Goal: Task Accomplishment & Management: Manage account settings

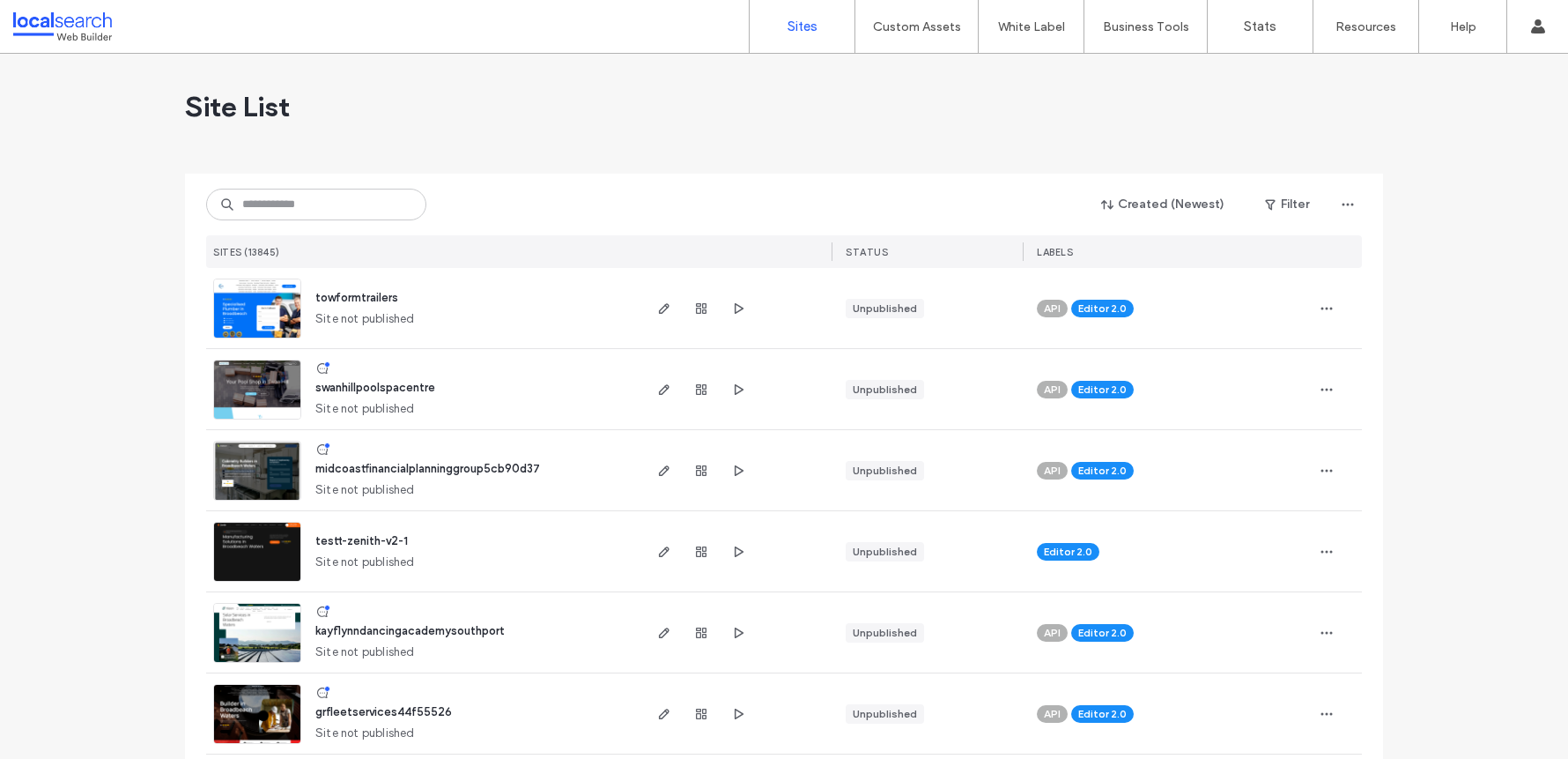
drag, startPoint x: 294, startPoint y: 183, endPoint x: 298, endPoint y: 211, distance: 28.3
click at [294, 184] on div "Created (Newest) Filter SITES (13845) STATUS LABELS" at bounding box center [784, 220] width 1156 height 94
click at [298, 211] on input at bounding box center [316, 204] width 220 height 32
paste input "********"
type input "********"
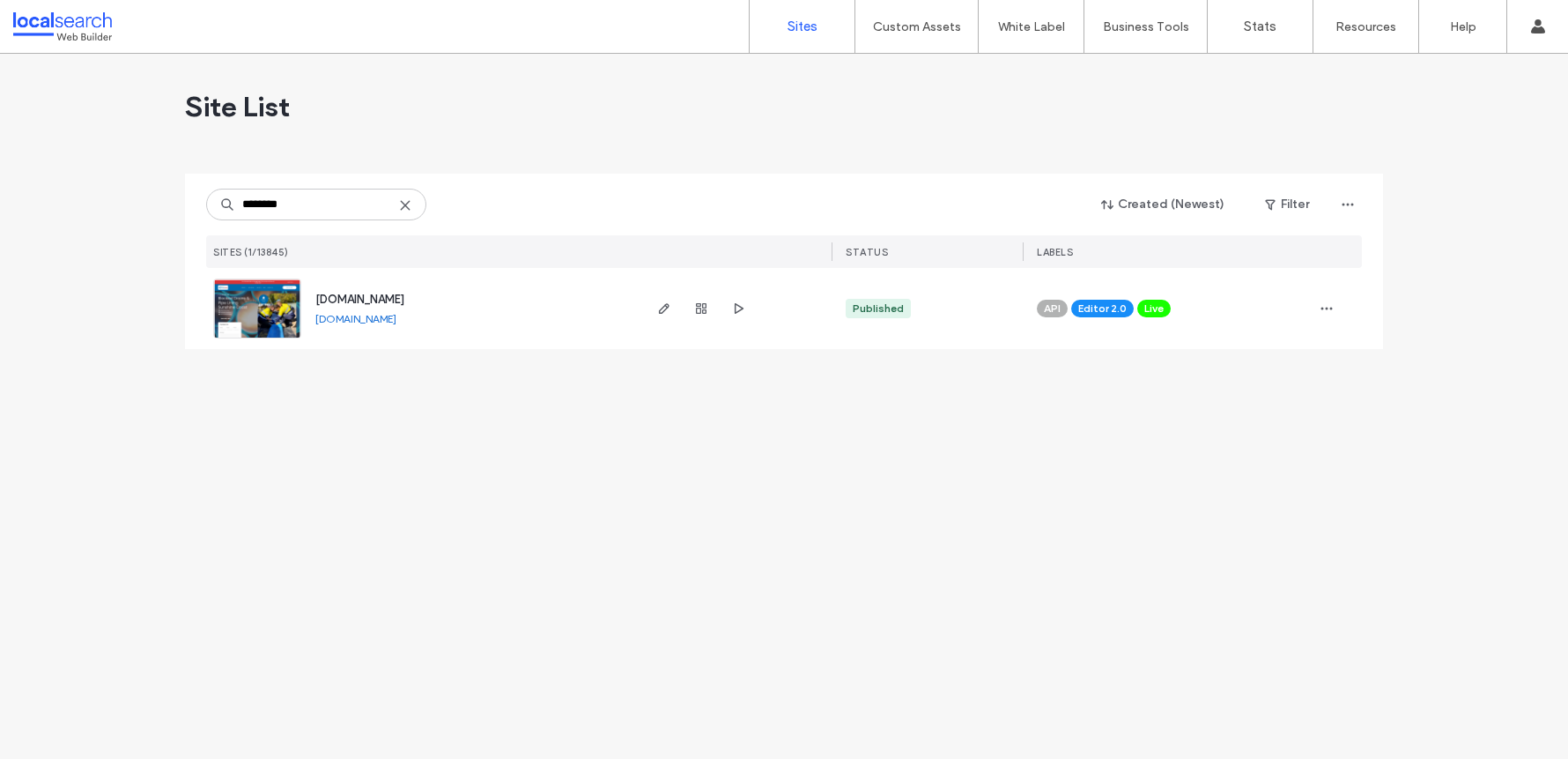
click at [274, 304] on link at bounding box center [257, 309] width 88 height 60
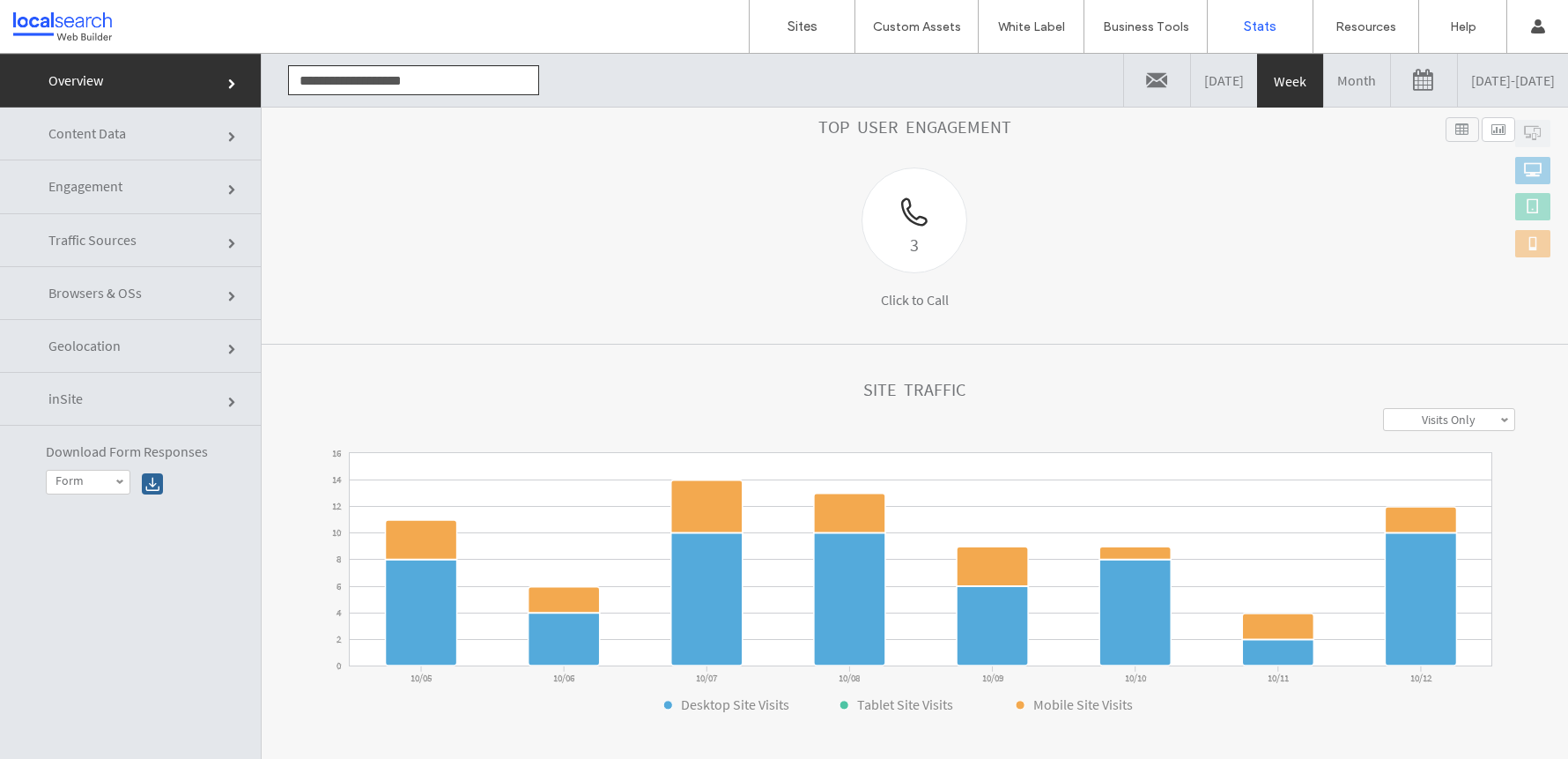
scroll to position [34, 0]
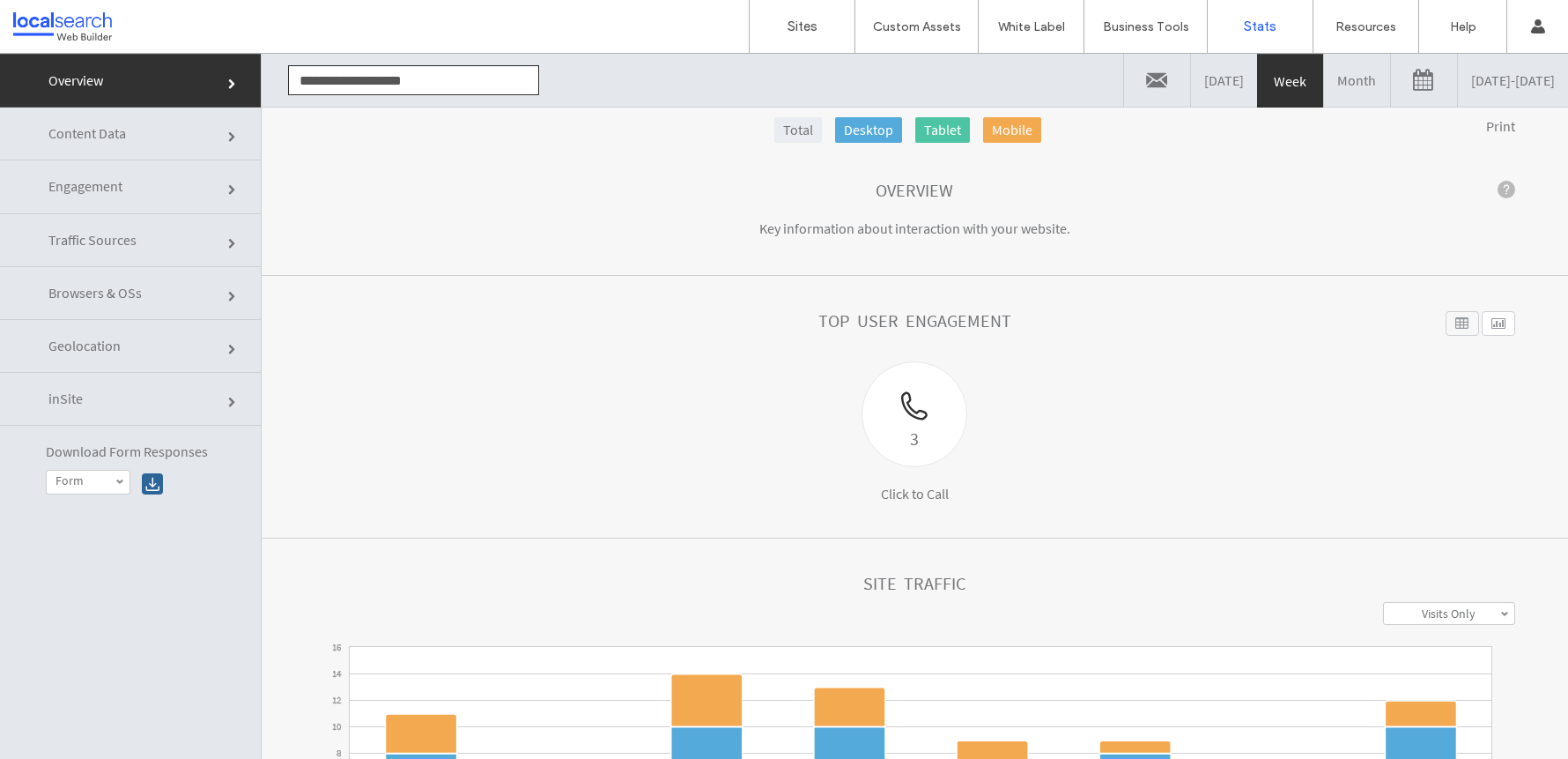
click at [1458, 82] on link "10/05/2025 - 10/12/2025" at bounding box center [1512, 80] width 110 height 53
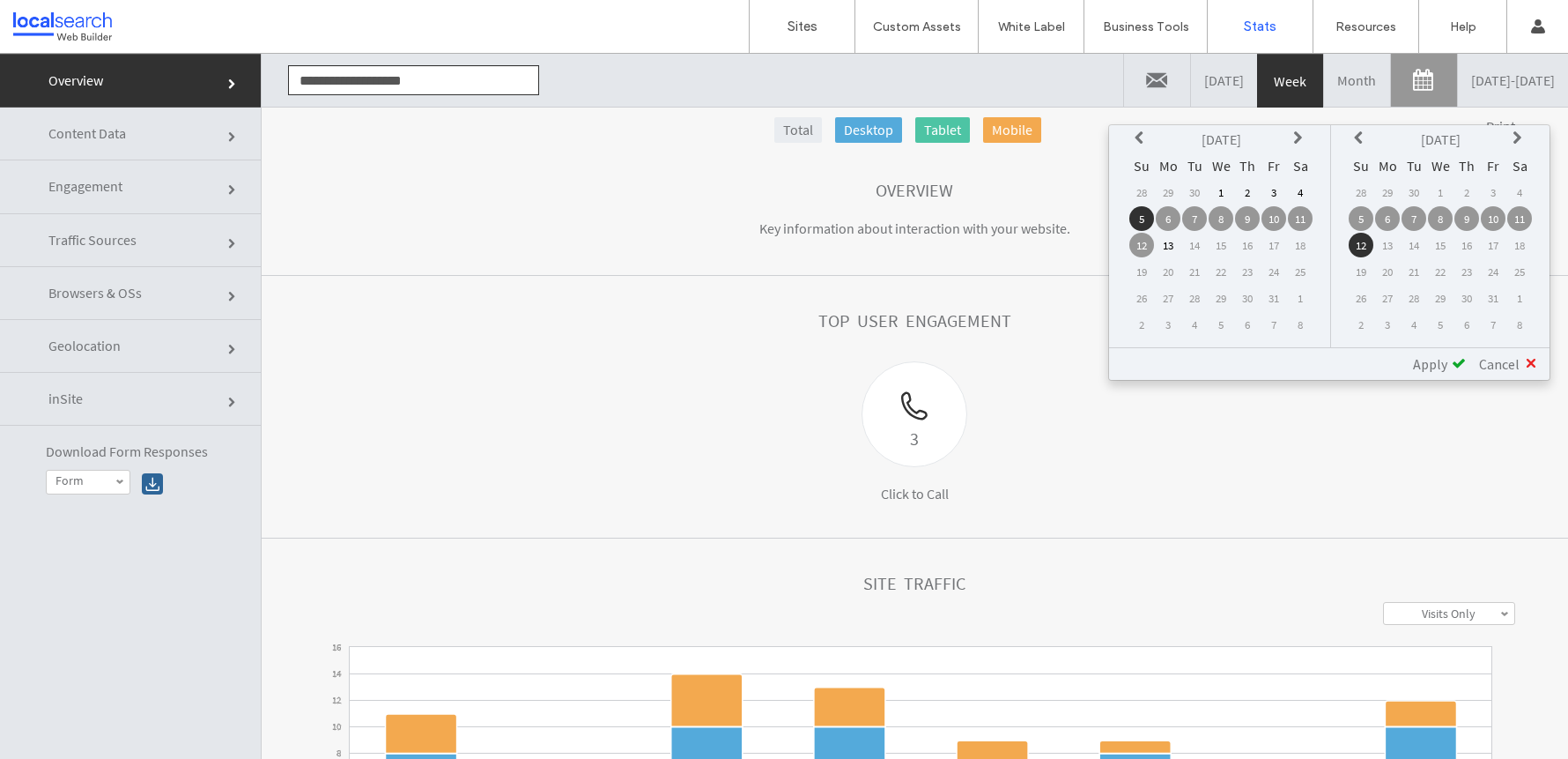
click at [1458, 86] on link "10/05/2025 - 10/12/2025" at bounding box center [1512, 80] width 110 height 53
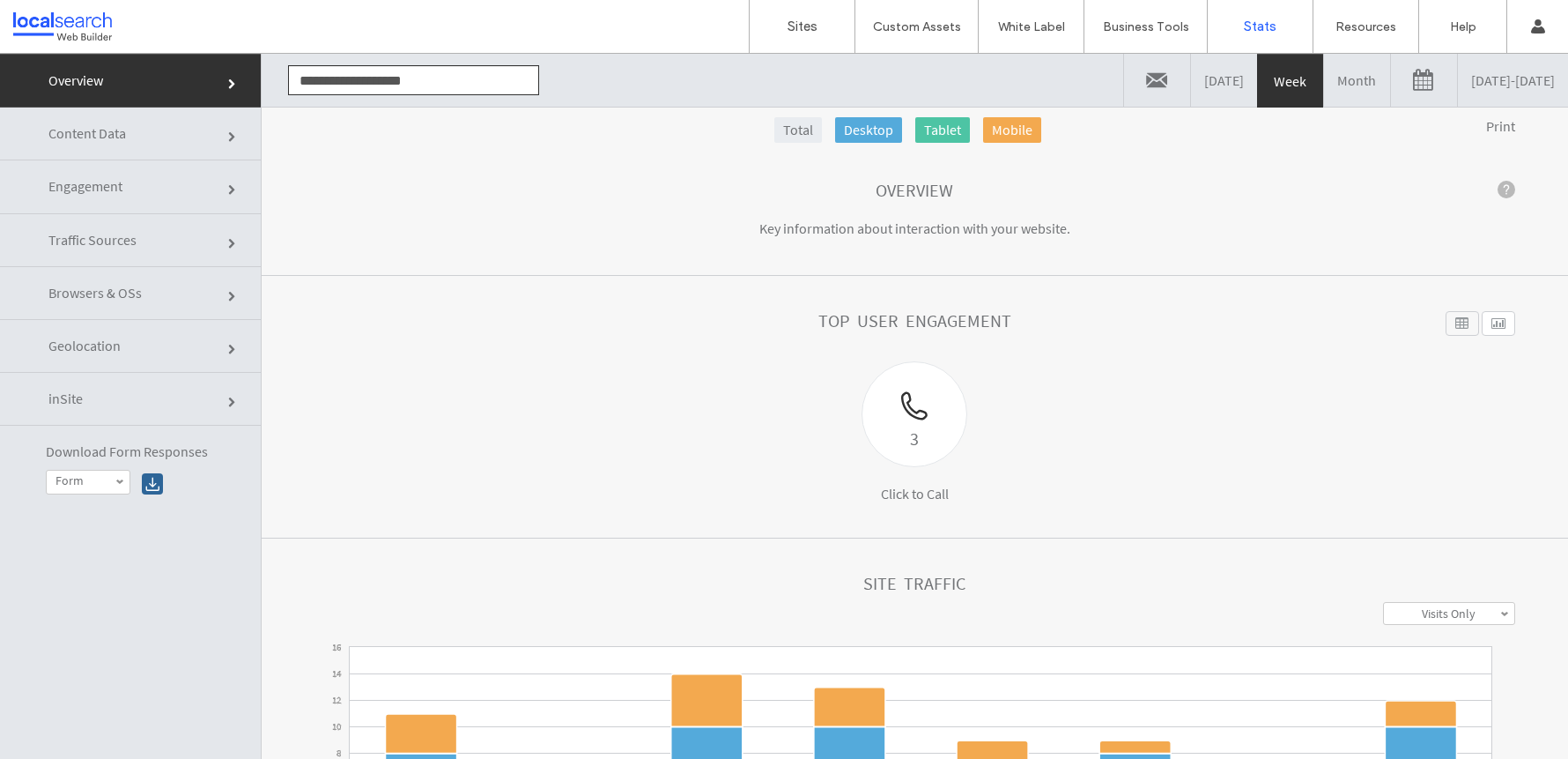
click at [1323, 91] on link "Month" at bounding box center [1356, 80] width 66 height 53
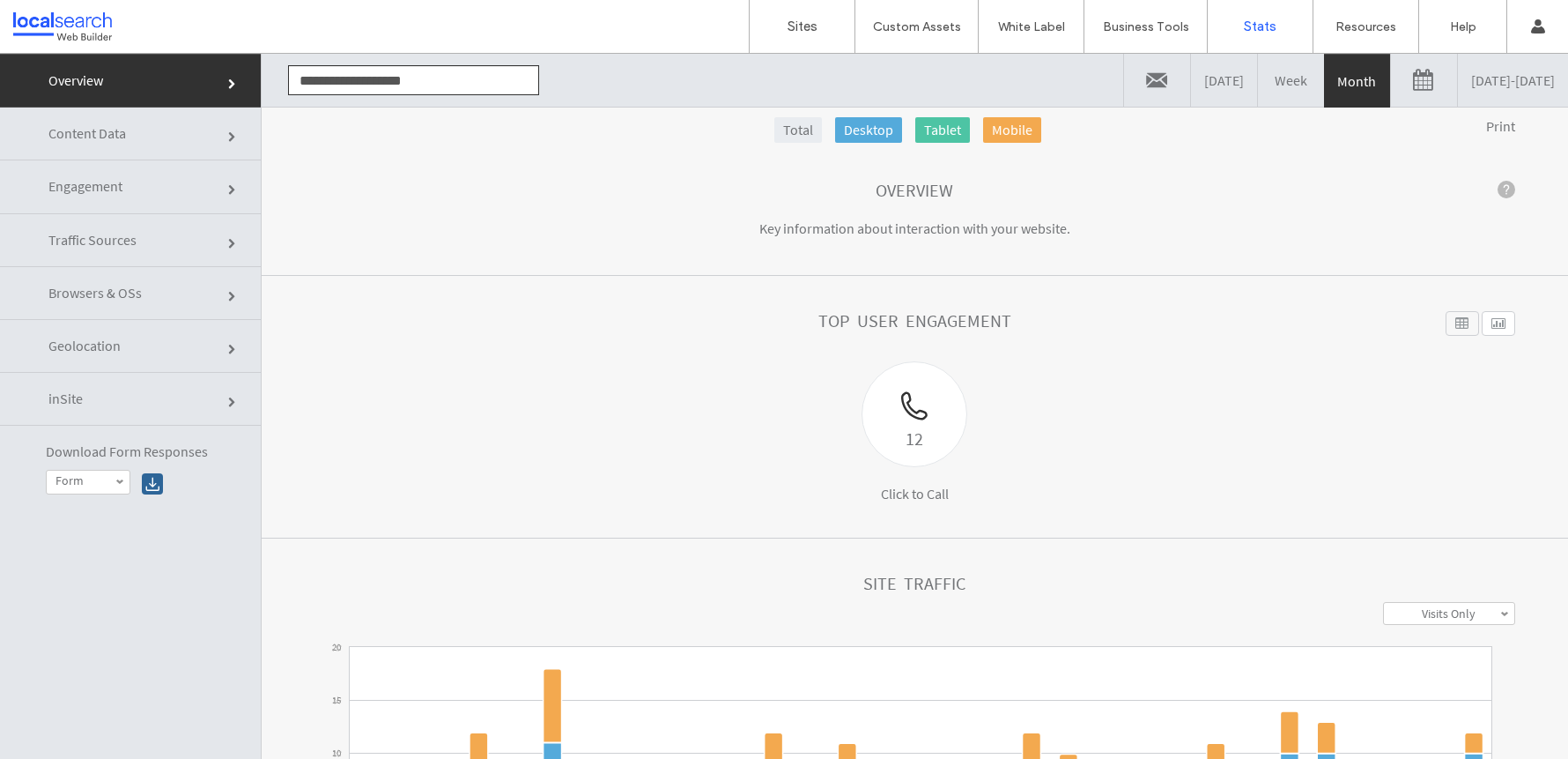
scroll to position [0, 0]
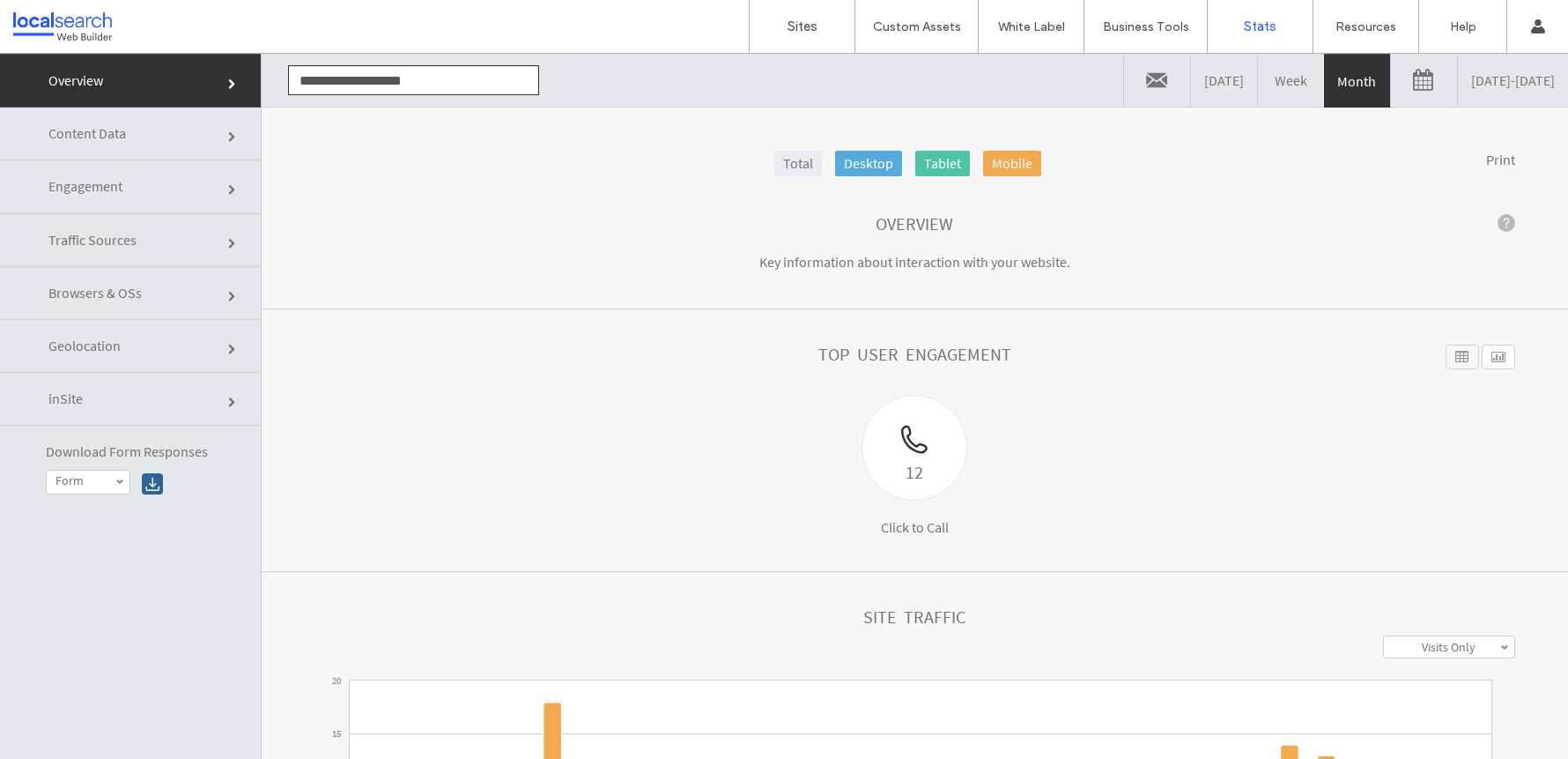
click at [67, 186] on span "Engagement" at bounding box center [85, 186] width 74 height 18
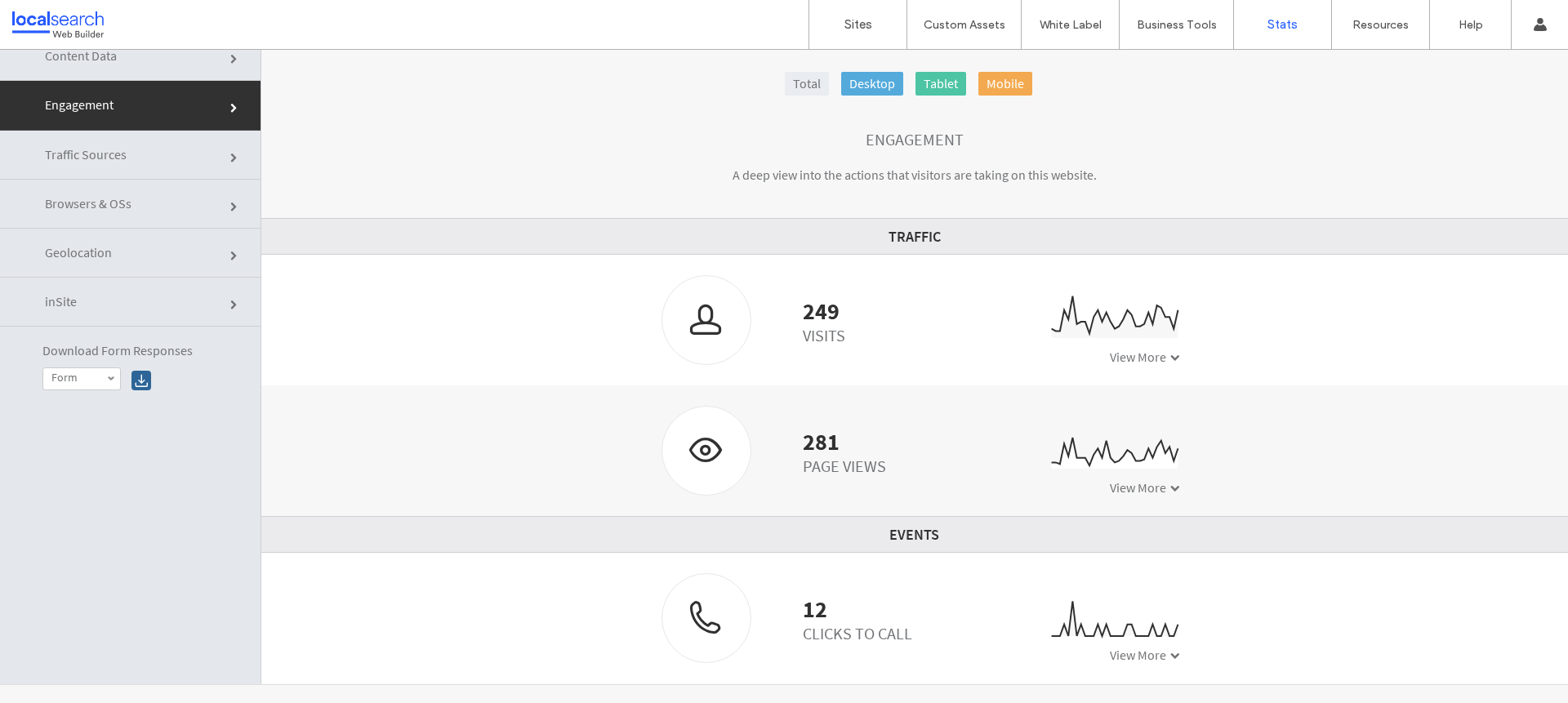
scroll to position [83, 0]
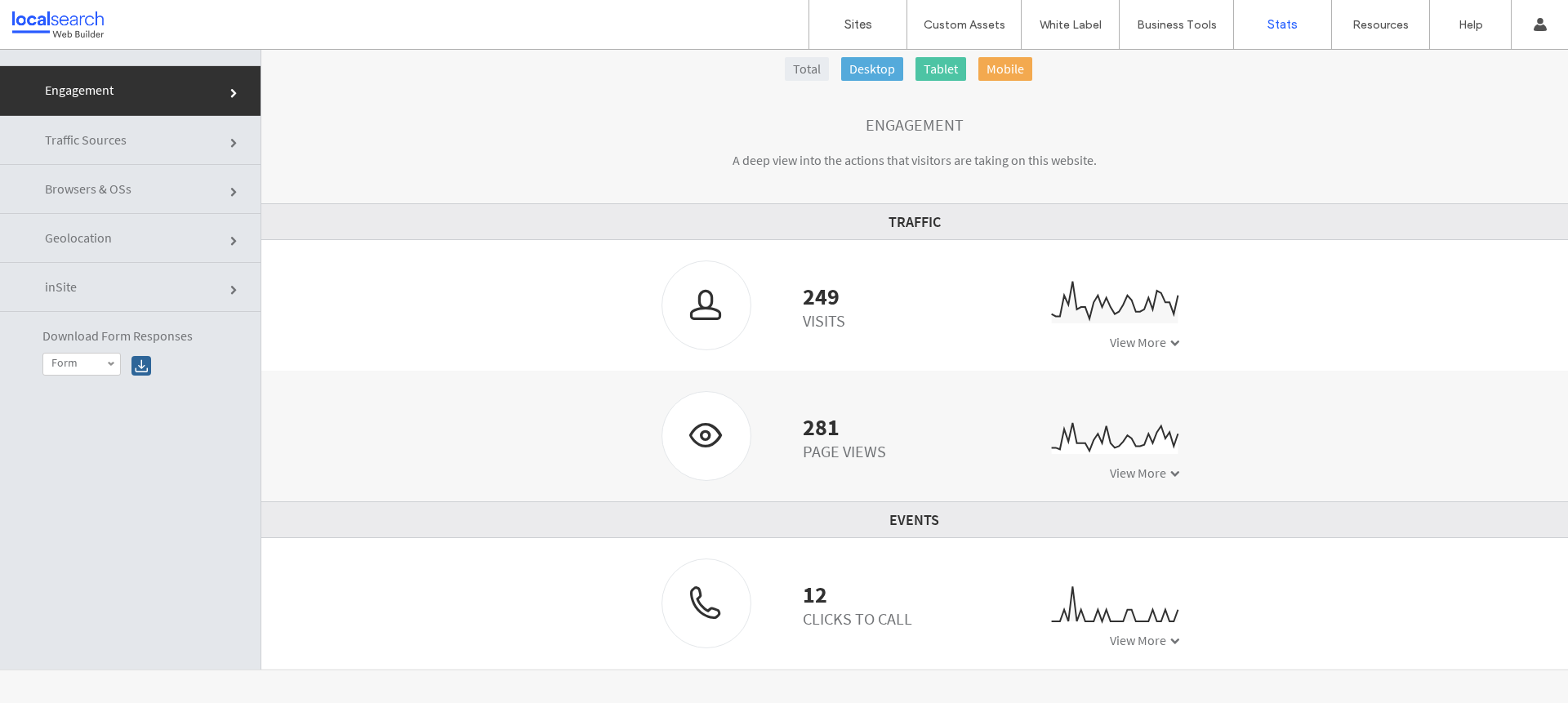
drag, startPoint x: 883, startPoint y: 629, endPoint x: 900, endPoint y: 631, distance: 17.1
click at [888, 630] on div "12 Clicks to Call" at bounding box center [786, 603] width 275 height 90
drag, startPoint x: 781, startPoint y: 628, endPoint x: 887, endPoint y: 625, distance: 106.0
click at [888, 625] on div "12 Clicks to Call" at bounding box center [786, 603] width 275 height 90
drag, startPoint x: 887, startPoint y: 625, endPoint x: 791, endPoint y: 168, distance: 467.0
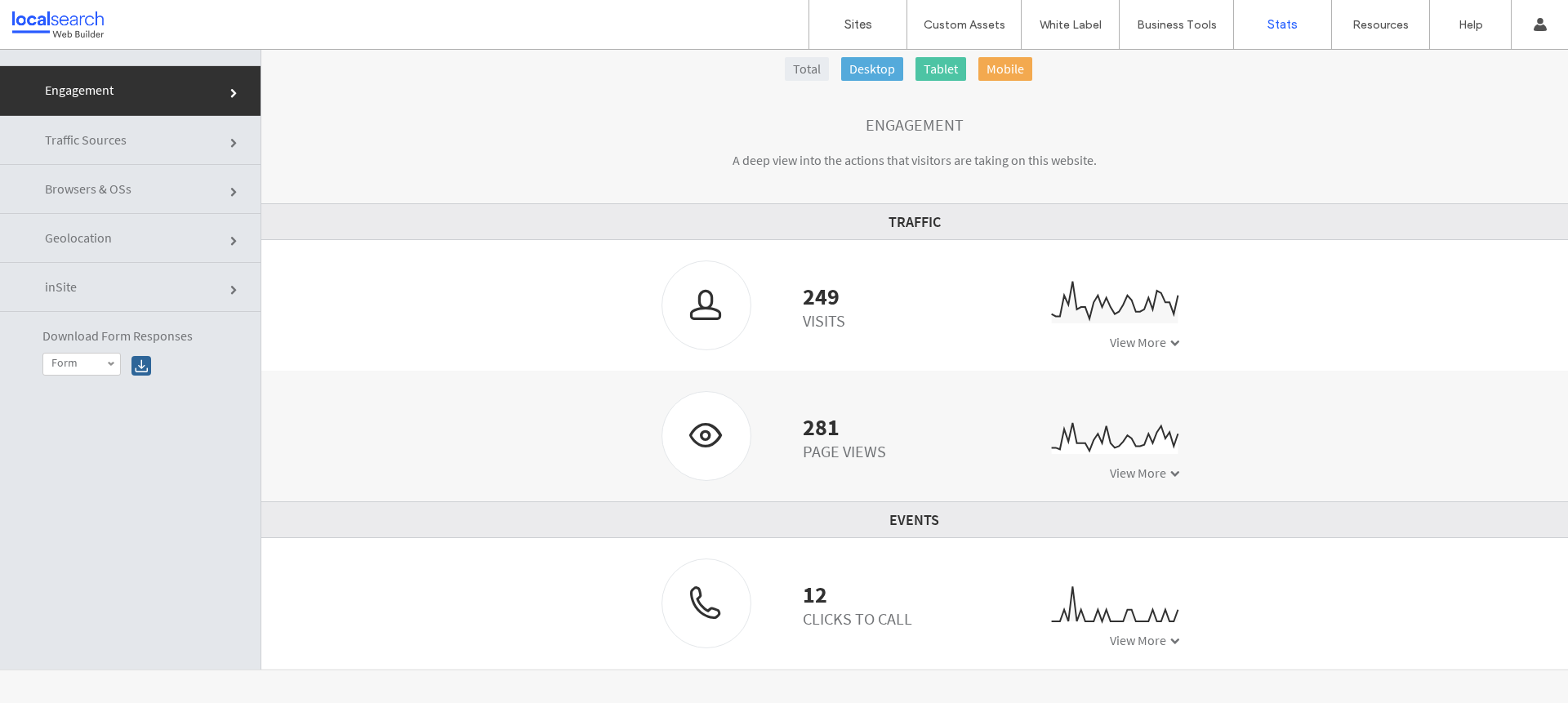
click at [783, 582] on div "12 Clicks to Call" at bounding box center [786, 603] width 275 height 90
drag, startPoint x: 1147, startPoint y: 642, endPoint x: 1147, endPoint y: 631, distance: 11.0
click at [1147, 642] on span "View More" at bounding box center [1138, 639] width 57 height 17
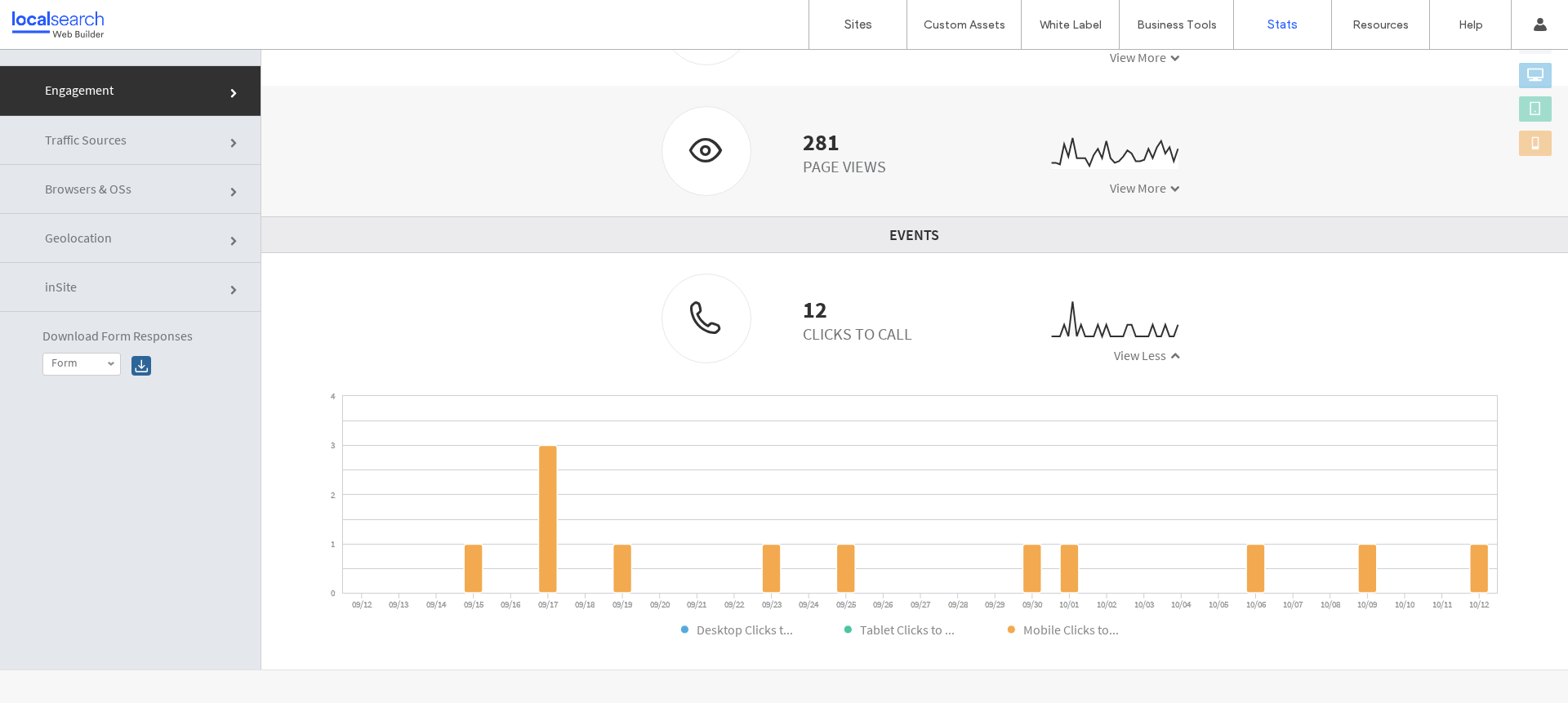
scroll to position [0, 0]
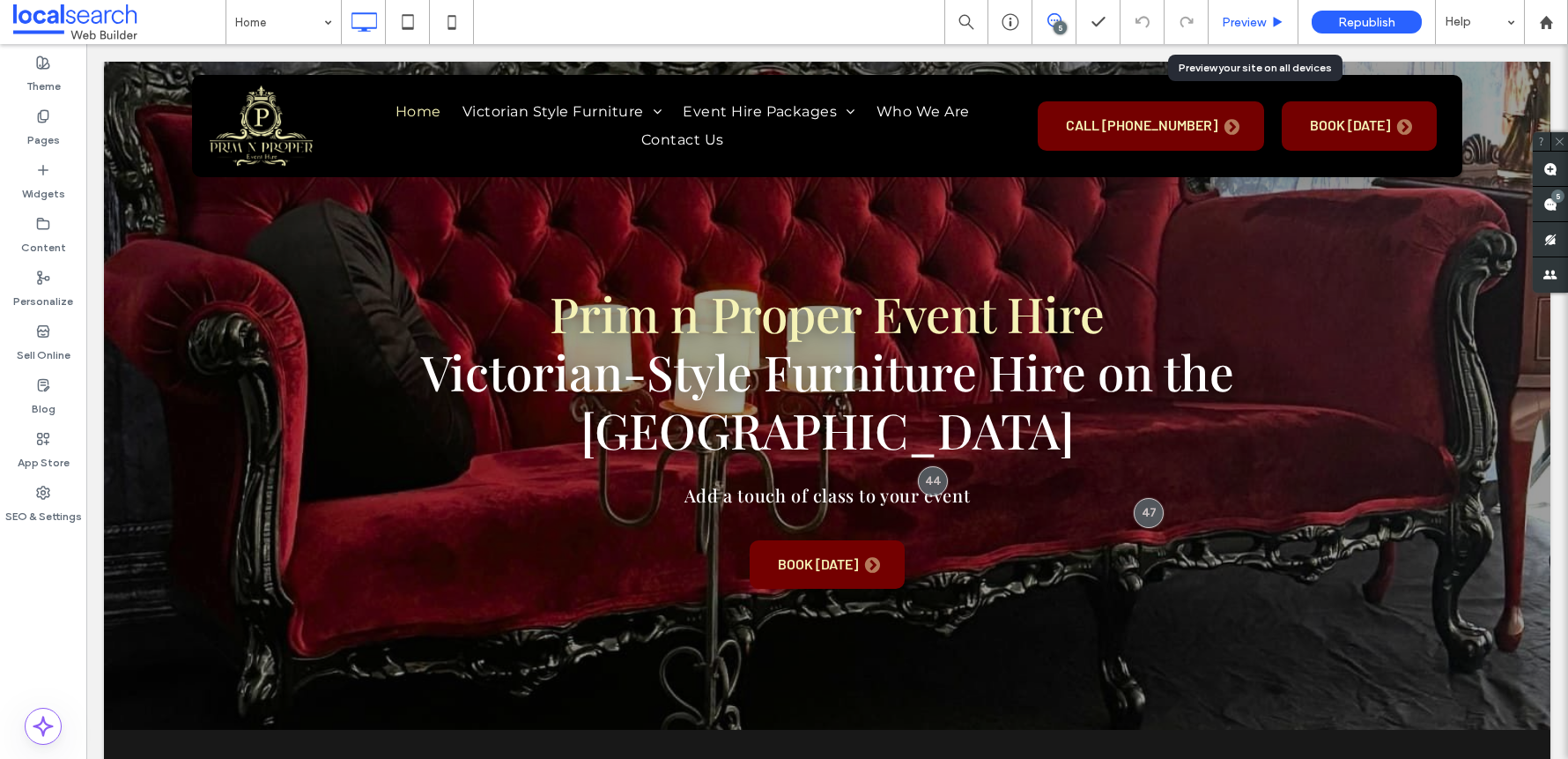
click at [1242, 28] on span "Preview" at bounding box center [1243, 23] width 44 height 15
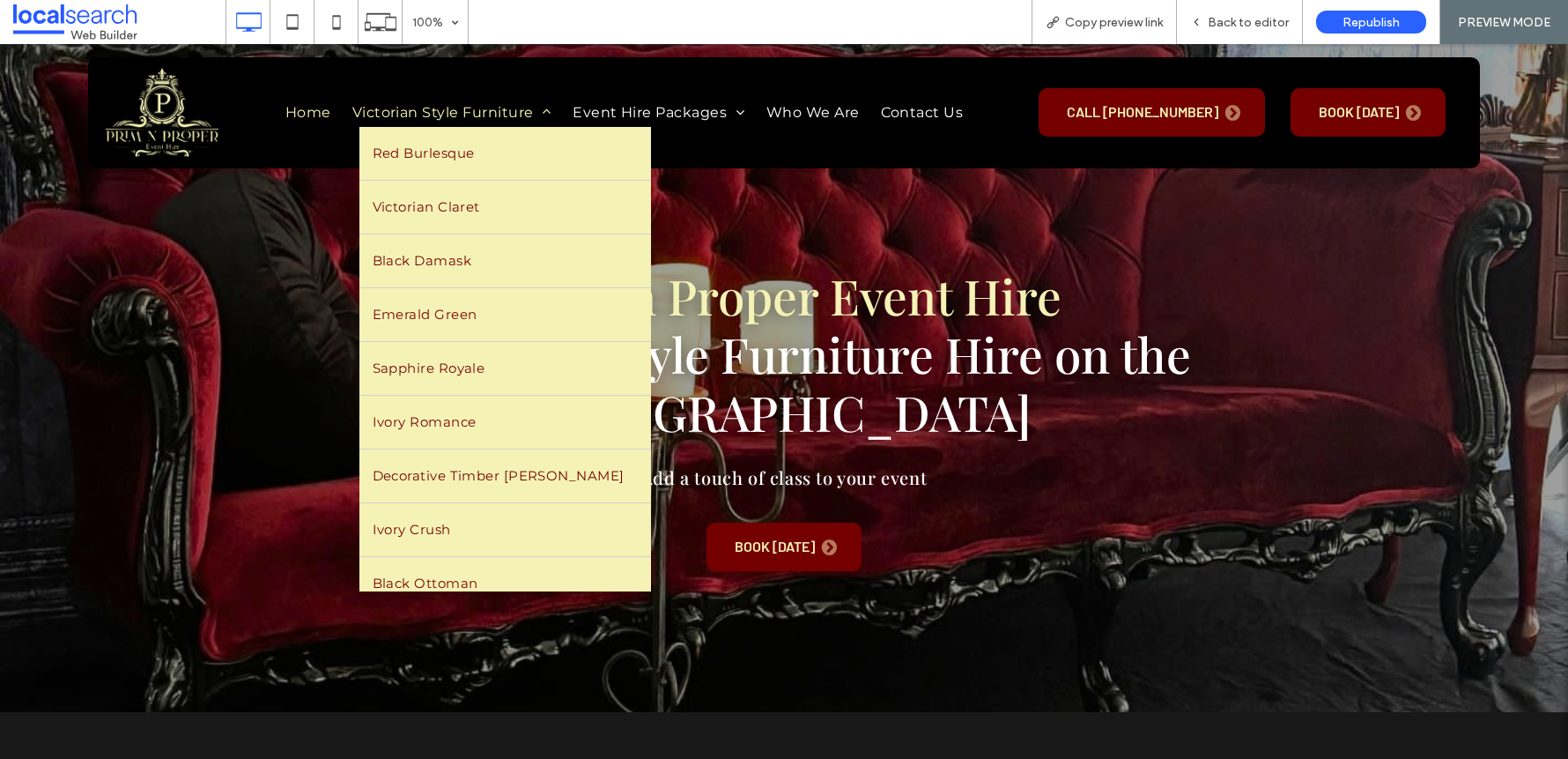
click at [487, 118] on span "Victorian Style Furniture" at bounding box center [451, 113] width 199 height 28
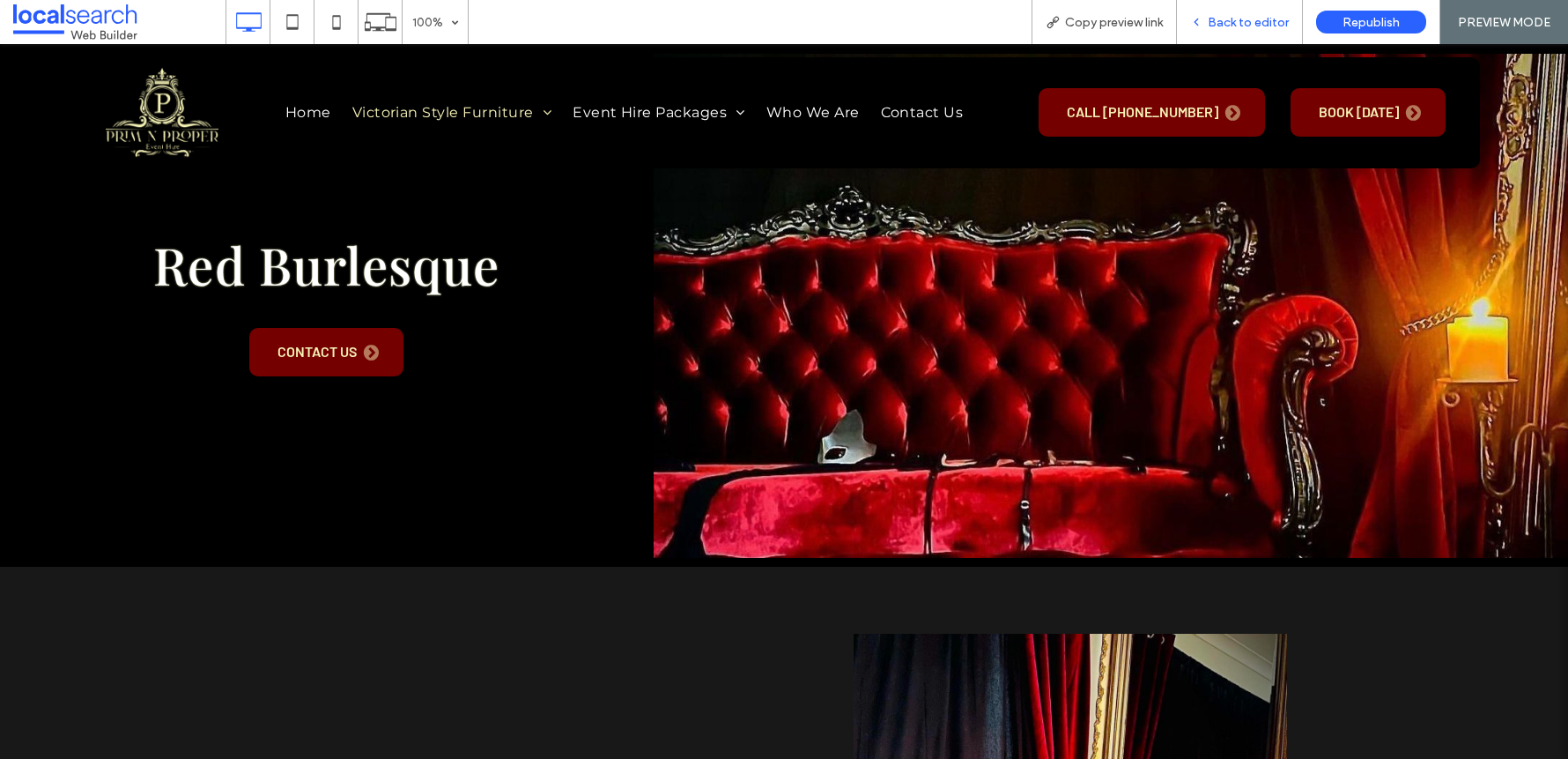
click at [1222, 11] on div "Back to editor" at bounding box center [1240, 22] width 126 height 44
click at [1226, 28] on span "Back to editor" at bounding box center [1248, 23] width 81 height 15
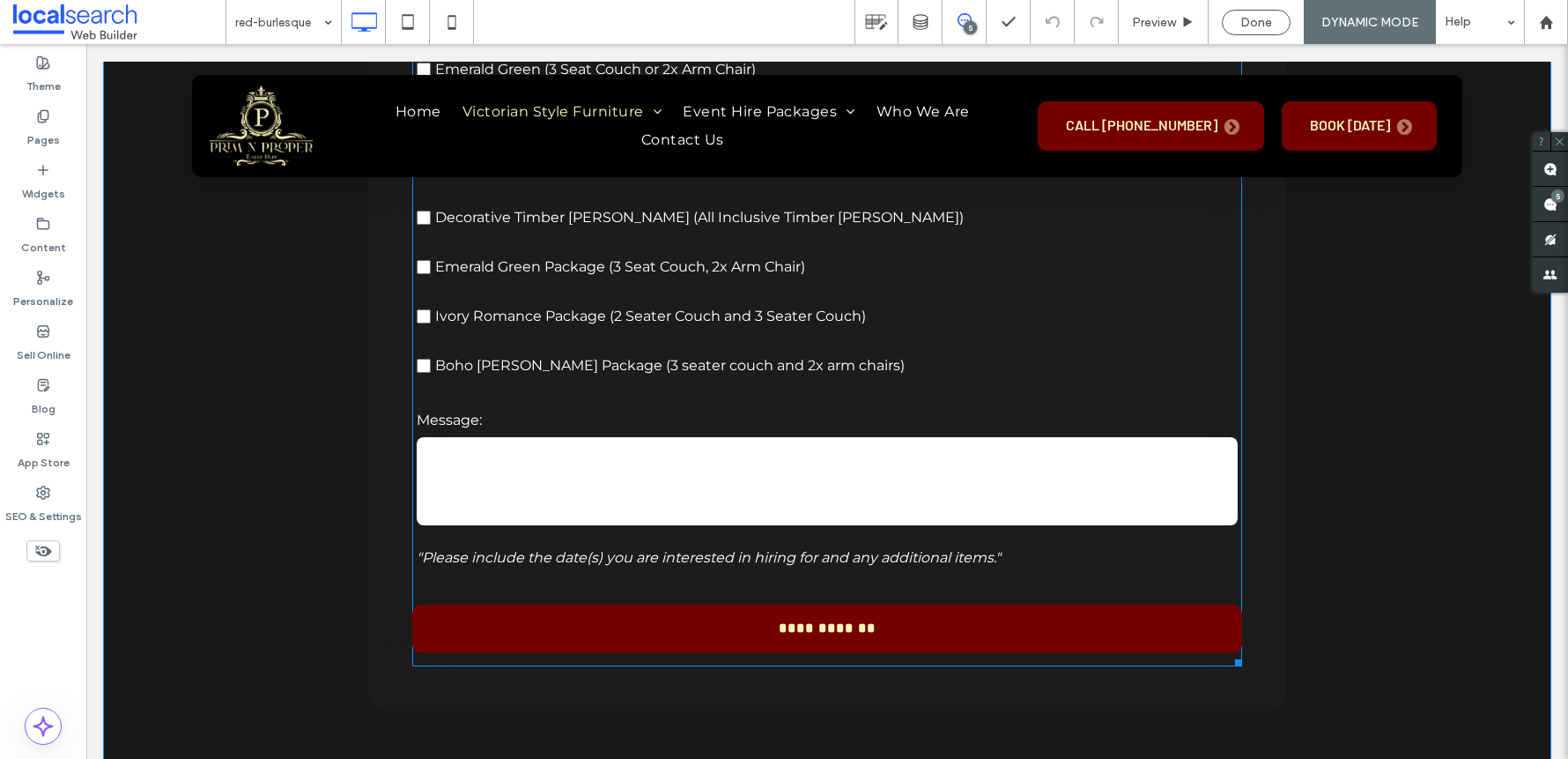
scroll to position [2641, 0]
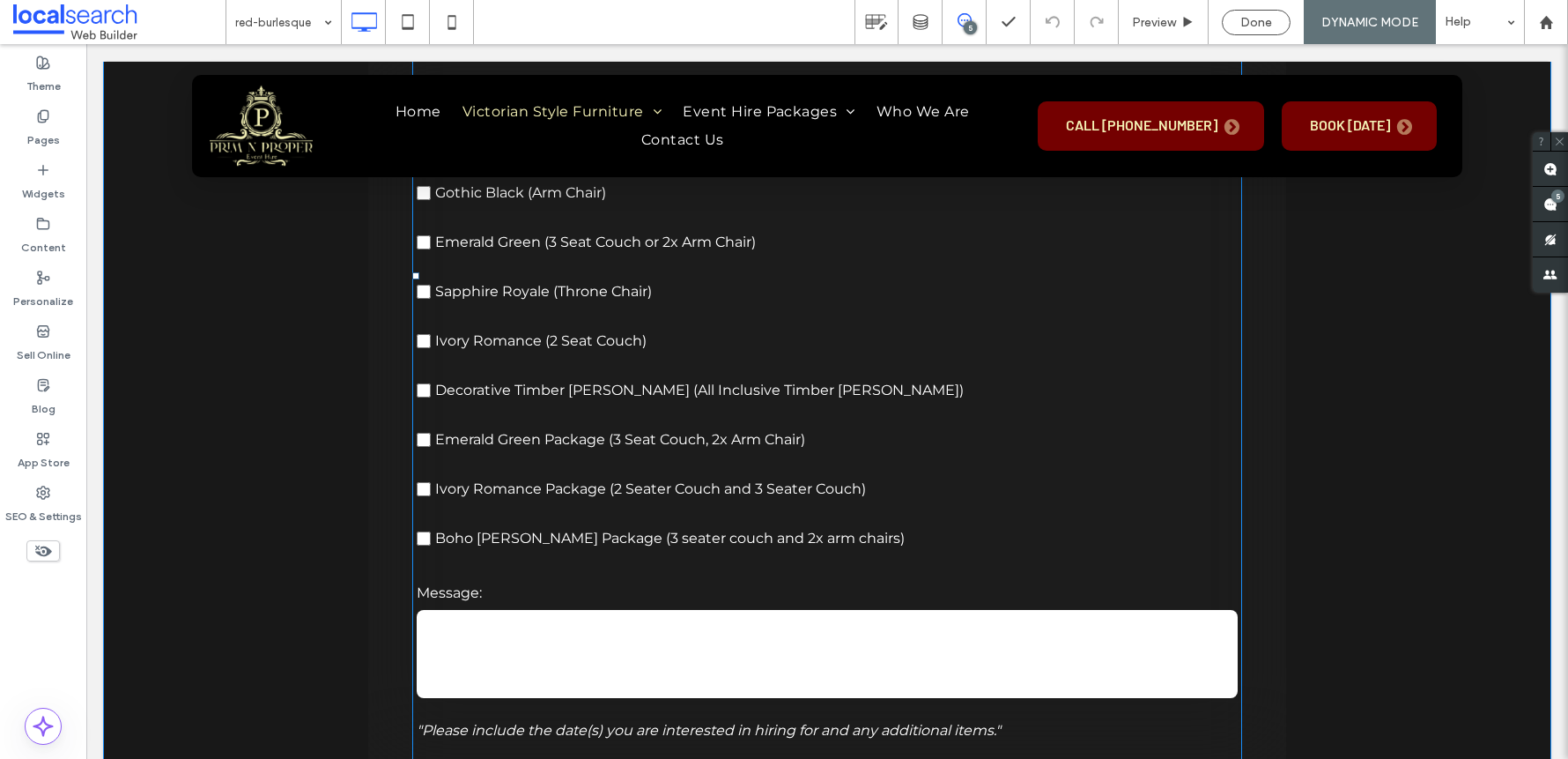
click at [934, 431] on label "Emerald Green Package (3 Seat Couch, 2x Arm Chair)" at bounding box center [827, 440] width 821 height 49
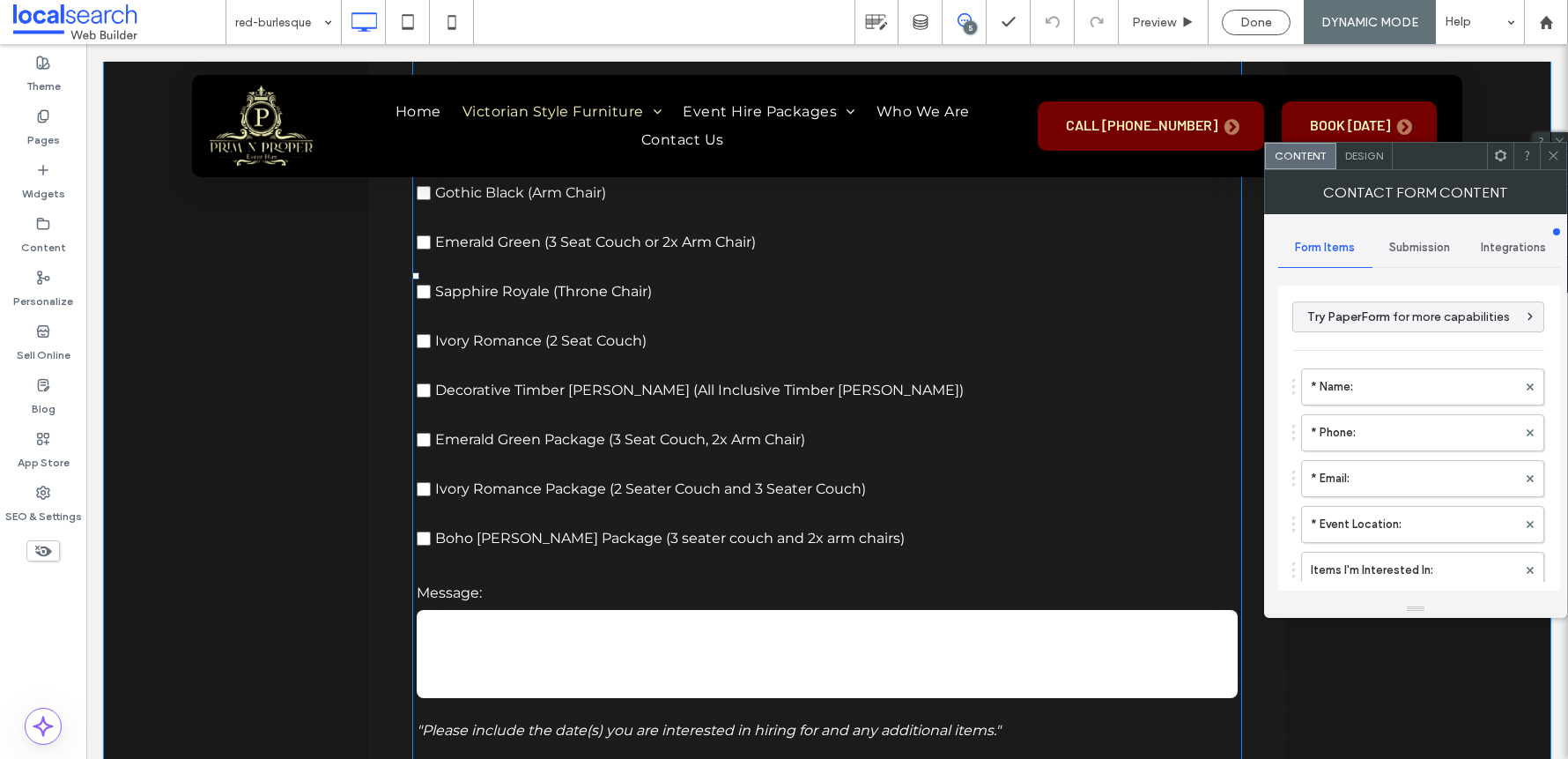
type input "**********"
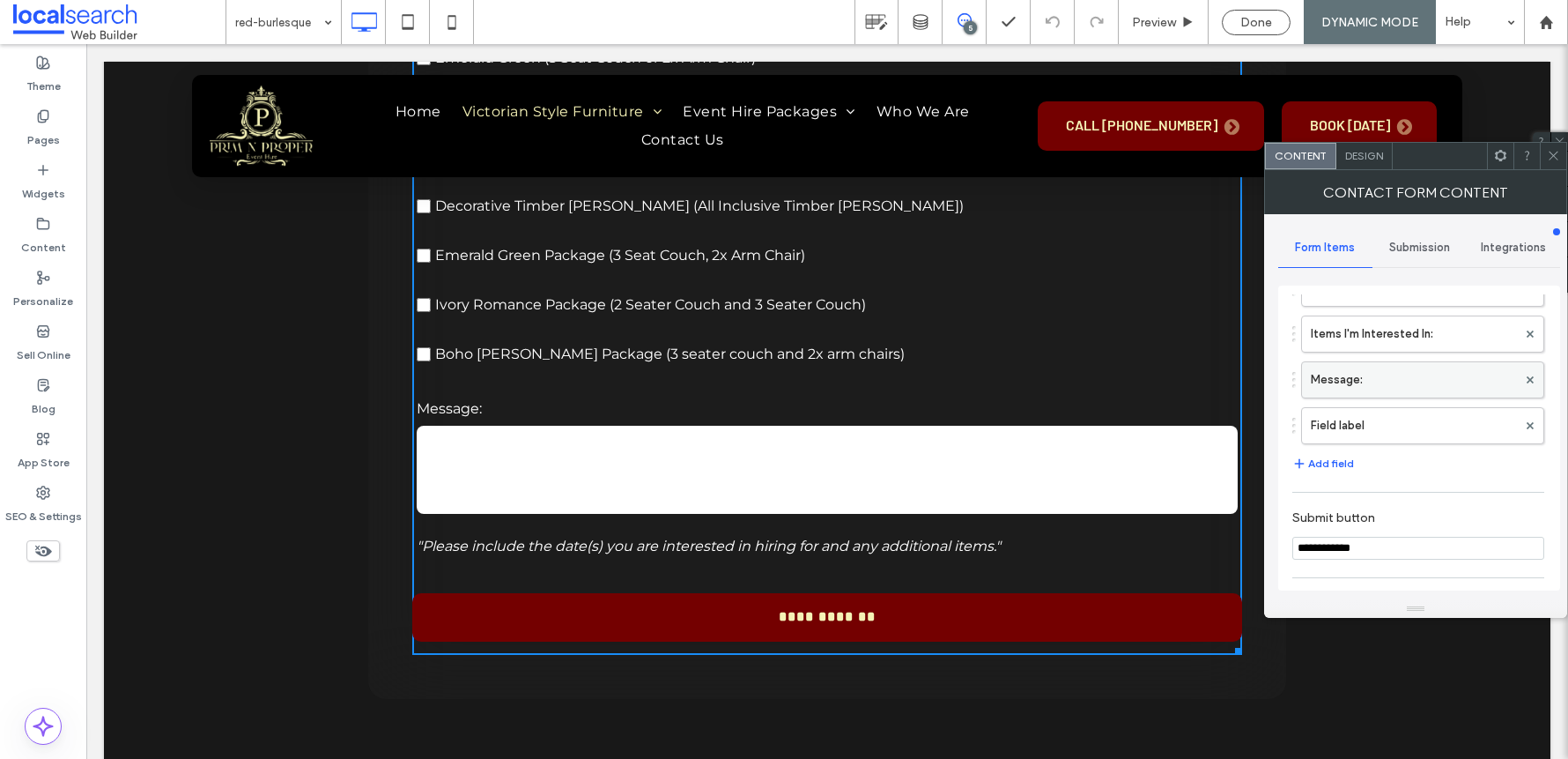
scroll to position [169, 0]
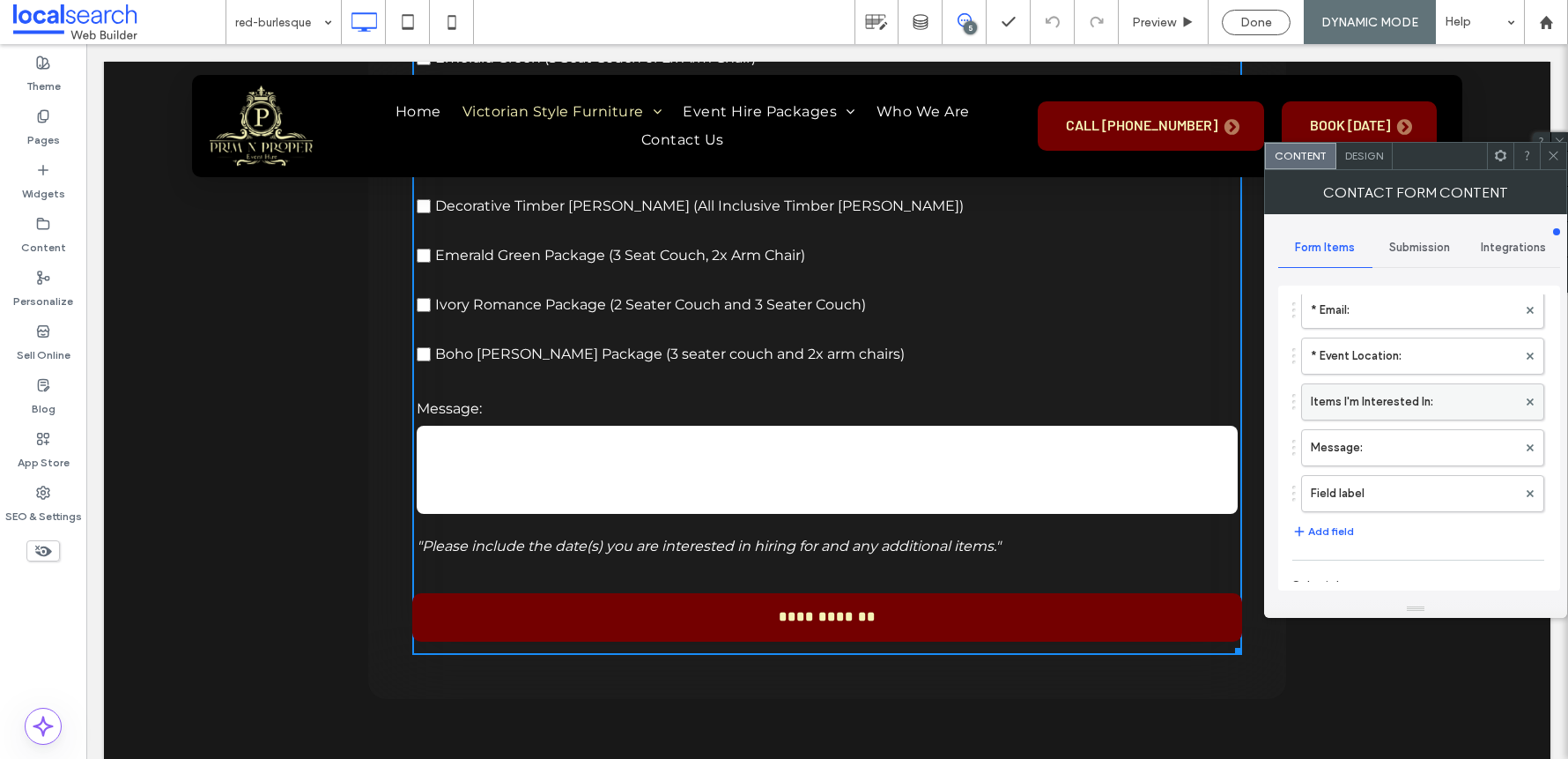
click at [1357, 399] on label "Items I'm Interested In:" at bounding box center [1413, 401] width 206 height 35
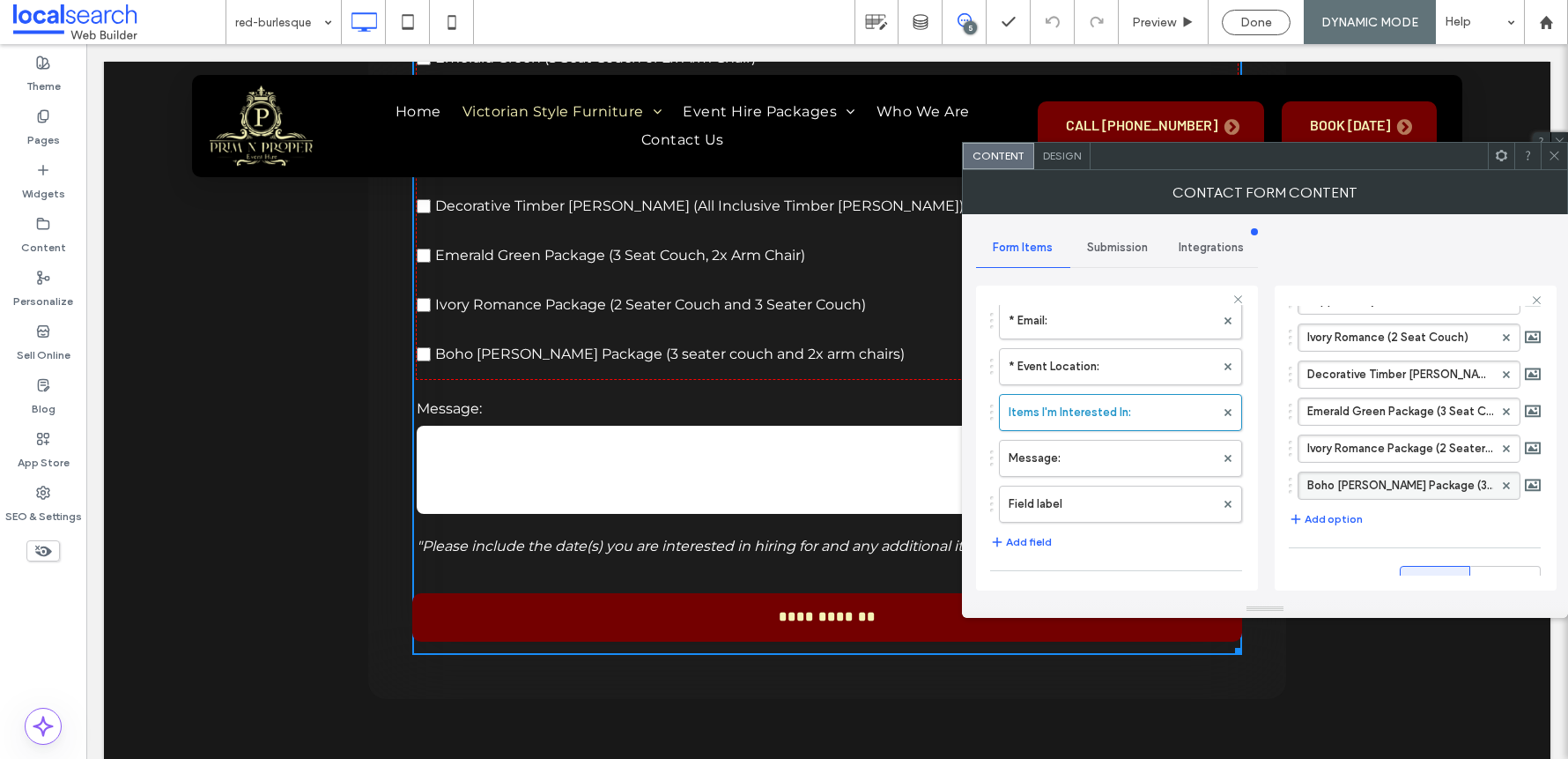
scroll to position [386, 0]
click at [1502, 478] on icon at bounding box center [1505, 481] width 7 height 7
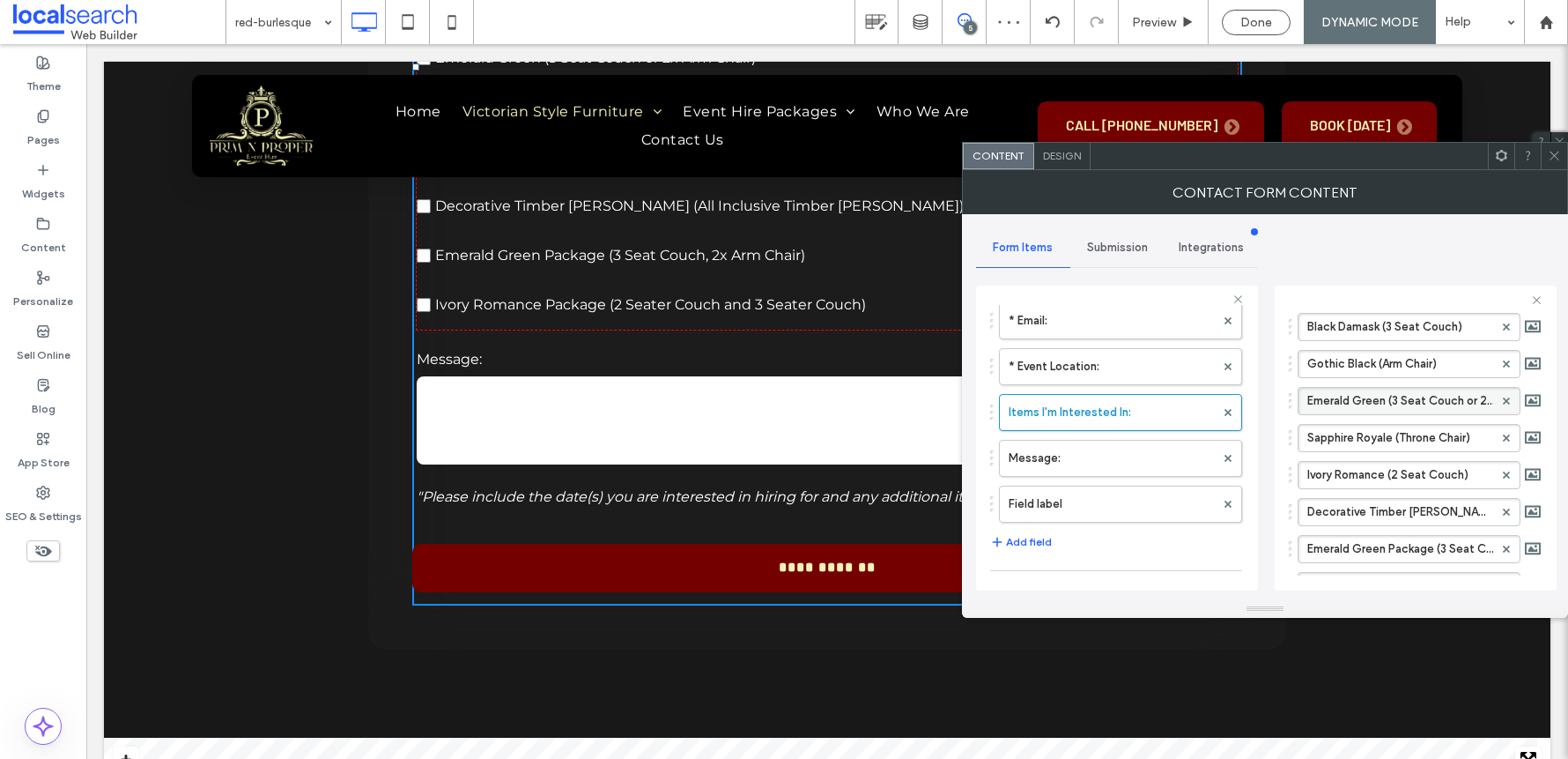
scroll to position [244, 0]
click at [1502, 369] on span at bounding box center [1505, 364] width 7 height 26
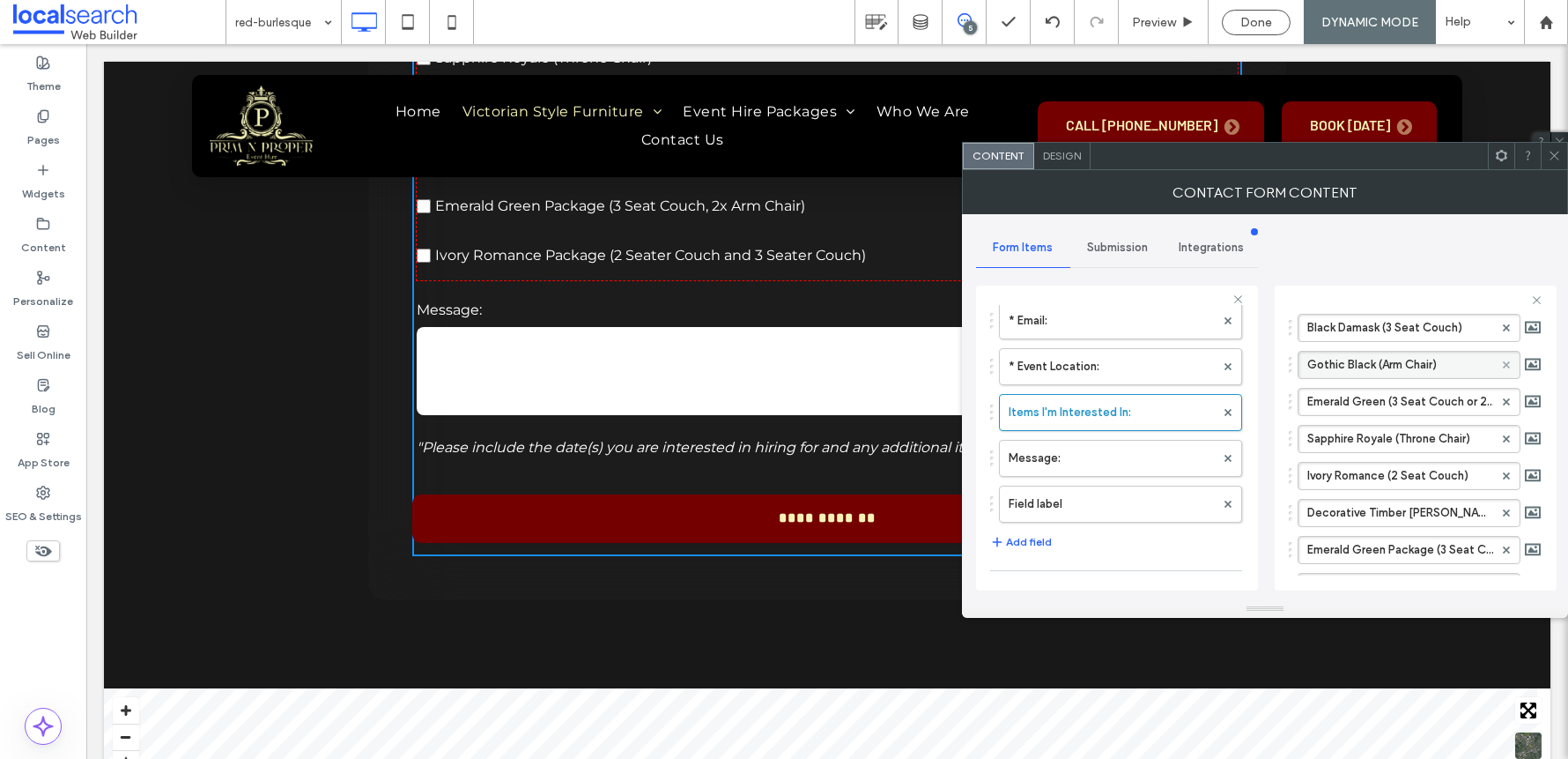
scroll to position [2776, 0]
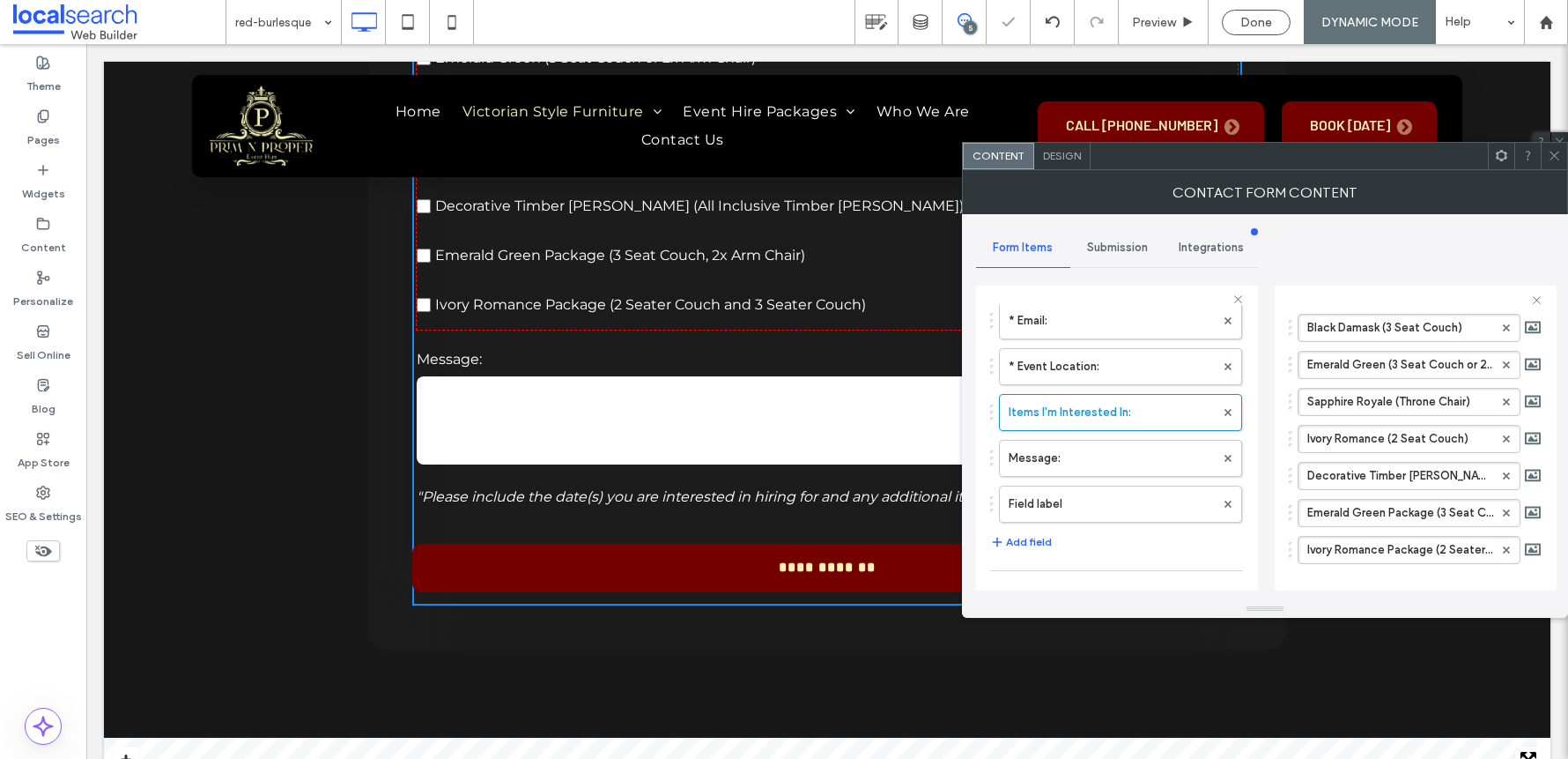
click at [1463, 238] on div "**********" at bounding box center [1265, 407] width 578 height 386
click at [1558, 156] on icon at bounding box center [1554, 155] width 13 height 13
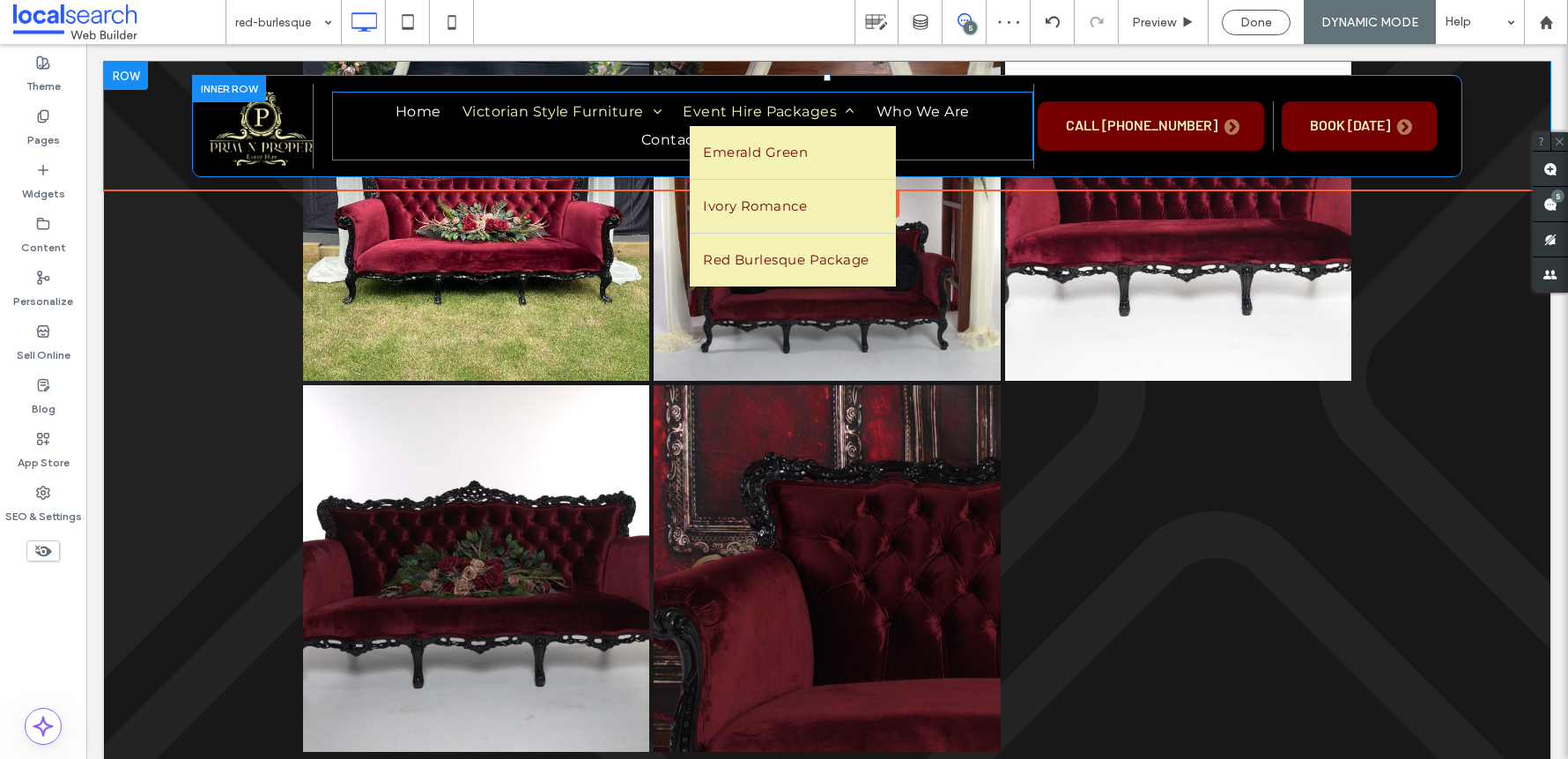
scroll to position [735, 0]
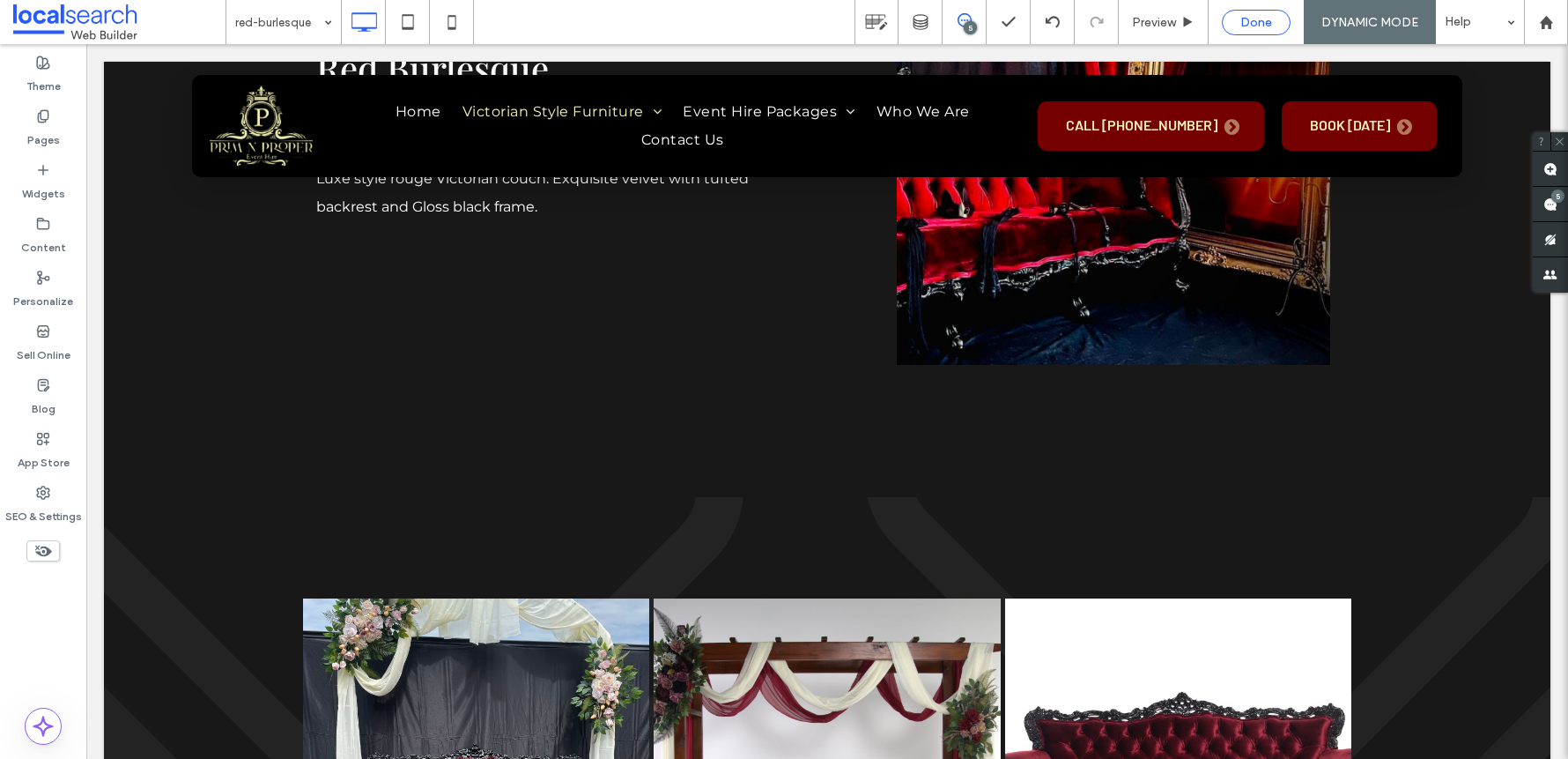
click at [1248, 15] on span "Done" at bounding box center [1256, 23] width 32 height 15
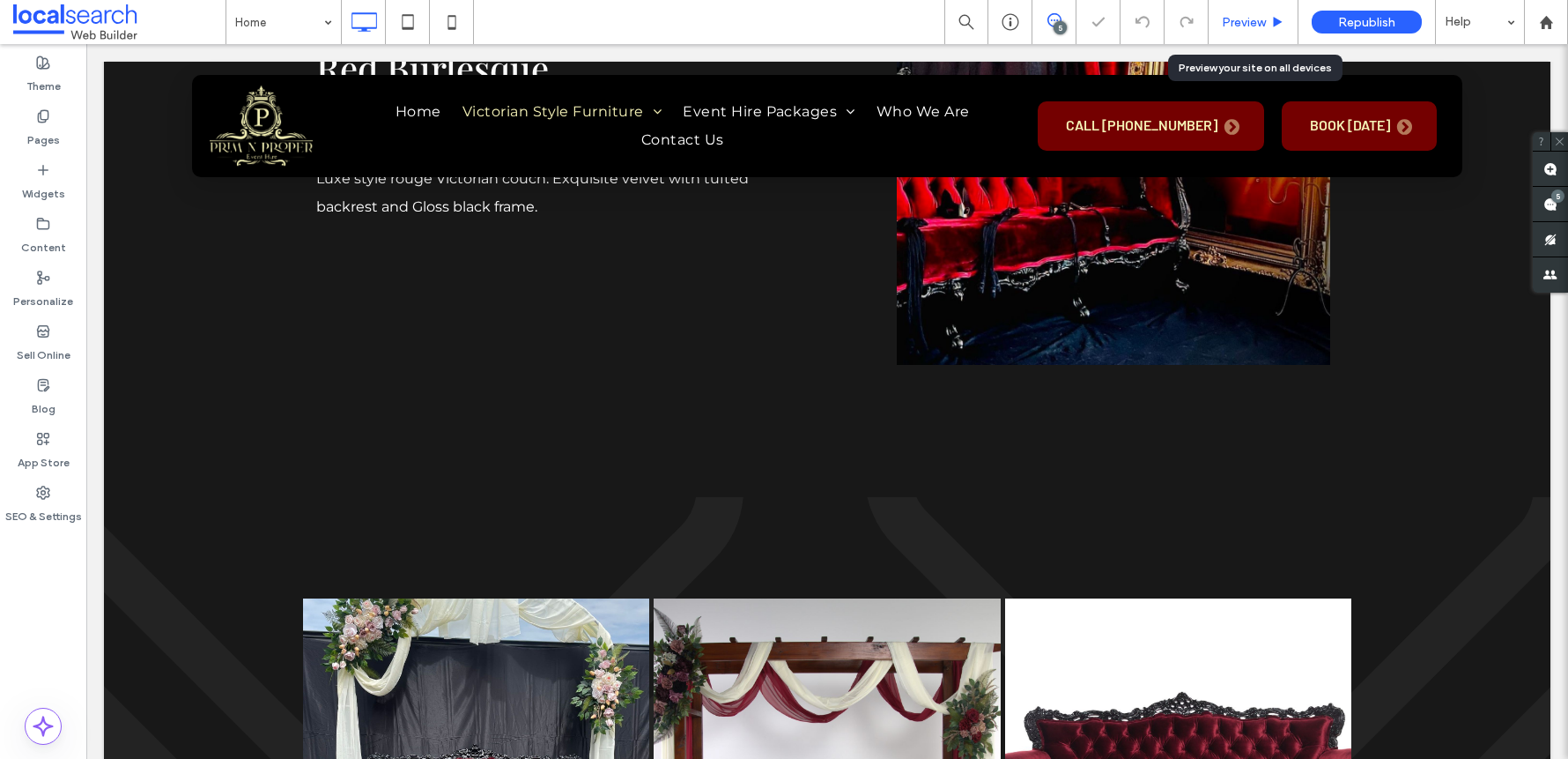
click at [1252, 25] on span "Preview" at bounding box center [1243, 23] width 44 height 15
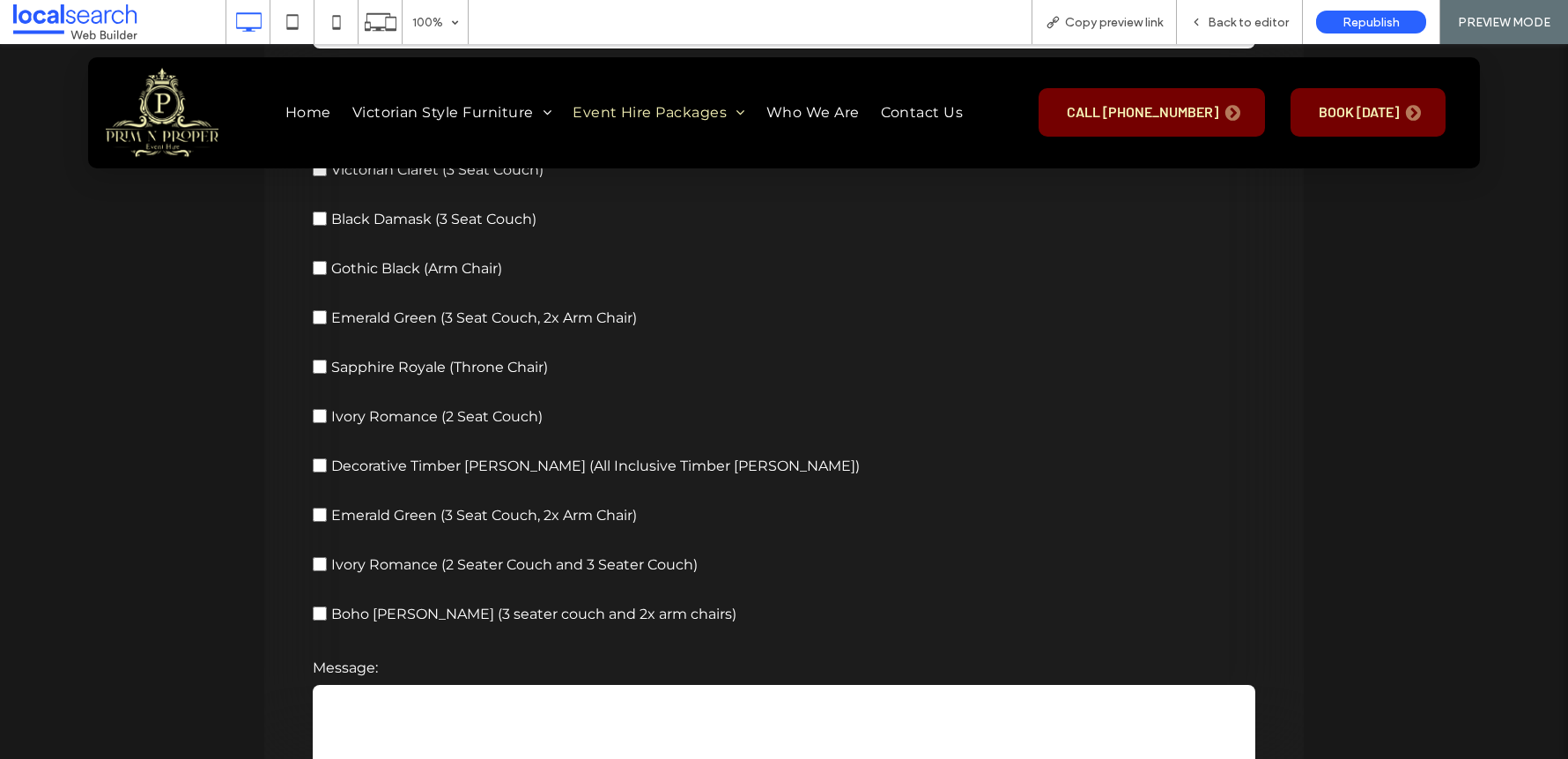
scroll to position [2595, 0]
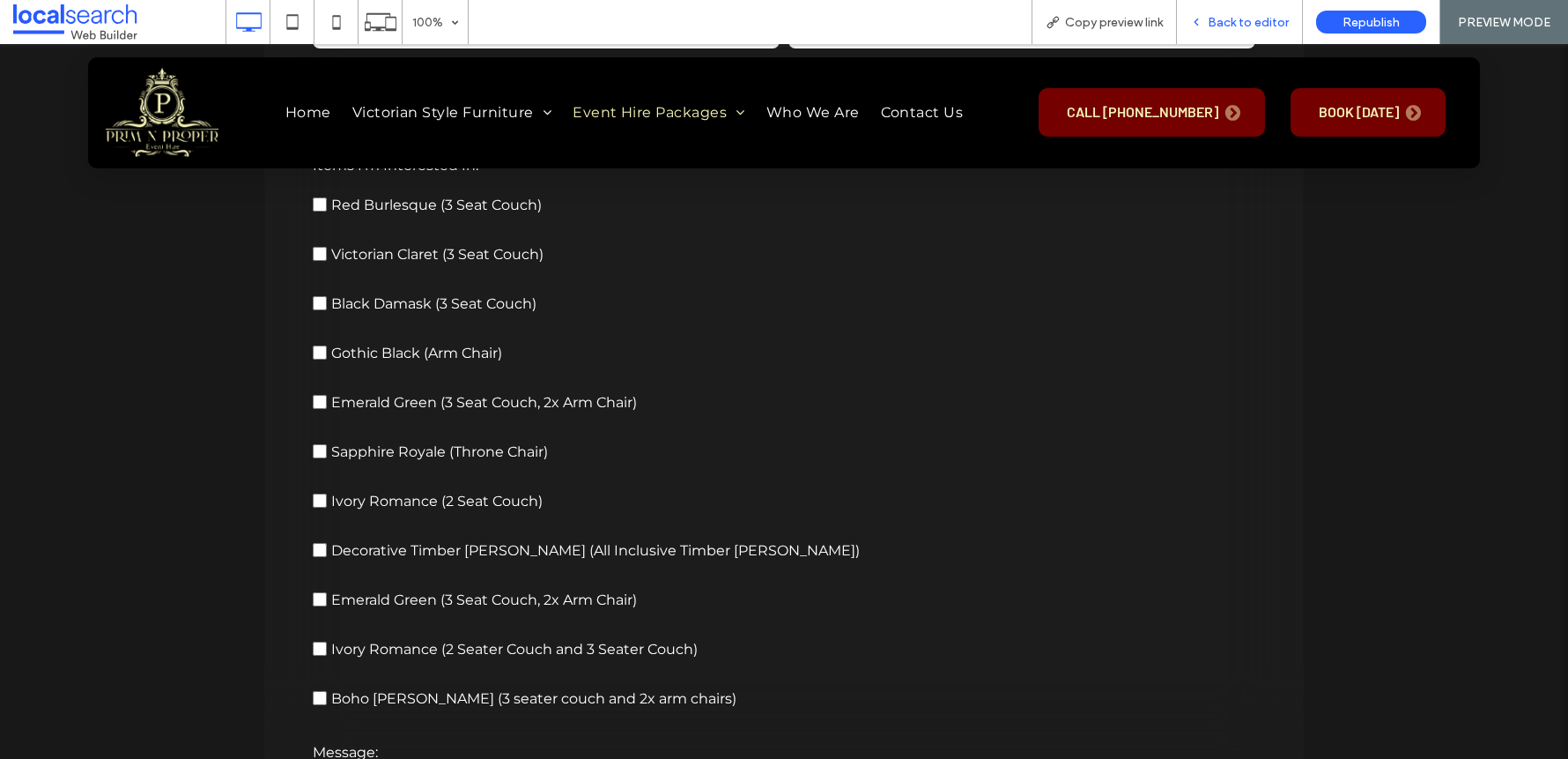
click at [1263, 10] on div "Back to editor" at bounding box center [1240, 22] width 126 height 44
click at [1276, 12] on div "Back to editor" at bounding box center [1240, 22] width 126 height 44
click at [1256, 17] on span "Back to editor" at bounding box center [1248, 23] width 81 height 15
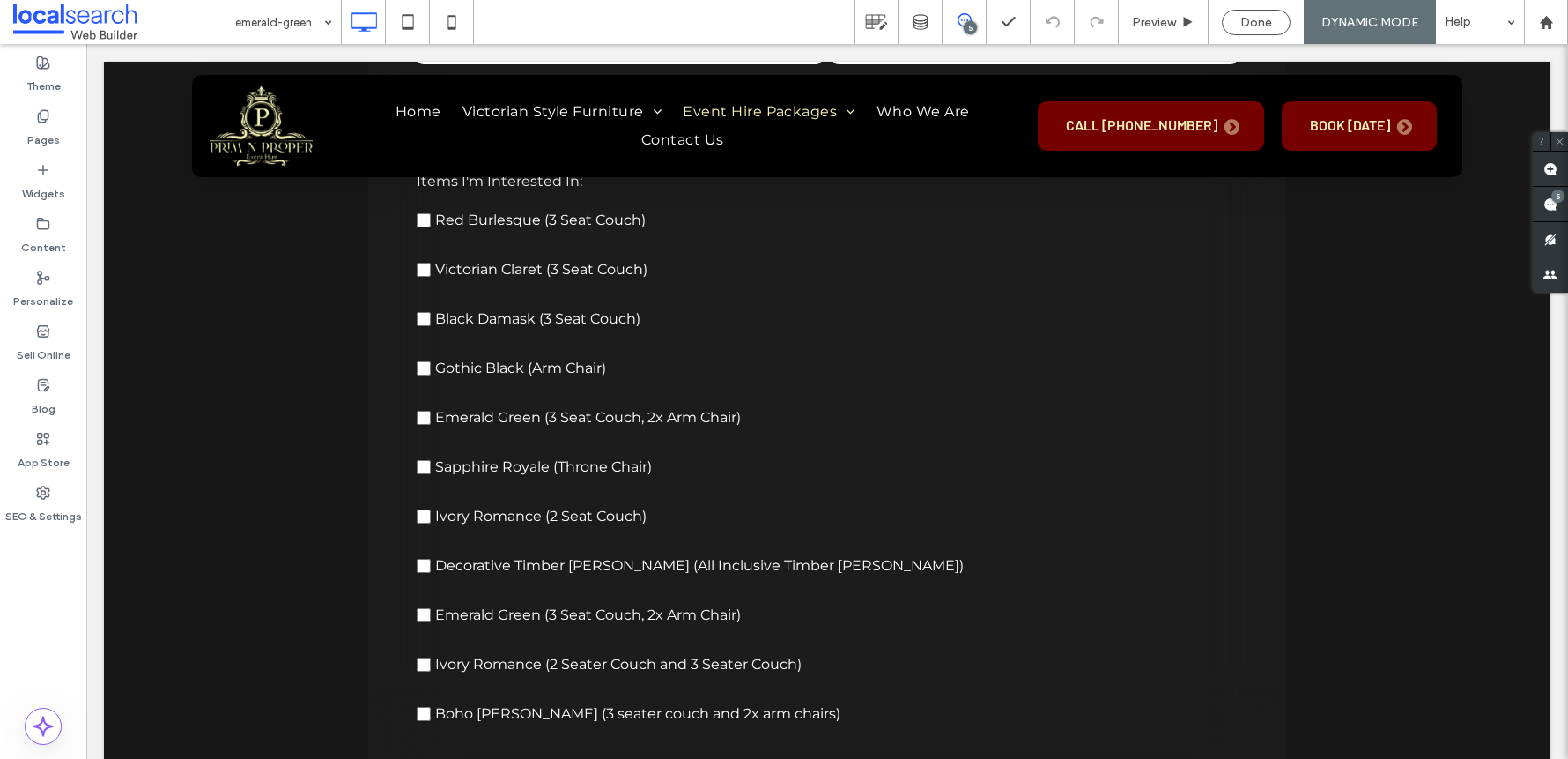
scroll to position [2592, 0]
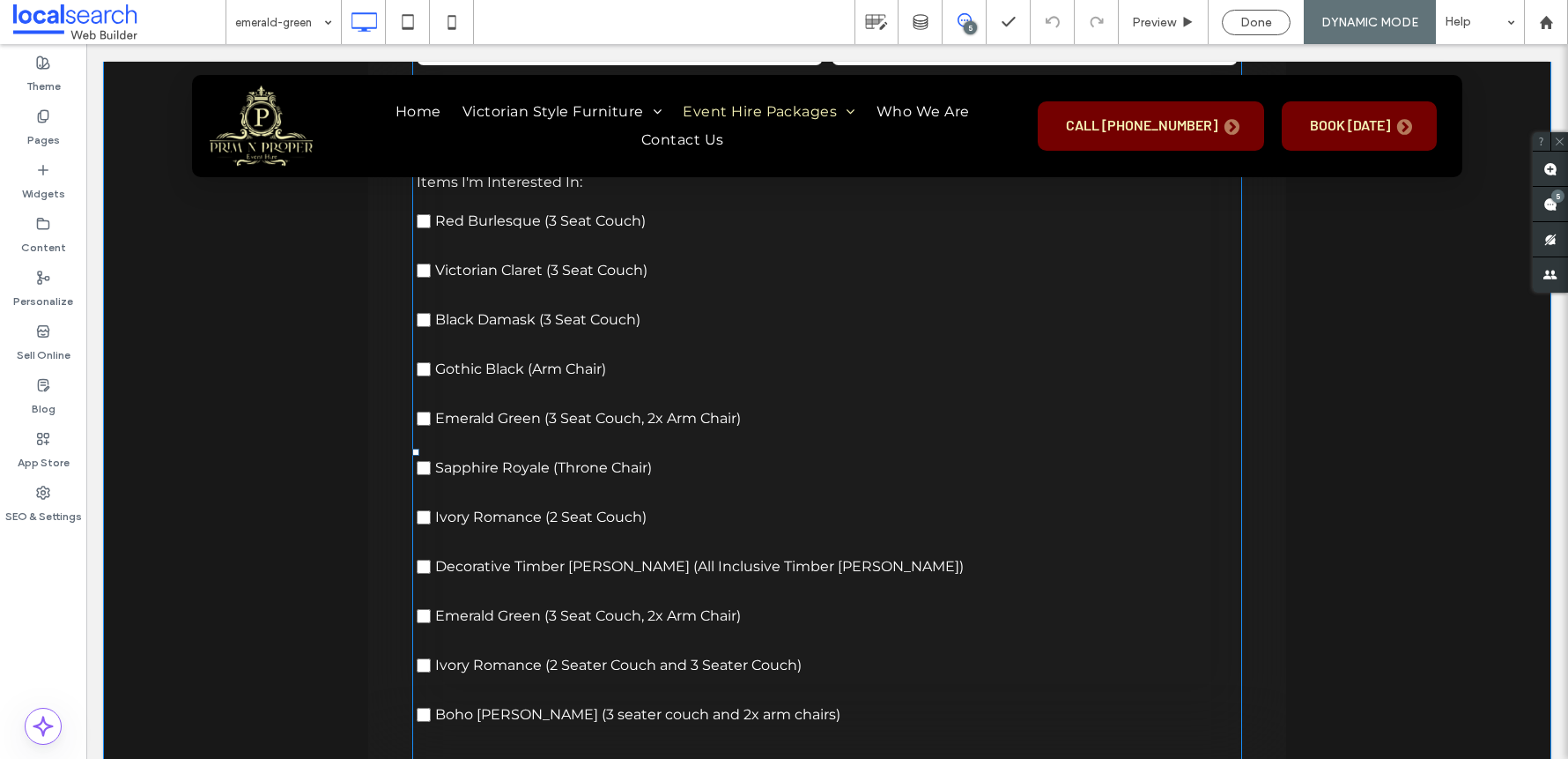
click at [837, 377] on label "Gothic Black (Arm Chair)" at bounding box center [827, 369] width 821 height 49
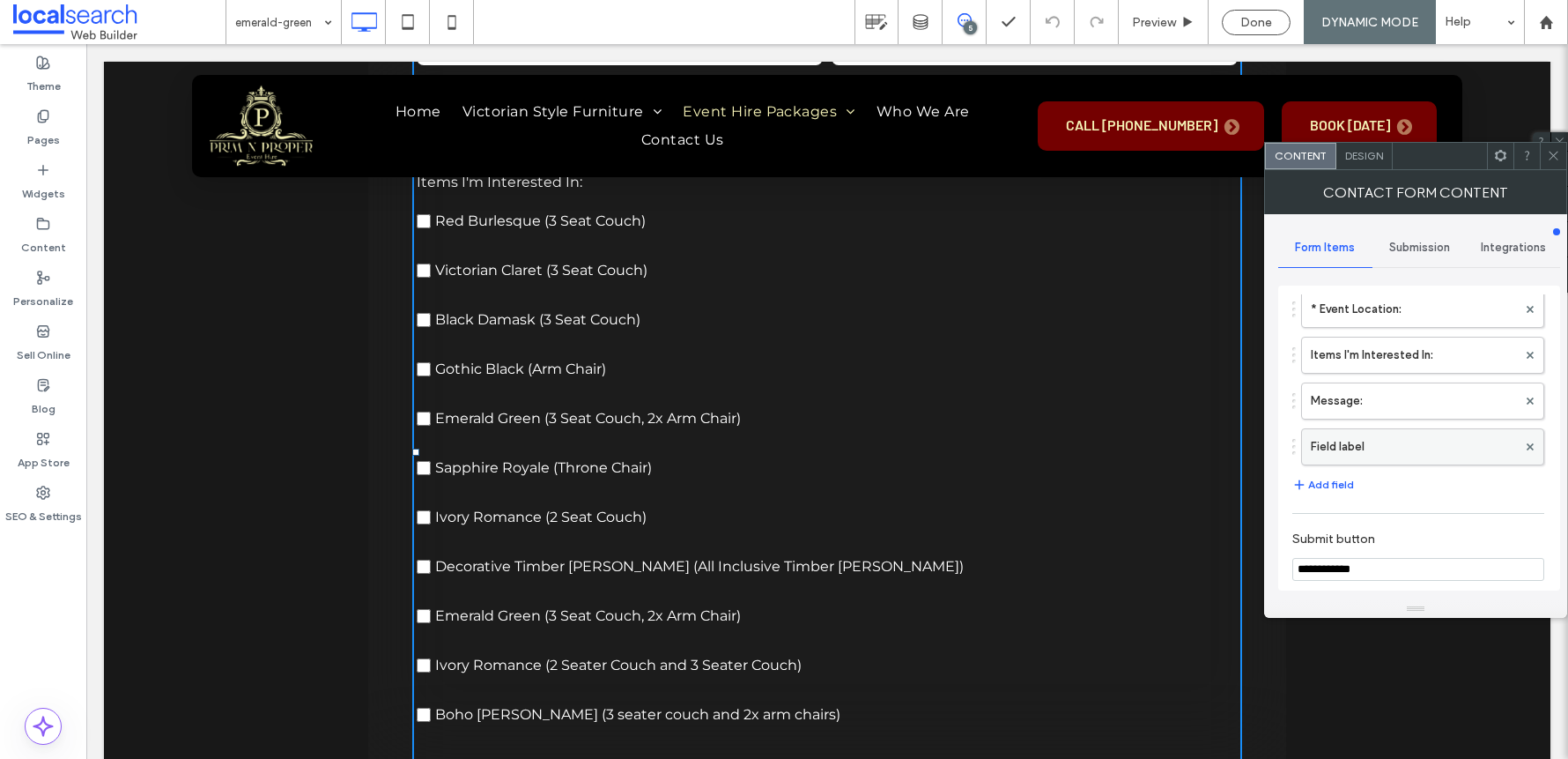
scroll to position [204, 0]
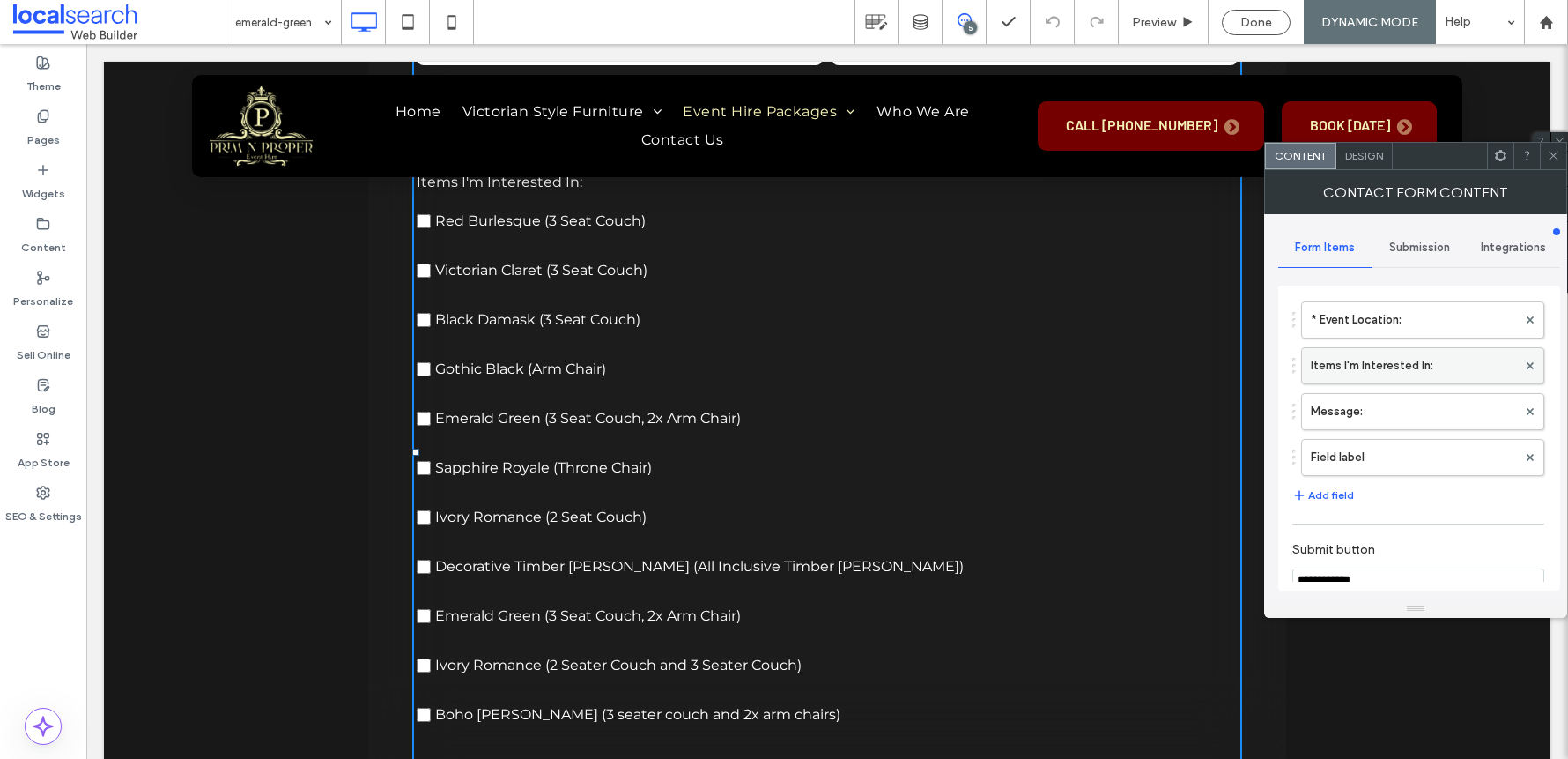
click at [1355, 363] on label "Items I'm Interested In:" at bounding box center [1413, 365] width 206 height 35
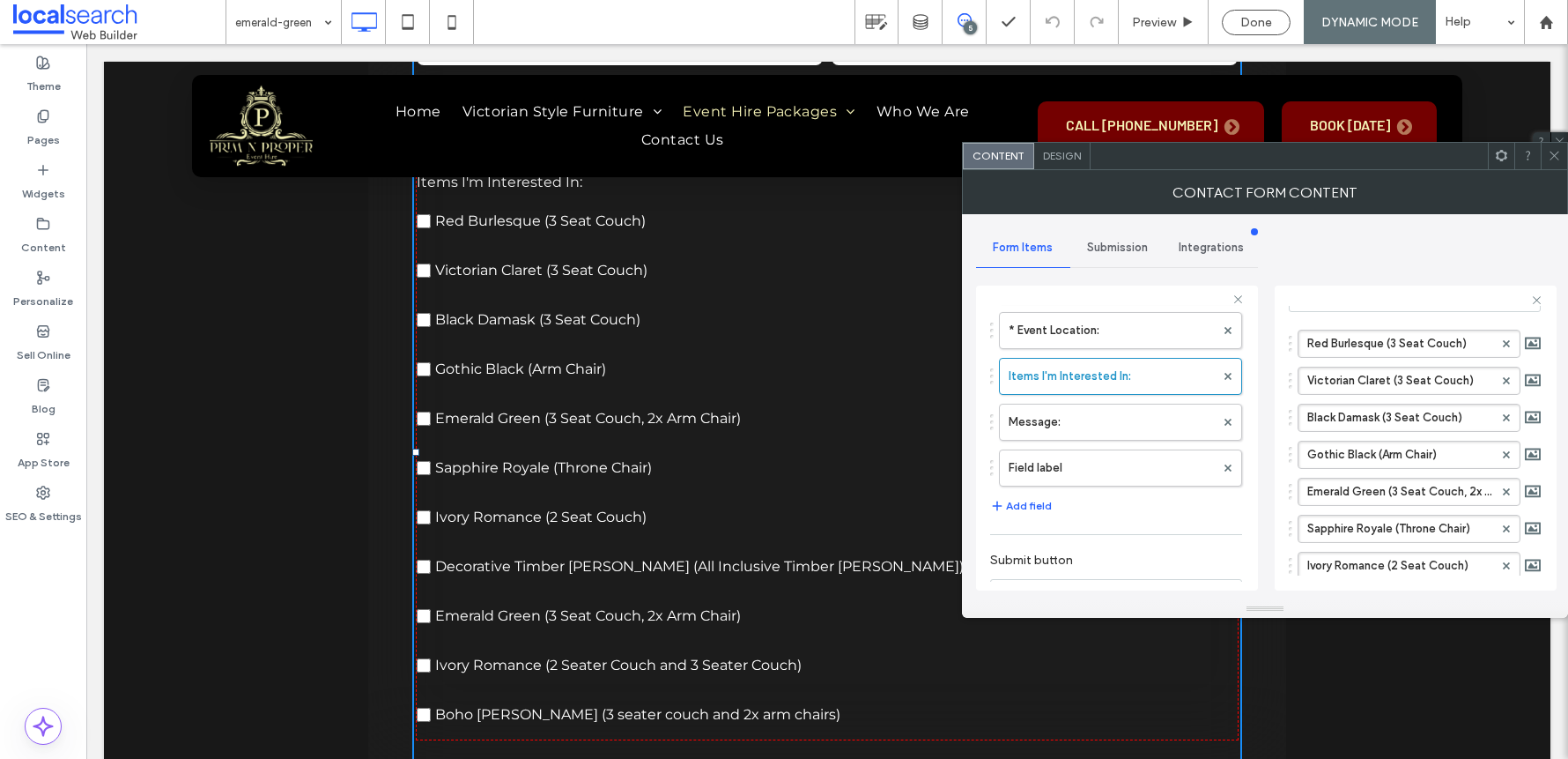
scroll to position [171, 0]
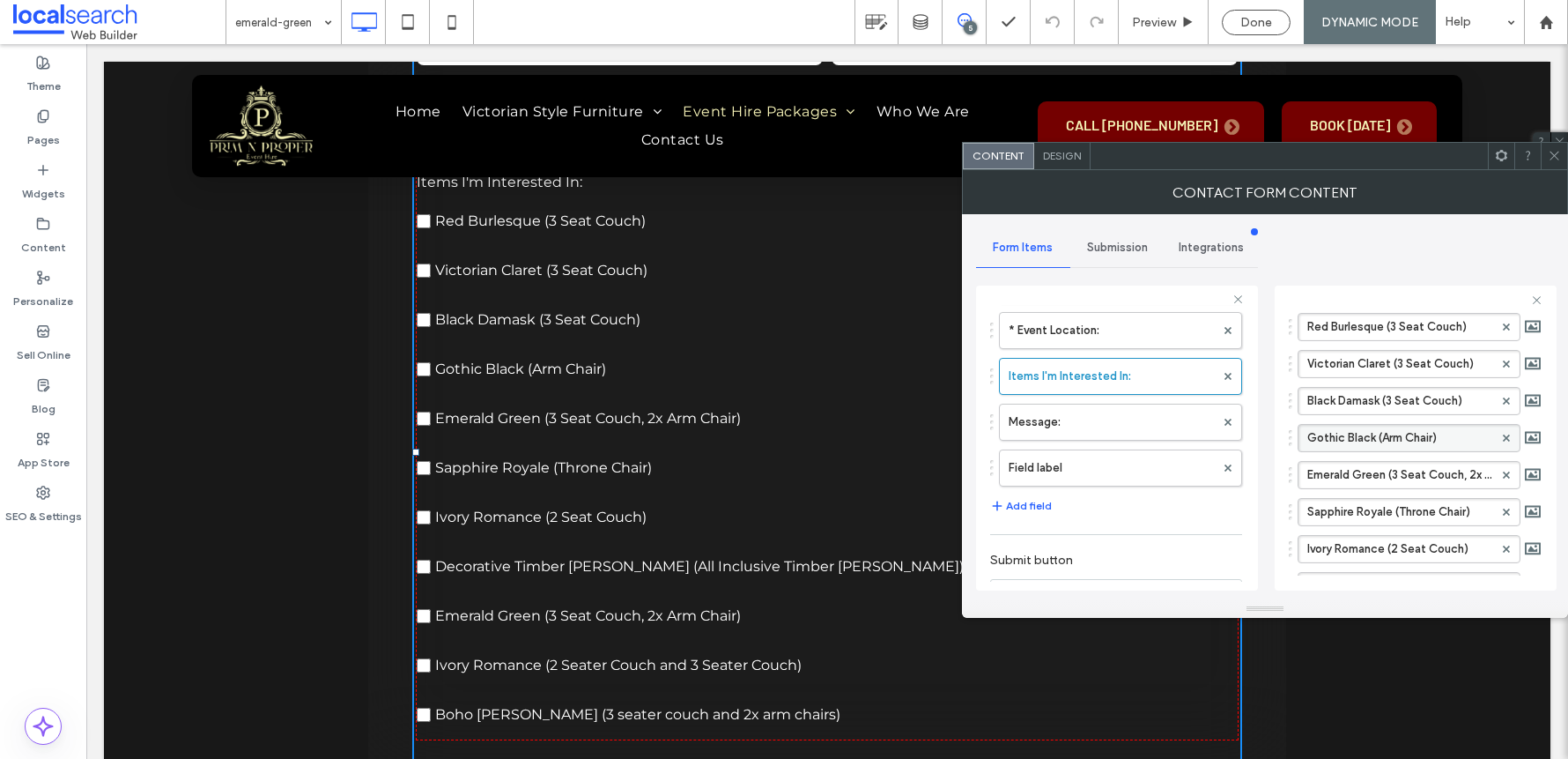
click at [1494, 442] on div at bounding box center [1506, 438] width 26 height 26
click at [1502, 434] on icon at bounding box center [1505, 437] width 7 height 7
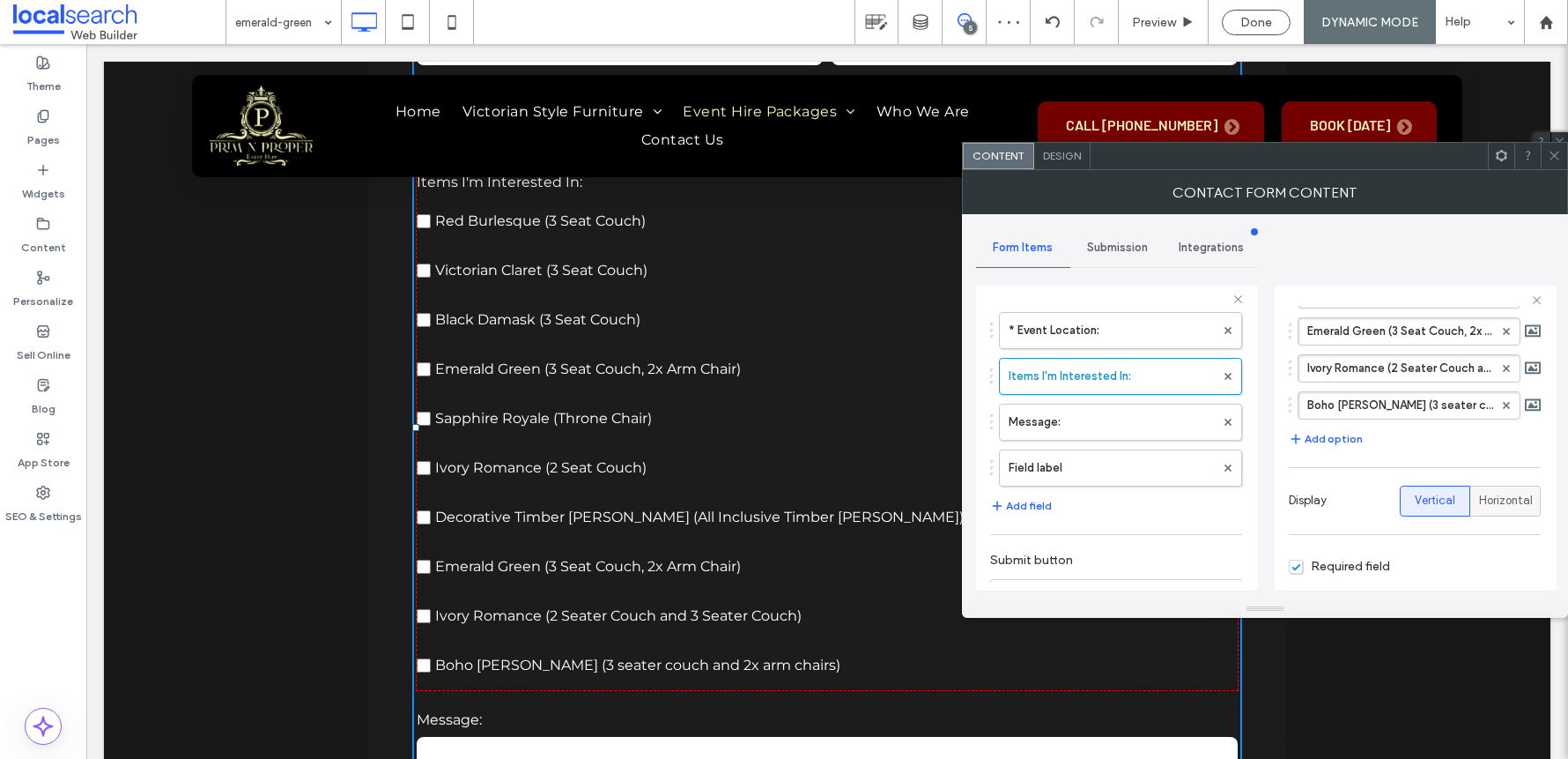
scroll to position [393, 0]
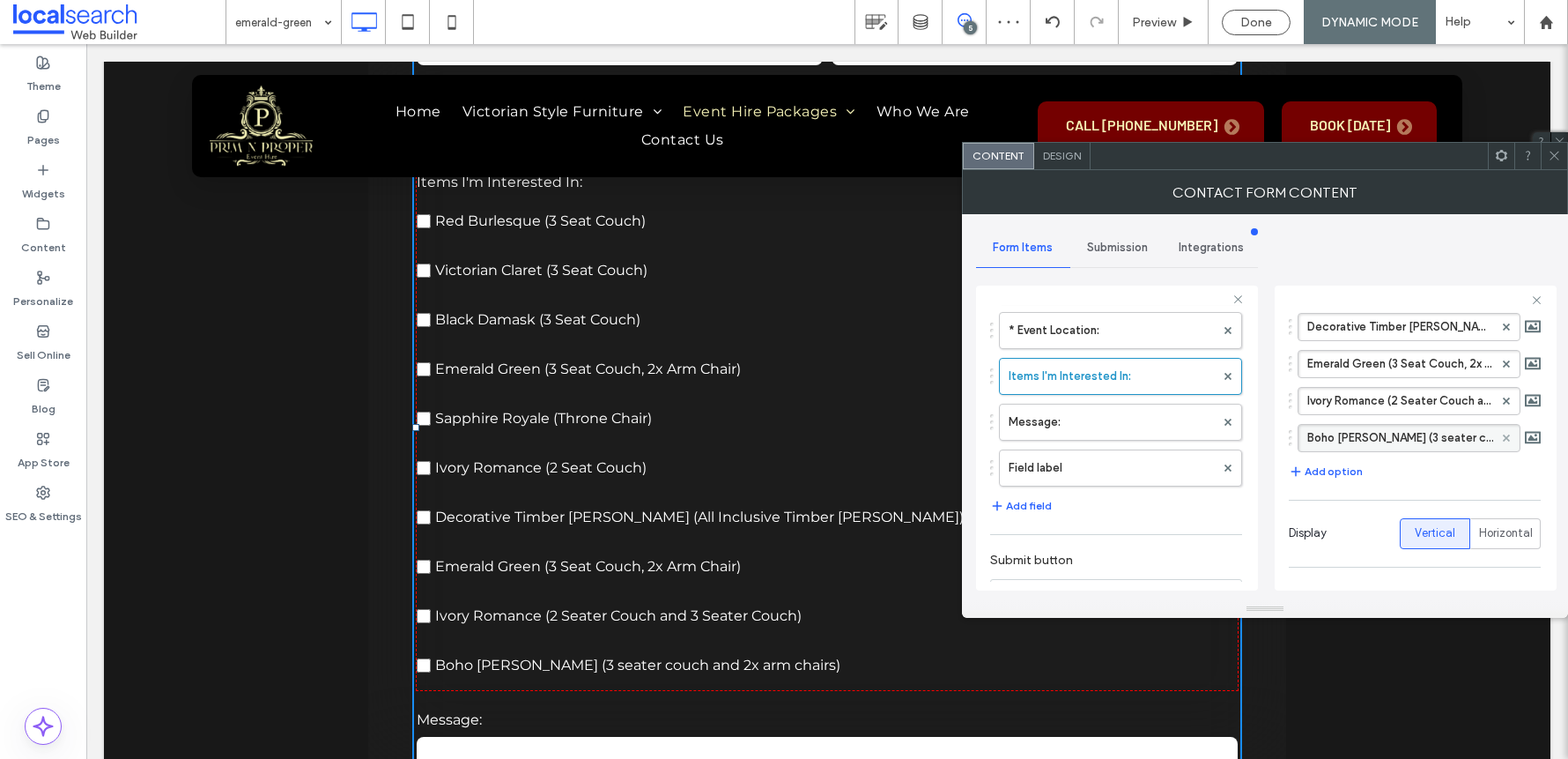
click at [1502, 440] on icon at bounding box center [1505, 437] width 7 height 7
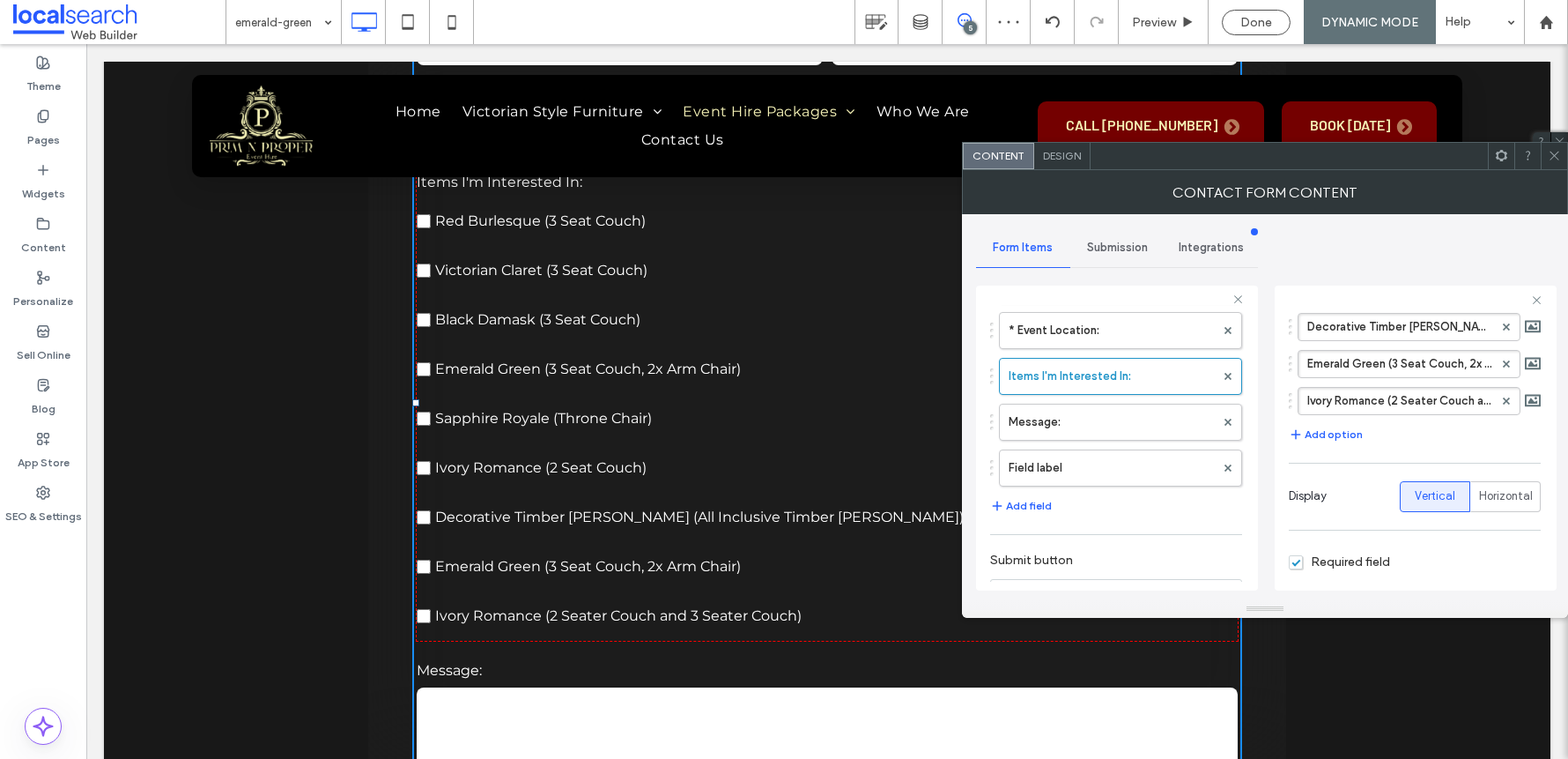
drag, startPoint x: 1528, startPoint y: 267, endPoint x: 1528, endPoint y: 213, distance: 54.0
click at [1528, 267] on div "**********" at bounding box center [1265, 407] width 578 height 386
click at [1547, 154] on icon at bounding box center [1554, 155] width 13 height 13
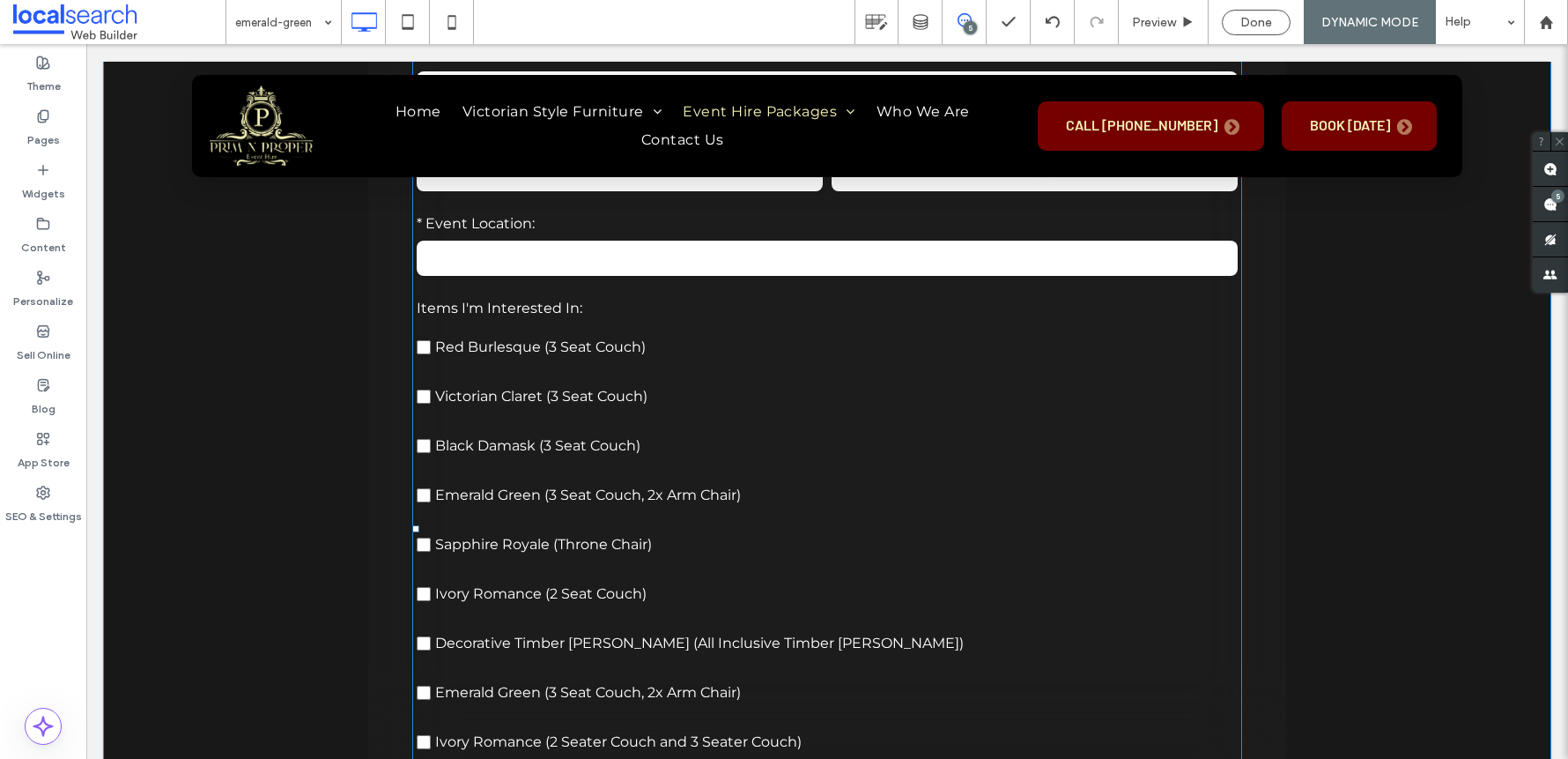
scroll to position [2537, 0]
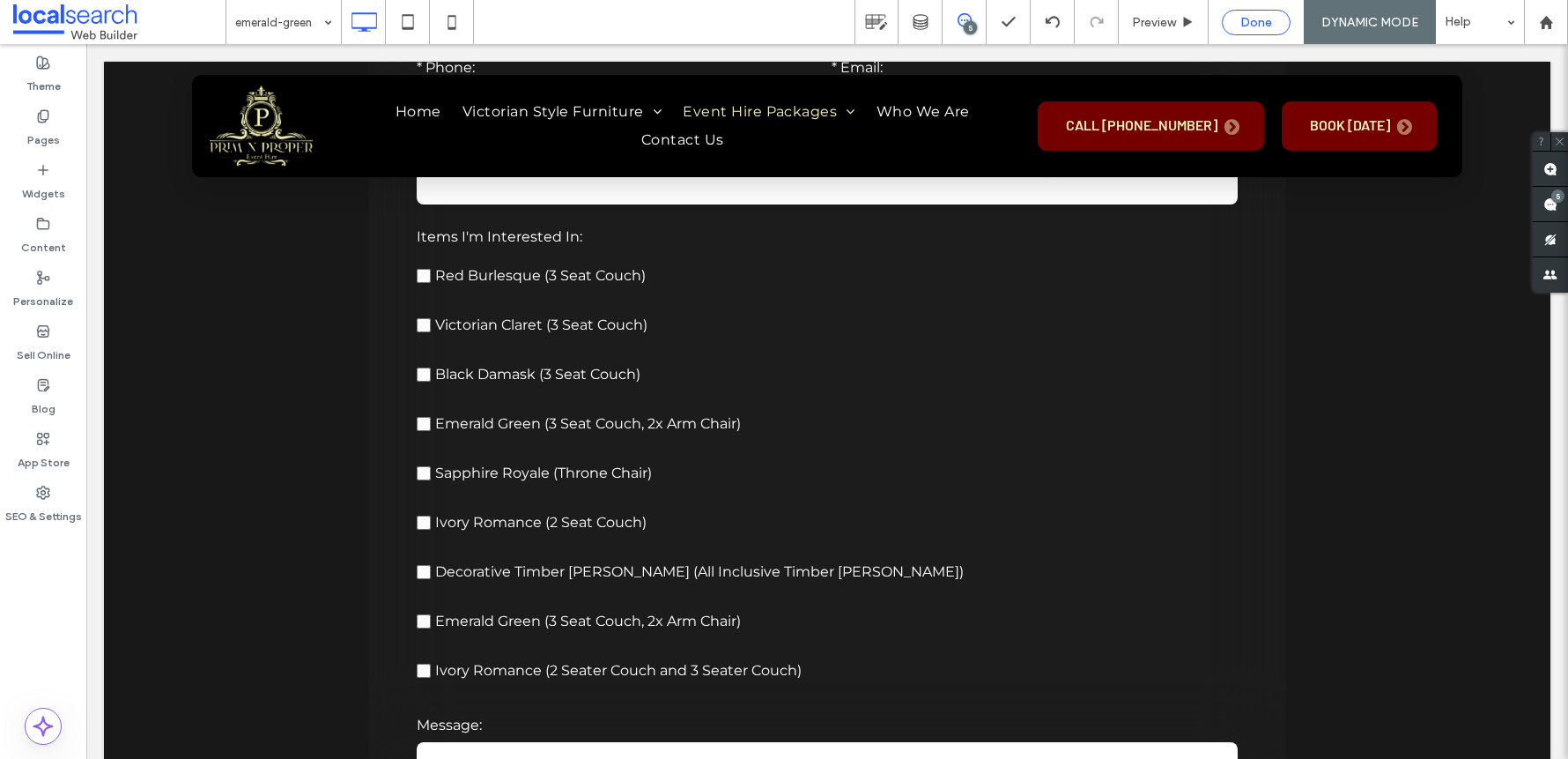
click at [1245, 29] on span "Done" at bounding box center [1256, 23] width 32 height 15
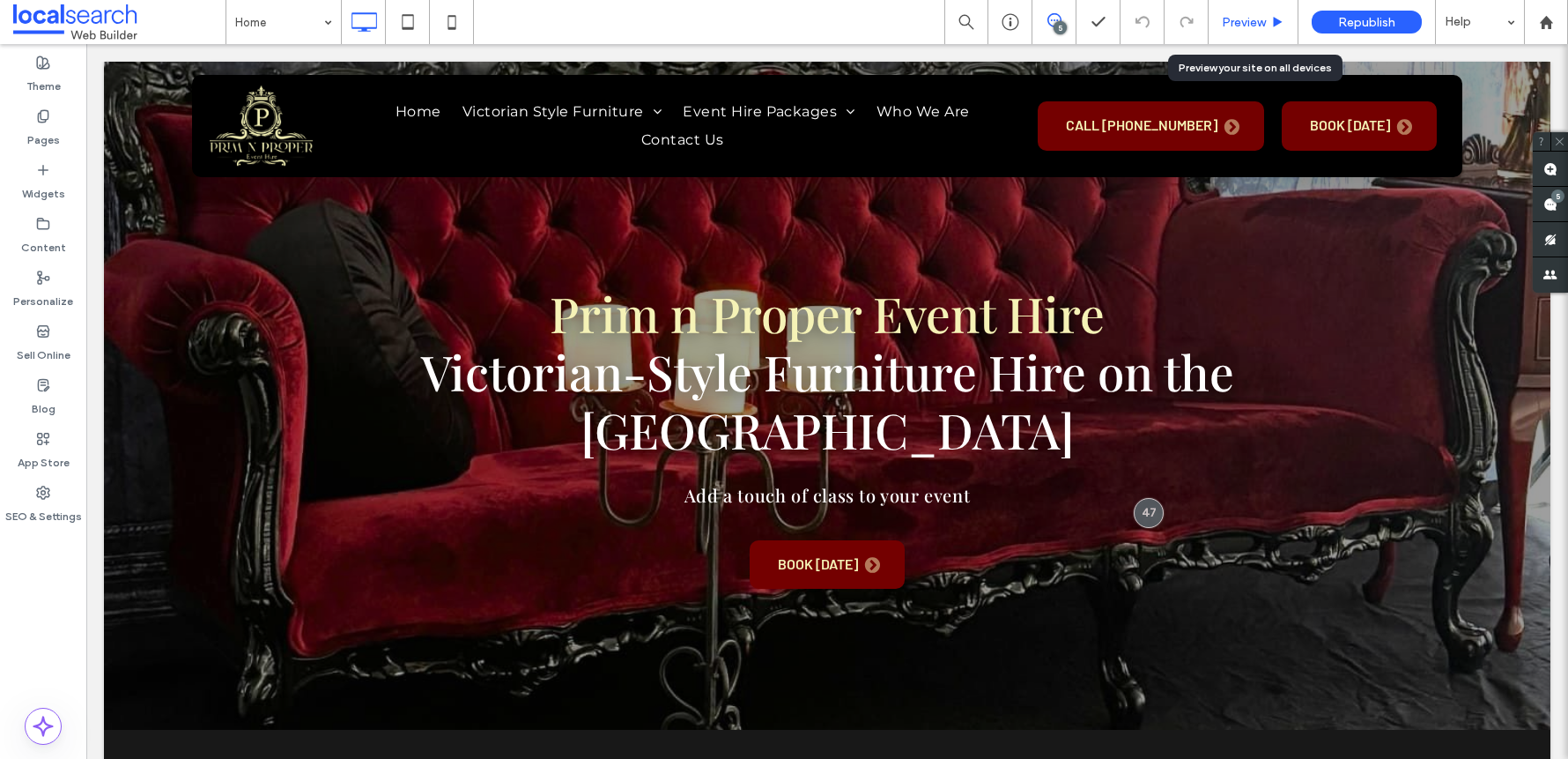
click at [1251, 17] on span "Preview" at bounding box center [1243, 23] width 44 height 15
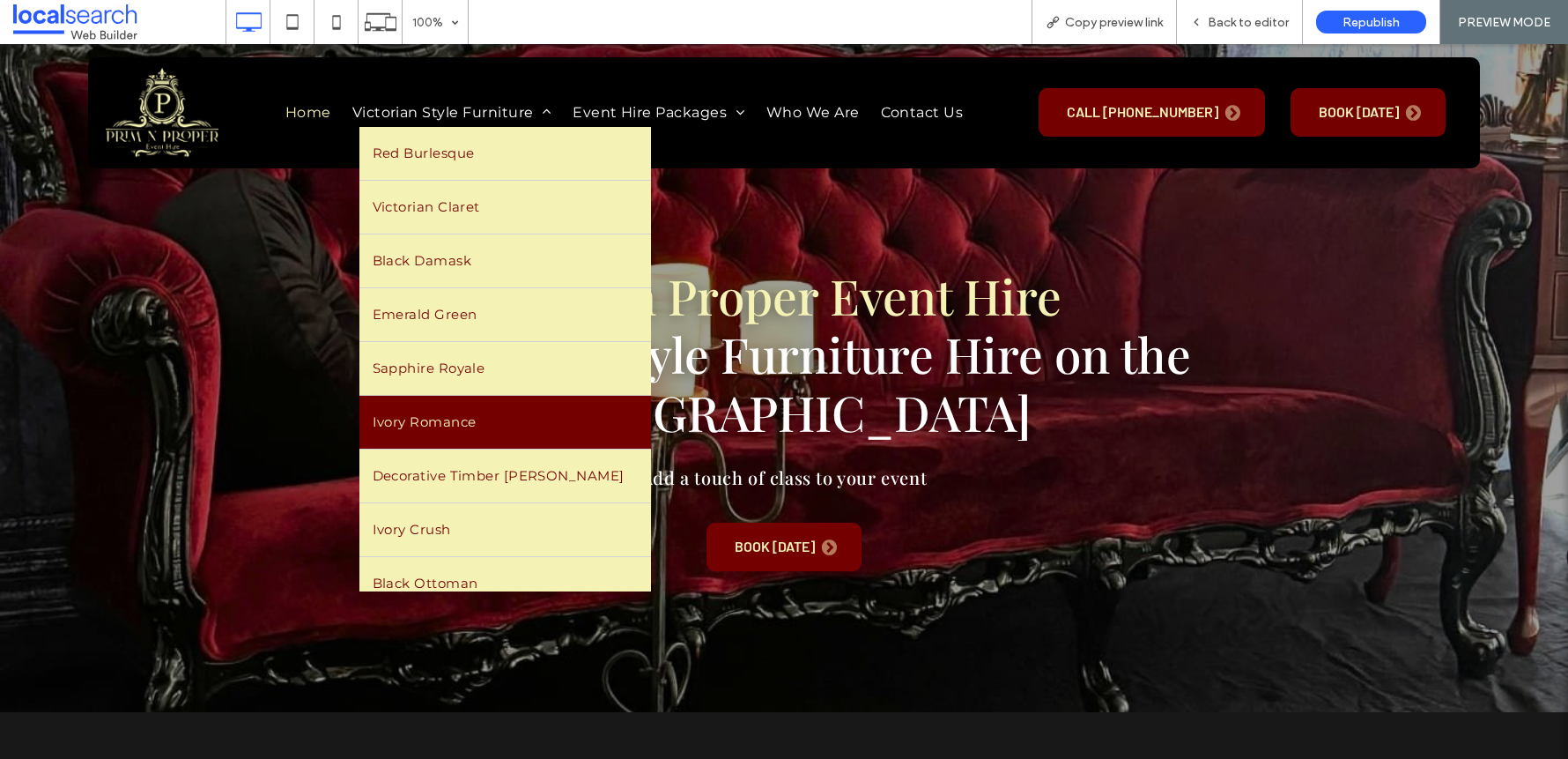
click at [390, 412] on span "Ivory Romance" at bounding box center [424, 422] width 104 height 26
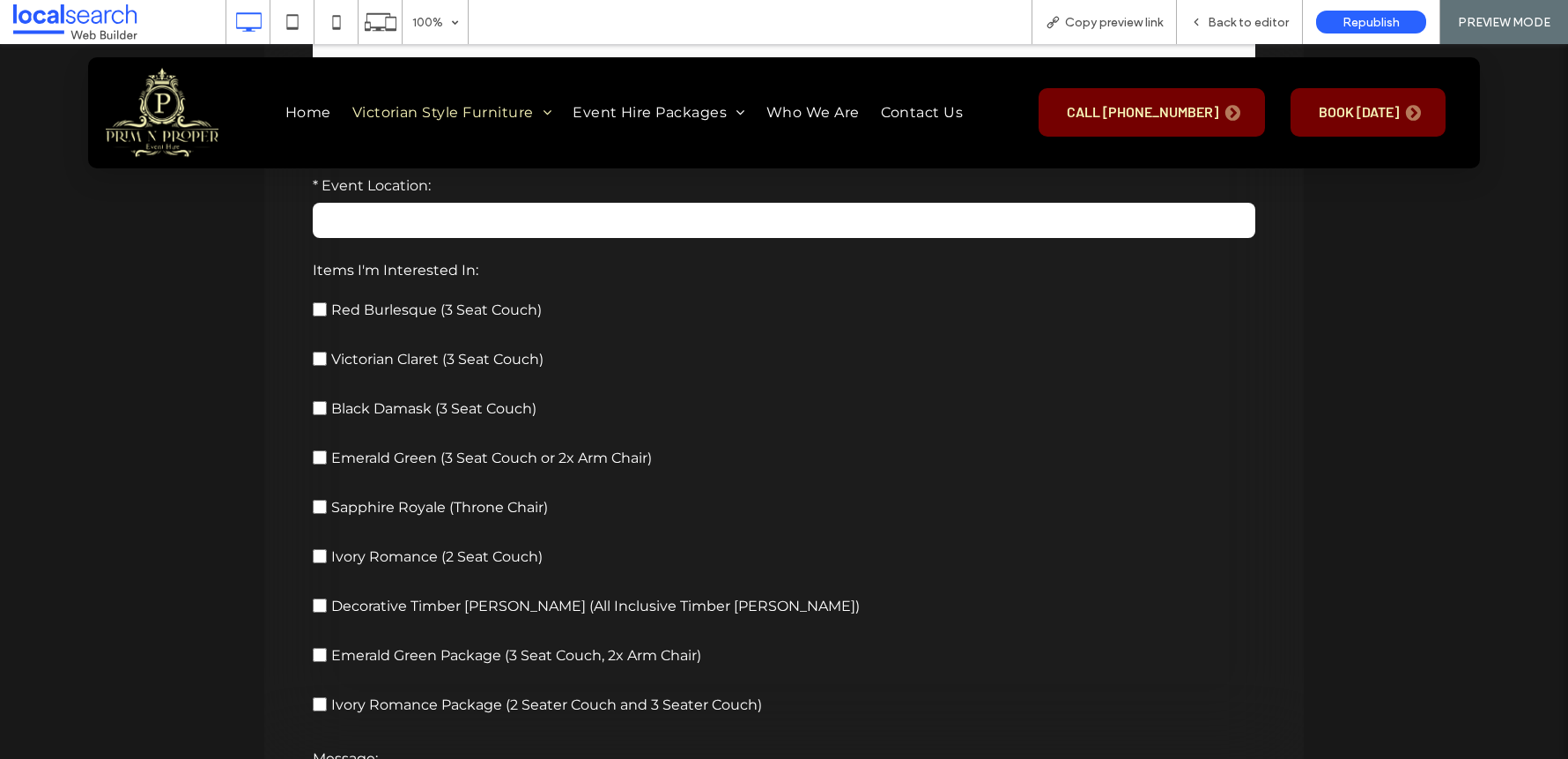
scroll to position [2367, 0]
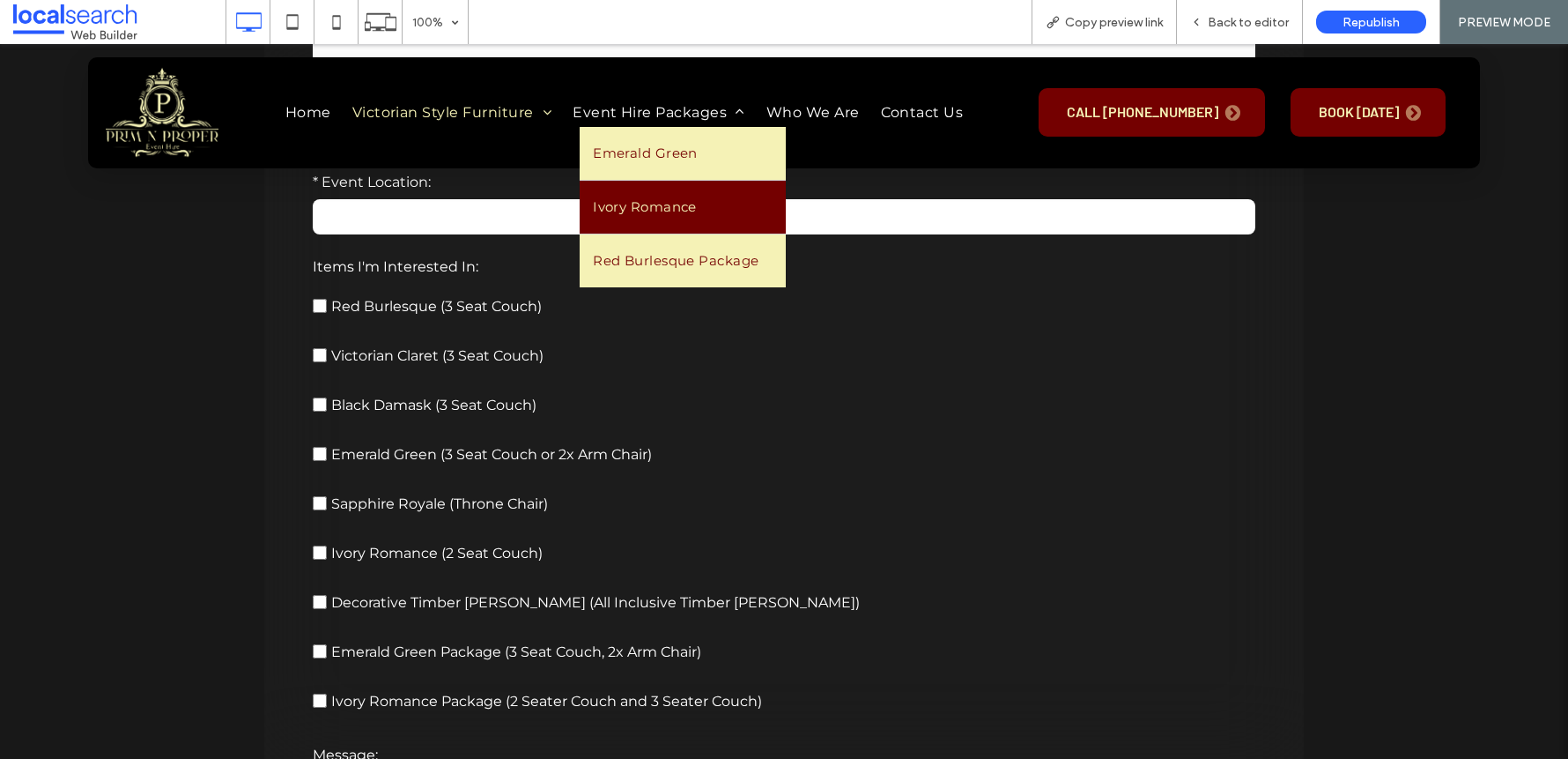
click at [656, 197] on span "Ivory Romance" at bounding box center [645, 207] width 104 height 26
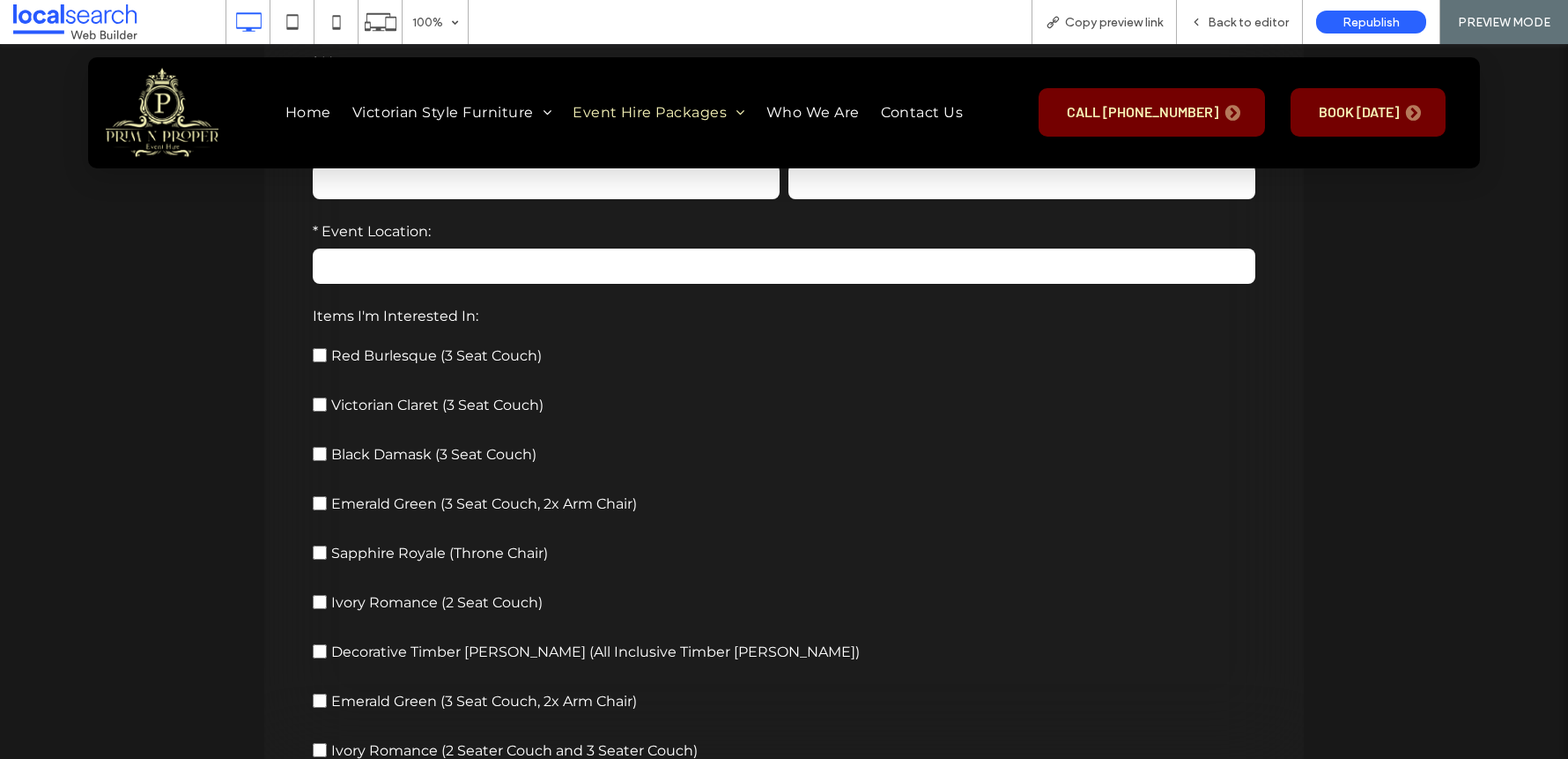
scroll to position [2505, 0]
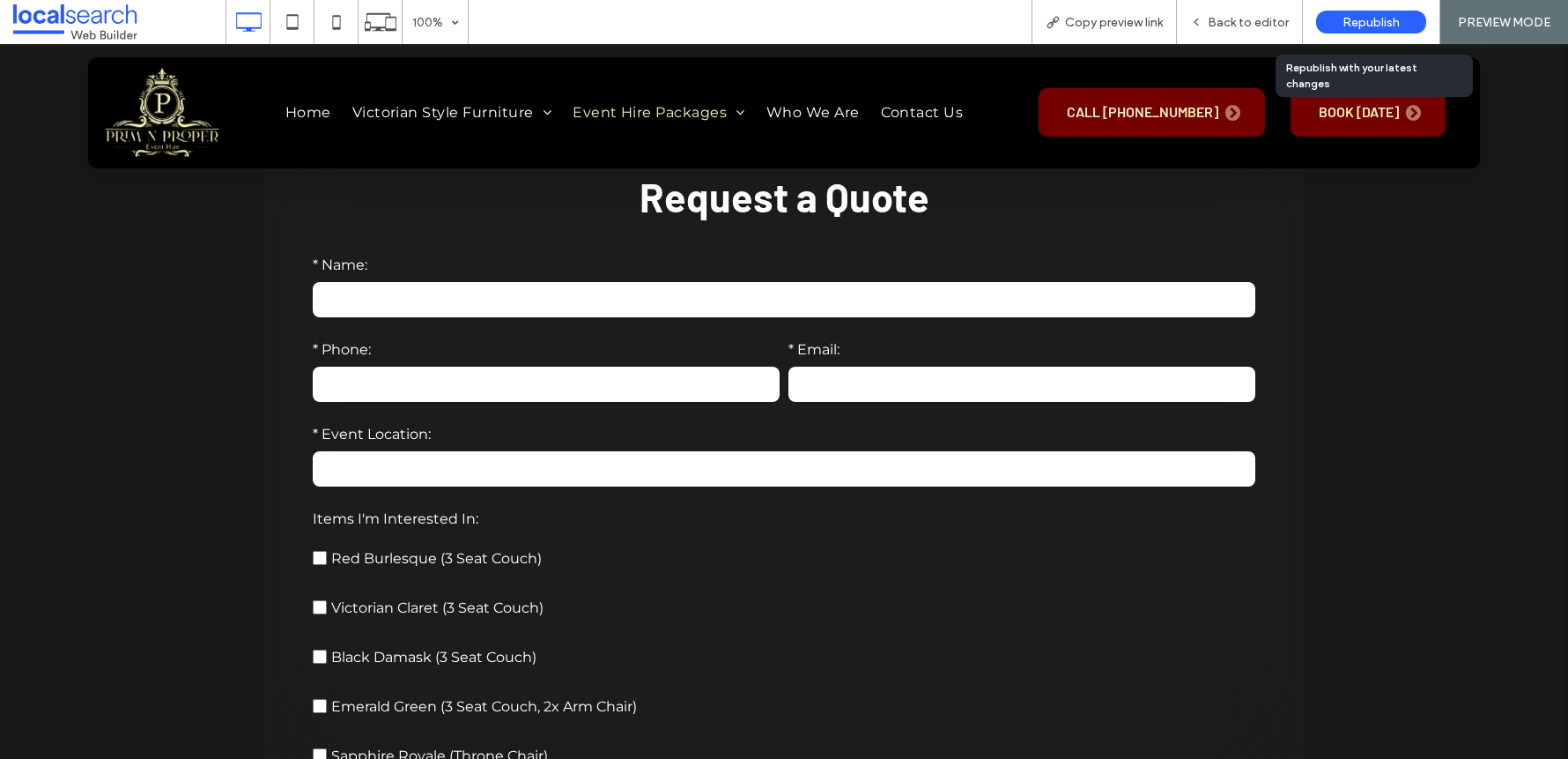
click at [1367, 26] on span "Republish" at bounding box center [1370, 23] width 57 height 15
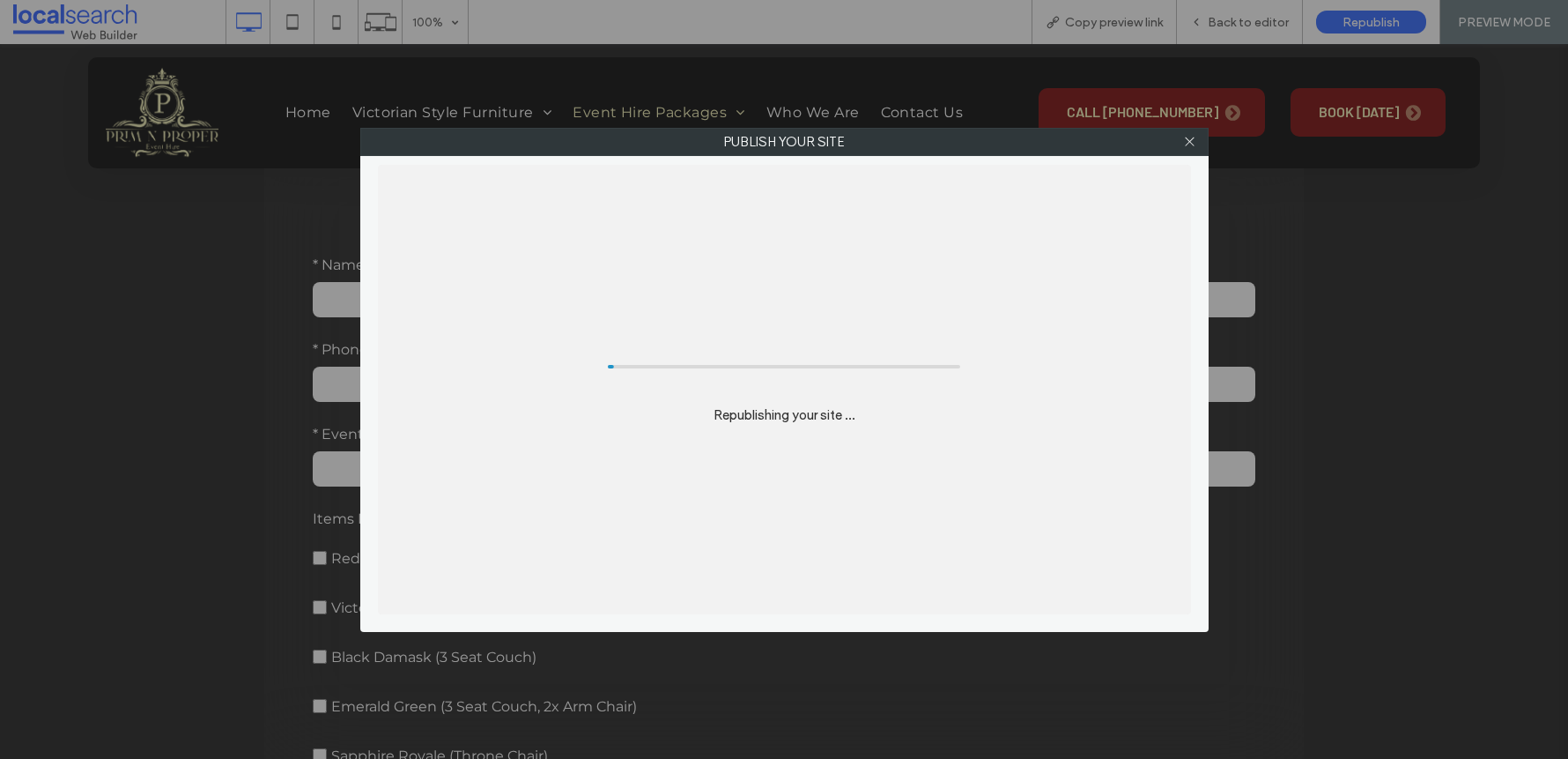
click at [1370, 21] on div "Publish your site Republishing your site ..." at bounding box center [784, 380] width 1568 height 759
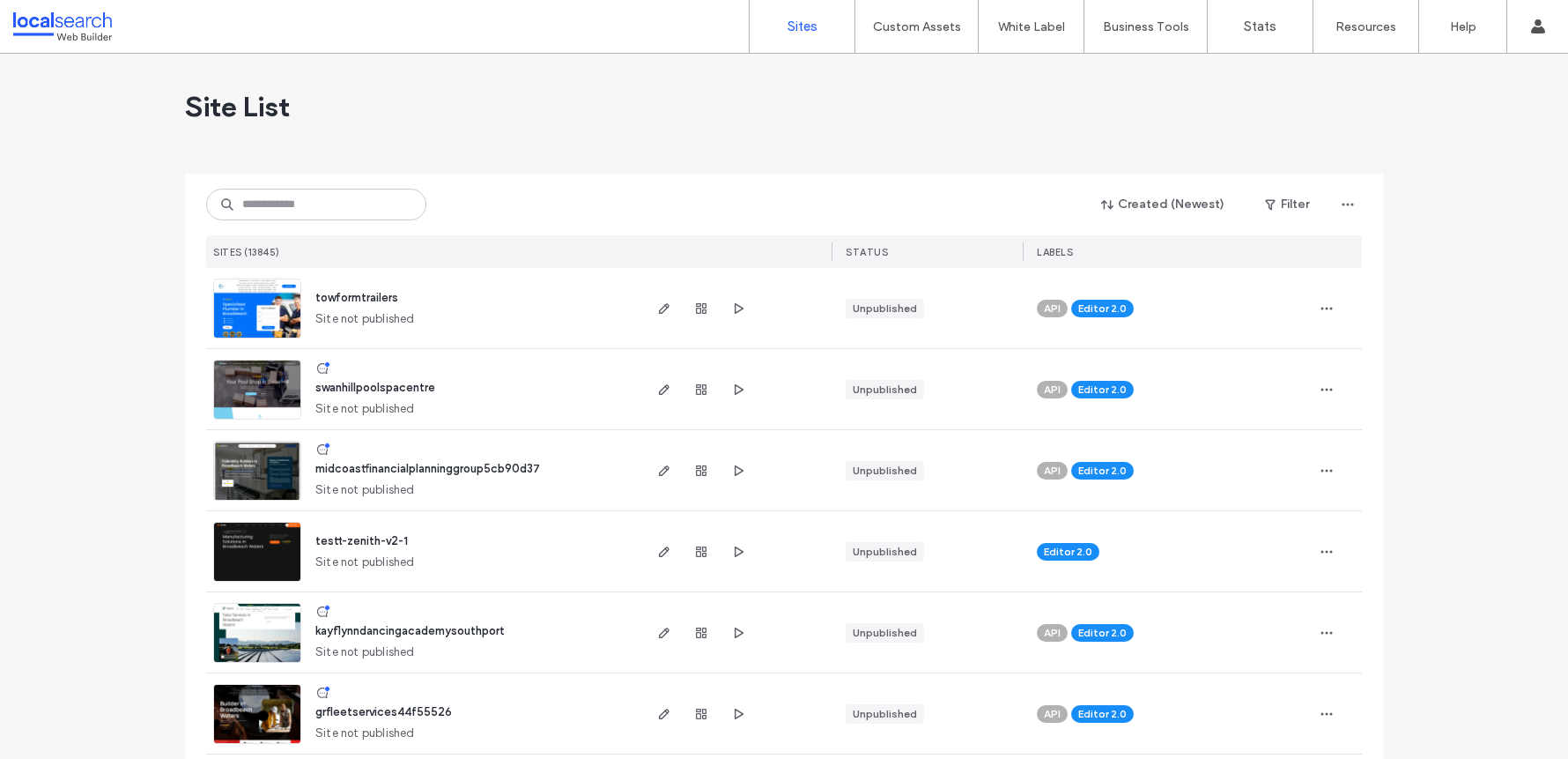
scroll to position [34, 0]
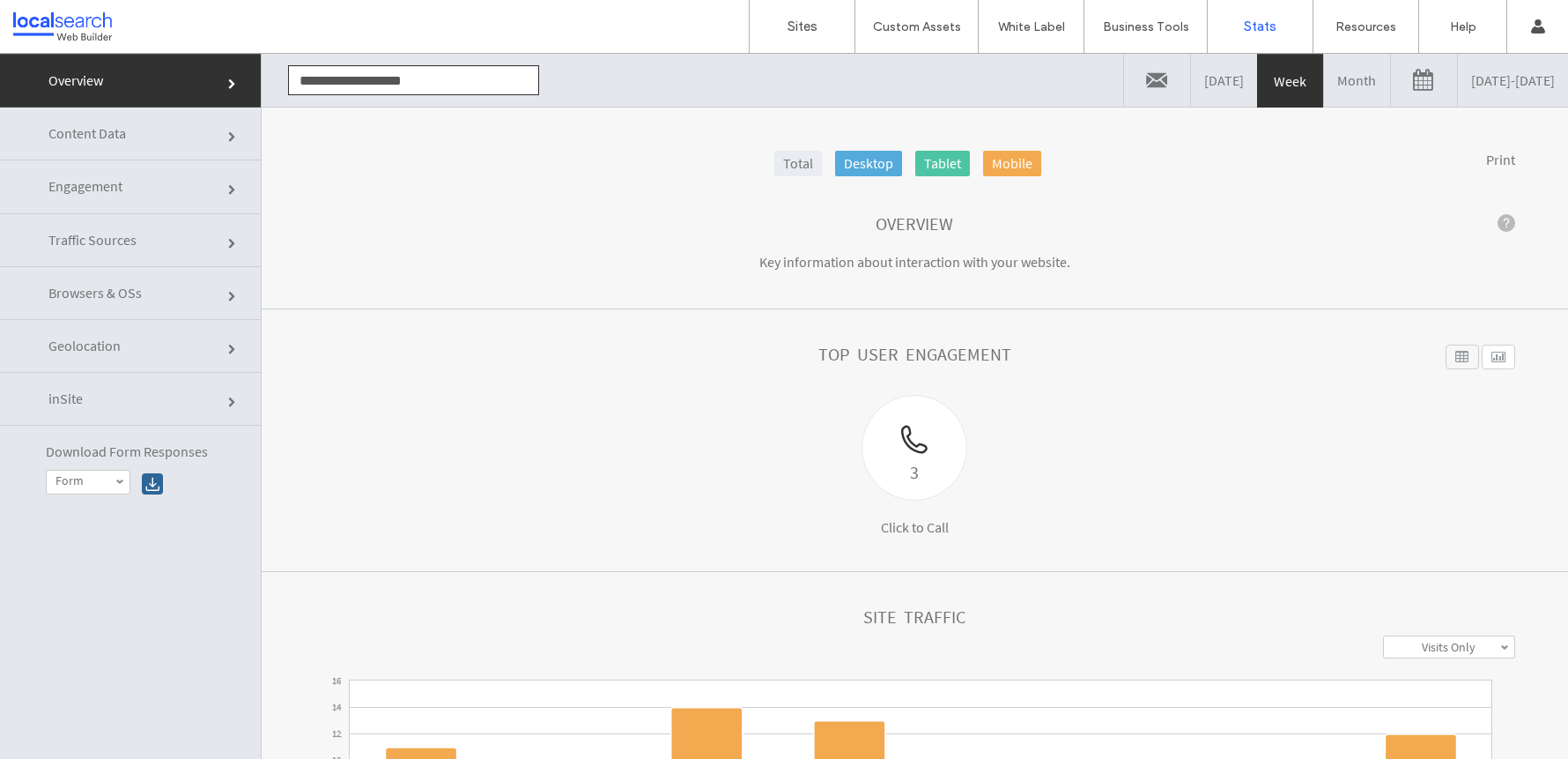
click at [1458, 82] on link "[DATE] - [DATE]" at bounding box center [1512, 80] width 110 height 53
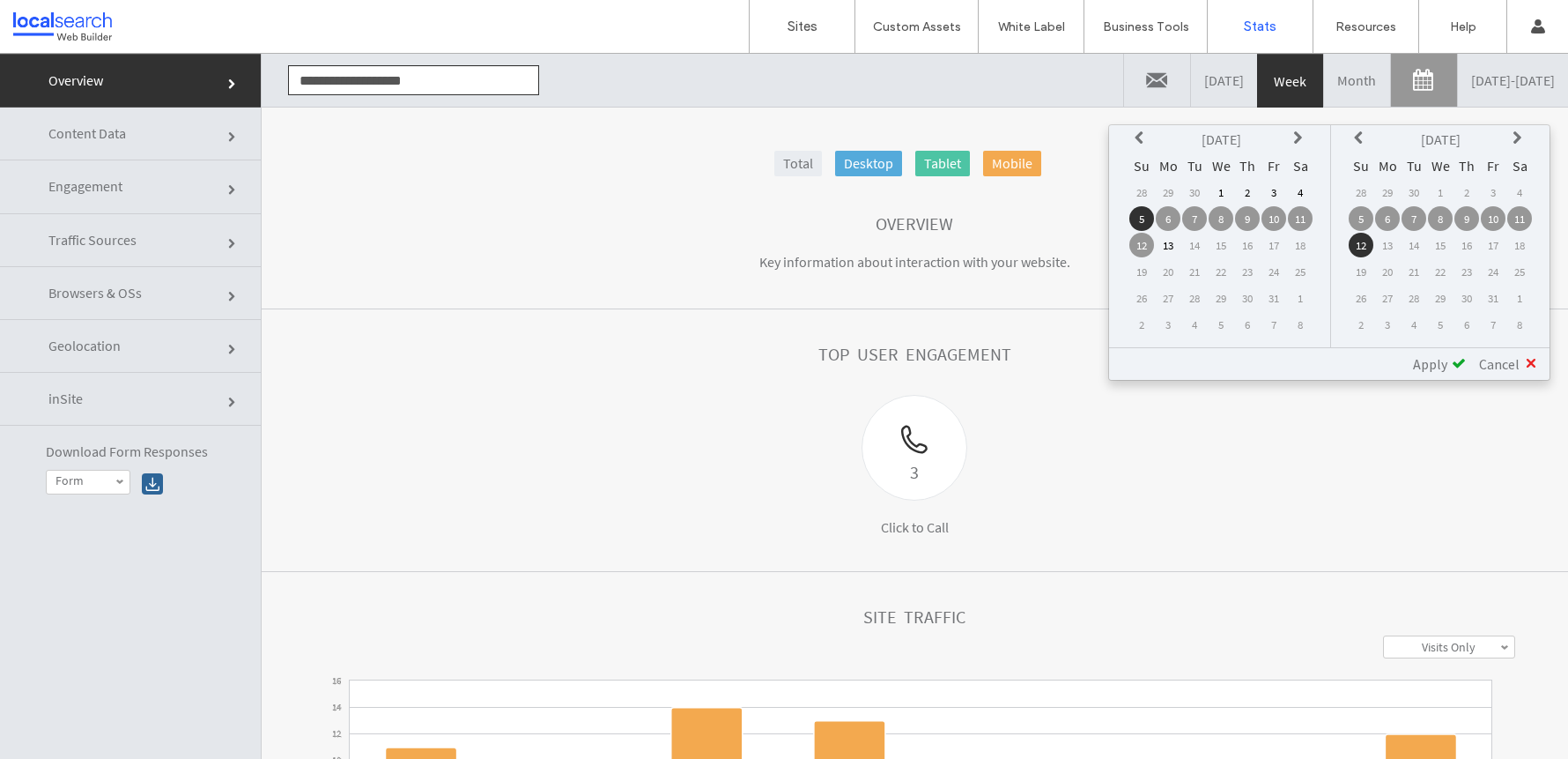
click at [1132, 141] on th at bounding box center [1142, 139] width 24 height 24
click at [1174, 219] on td "8" at bounding box center [1168, 218] width 24 height 24
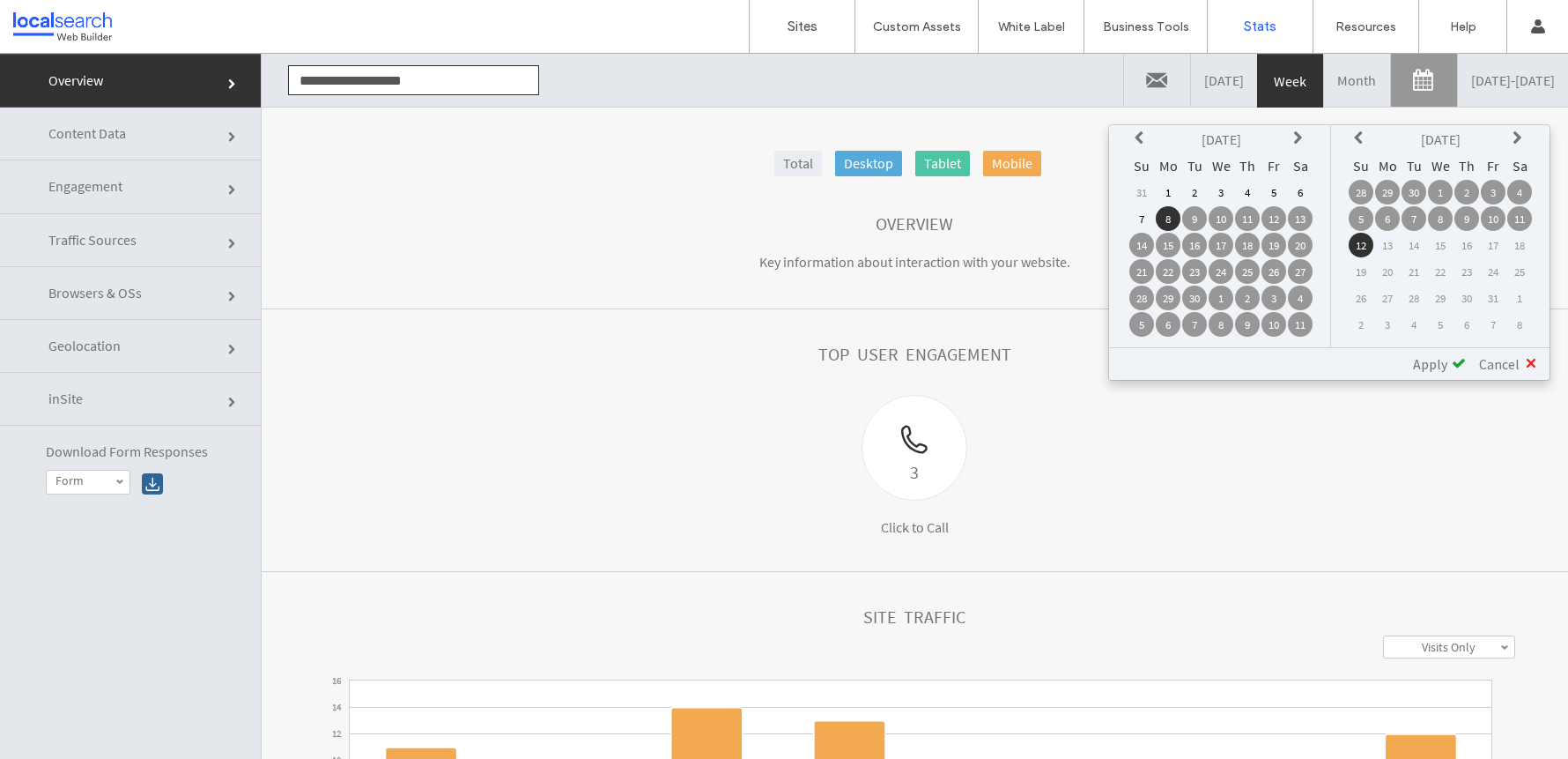
click at [1415, 224] on td "7" at bounding box center [1414, 218] width 24 height 24
click at [1439, 367] on span "Apply" at bounding box center [1430, 363] width 34 height 18
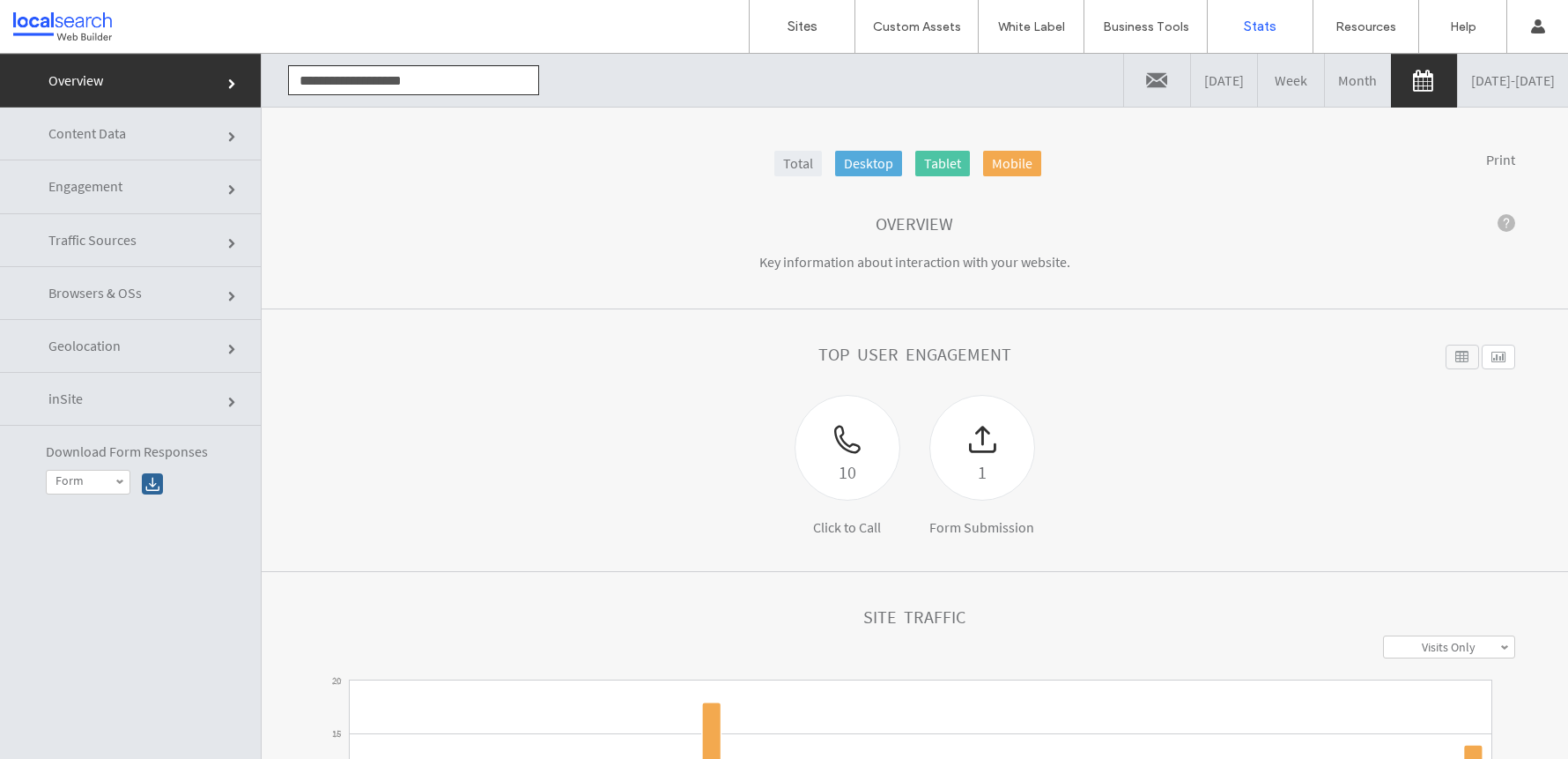
click at [141, 178] on link "Engagement" at bounding box center [130, 186] width 261 height 53
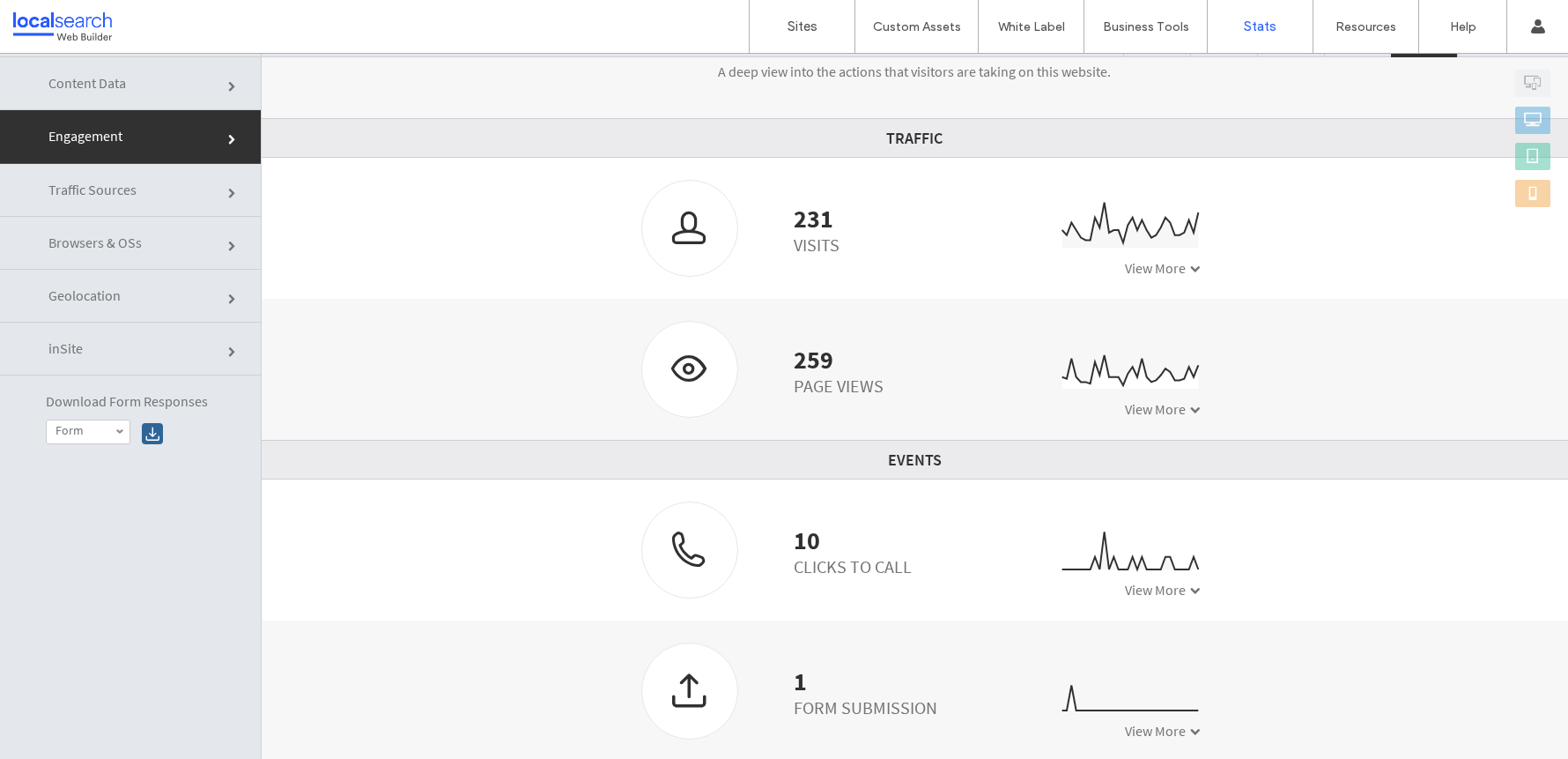
scroll to position [89, 0]
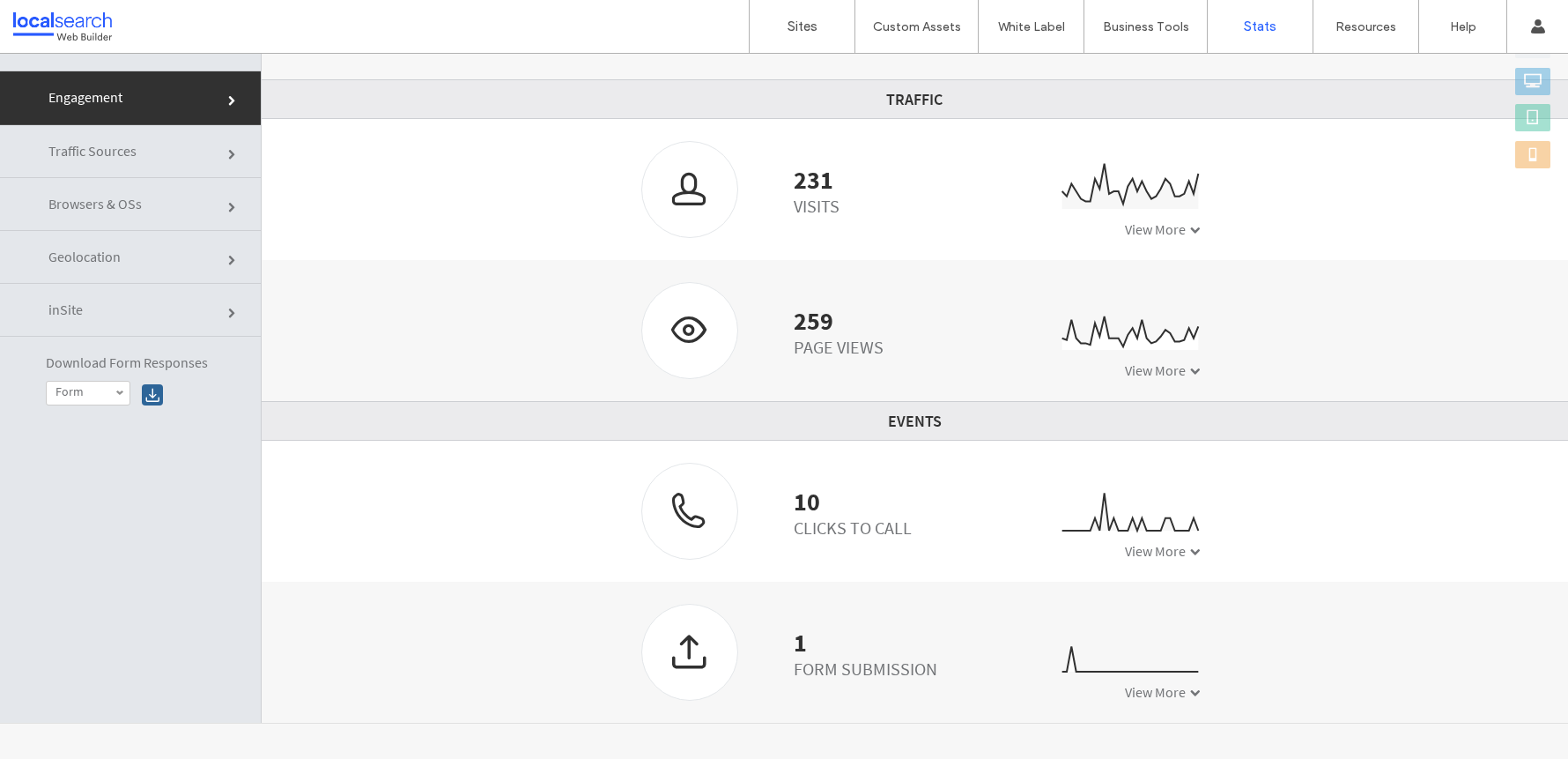
click at [1182, 563] on div "10 Clicks to Call 0 2 4 09/08 09/09 09/10 09/11 09/12 09/13 09/14 09/15 09/16 0…" at bounding box center [915, 511] width 1306 height 141
click at [1190, 555] on span at bounding box center [1194, 551] width 10 height 10
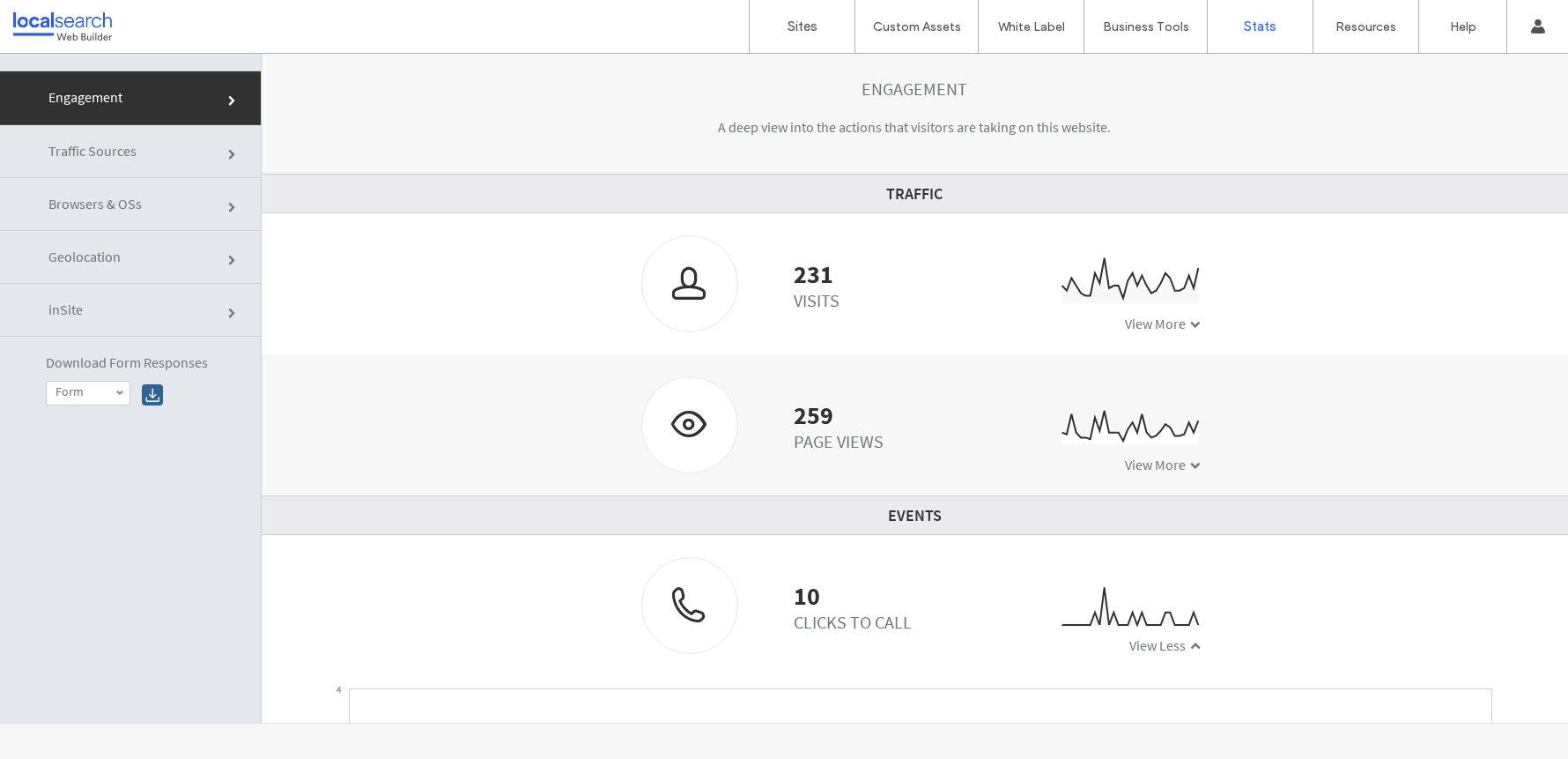
scroll to position [0, 0]
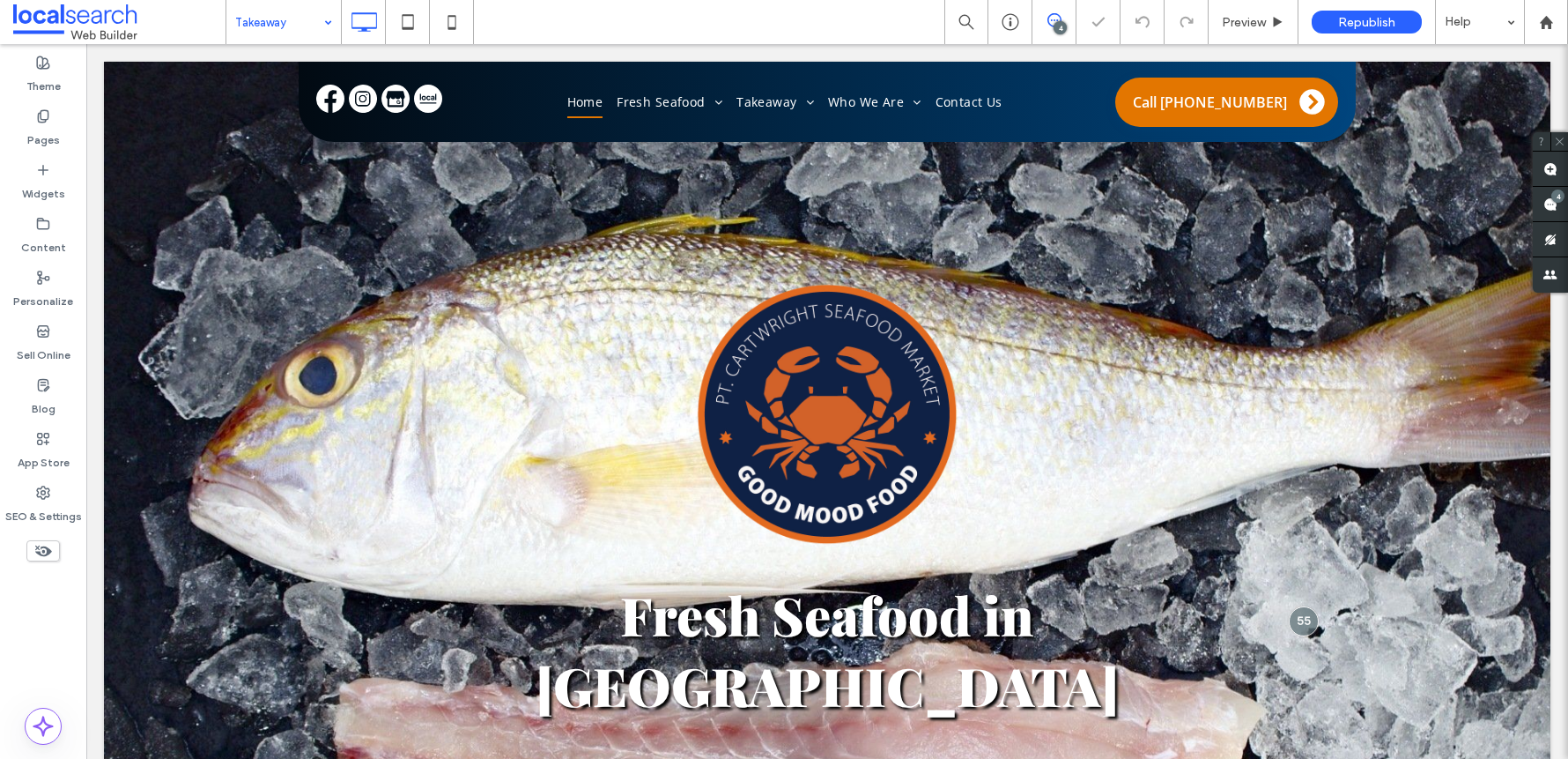
click at [268, 34] on input at bounding box center [280, 22] width 88 height 44
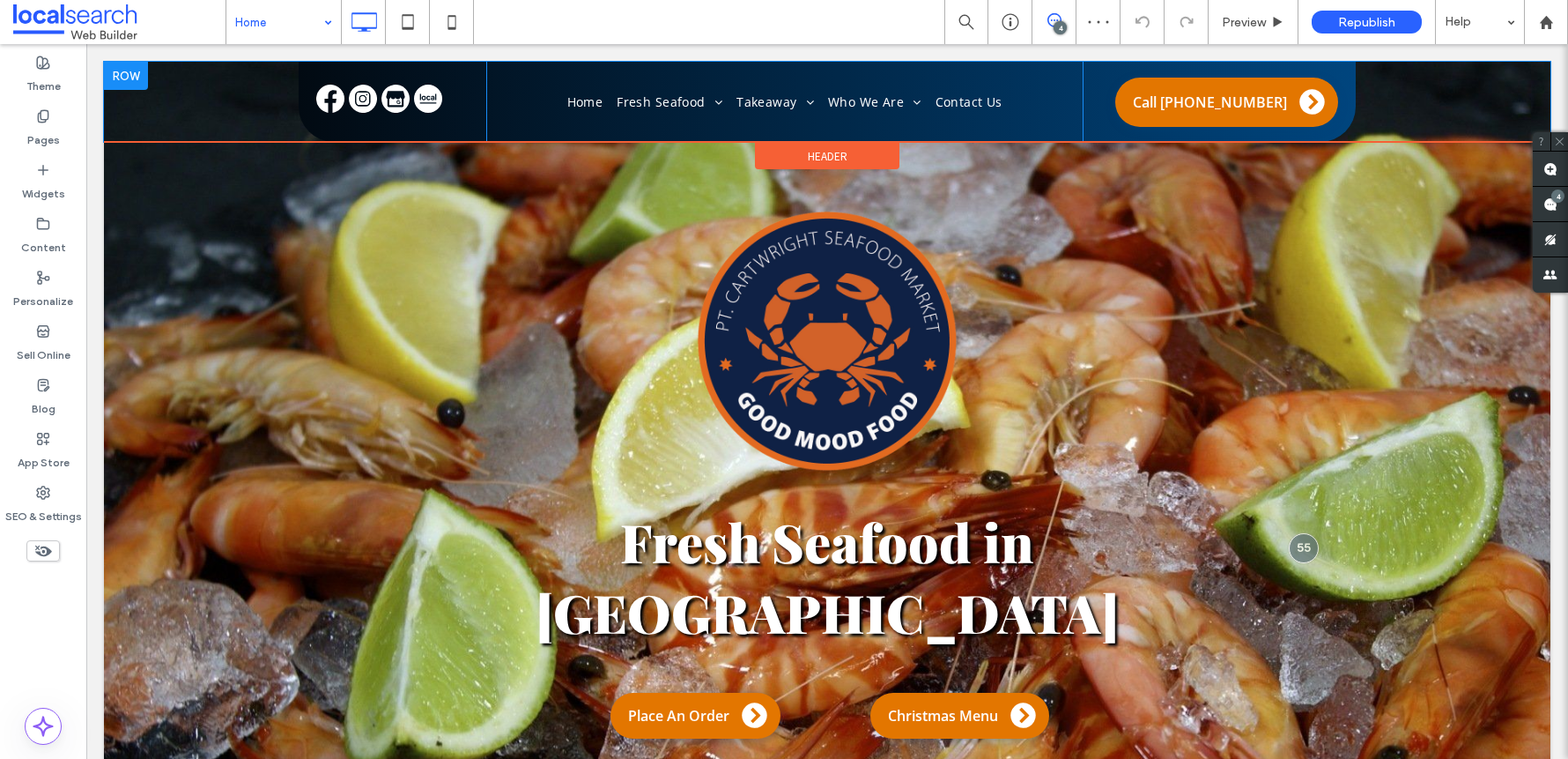
scroll to position [138, 0]
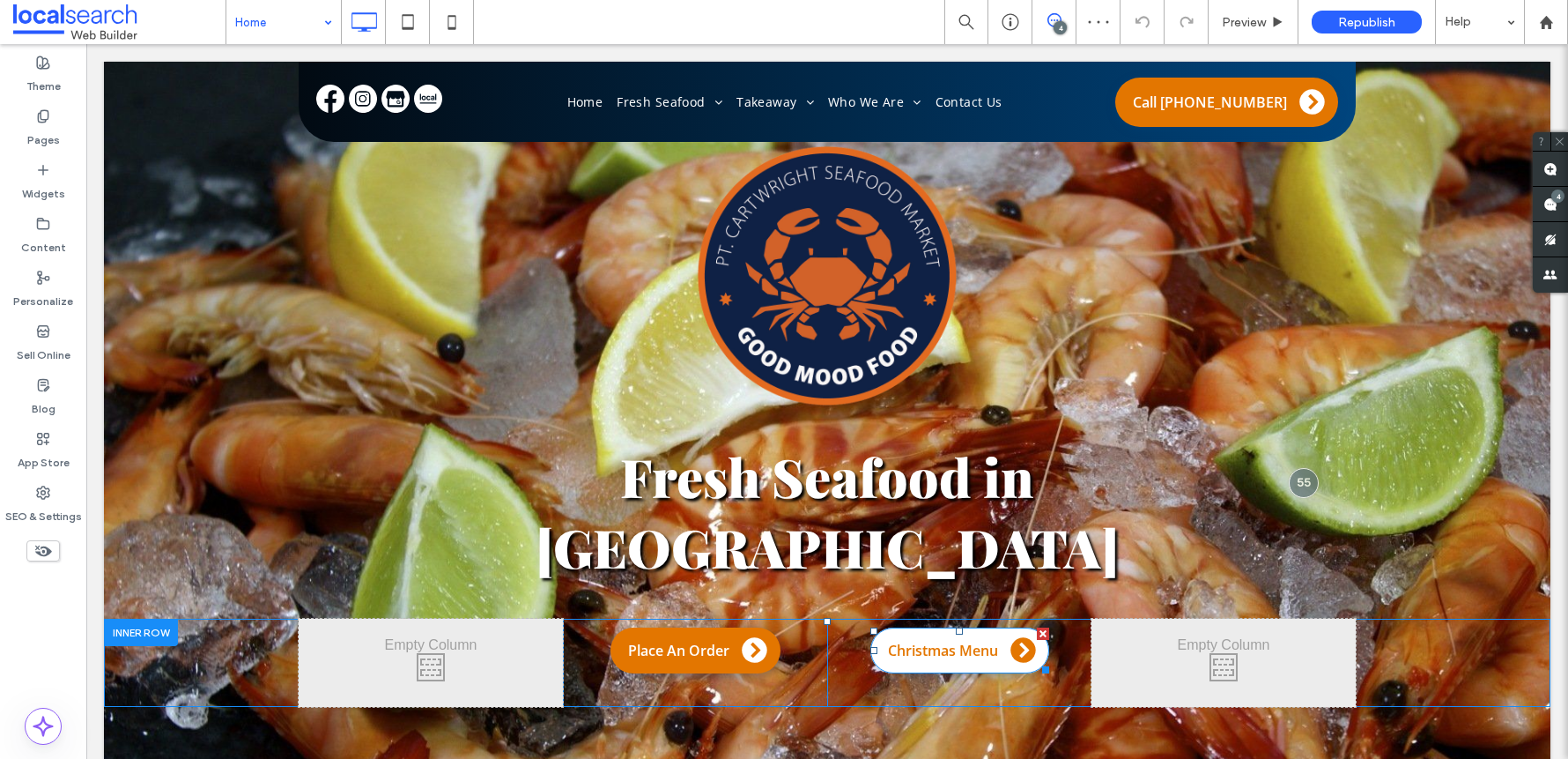
click at [979, 627] on span "Christmas Menu" at bounding box center [961, 650] width 183 height 46
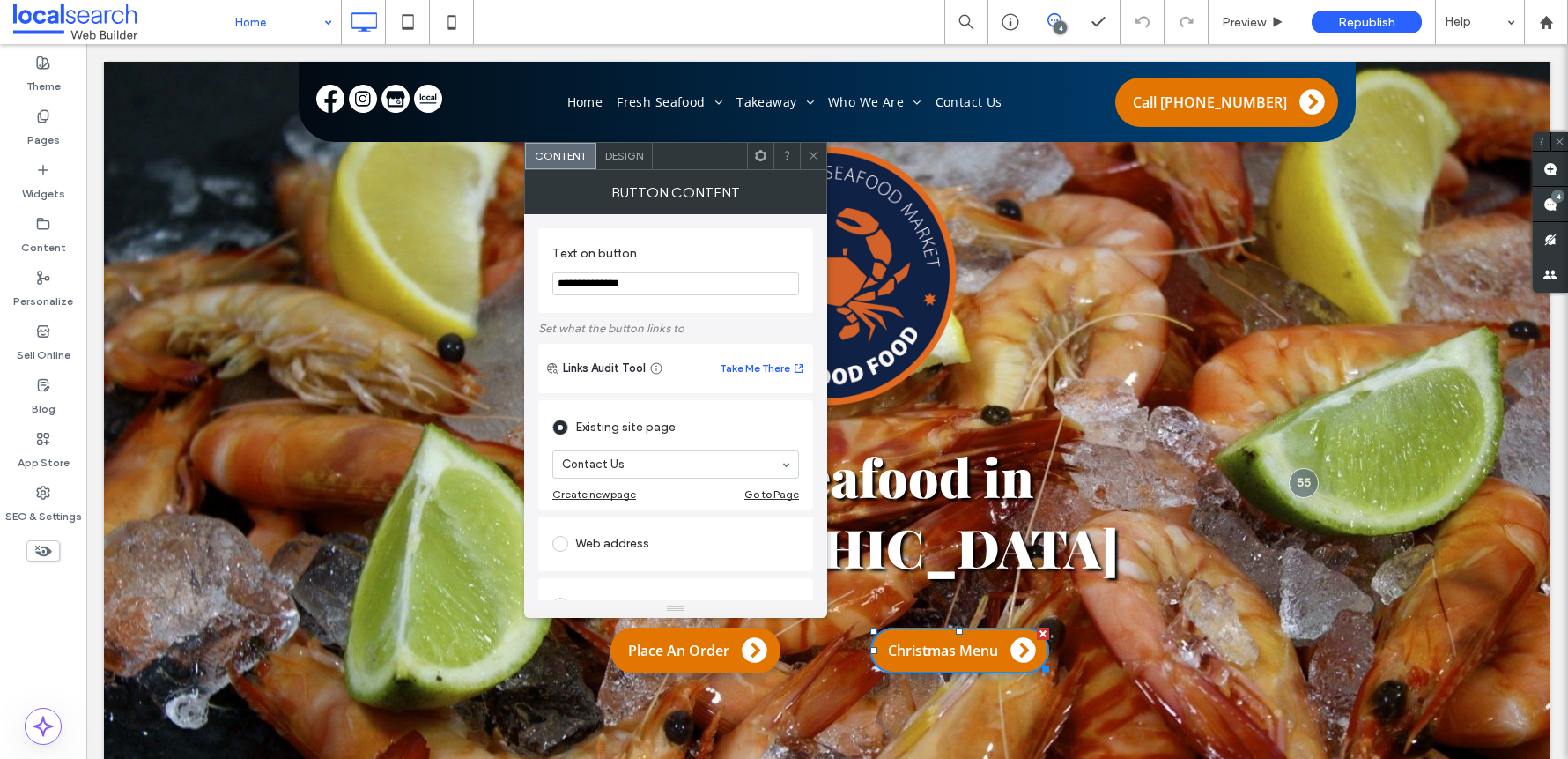
click at [812, 160] on icon at bounding box center [813, 155] width 13 height 13
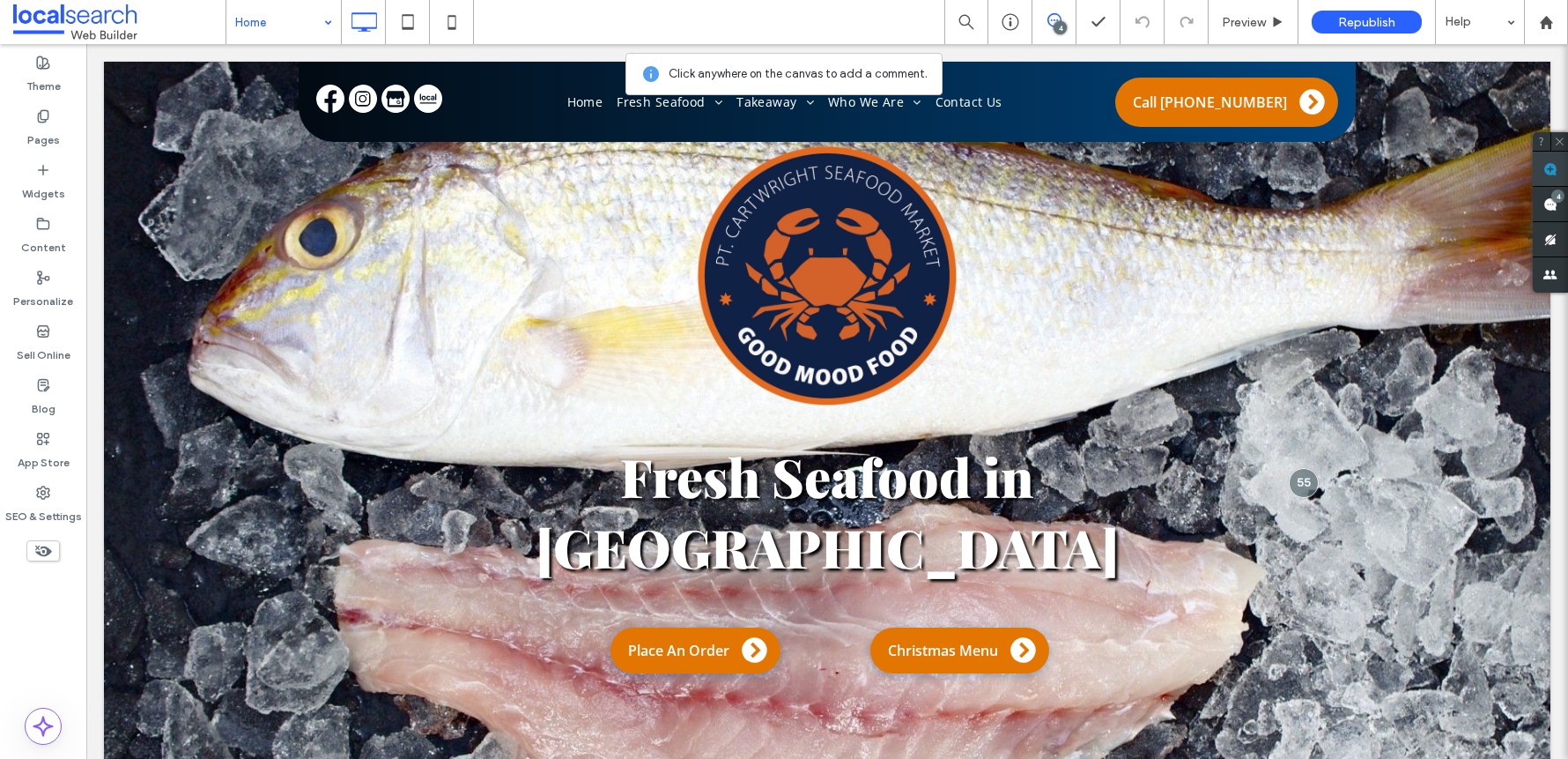
click at [1549, 174] on use at bounding box center [1549, 169] width 14 height 14
click at [980, 541] on div "Fresh Seafood in Warana Click To Paste Place An Order Click To Paste Christmas …" at bounding box center [826, 557] width 1446 height 828
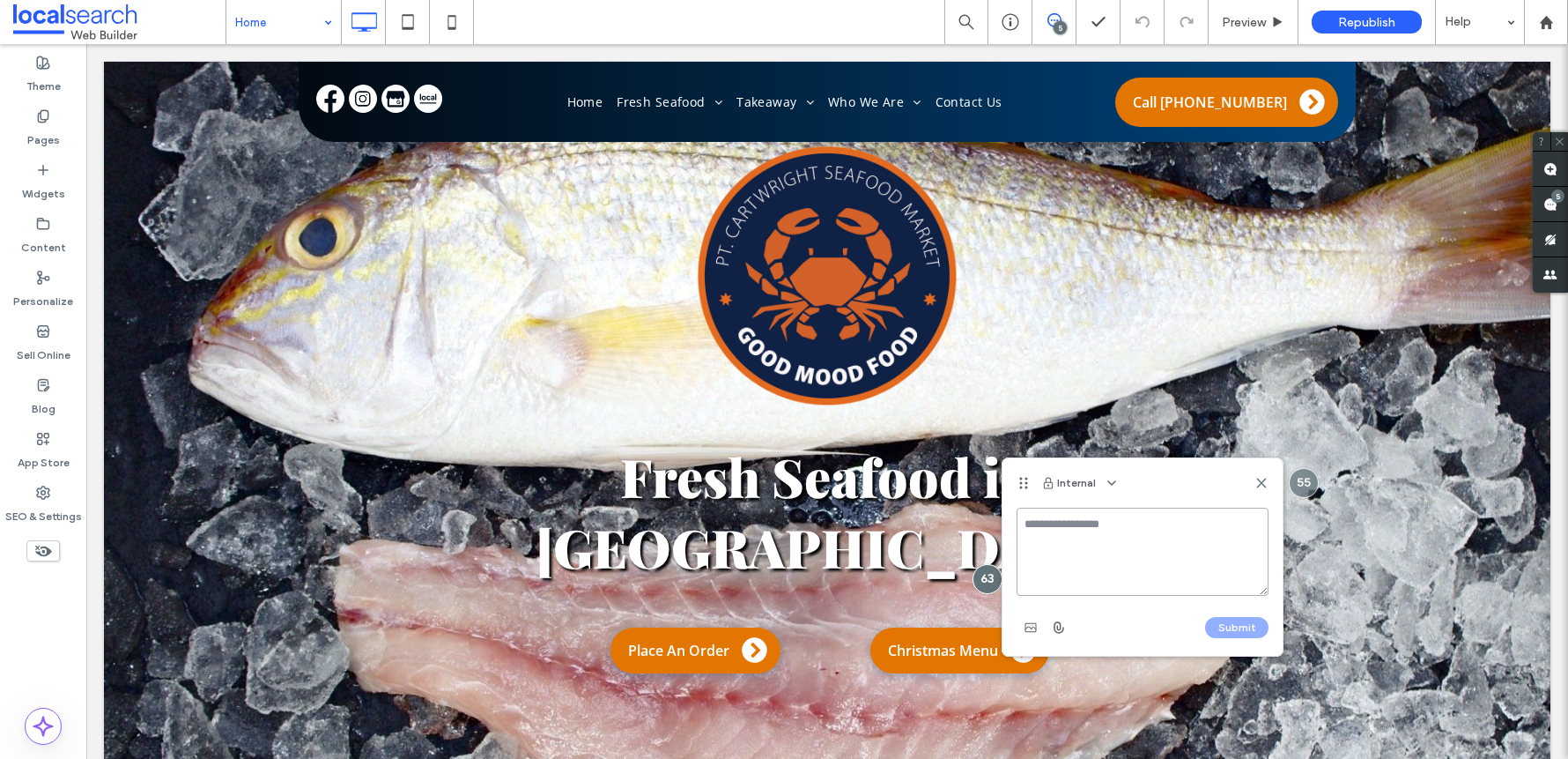
click at [1058, 532] on textarea at bounding box center [1143, 552] width 252 height 89
paste textarea "**********"
type textarea "**********"
click at [1255, 639] on div "Submit" at bounding box center [1143, 627] width 252 height 28
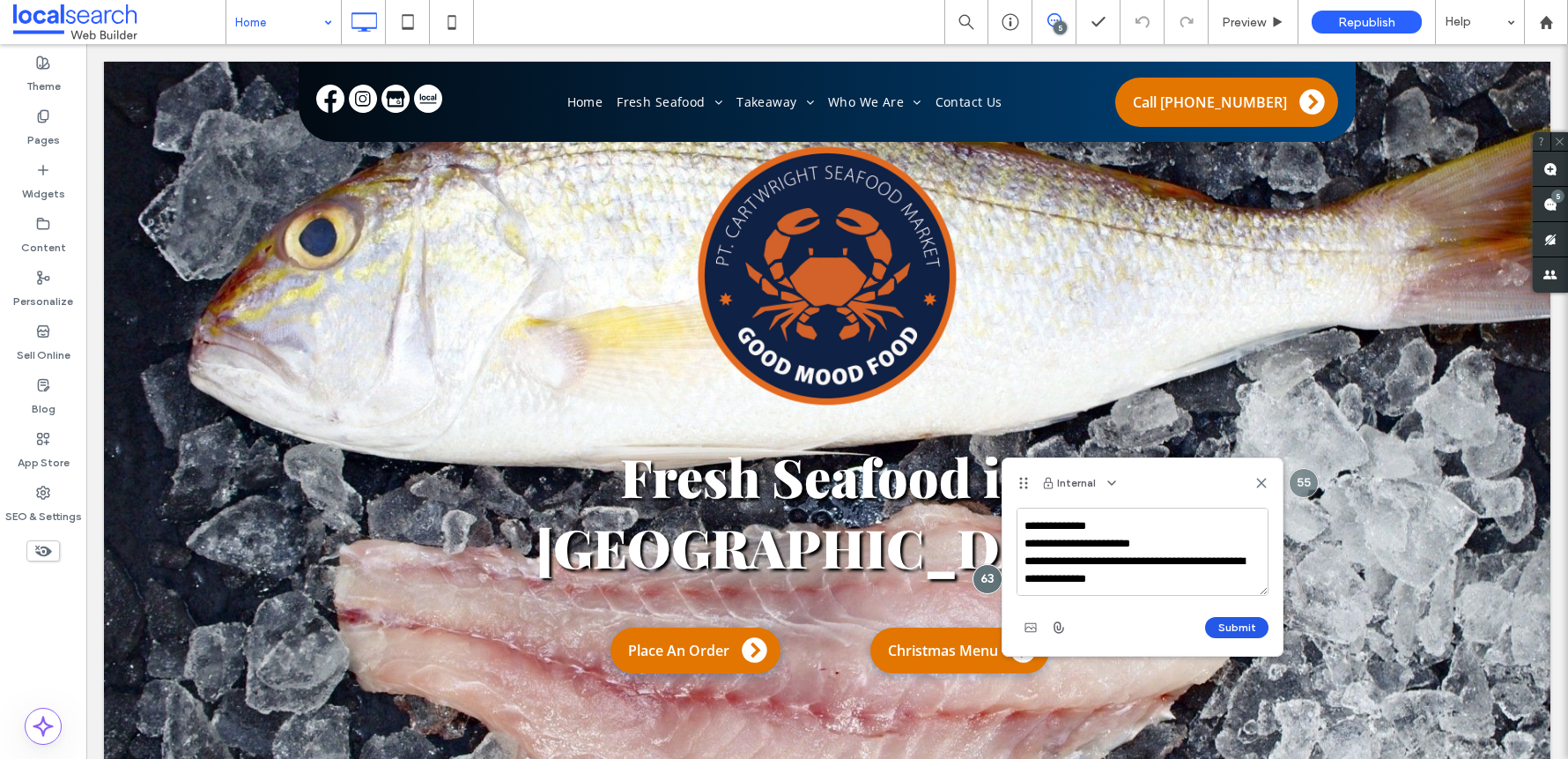
click at [1250, 632] on button "Submit" at bounding box center [1236, 627] width 63 height 21
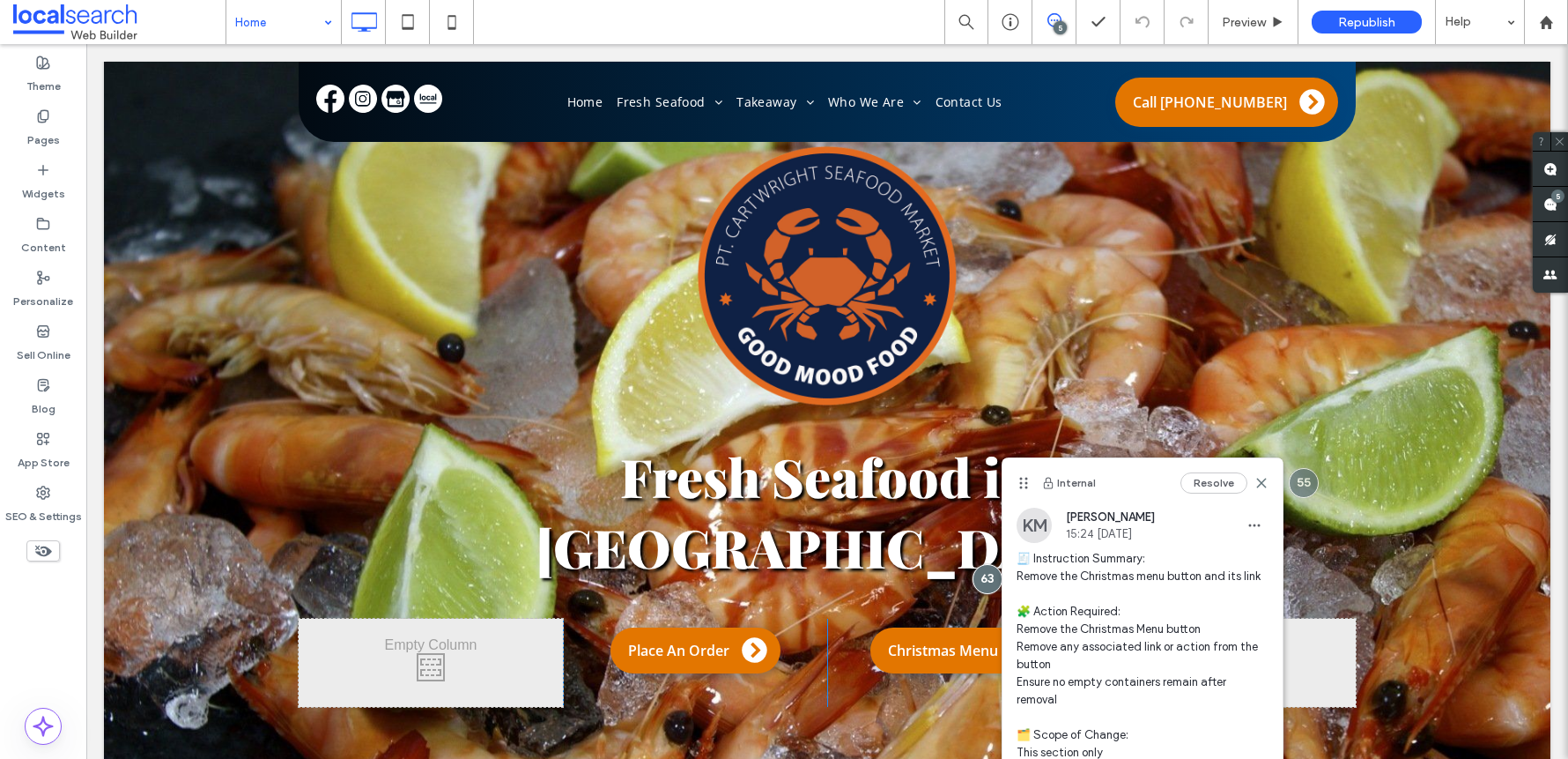
click at [1282, 234] on div "Fresh Seafood in Warana Click To Paste Place An Order Click To Paste Christmas …" at bounding box center [826, 557] width 1446 height 828
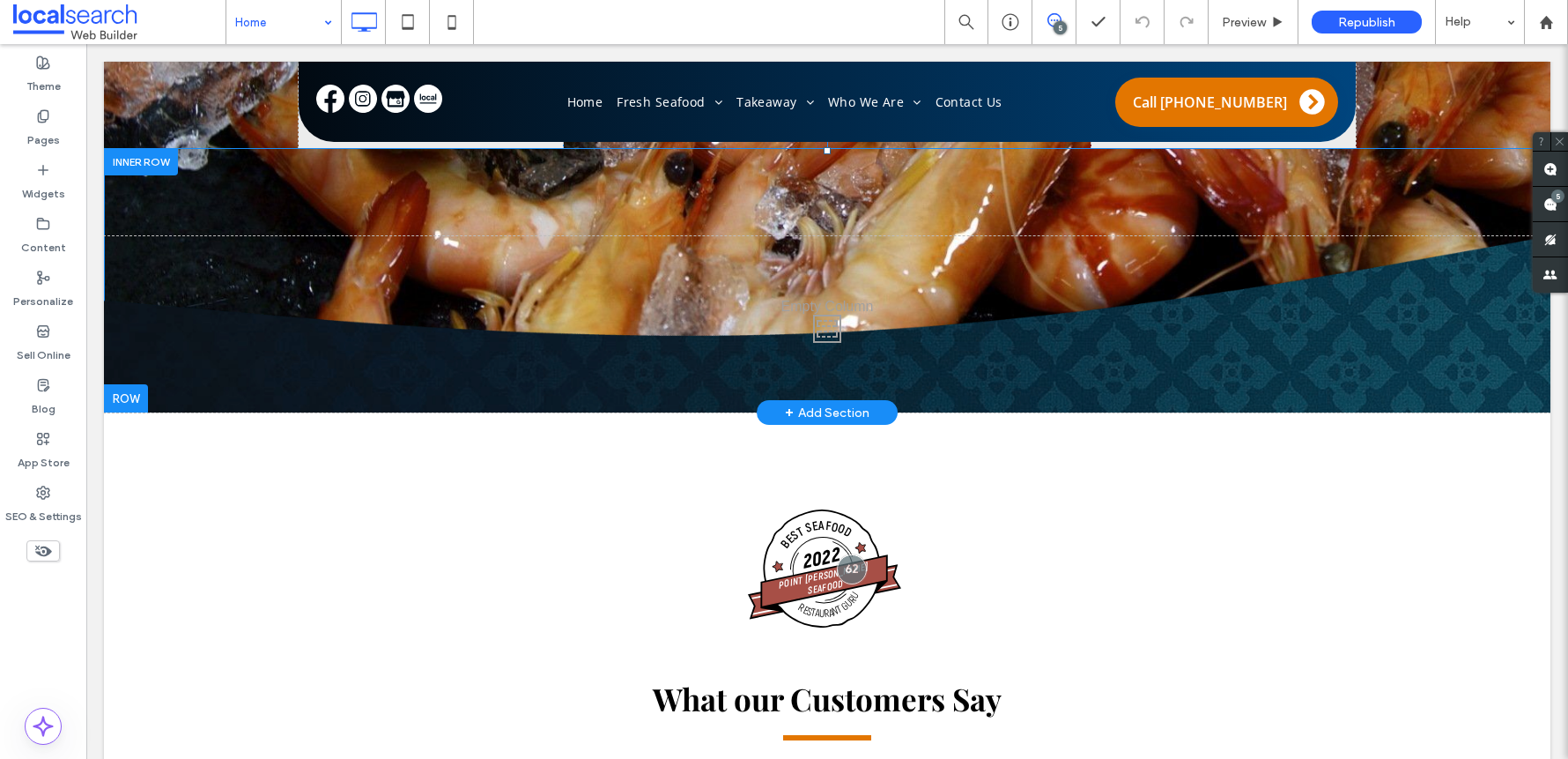
scroll to position [317, 0]
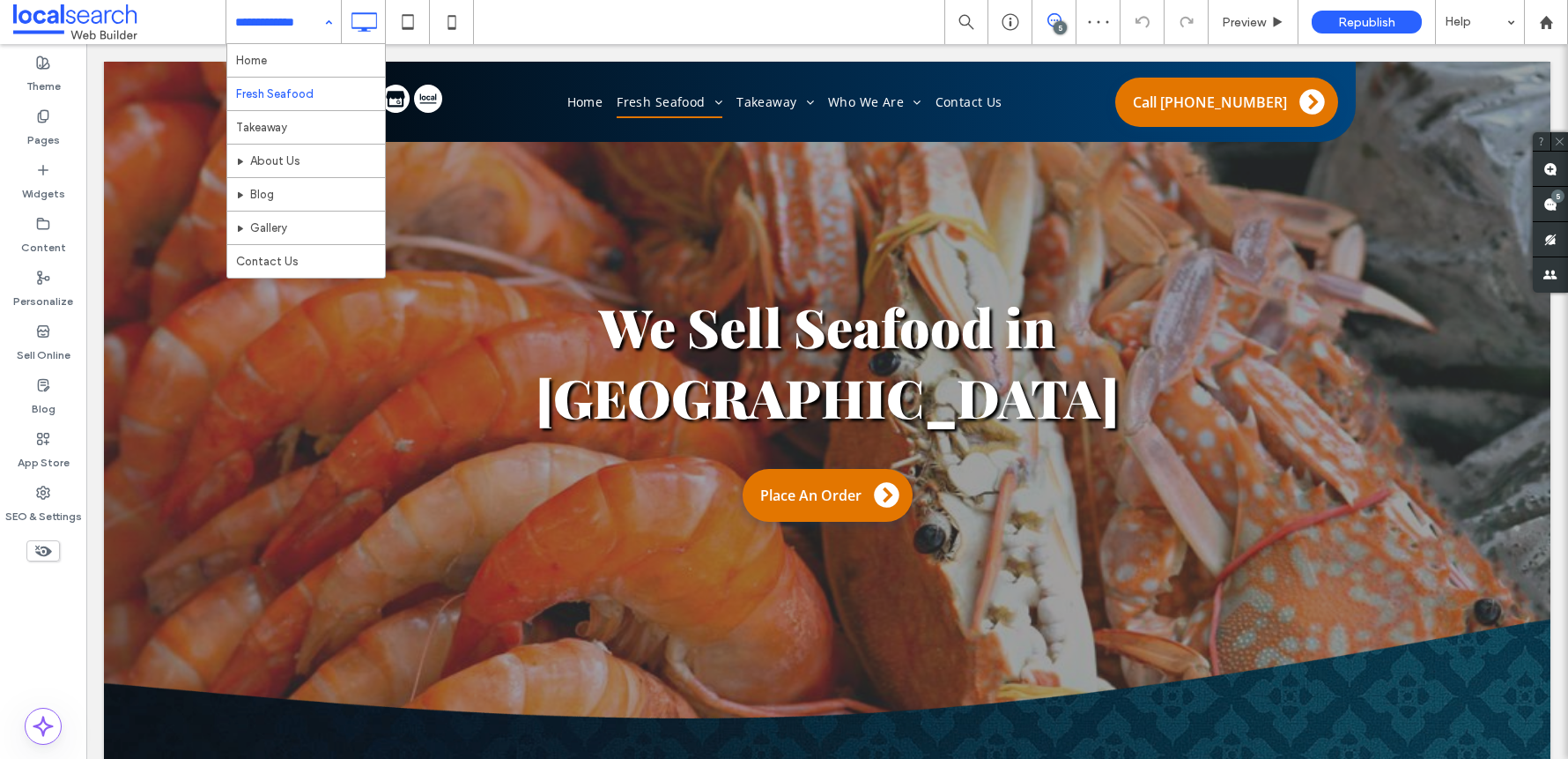
click at [243, 15] on input at bounding box center [280, 22] width 88 height 44
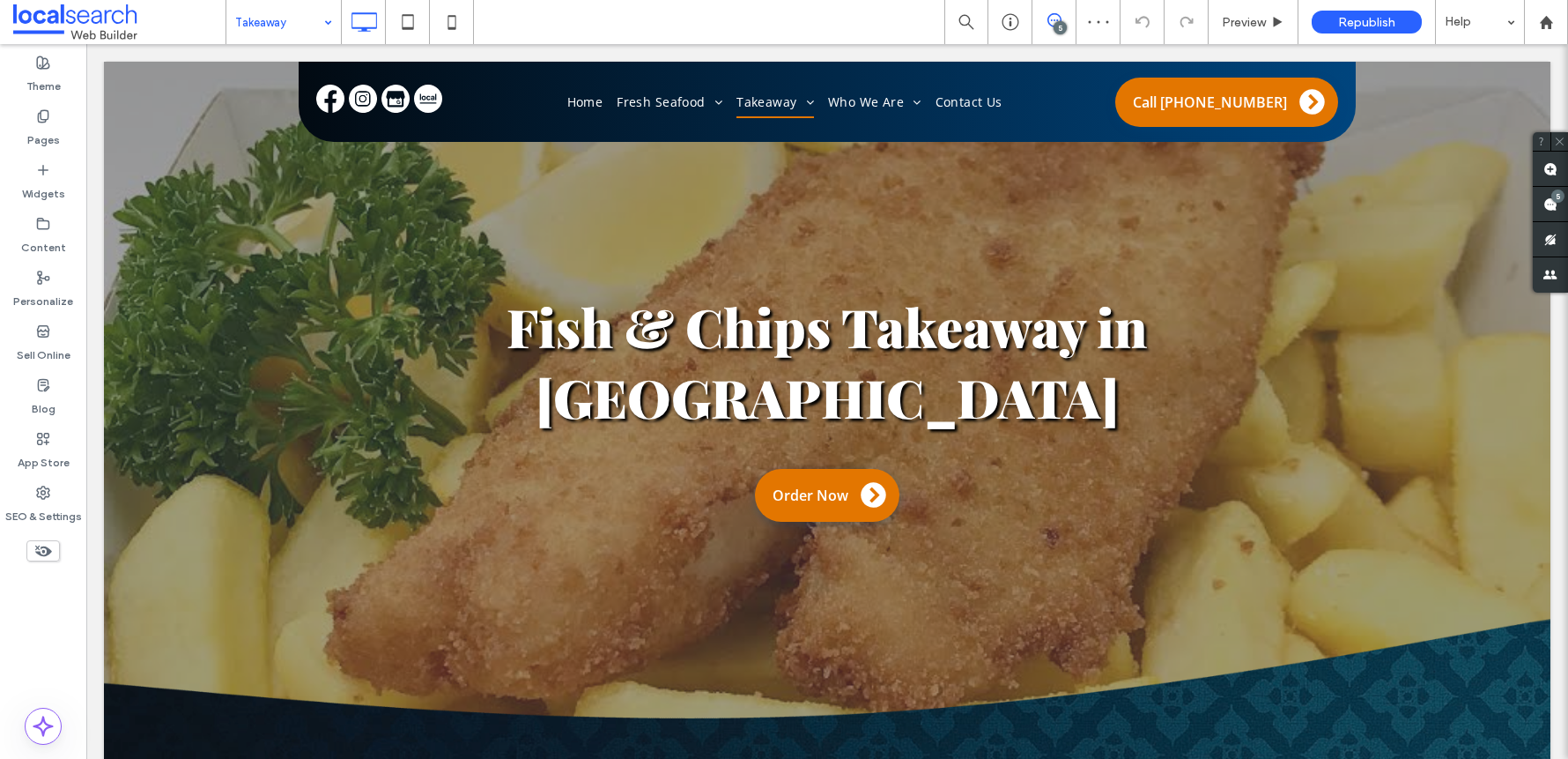
click at [264, 24] on input at bounding box center [280, 22] width 88 height 44
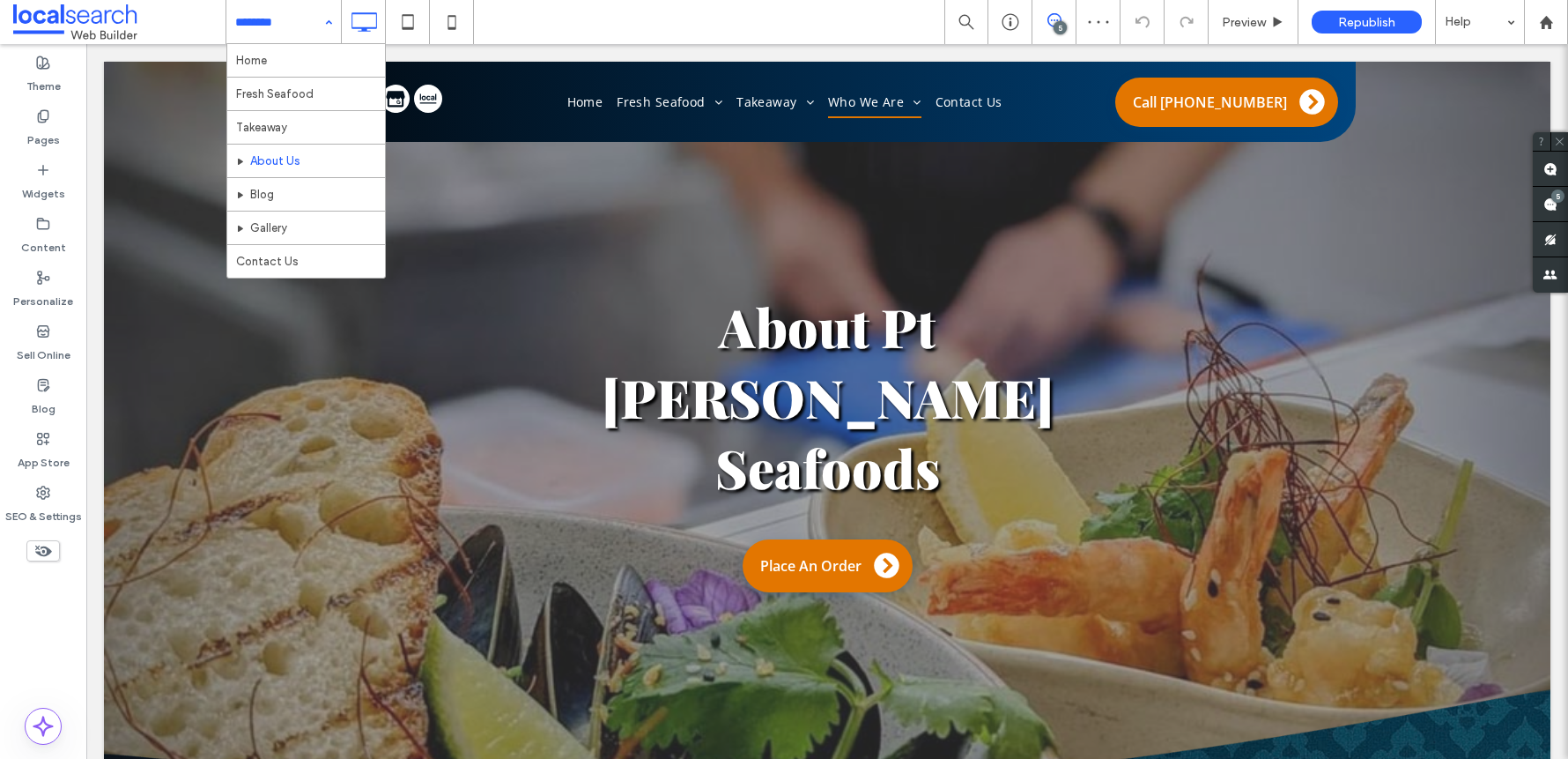
click at [267, 25] on input at bounding box center [280, 22] width 88 height 44
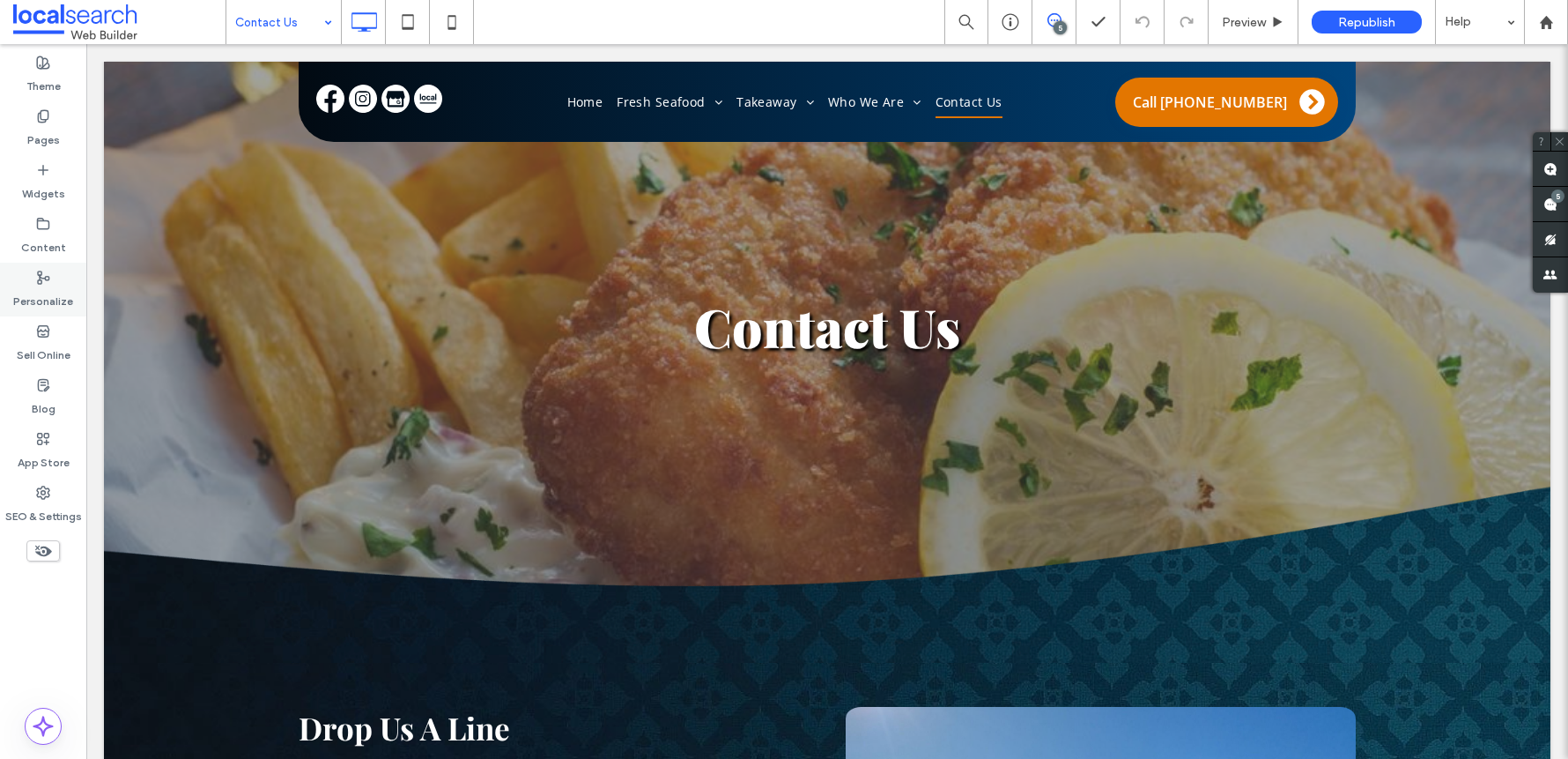
click at [46, 288] on label "Personalize" at bounding box center [43, 297] width 60 height 24
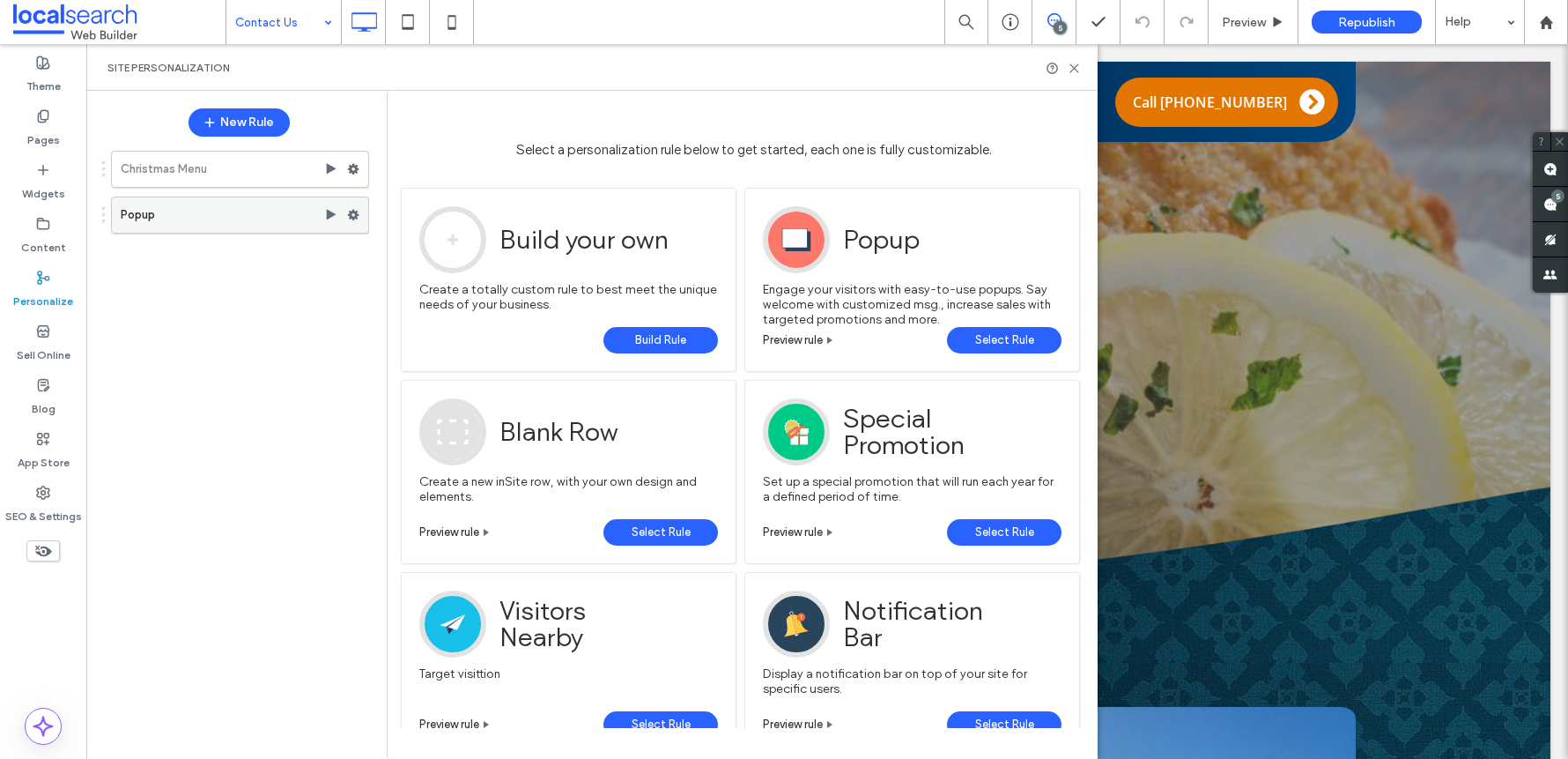
click at [333, 217] on icon at bounding box center [330, 215] width 14 height 14
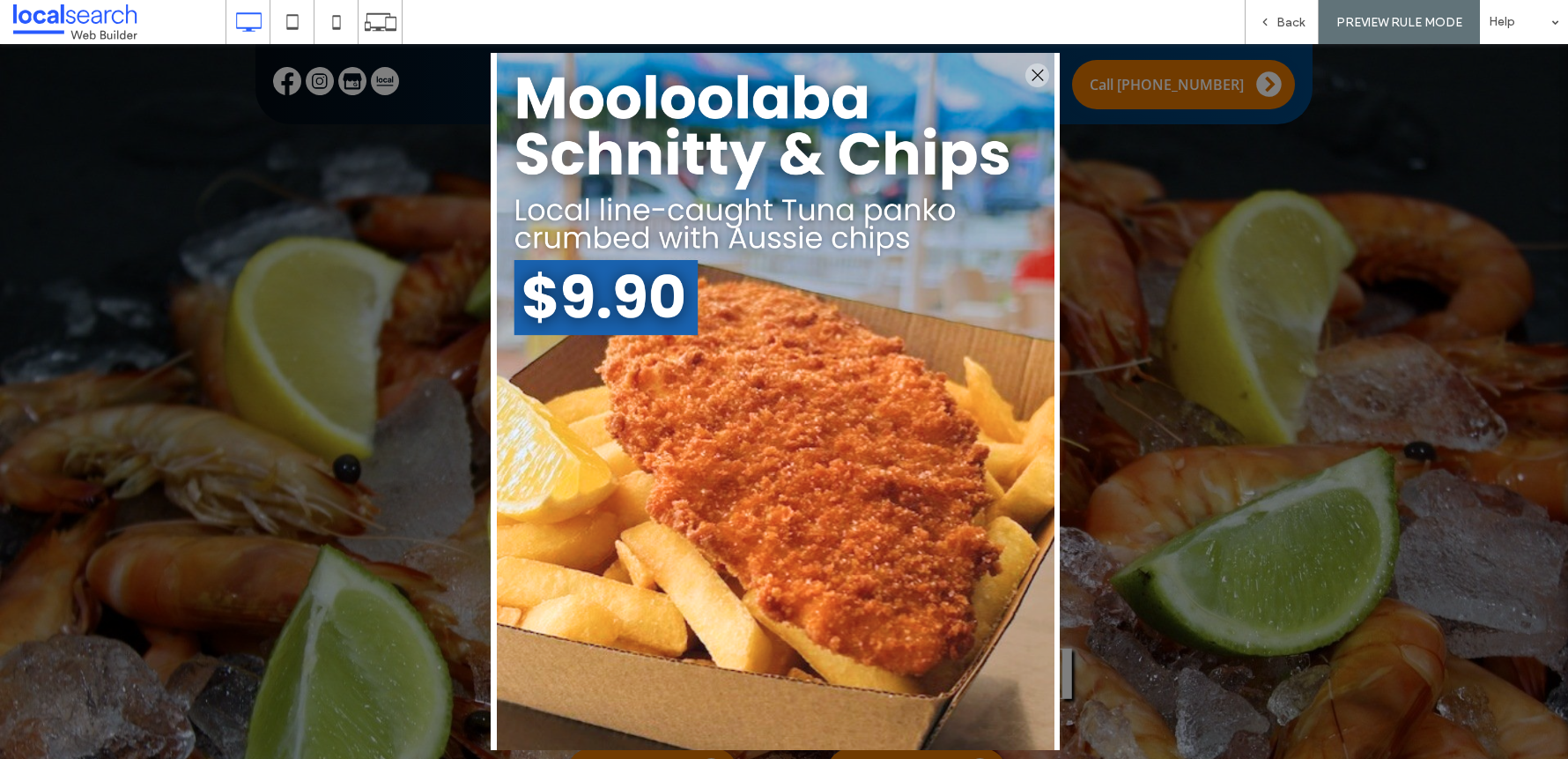
click at [1035, 73] on div at bounding box center [1036, 74] width 24 height 24
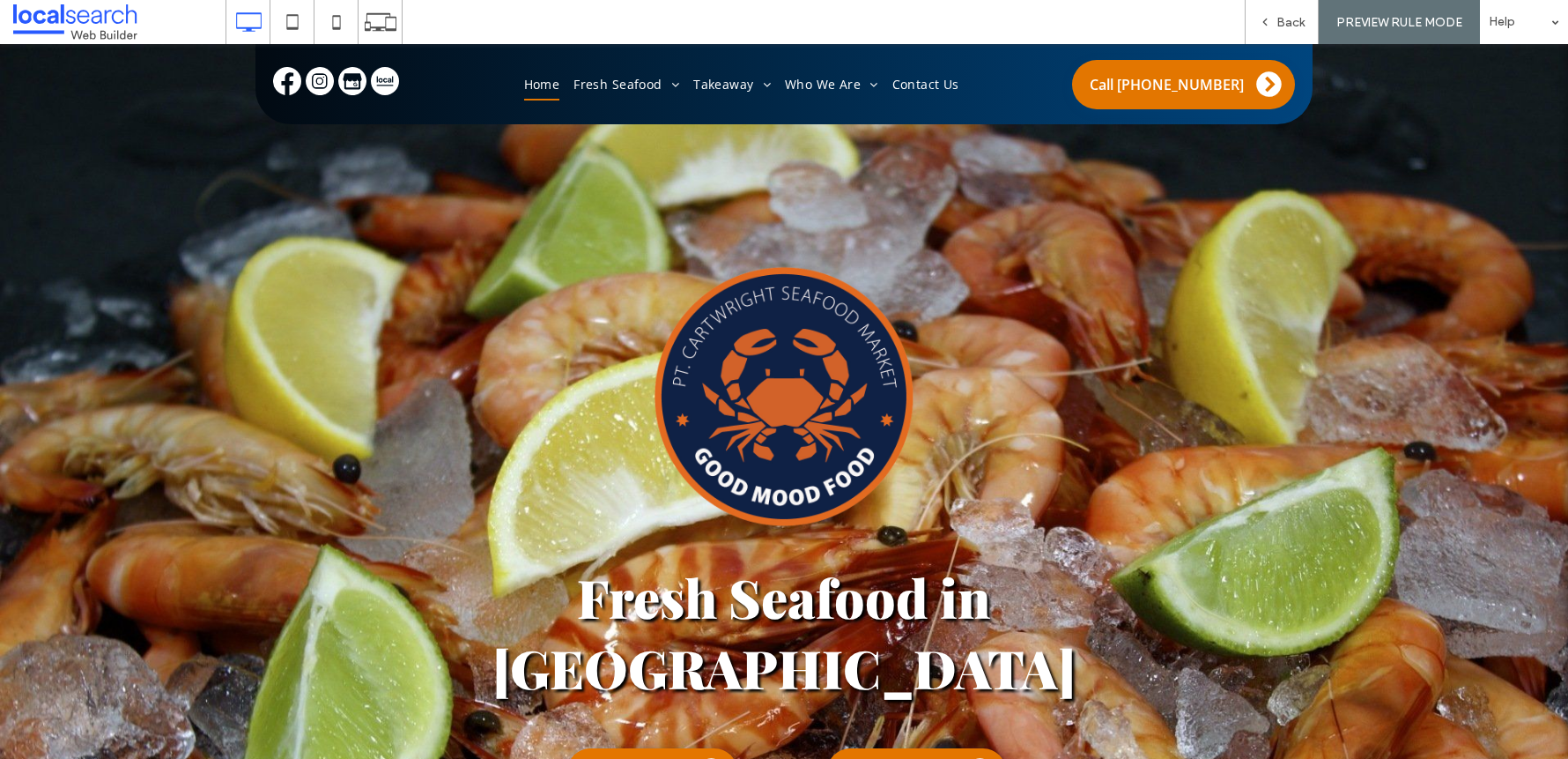
click at [1264, 21] on icon at bounding box center [1264, 22] width 12 height 12
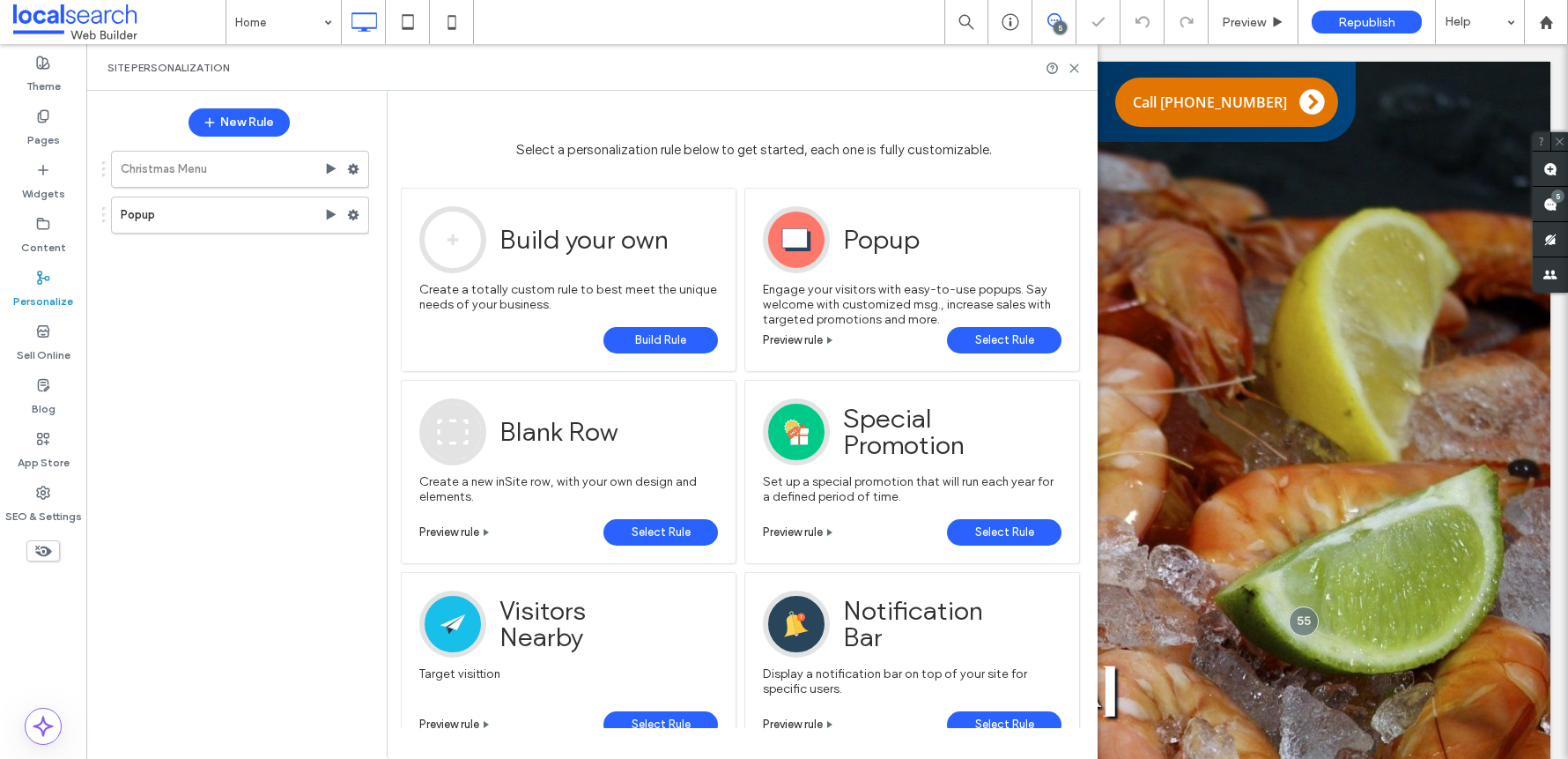
click at [1088, 64] on div "Site Personalization" at bounding box center [592, 68] width 1011 height 47
drag, startPoint x: 1078, startPoint y: 72, endPoint x: 1001, endPoint y: 27, distance: 89.2
click at [1078, 72] on use at bounding box center [1074, 68] width 8 height 8
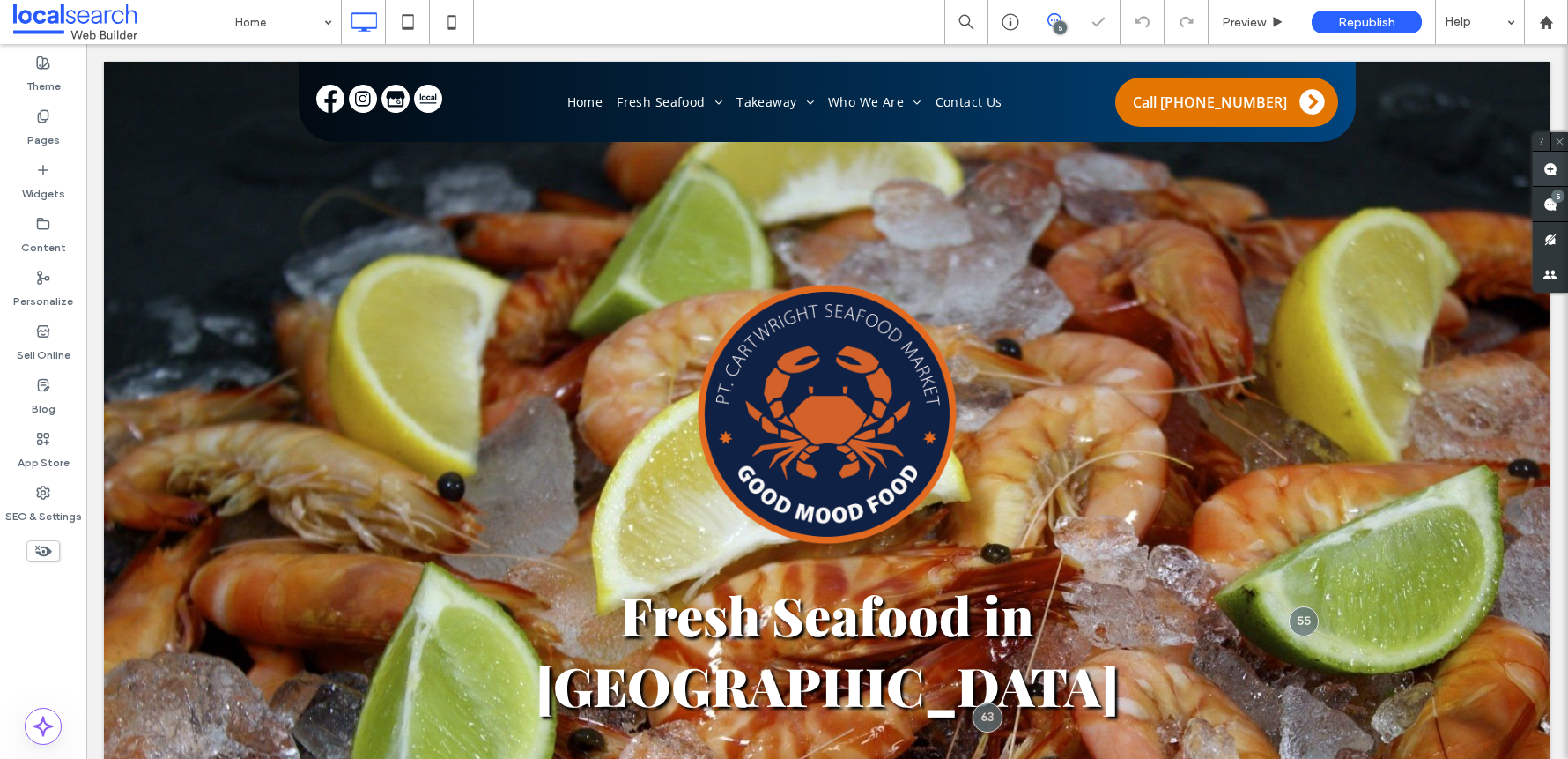
click at [1543, 164] on use at bounding box center [1549, 169] width 14 height 14
click at [835, 196] on div at bounding box center [826, 586] width 1446 height 1048
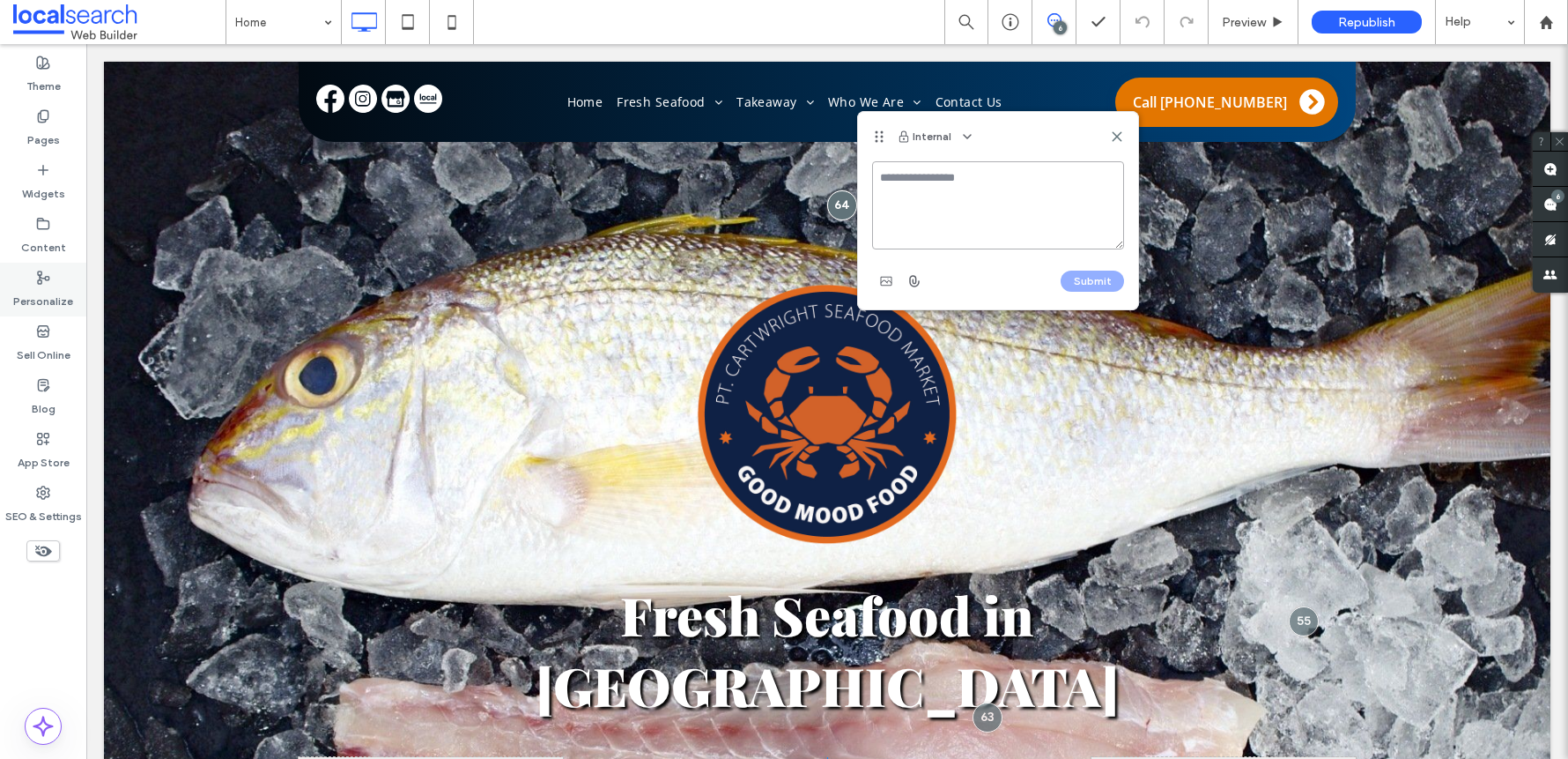
paste textarea "**********"
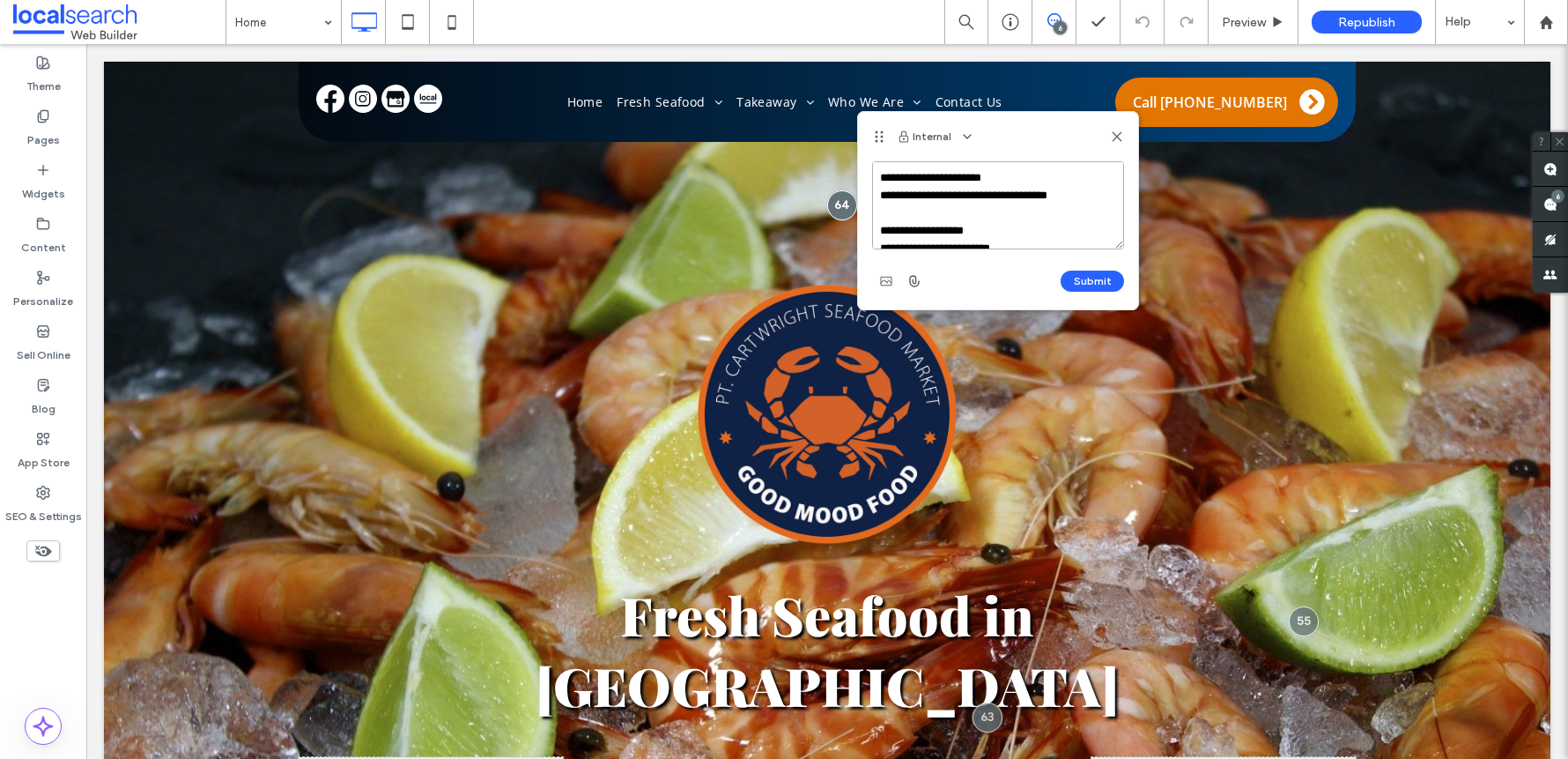
scroll to position [288, 0]
type textarea "**********"
click at [1071, 285] on button "Submit" at bounding box center [1092, 281] width 63 height 21
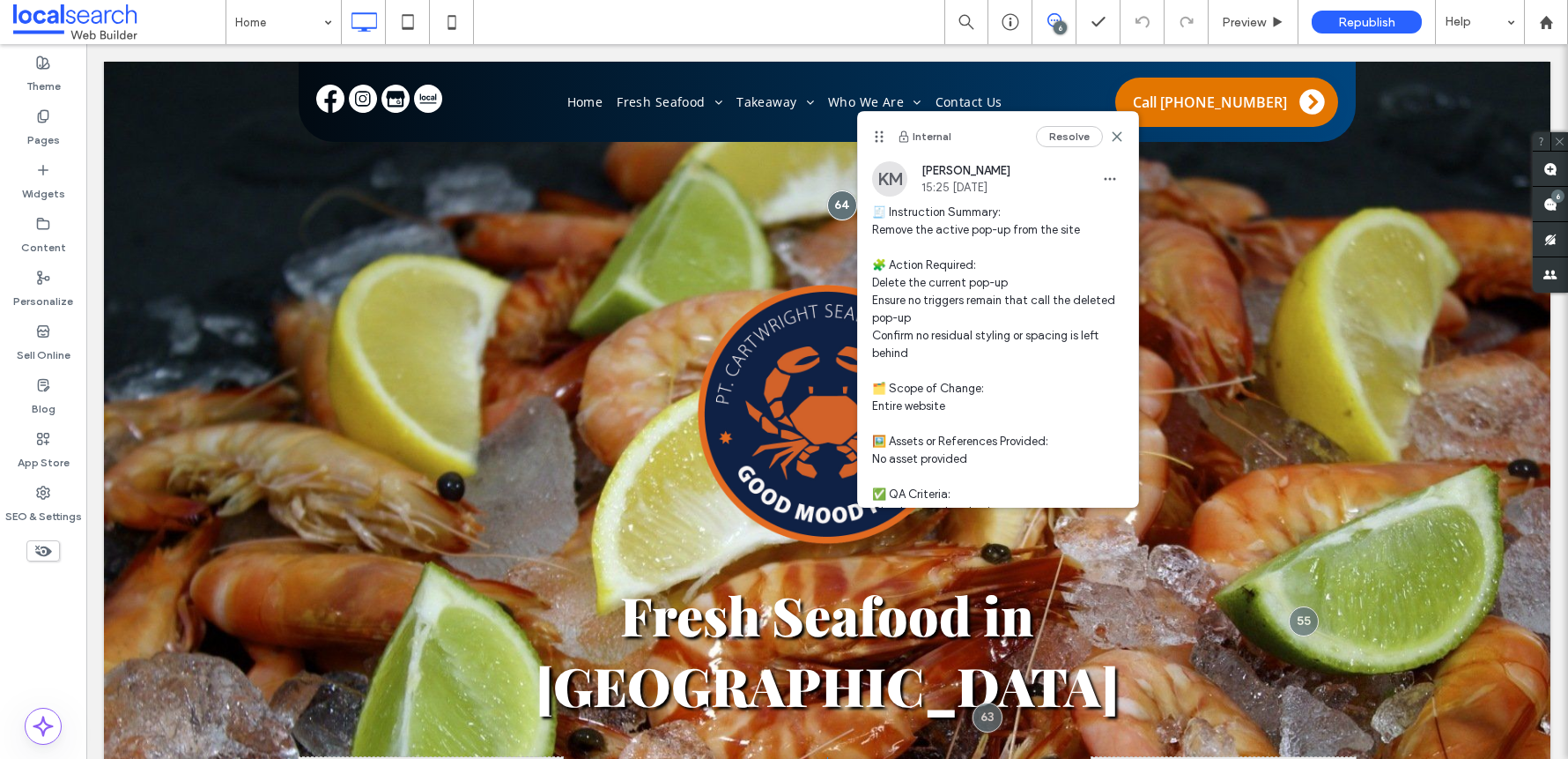
scroll to position [0, 0]
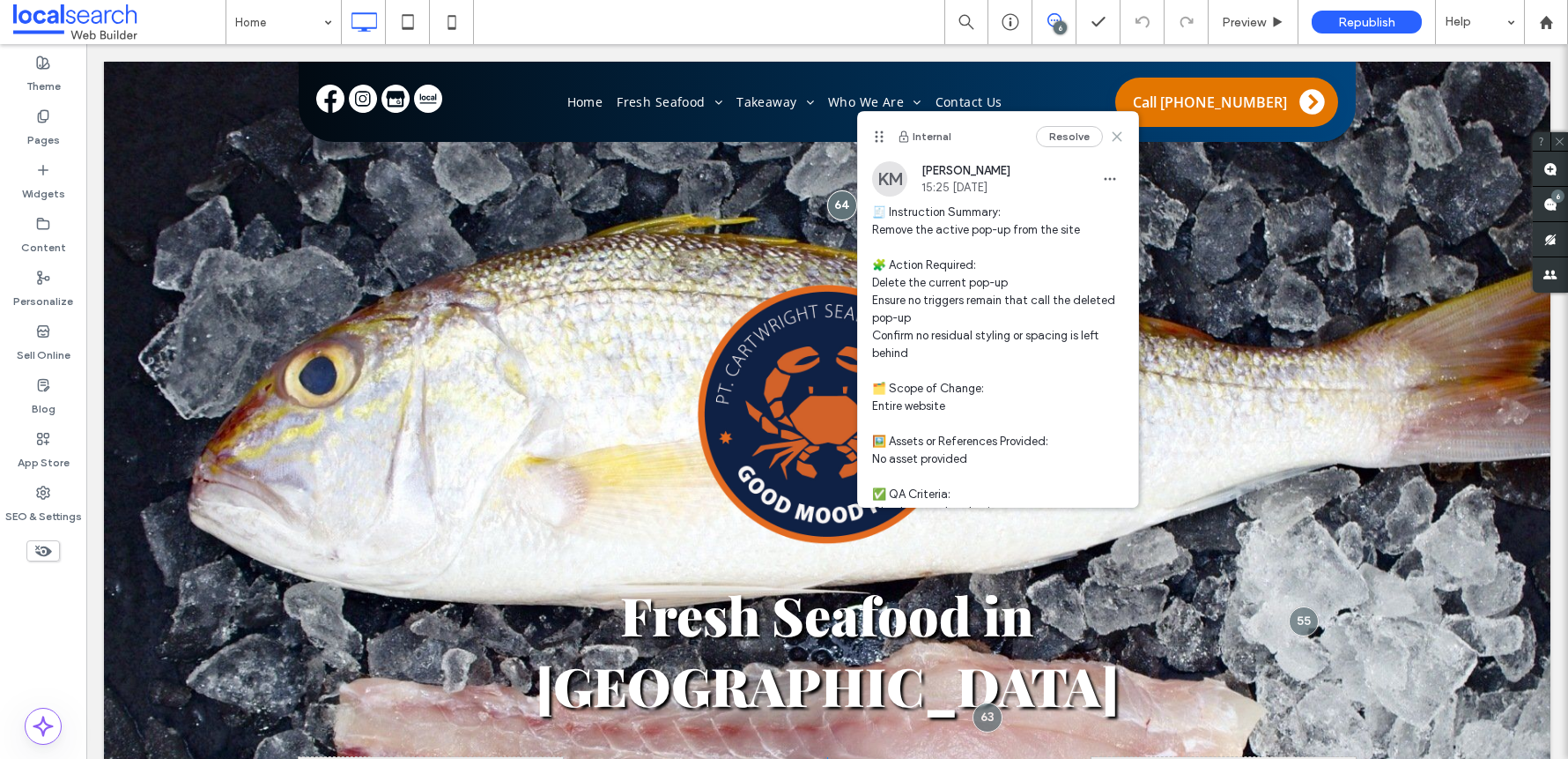
drag, startPoint x: 1102, startPoint y: 138, endPoint x: 1016, endPoint y: 94, distance: 96.6
click at [1110, 138] on icon at bounding box center [1116, 137] width 14 height 14
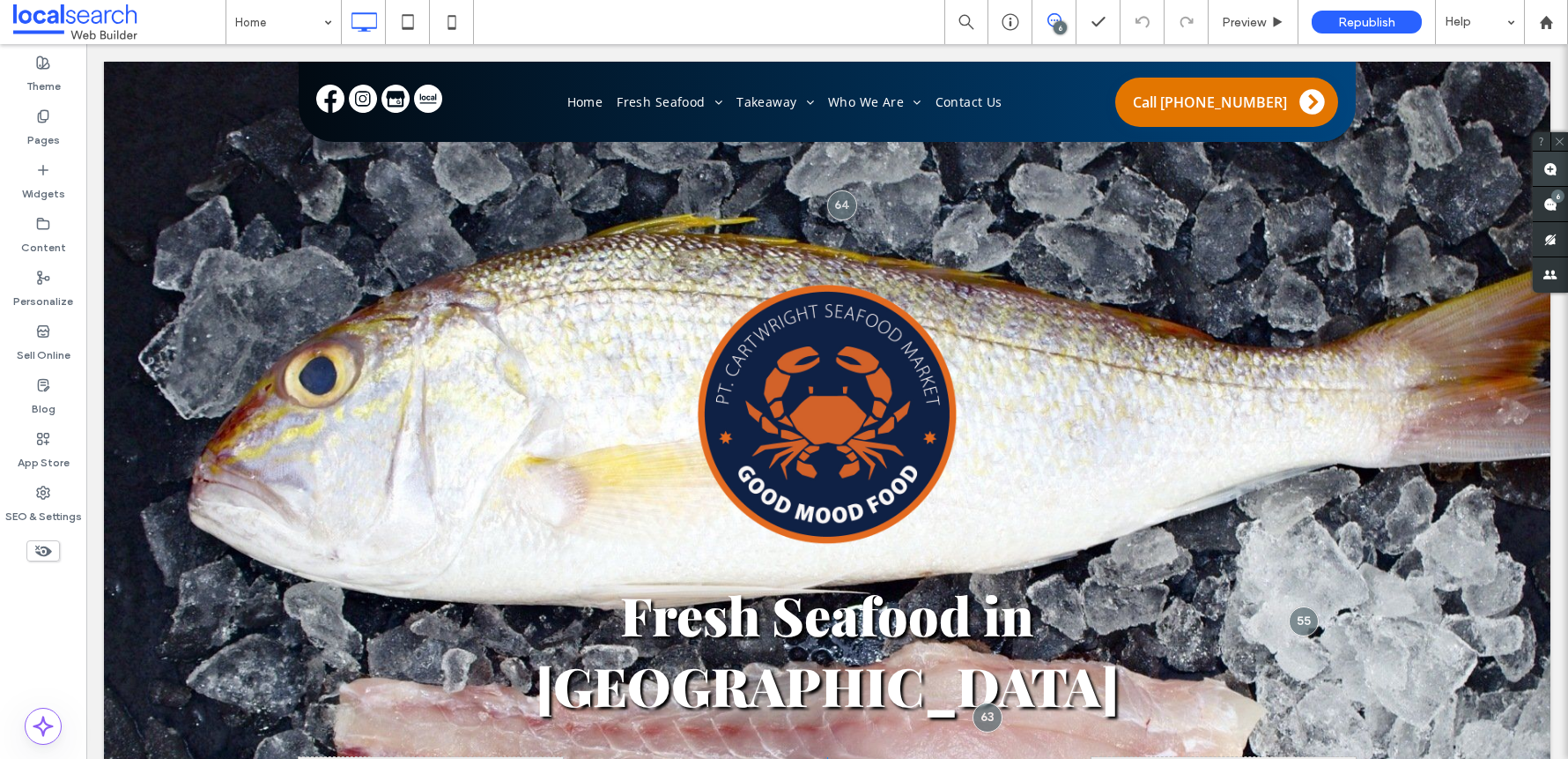
click at [1543, 173] on icon at bounding box center [1549, 169] width 14 height 14
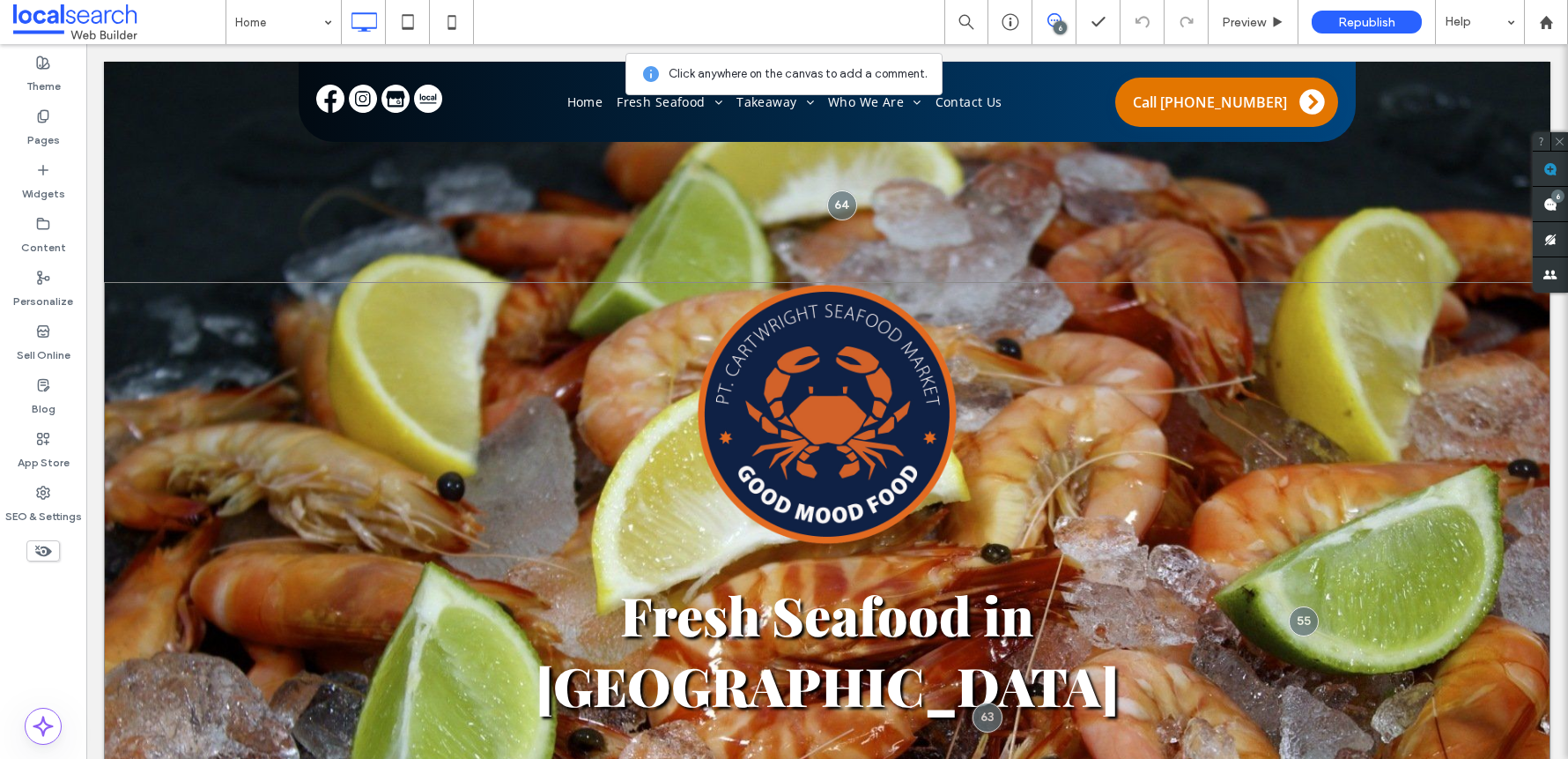
click at [413, 306] on div "Fresh Seafood in Warana Click To Paste Place An Order Click To Paste Christmas …" at bounding box center [826, 695] width 1446 height 828
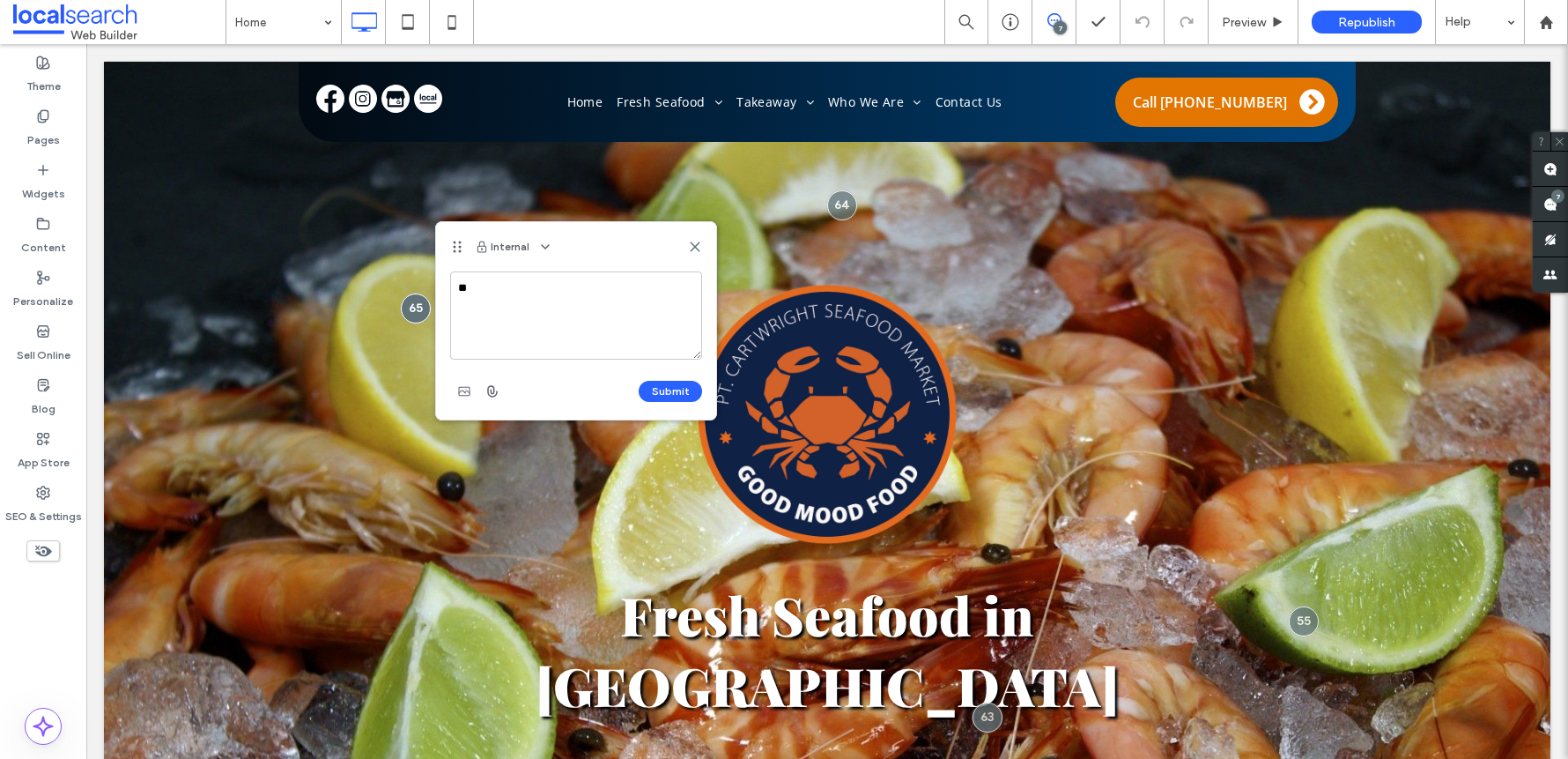
type textarea "*"
click at [692, 244] on use at bounding box center [695, 246] width 8 height 8
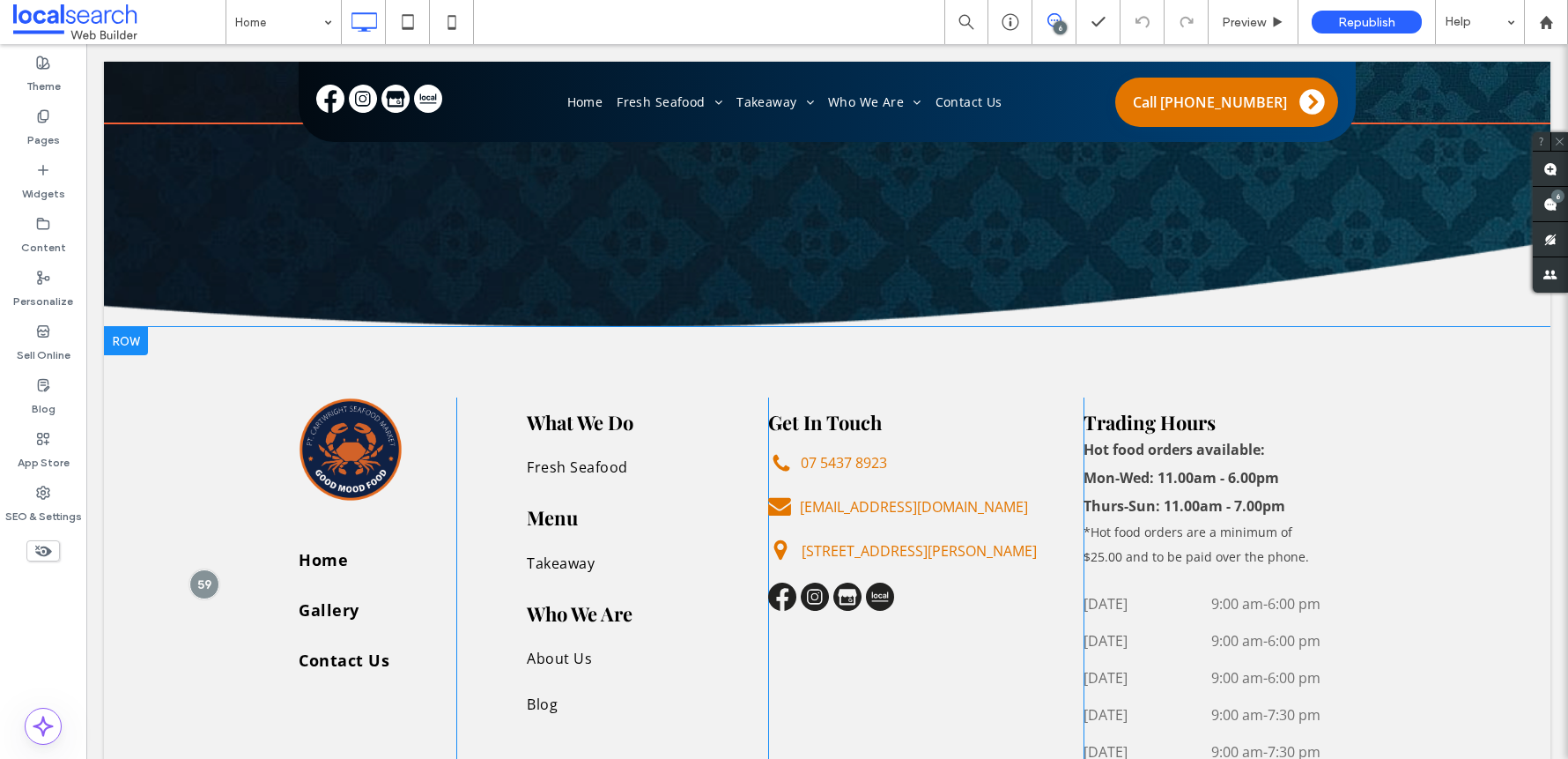
scroll to position [5038, 0]
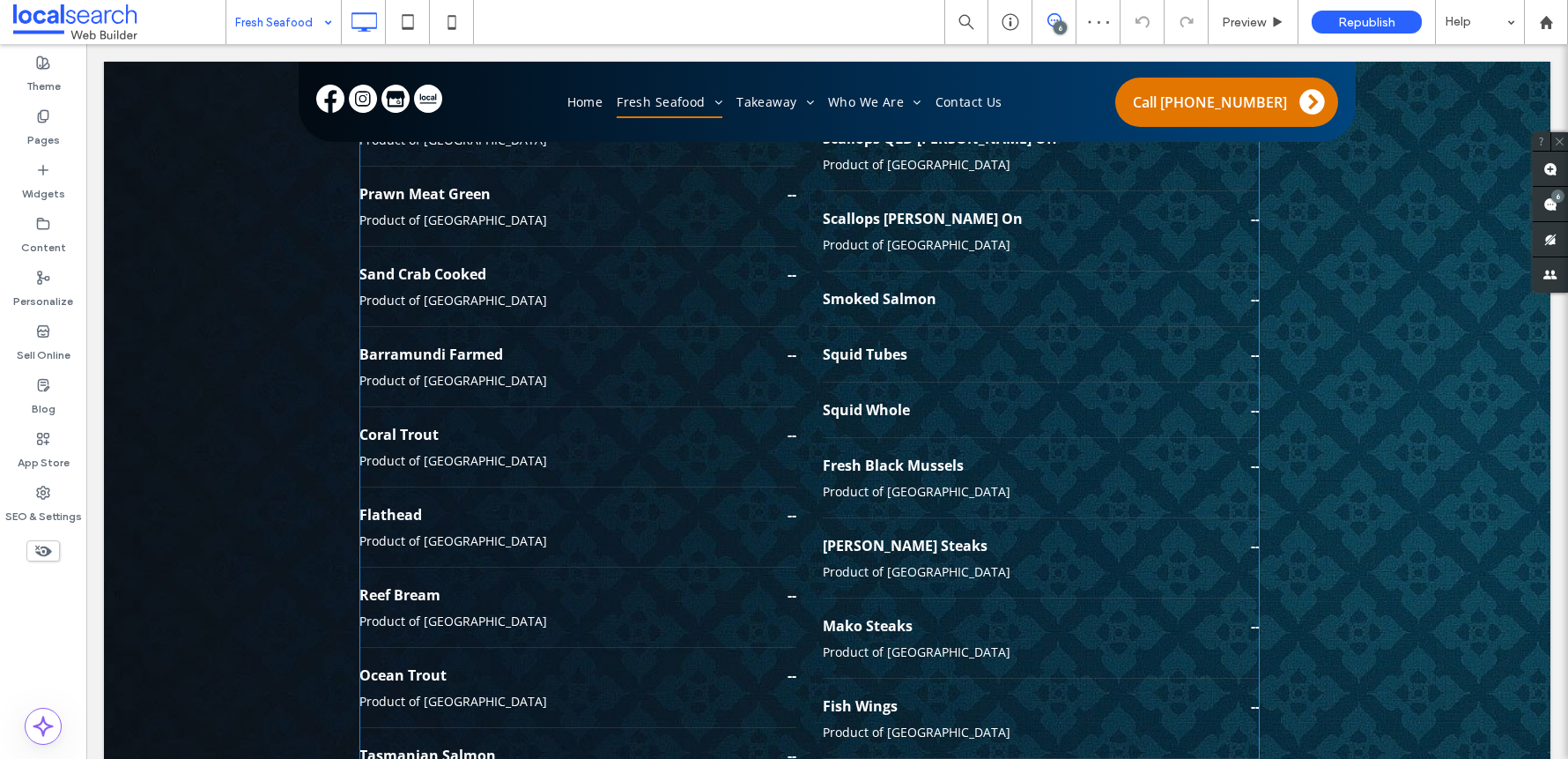
scroll to position [3176, 0]
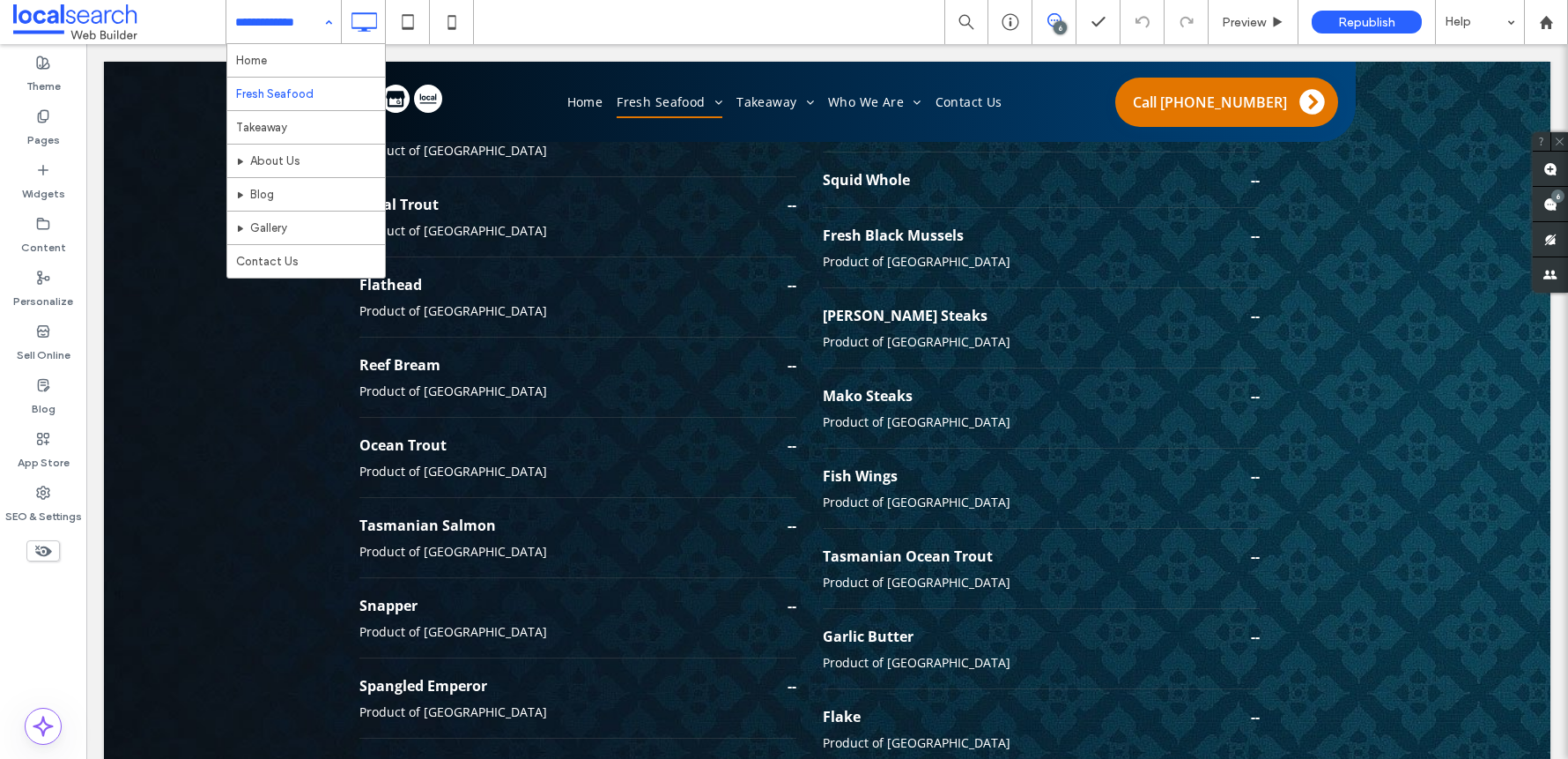
click at [307, 23] on input at bounding box center [280, 22] width 88 height 44
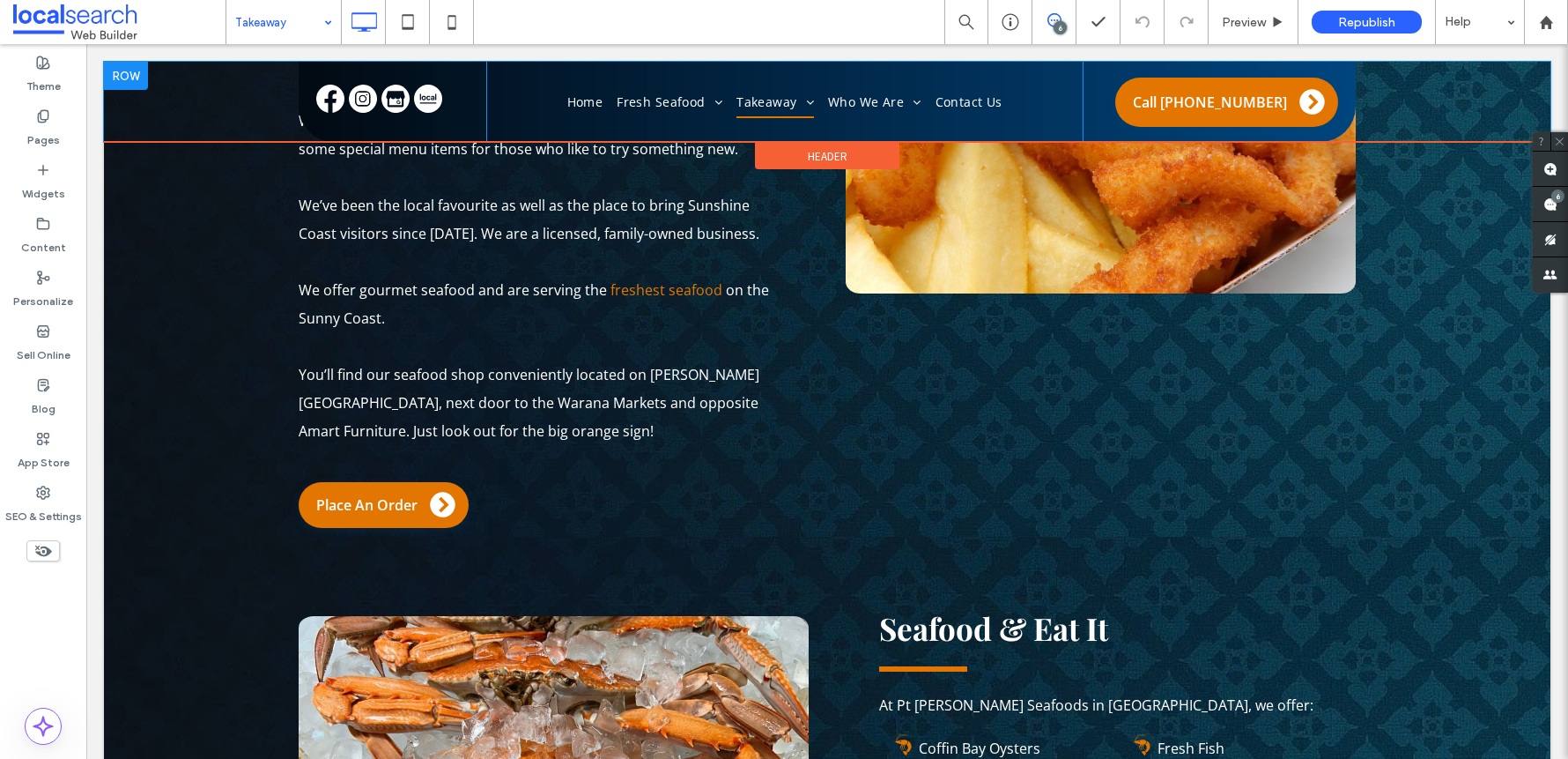
scroll to position [897, 0]
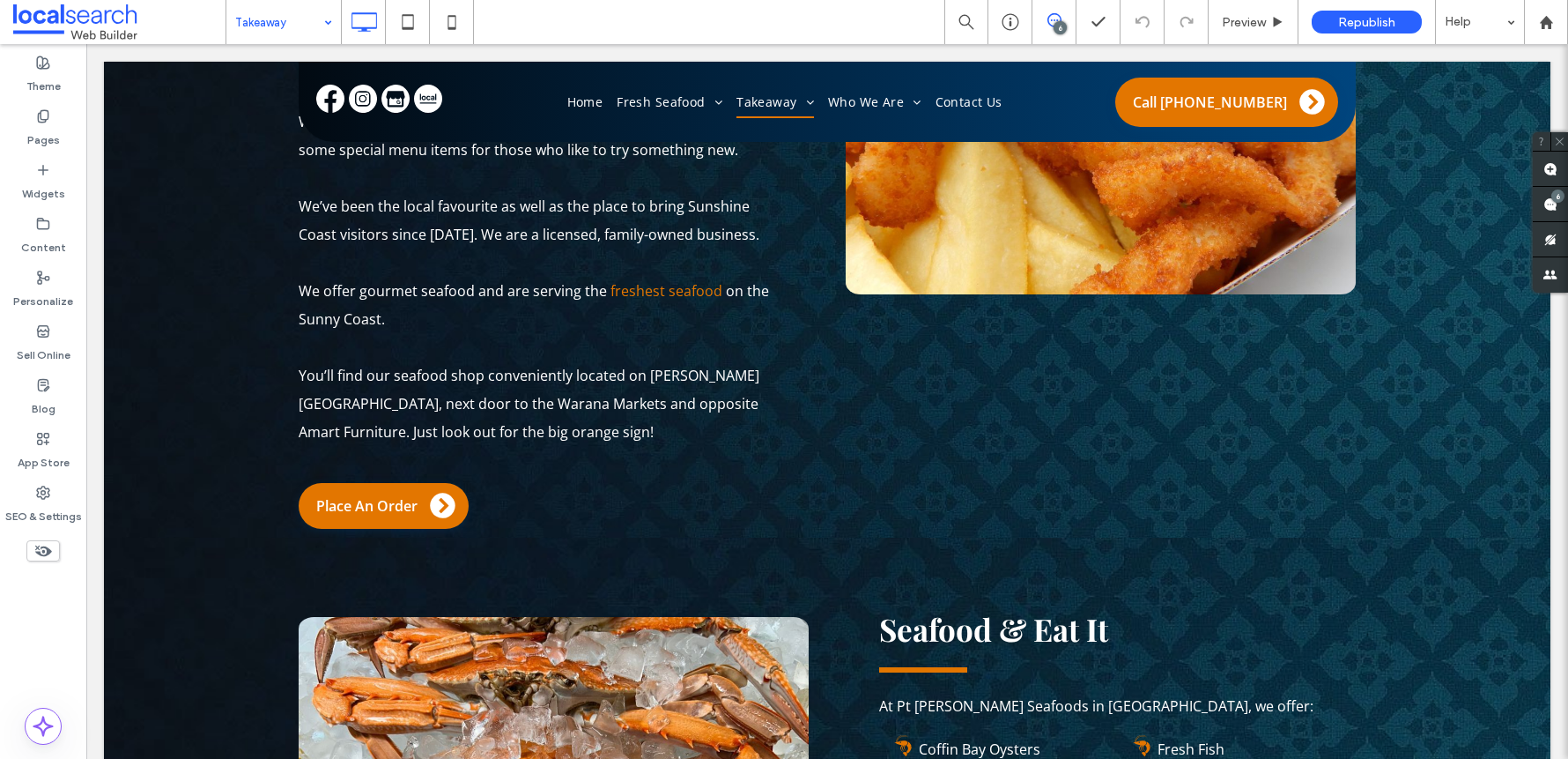
click at [304, 30] on input at bounding box center [280, 22] width 88 height 44
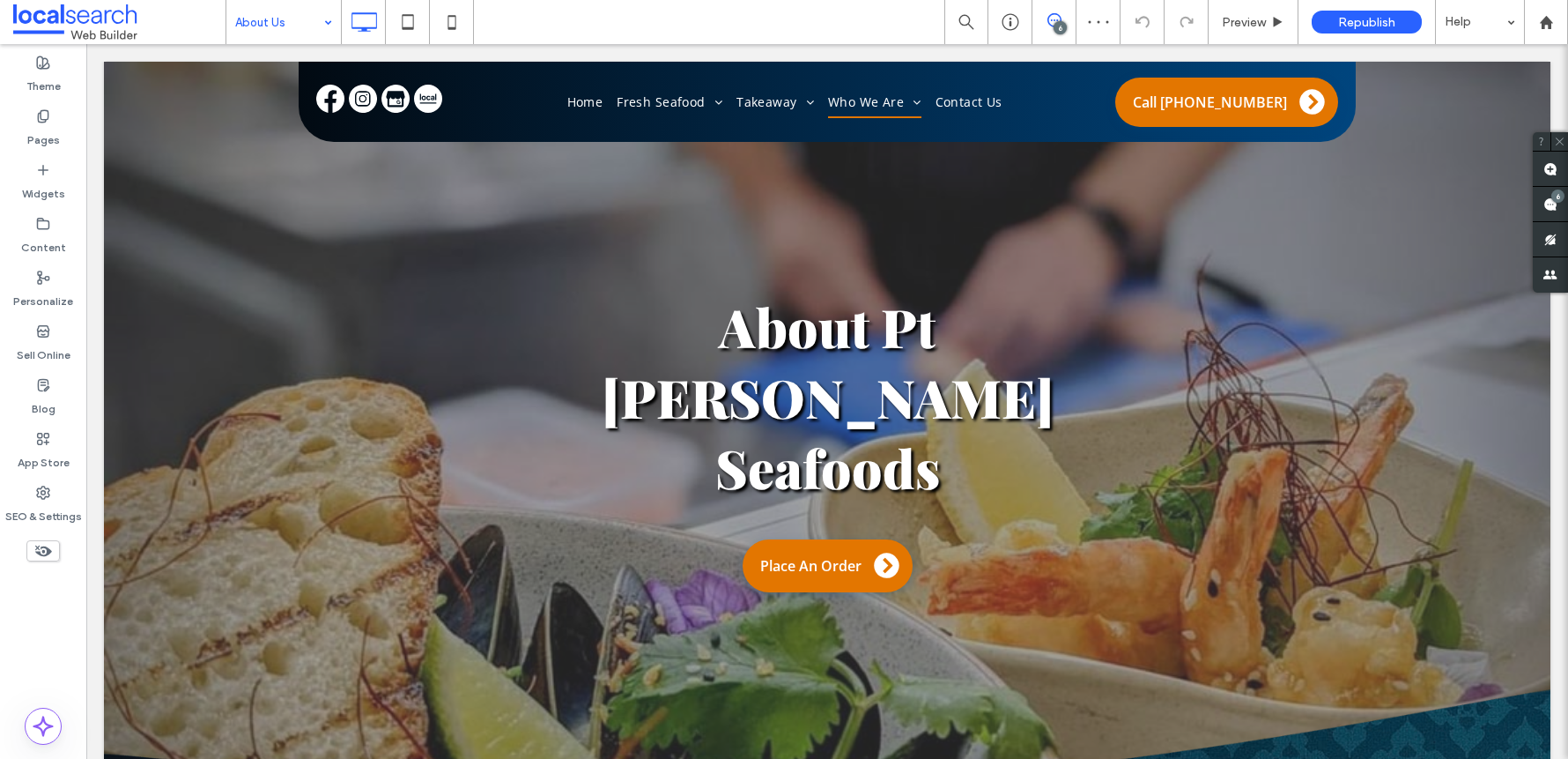
click at [264, 14] on input at bounding box center [280, 22] width 88 height 44
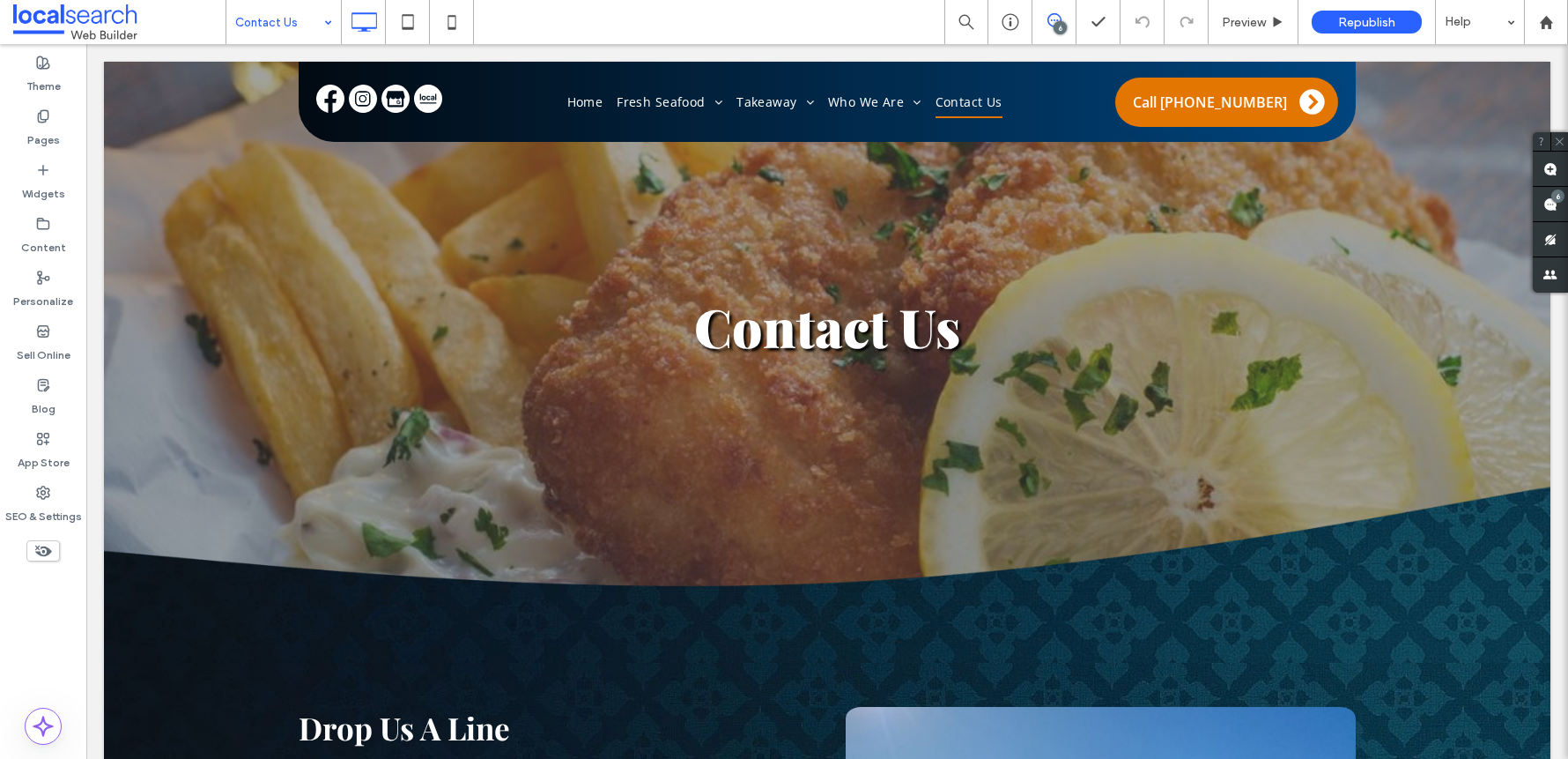
click at [285, 22] on input at bounding box center [280, 22] width 88 height 44
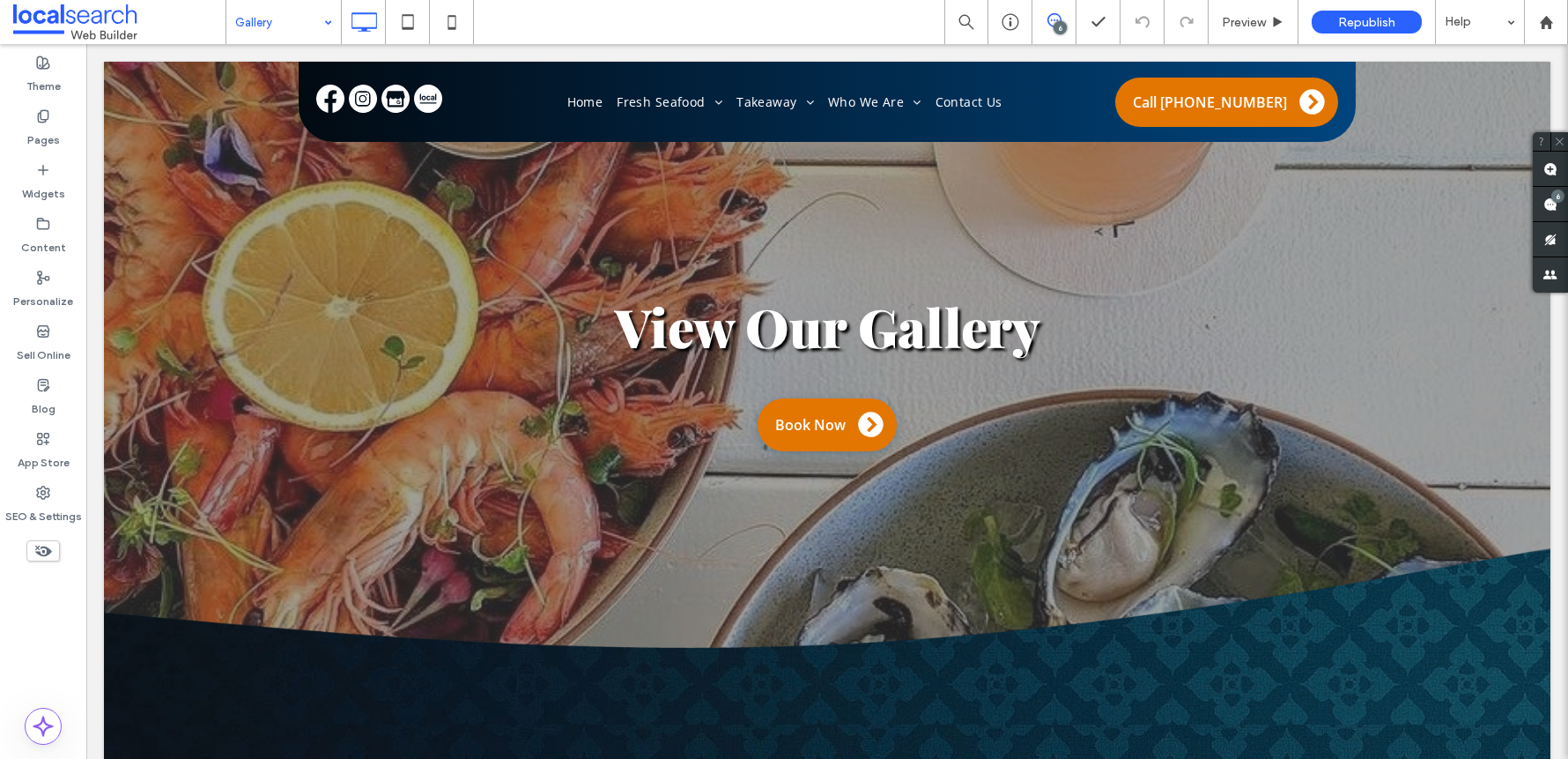
click at [290, 27] on input at bounding box center [280, 22] width 88 height 44
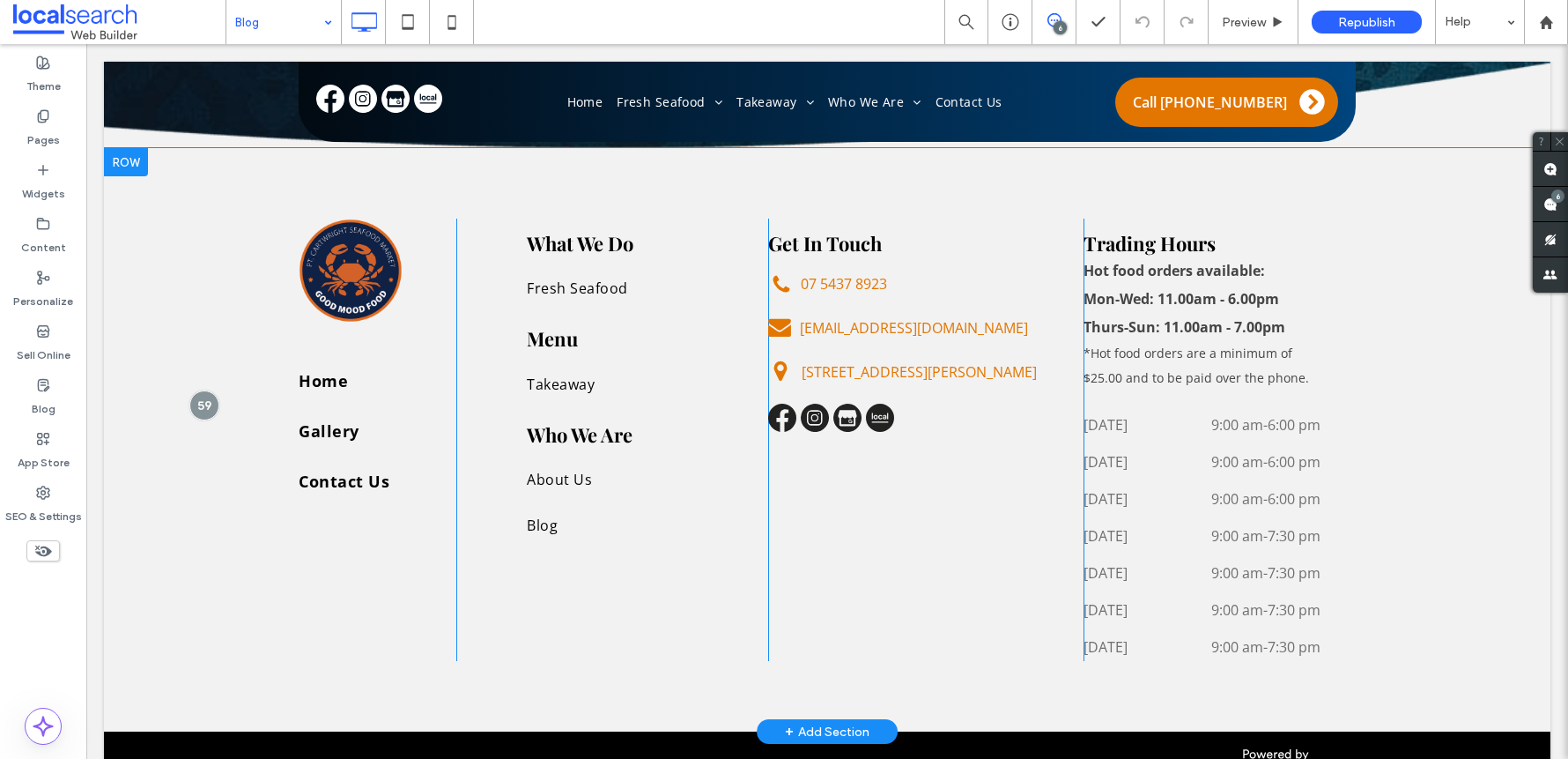
scroll to position [2168, 0]
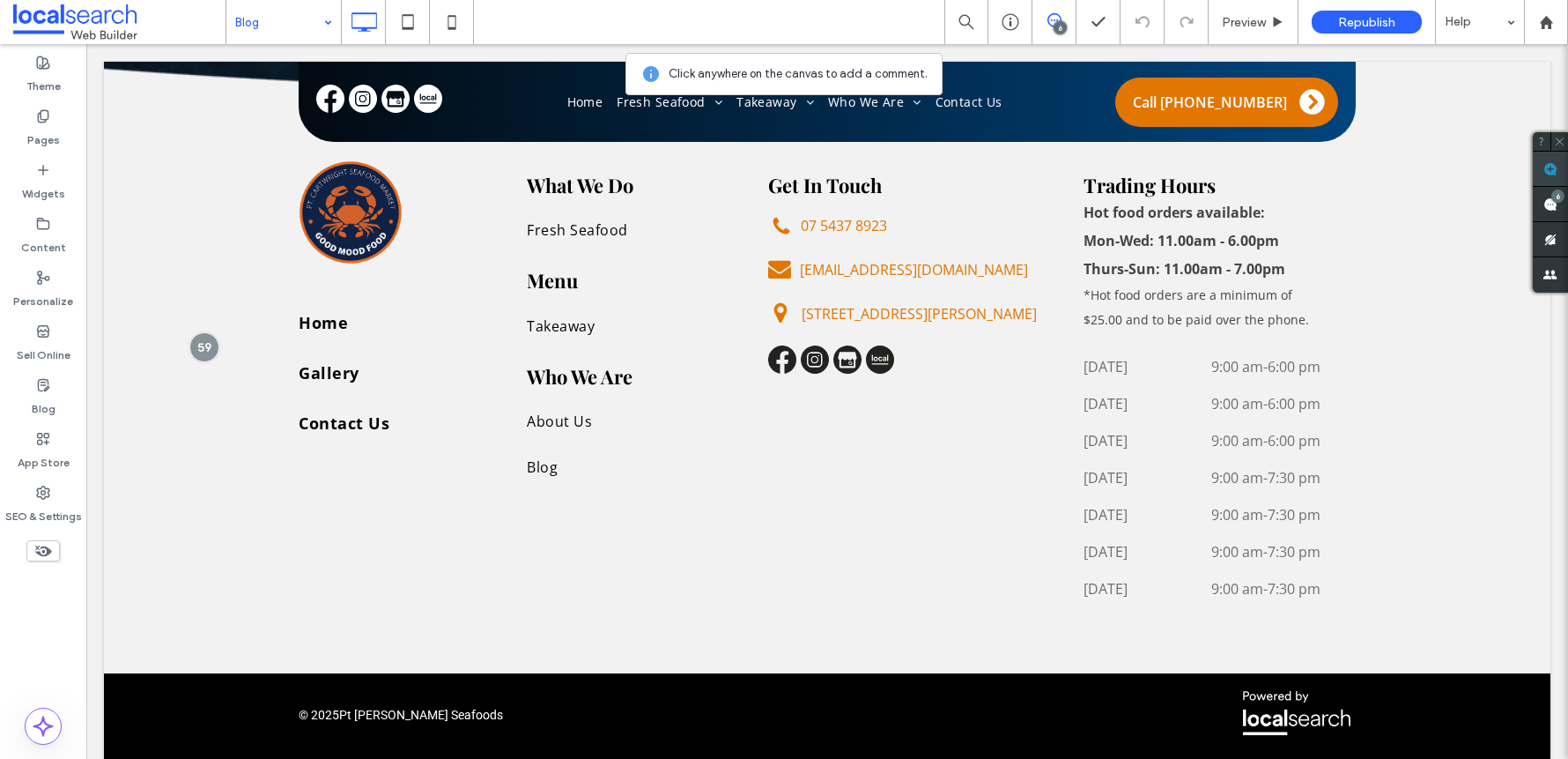
click at [1551, 168] on use at bounding box center [1549, 169] width 14 height 14
click at [814, 397] on div "Get In Touch Click To Paste 07 5437 8923 Click To Paste ptcartwrightseafoodmark…" at bounding box center [926, 381] width 316 height 443
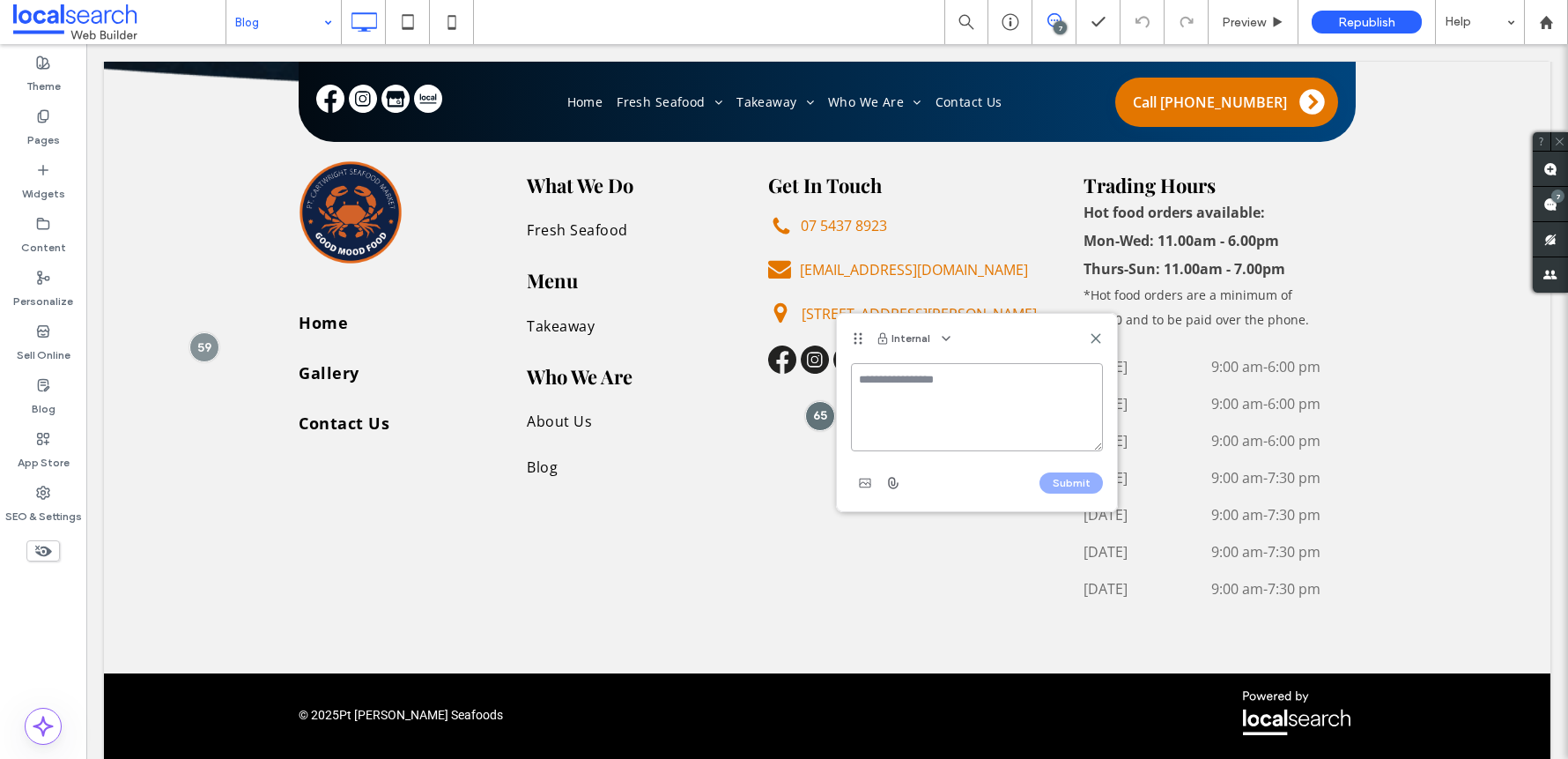
paste textarea "**********"
type textarea "**********"
click at [1080, 488] on button "Submit" at bounding box center [1070, 483] width 63 height 21
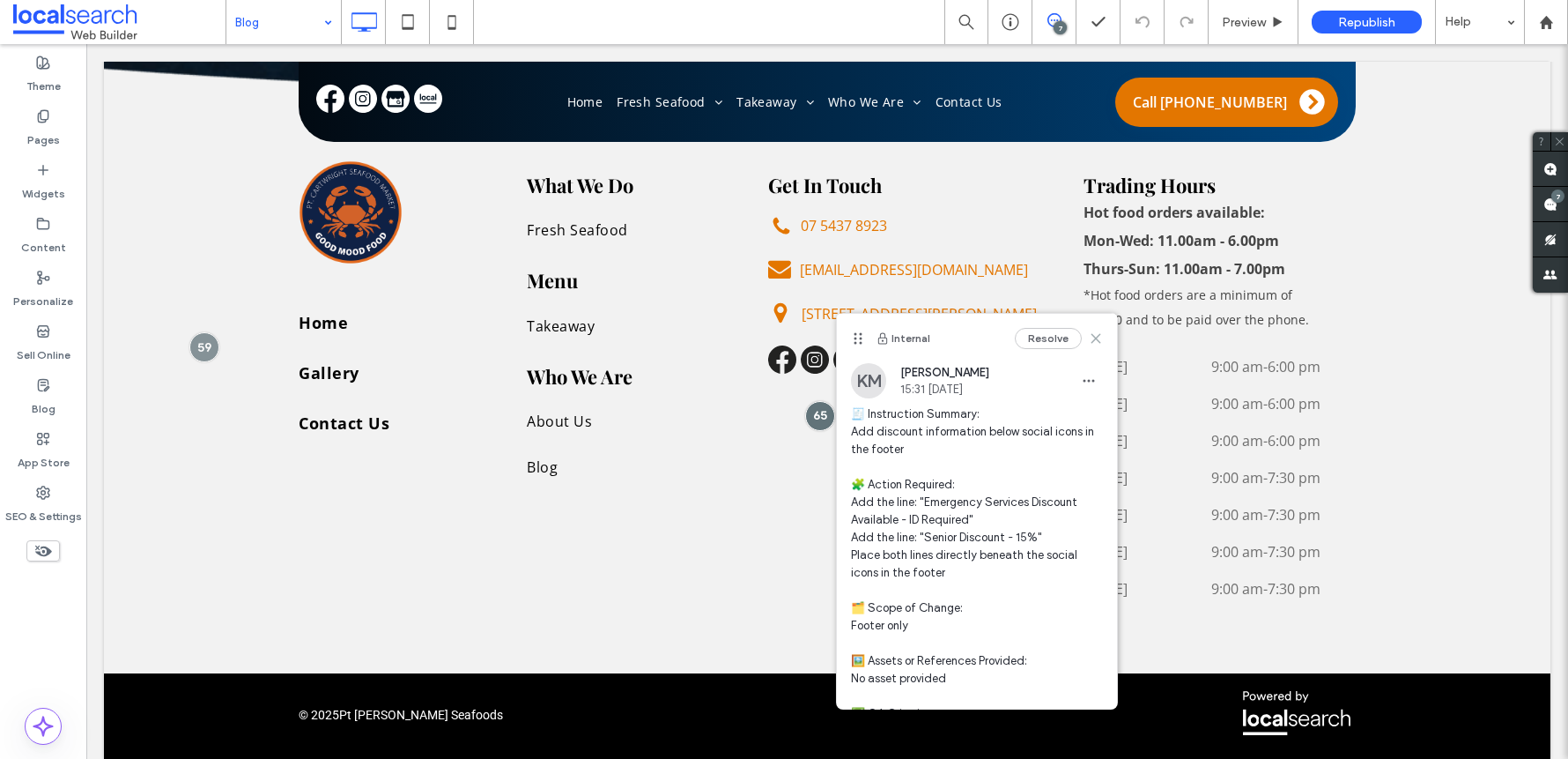
click at [1089, 338] on icon at bounding box center [1096, 338] width 14 height 14
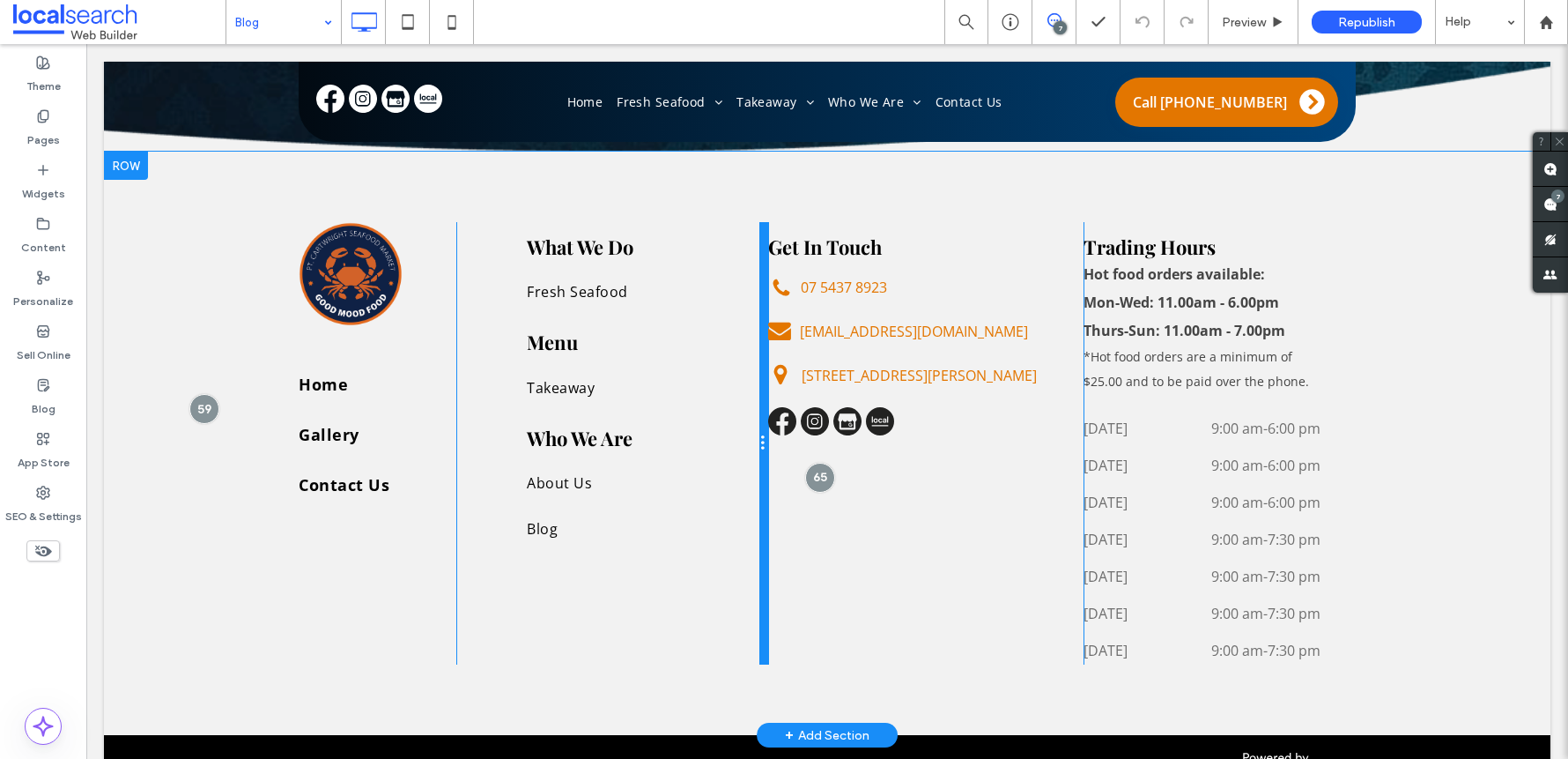
scroll to position [2168, 0]
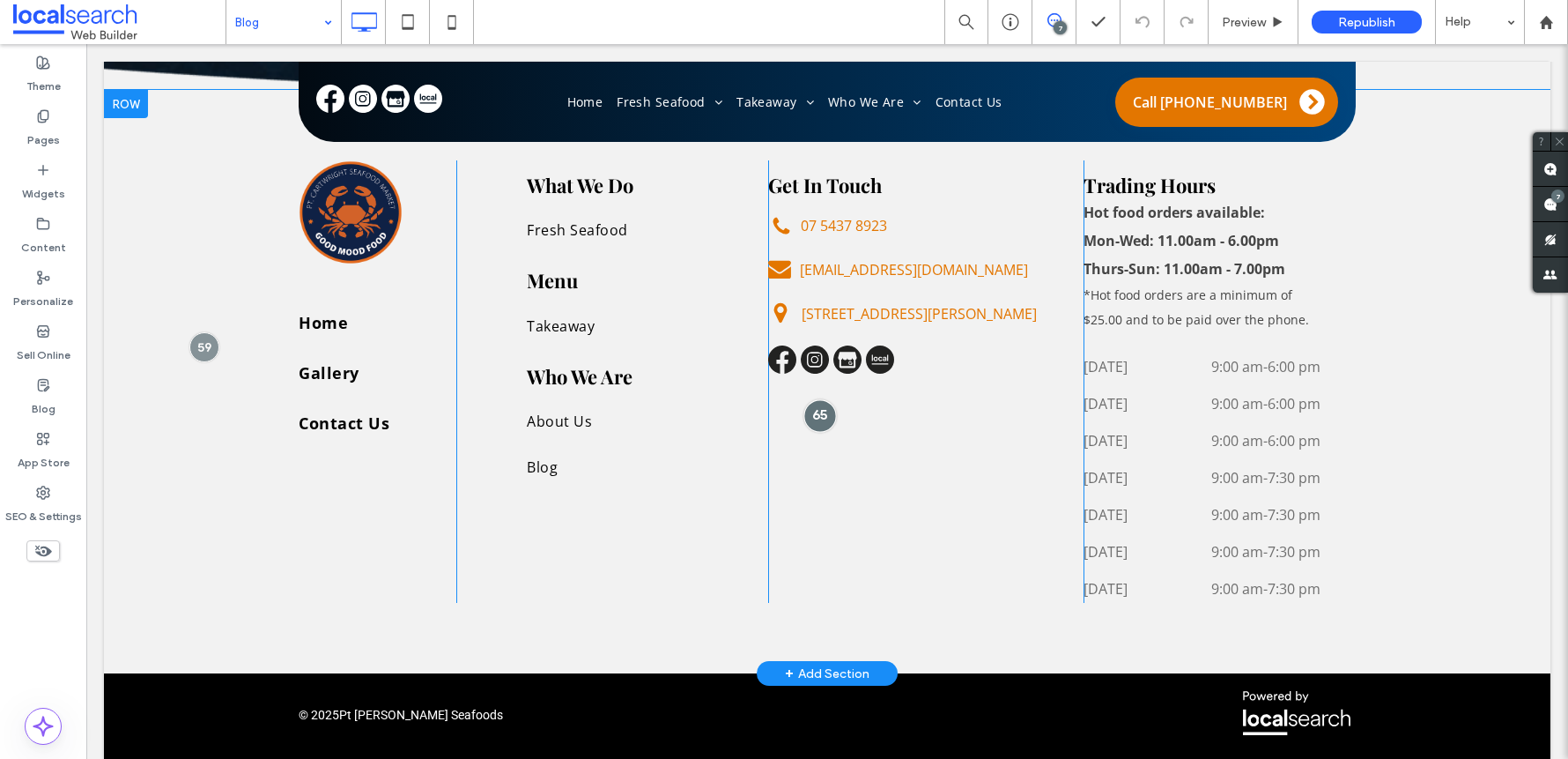
click at [804, 399] on div at bounding box center [820, 415] width 33 height 33
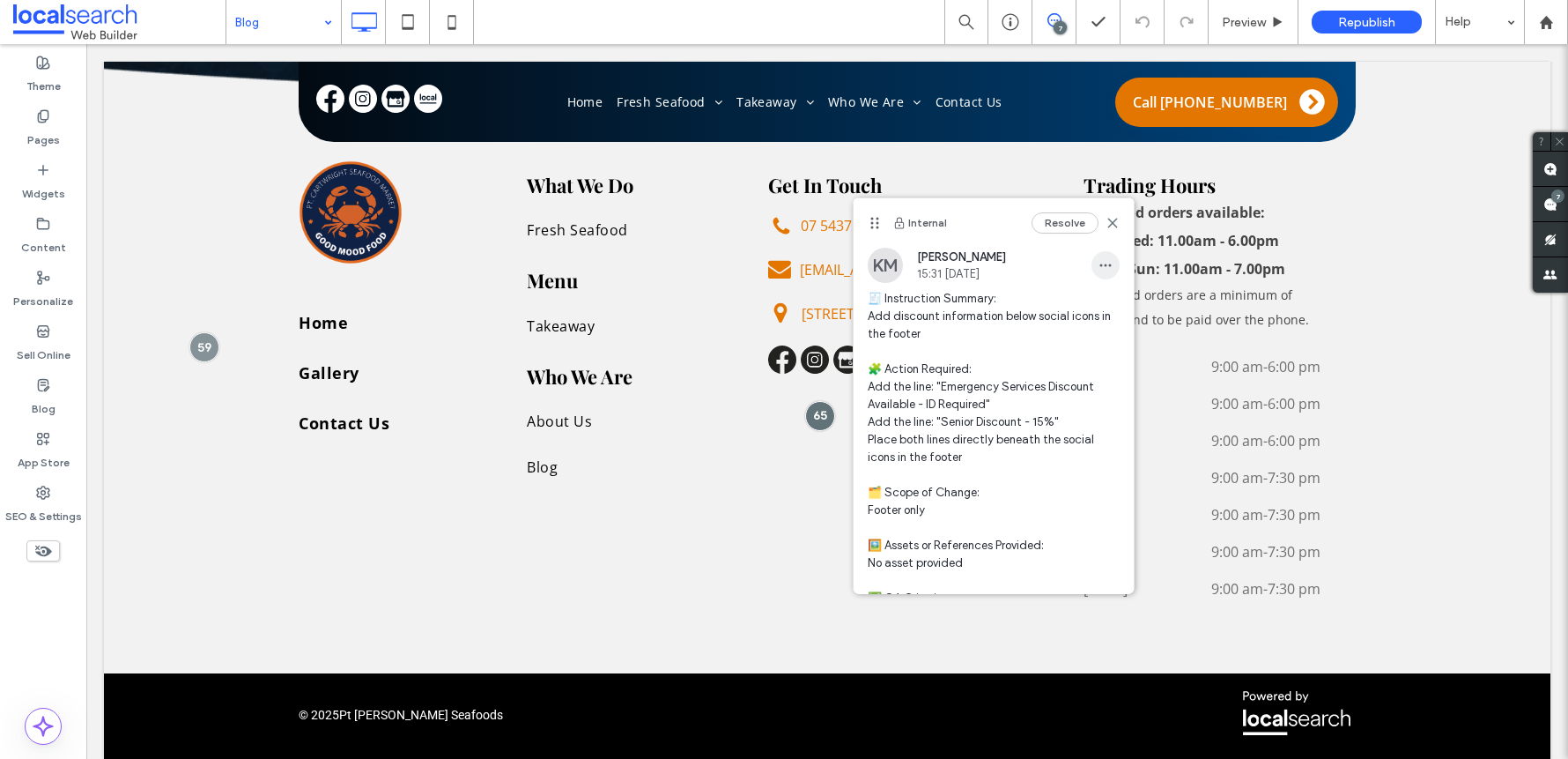
click at [1099, 268] on span "button" at bounding box center [1105, 266] width 28 height 28
click at [1100, 316] on span "Edit" at bounding box center [1103, 311] width 22 height 18
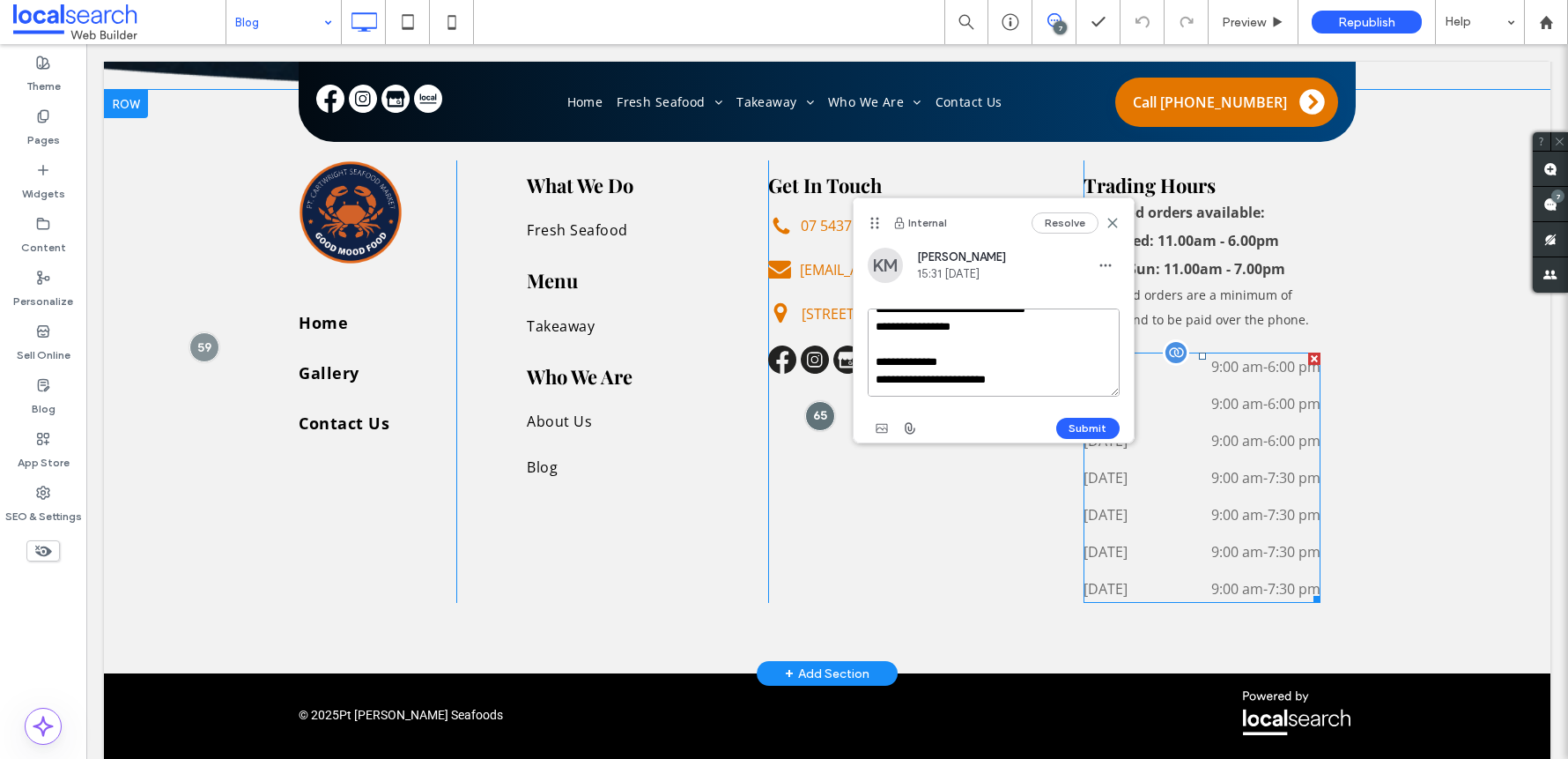
drag, startPoint x: 964, startPoint y: 365, endPoint x: 1119, endPoint y: 492, distance: 200.4
paste textarea "**********"
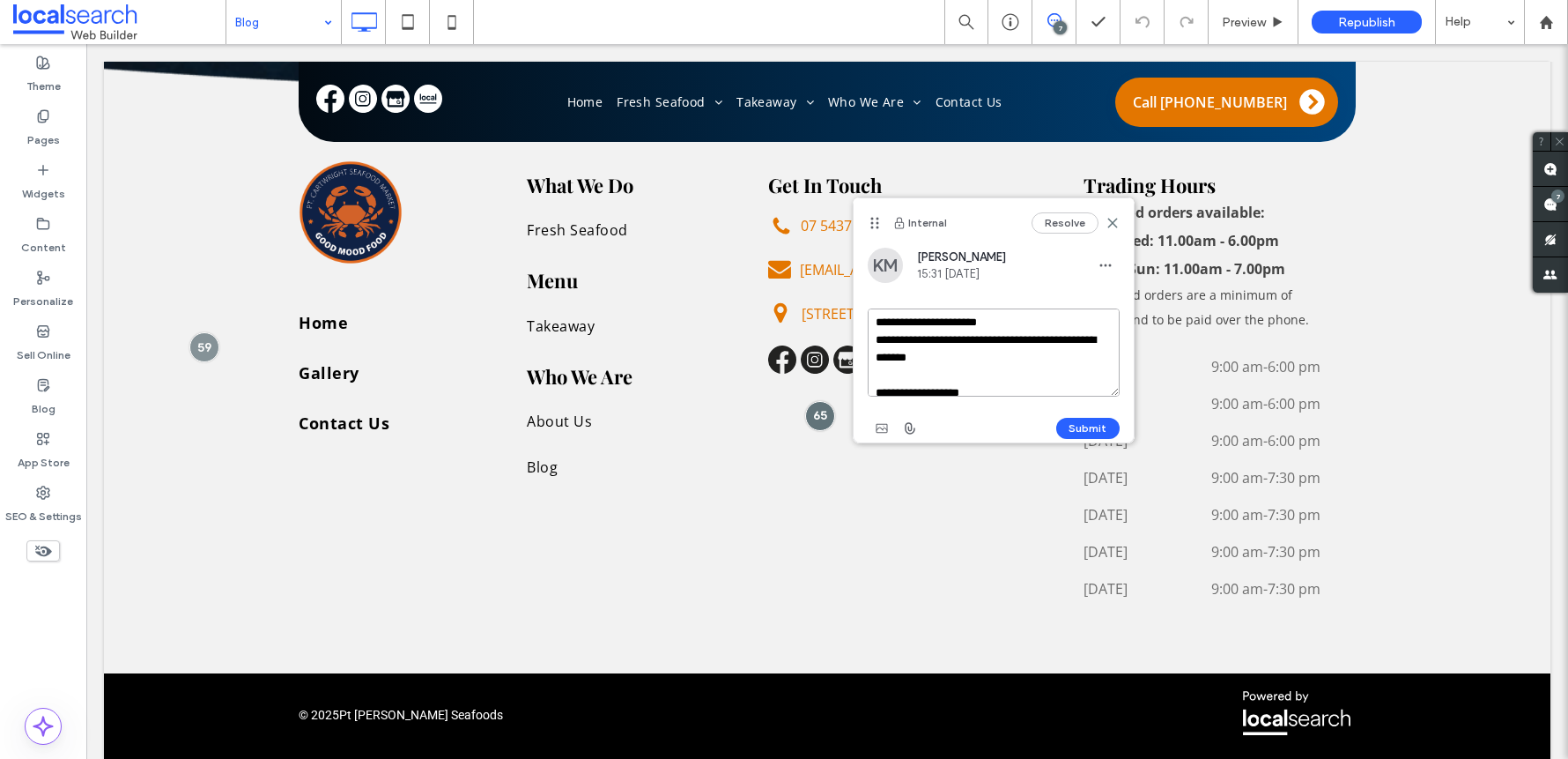
scroll to position [0, 0]
type textarea "**********"
click at [1101, 428] on button "Submit" at bounding box center [1087, 428] width 63 height 21
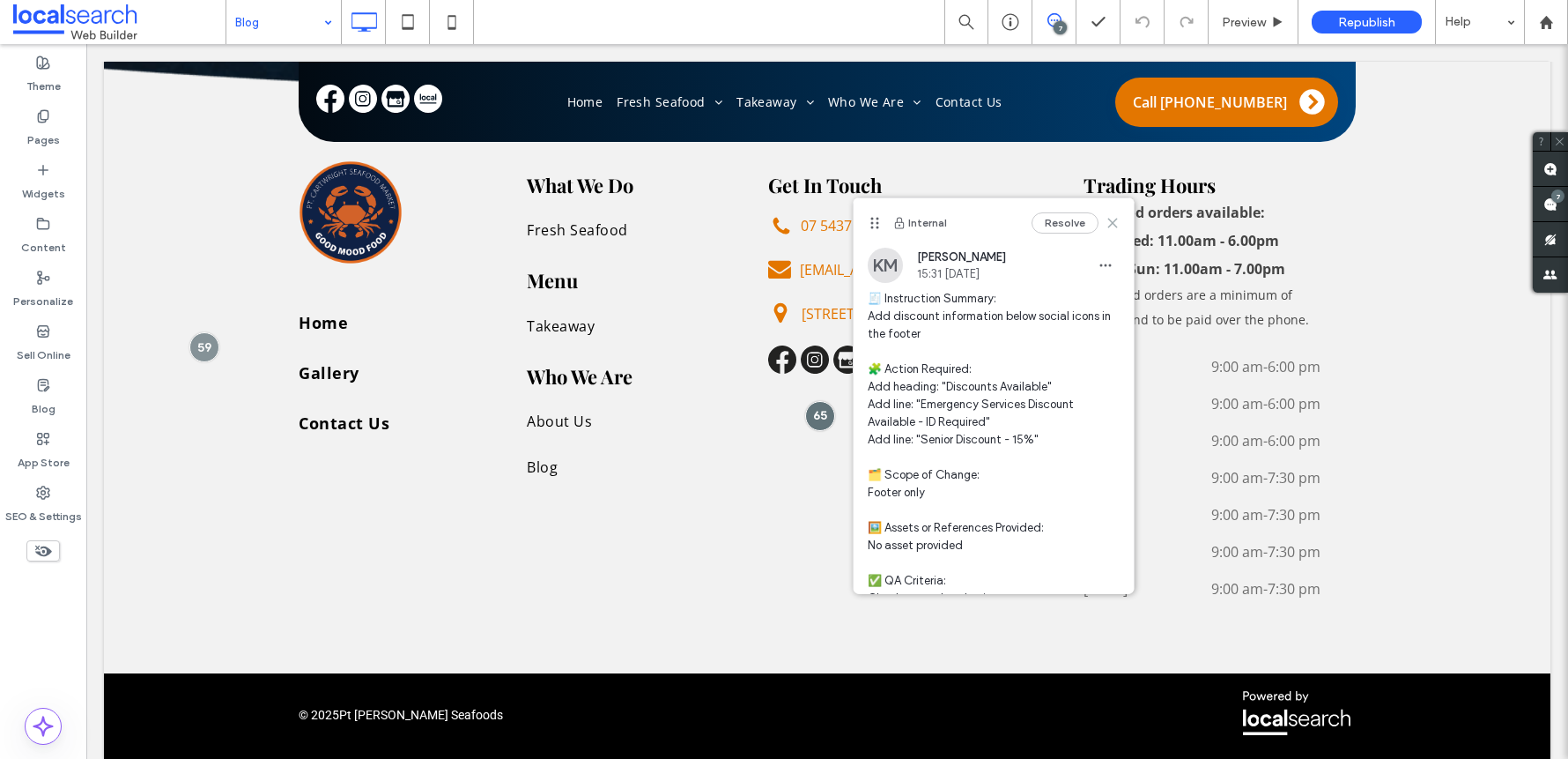
drag, startPoint x: 1096, startPoint y: 225, endPoint x: 504, endPoint y: 252, distance: 592.6
click at [1108, 225] on use at bounding box center [1112, 223] width 8 height 8
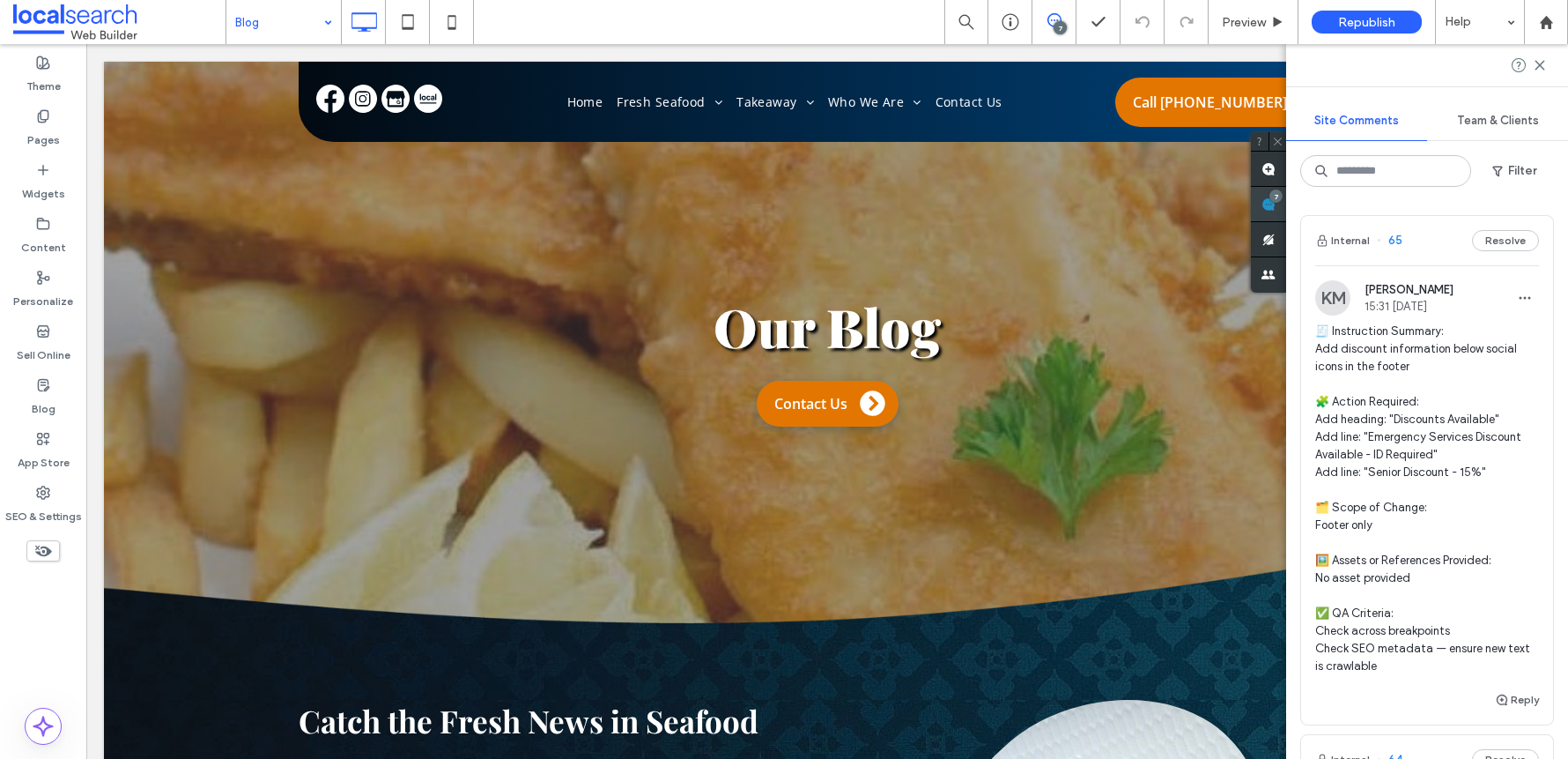
click at [1282, 197] on div "7" at bounding box center [1275, 196] width 13 height 13
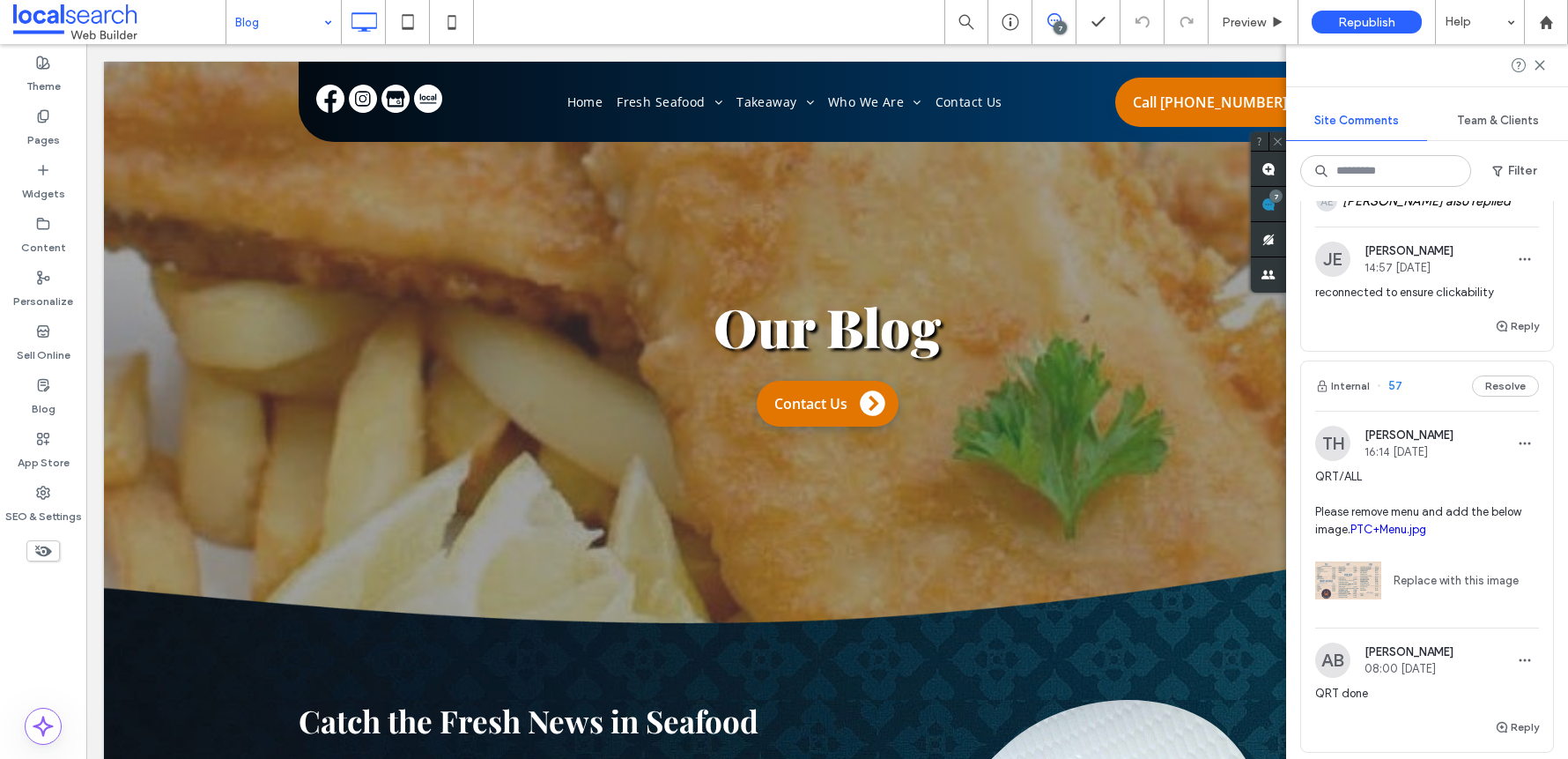
scroll to position [1930, 0]
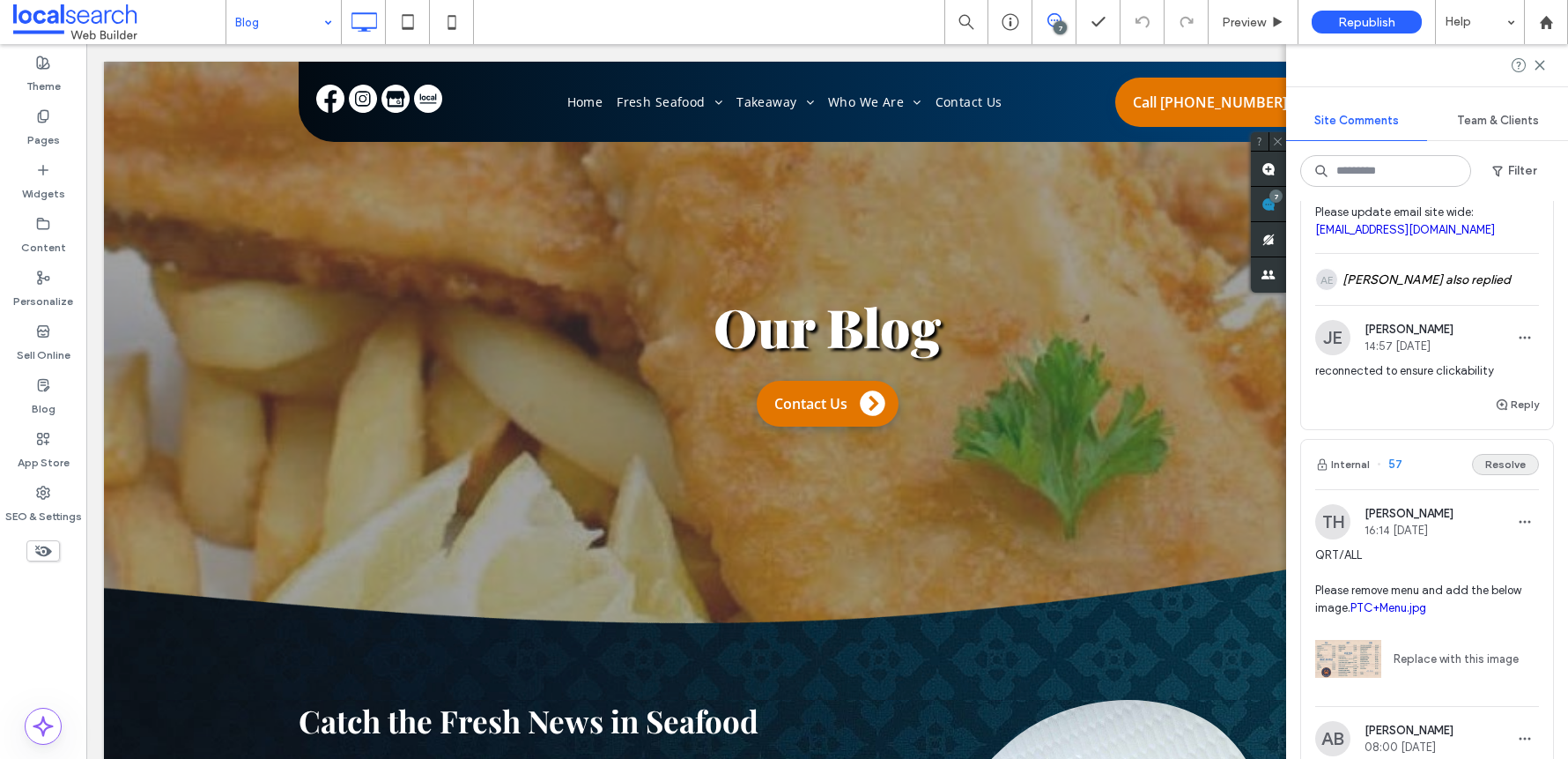
click at [1485, 475] on button "Resolve" at bounding box center [1505, 464] width 67 height 21
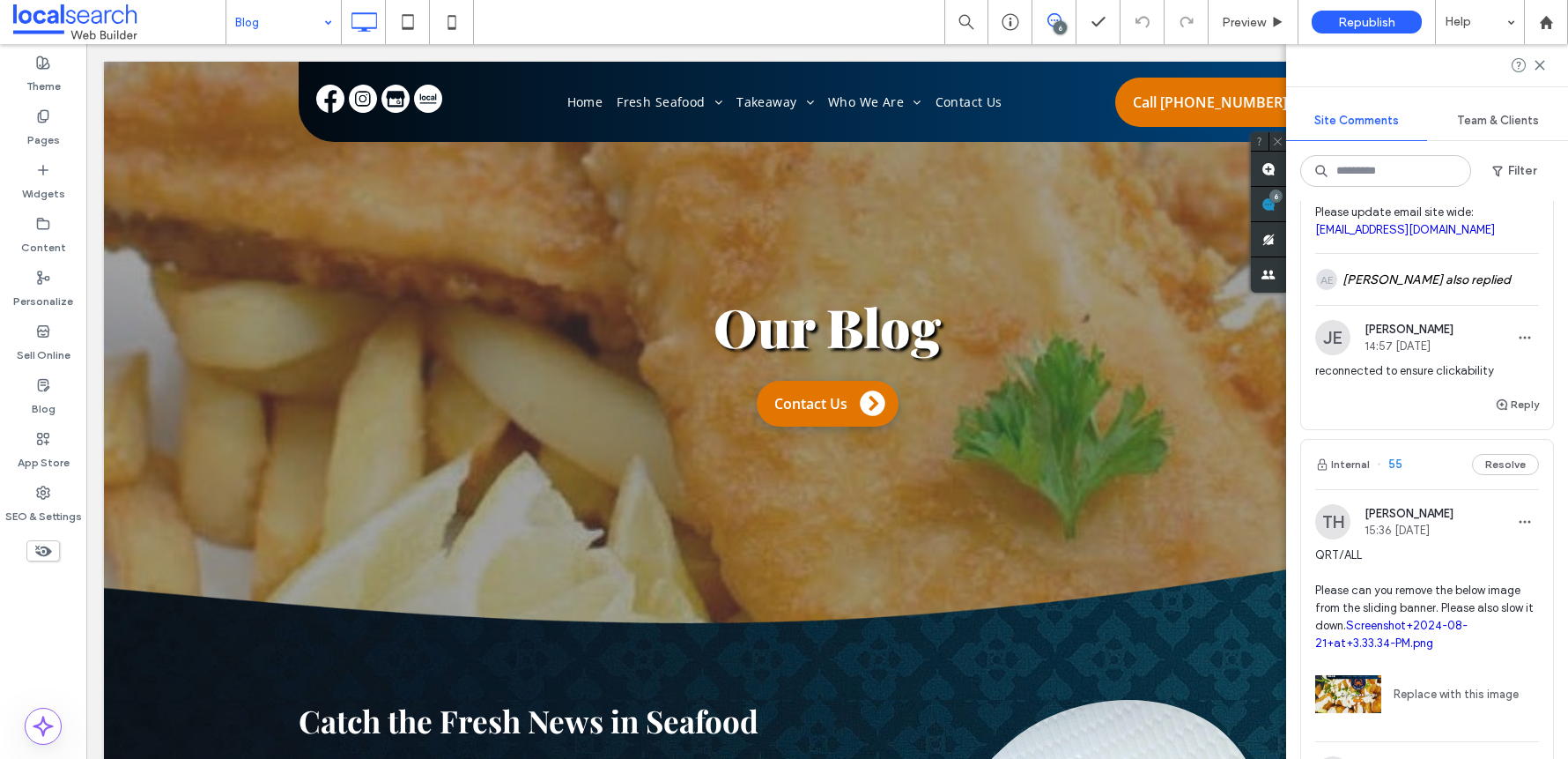
click at [1486, 475] on button "Resolve" at bounding box center [1505, 464] width 67 height 21
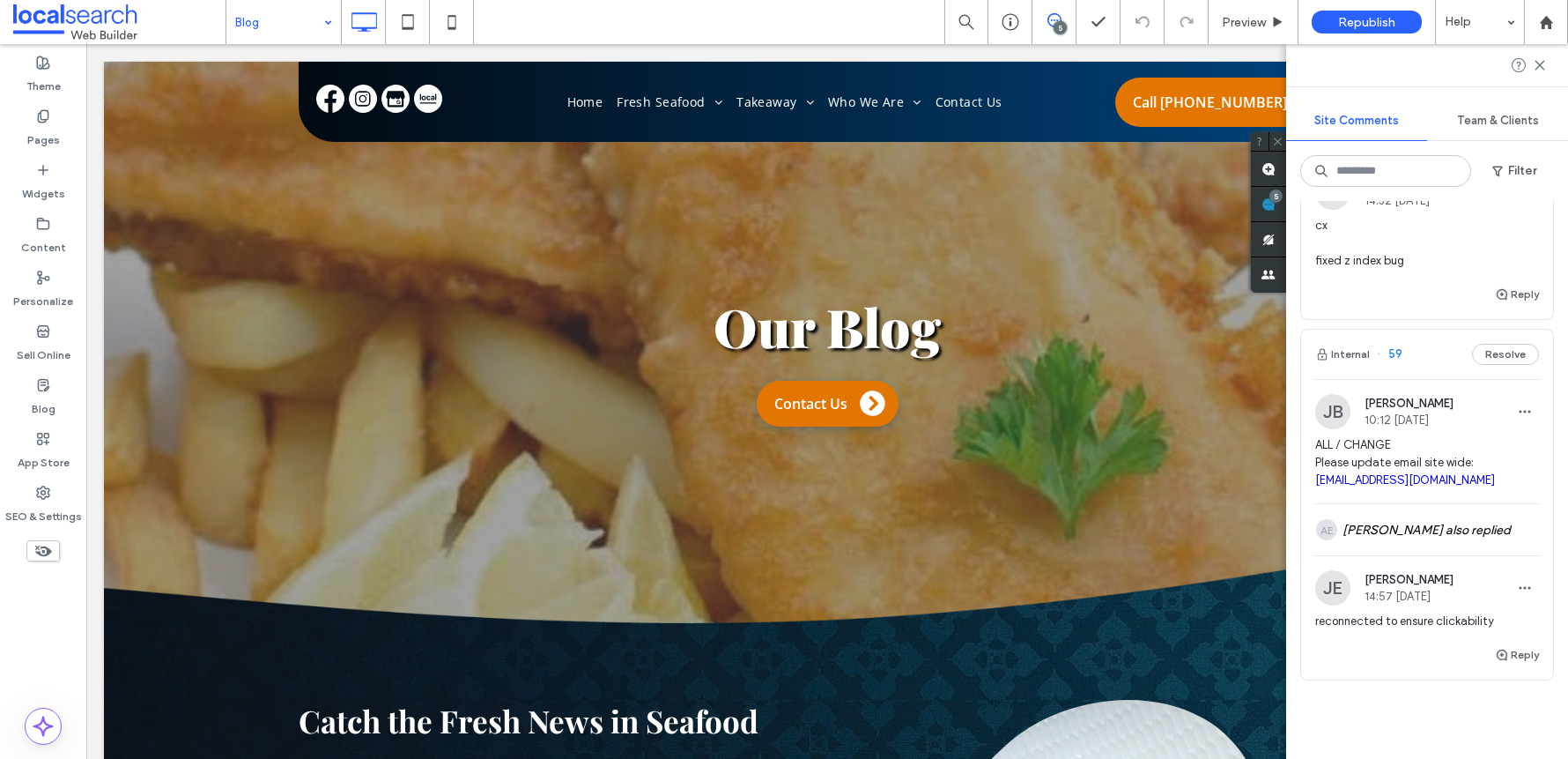
scroll to position [1679, 0]
click at [1496, 363] on button "Resolve" at bounding box center [1505, 355] width 67 height 21
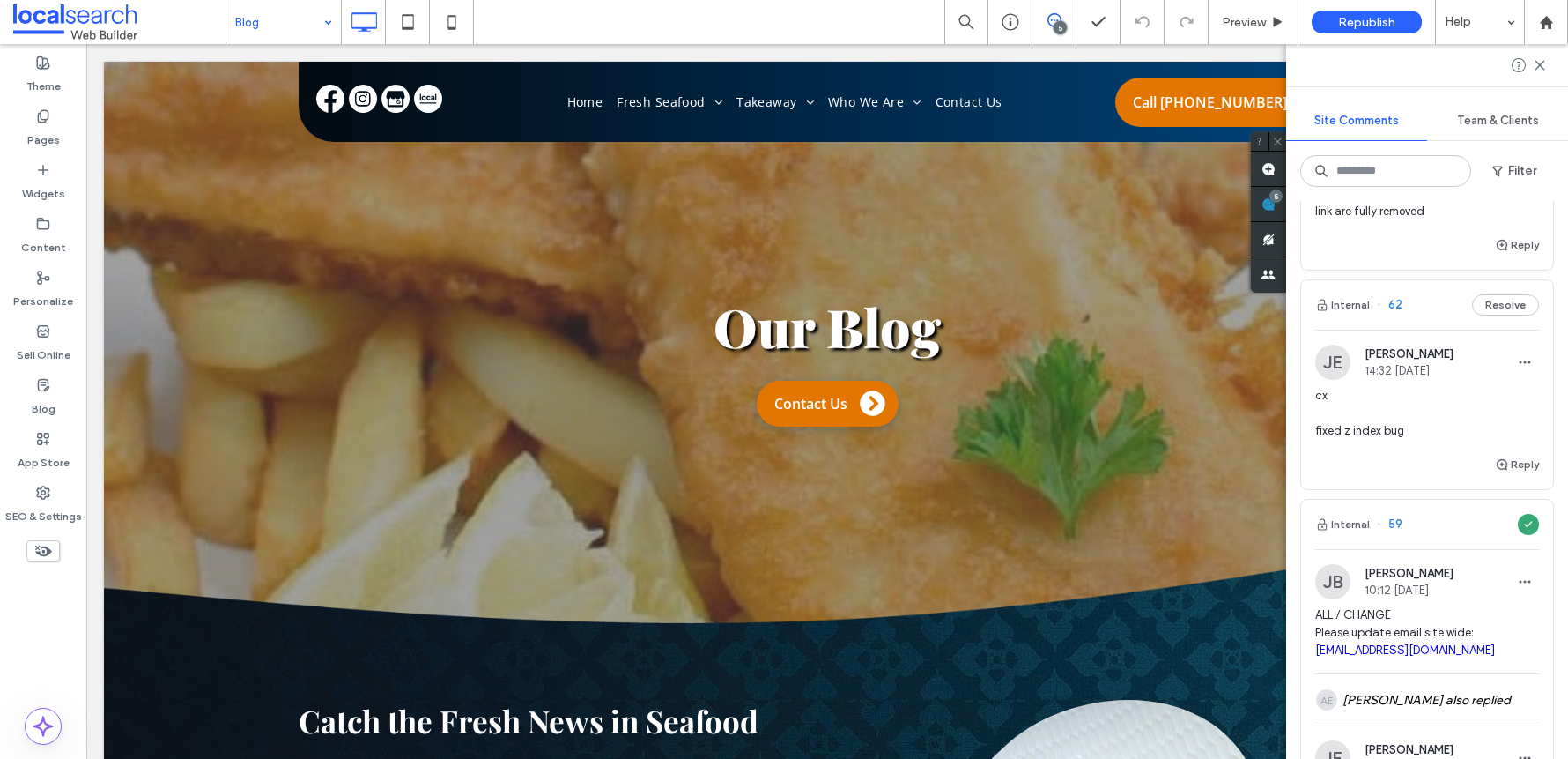
scroll to position [1308, 0]
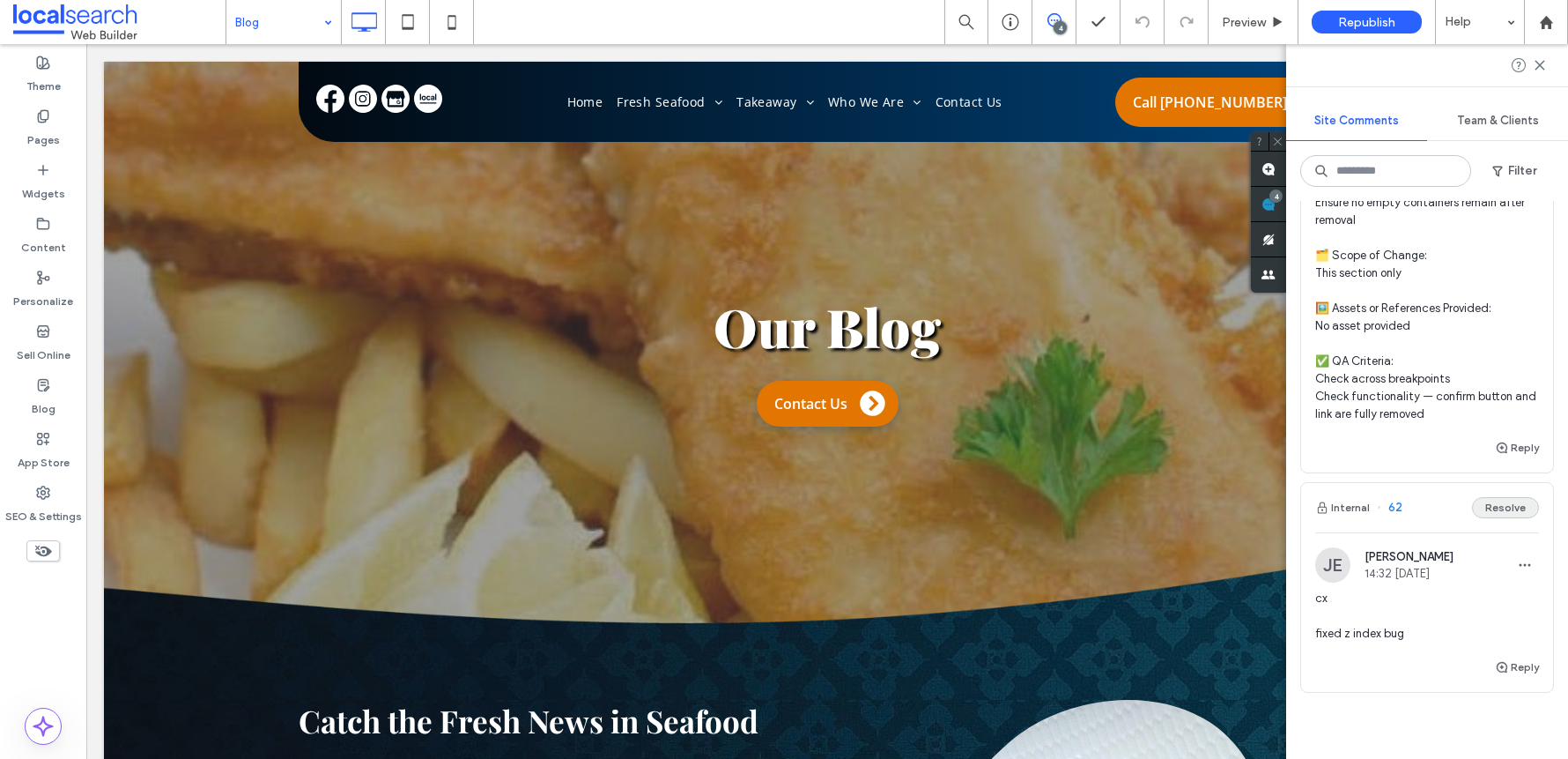
click at [1486, 513] on button "Resolve" at bounding box center [1505, 508] width 67 height 21
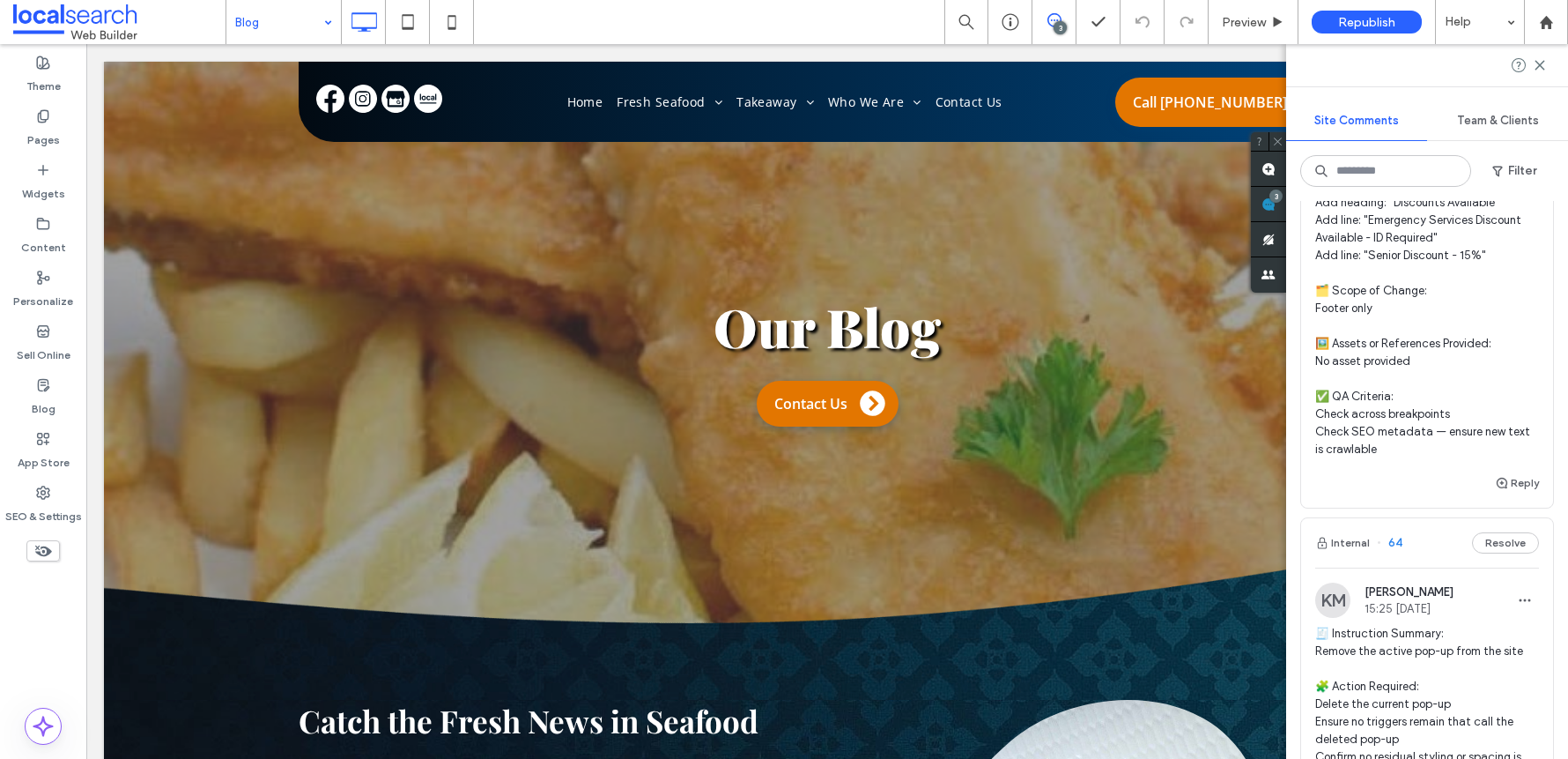
scroll to position [0, 0]
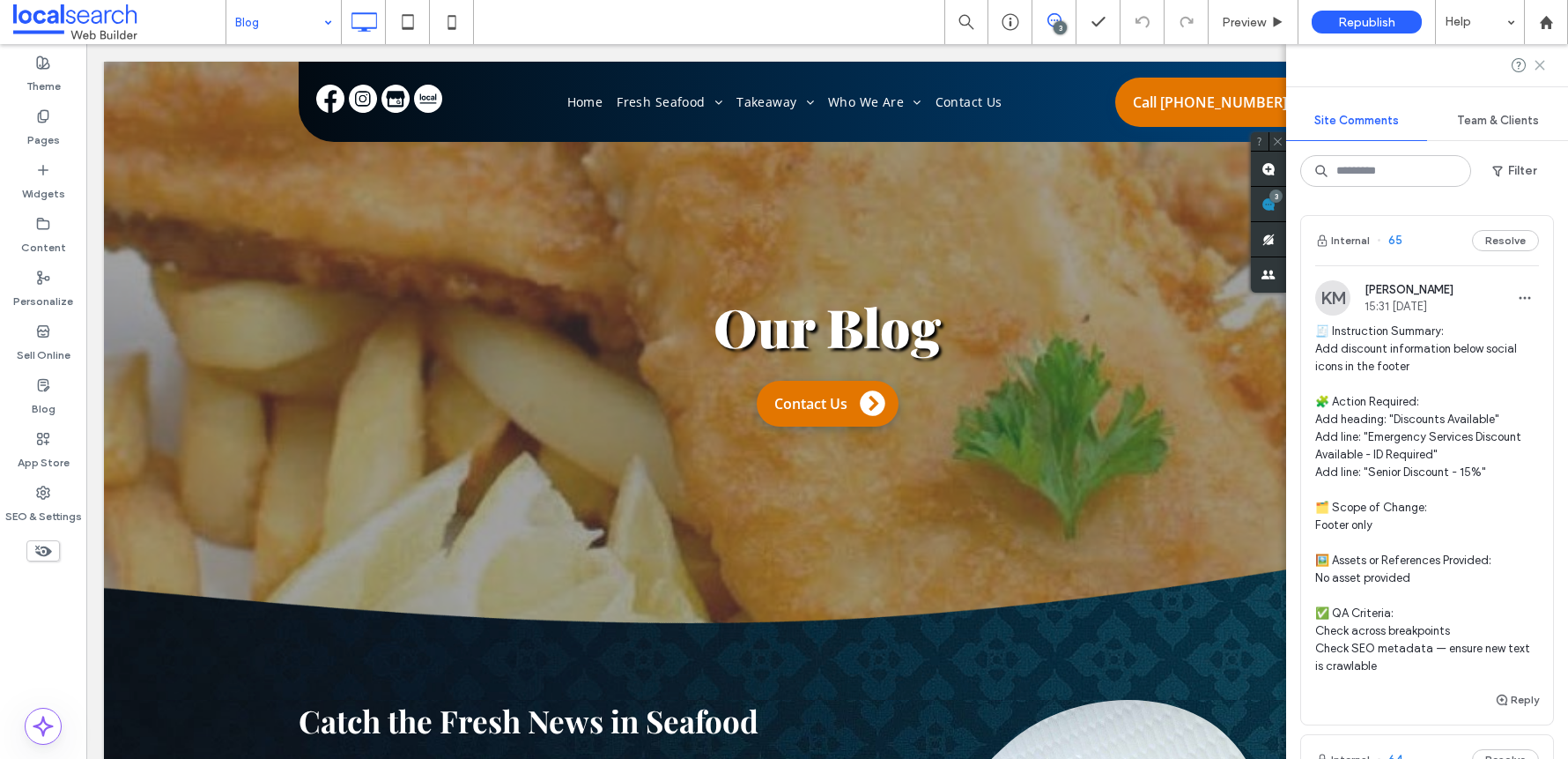
click at [1543, 63] on icon at bounding box center [1539, 65] width 14 height 14
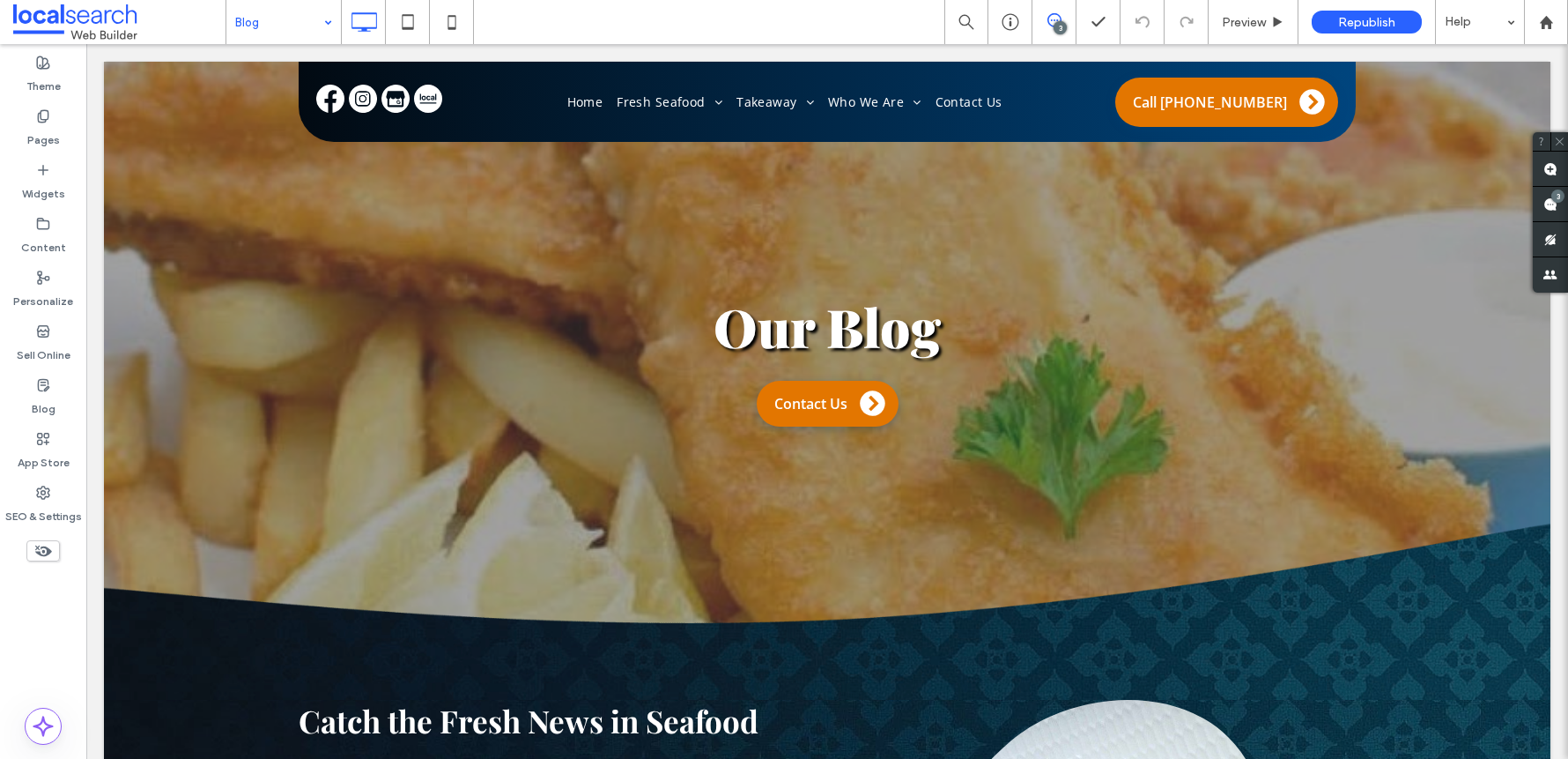
drag, startPoint x: 246, startPoint y: 25, endPoint x: 248, endPoint y: 40, distance: 15.1
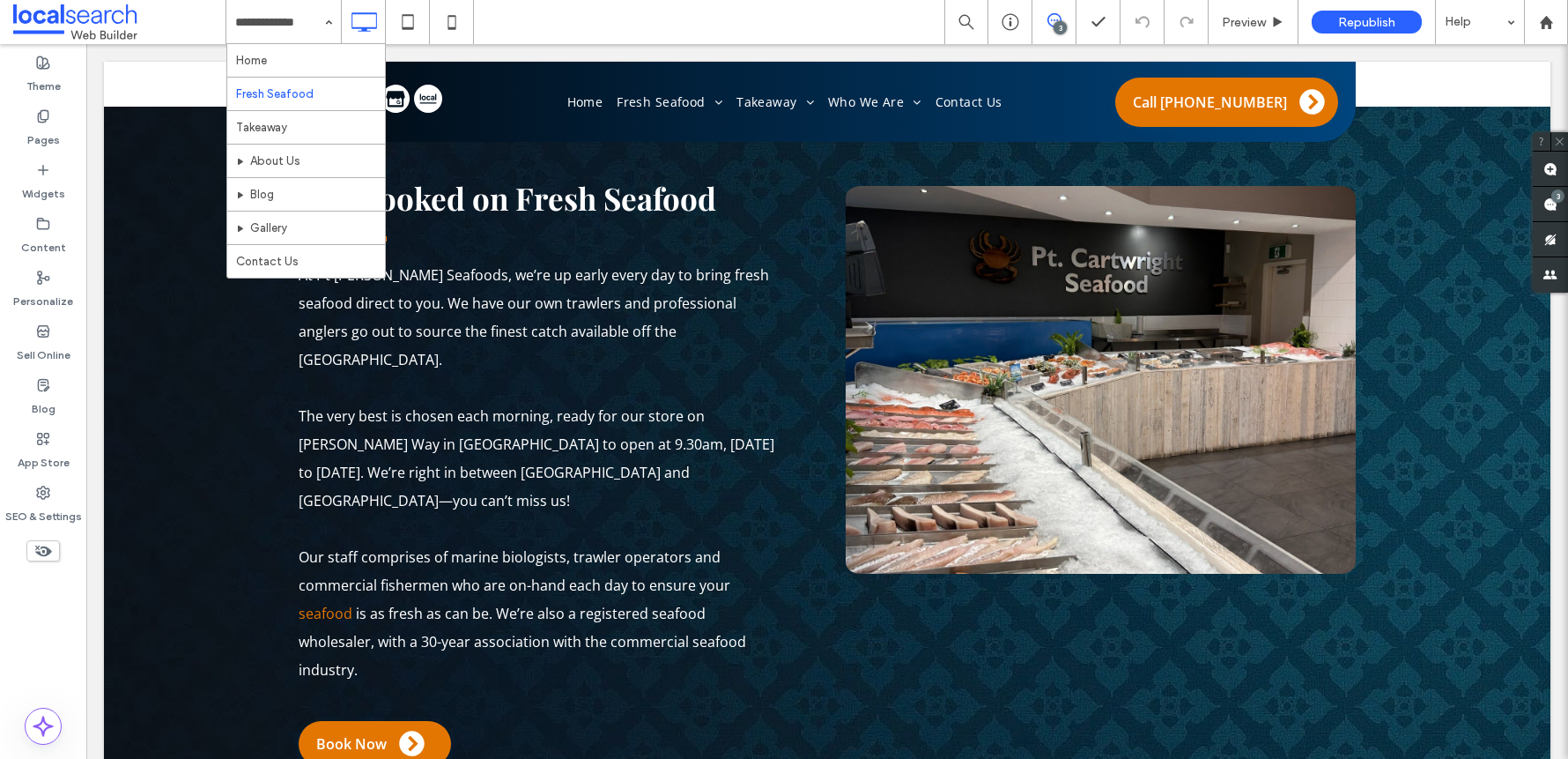
click at [684, 33] on div "Home Fresh Seafood Takeaway About Us Blog Gallery Contact Us 3 Preview Republis…" at bounding box center [897, 22] width 1342 height 44
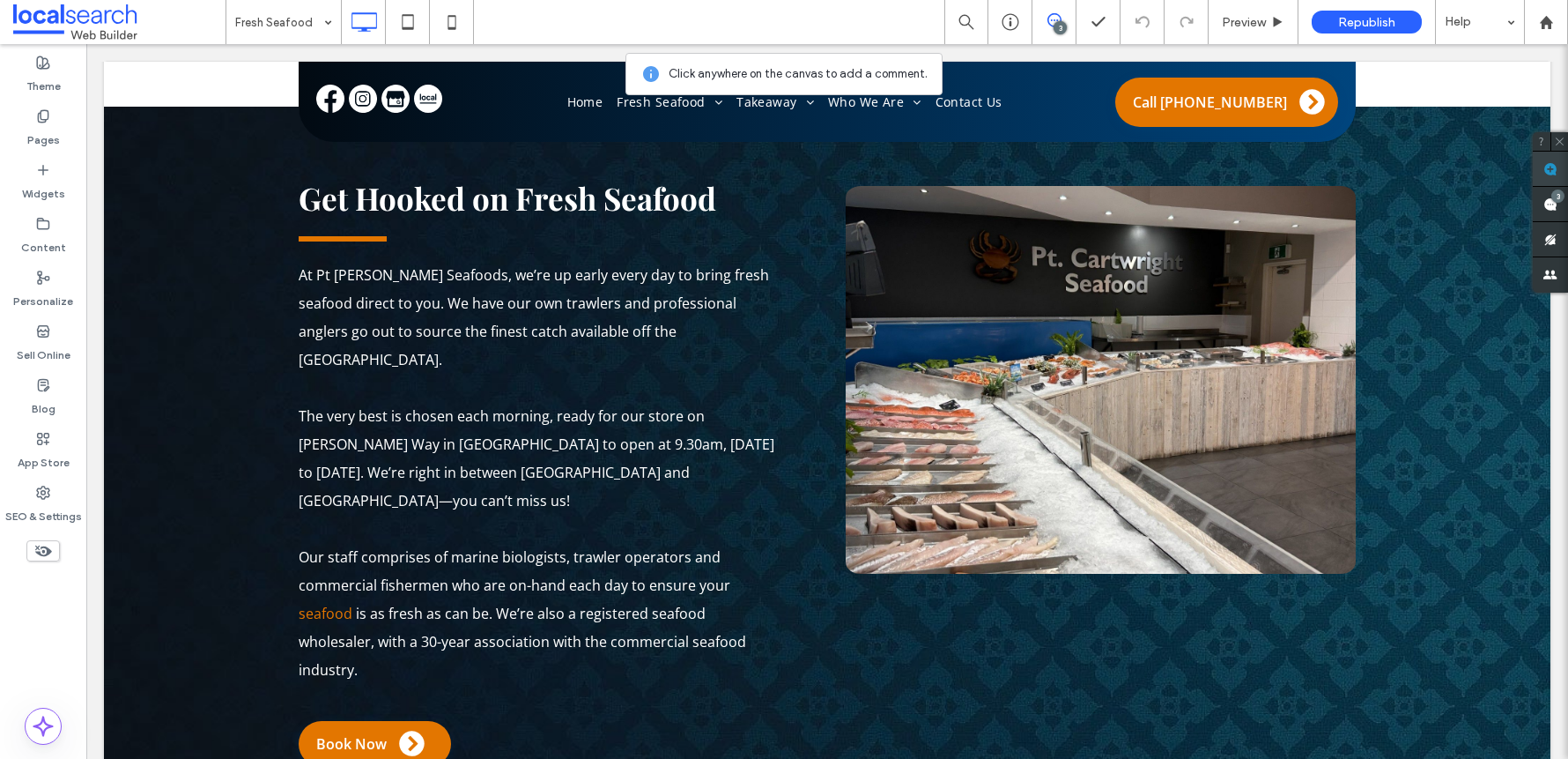
click at [1544, 175] on span at bounding box center [1549, 169] width 35 height 34
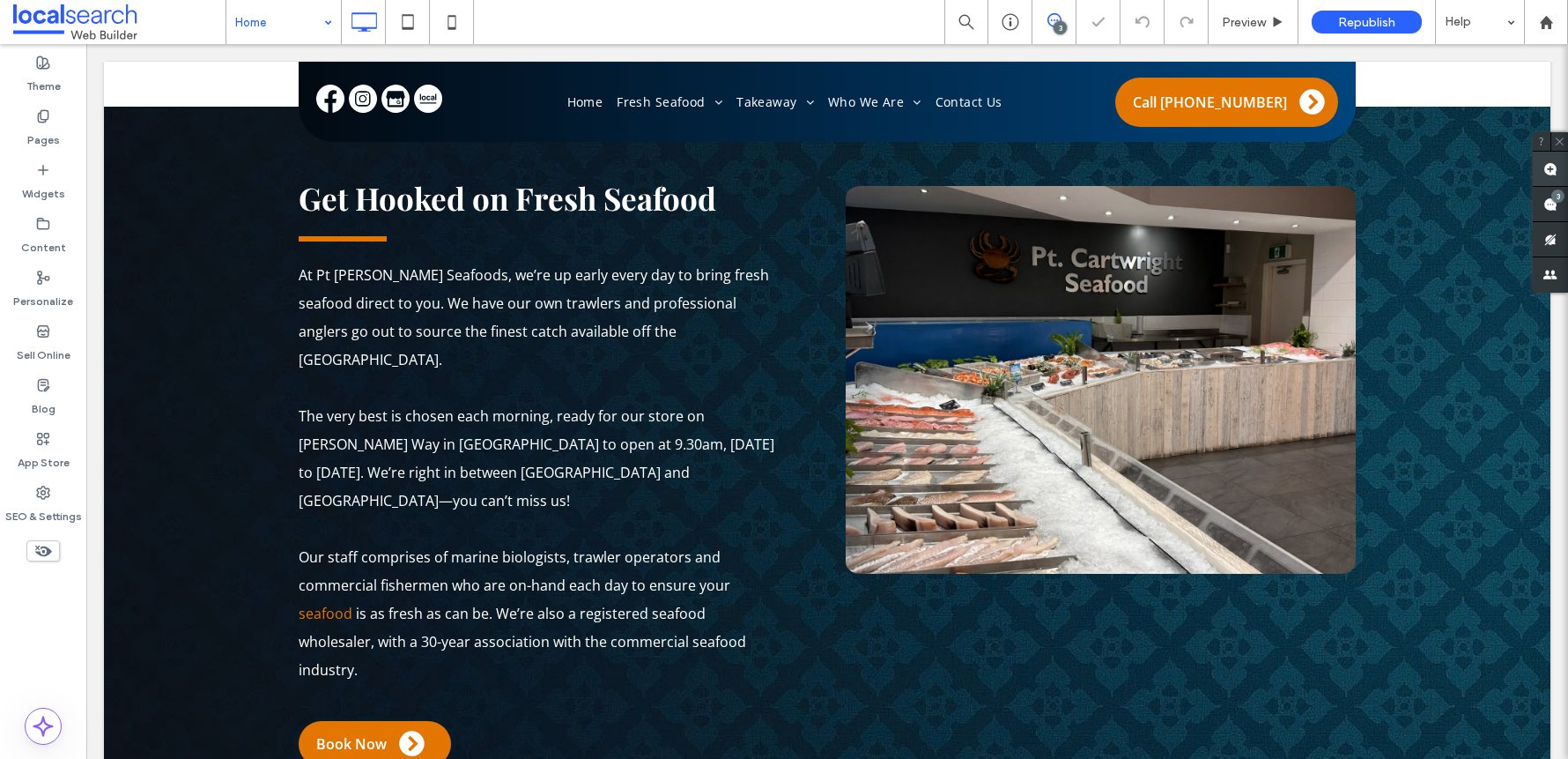
drag, startPoint x: 1552, startPoint y: 170, endPoint x: 1542, endPoint y: 171, distance: 10.0
click at [1553, 170] on use at bounding box center [1549, 169] width 14 height 14
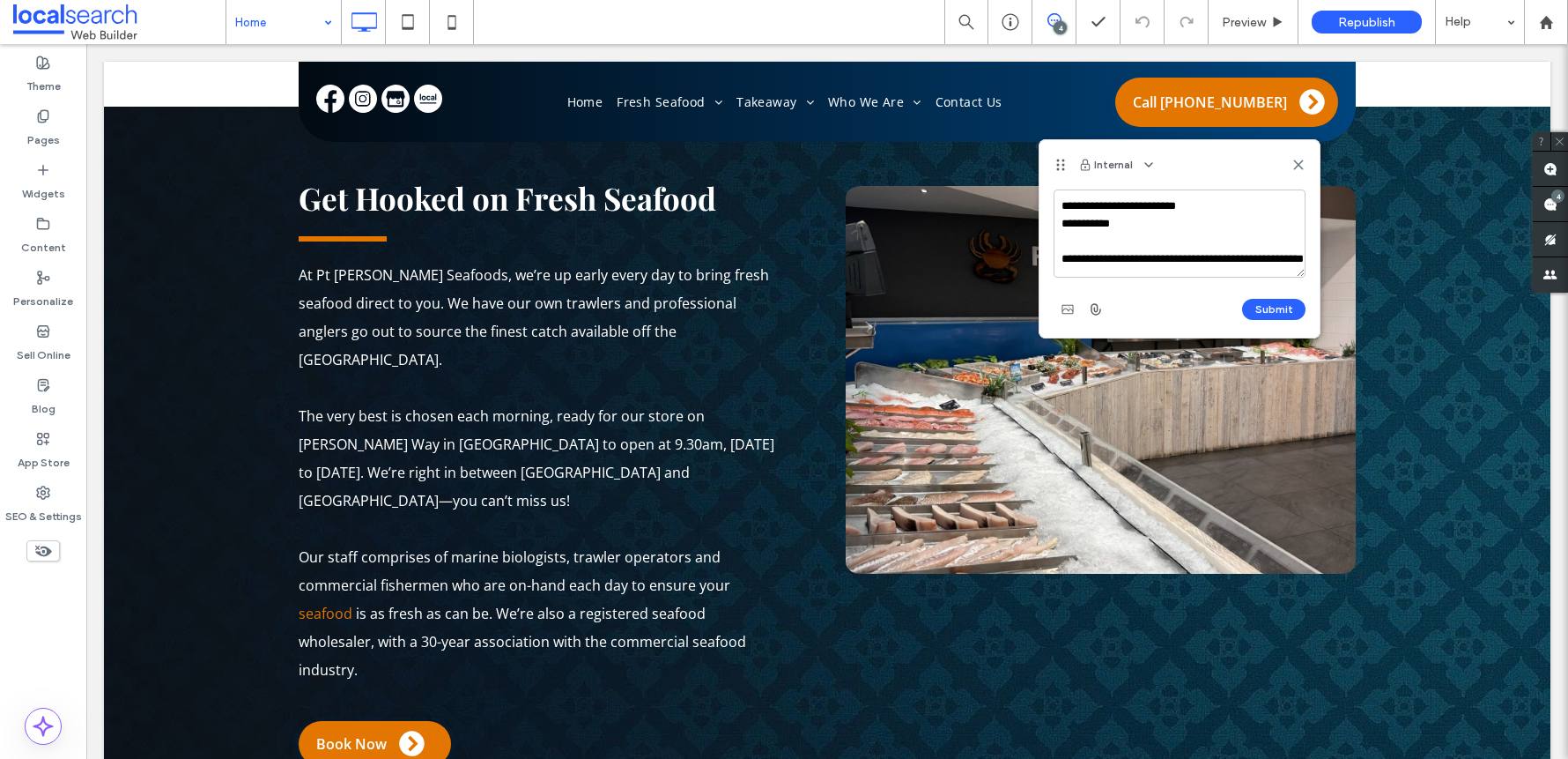
scroll to position [24, 0]
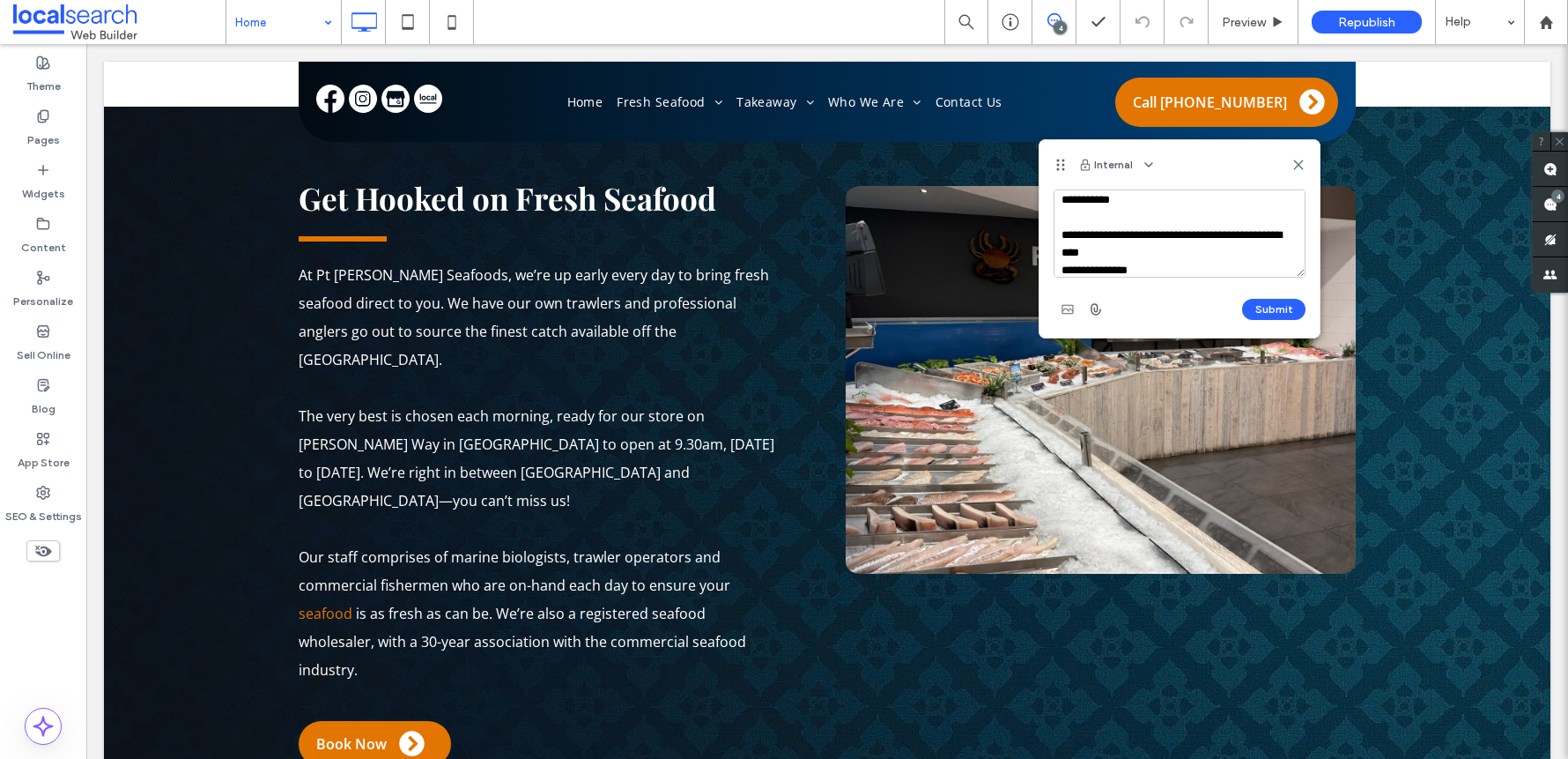
click at [1178, 264] on textarea "**********" at bounding box center [1179, 234] width 252 height 89
click at [1199, 267] on textarea "**********" at bounding box center [1179, 234] width 252 height 89
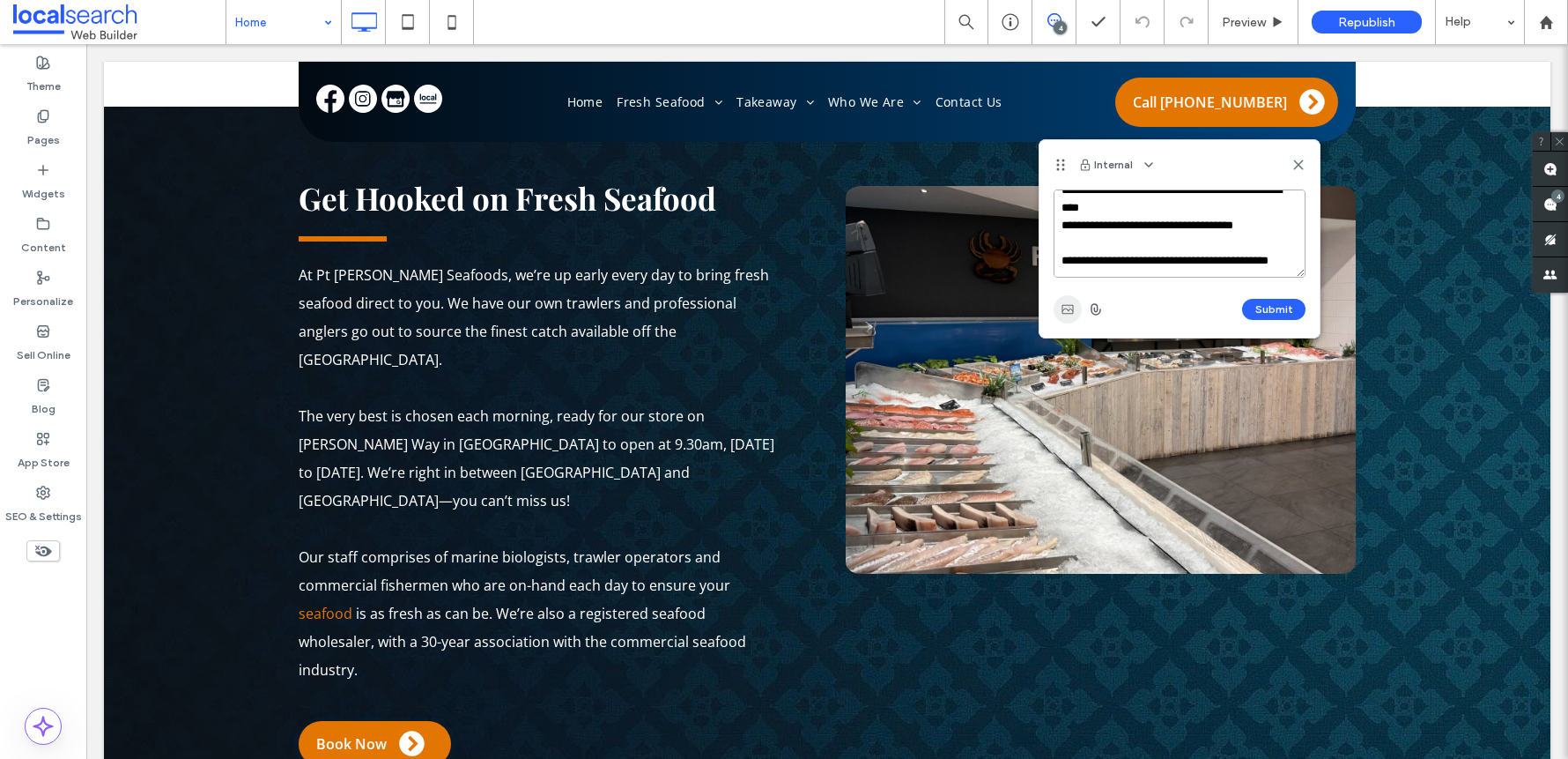
type textarea "**********"
click at [1054, 310] on span "button" at bounding box center [1067, 309] width 28 height 28
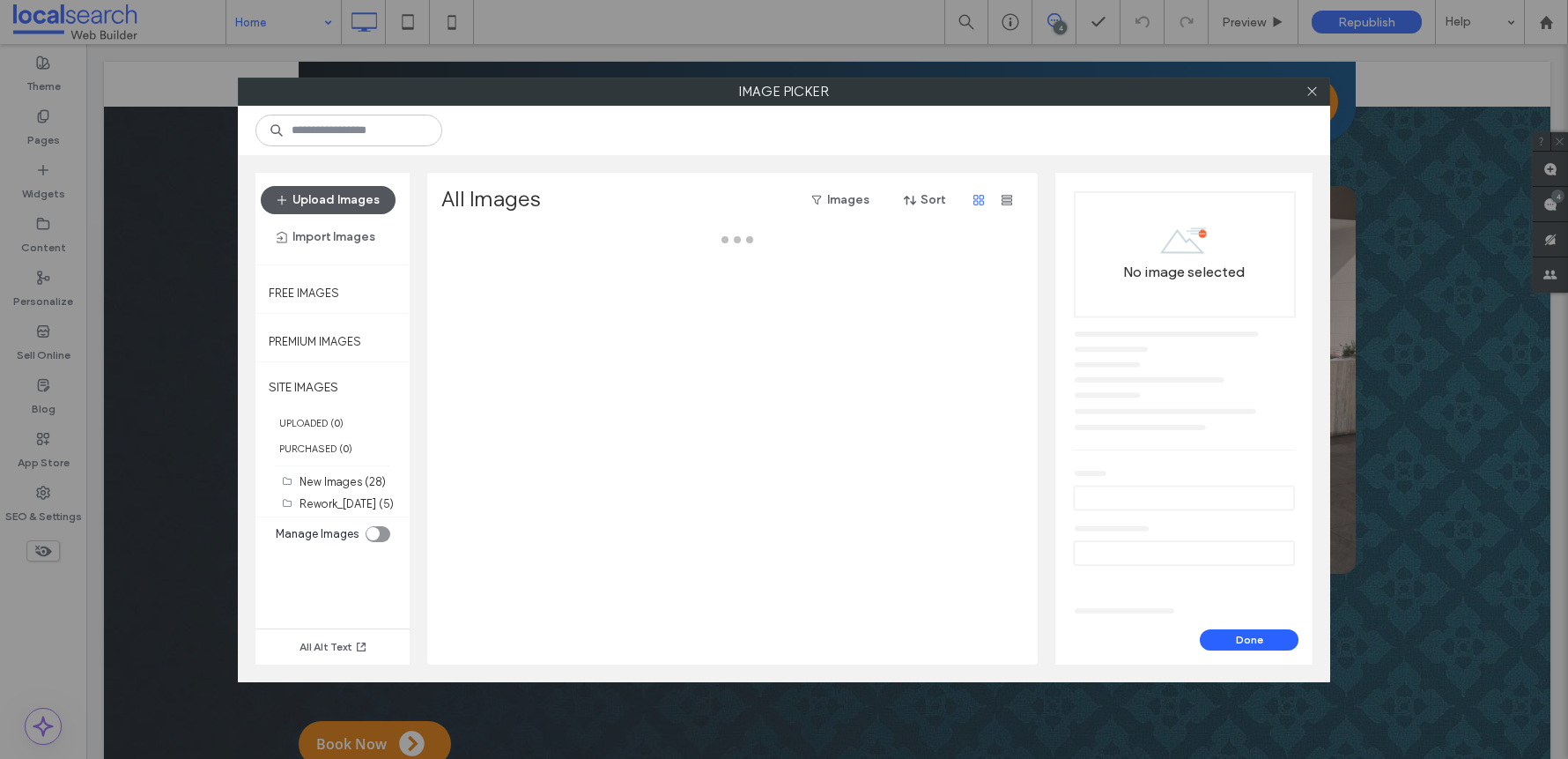
click at [307, 191] on button "Upload Images" at bounding box center [328, 200] width 135 height 28
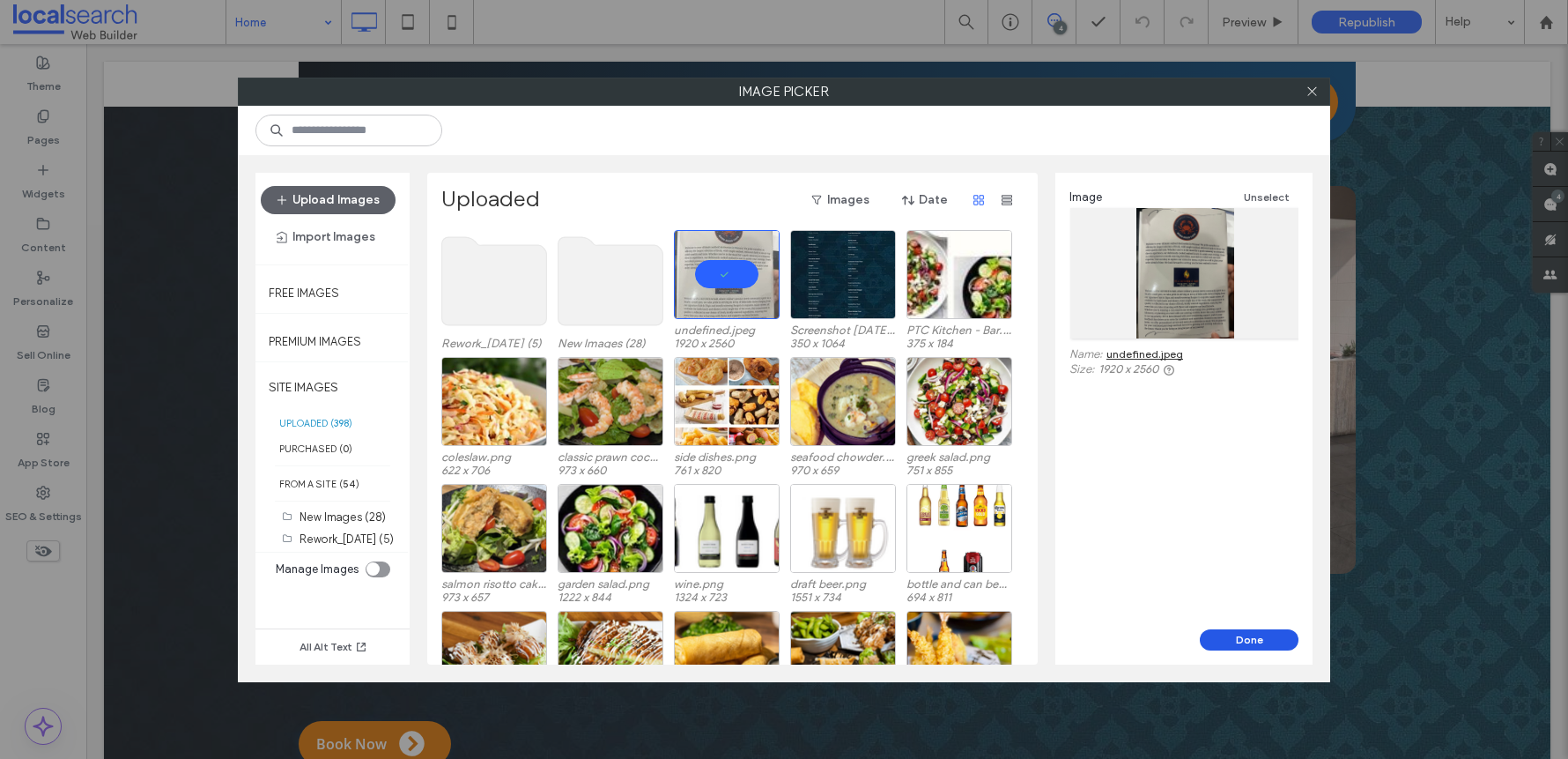
click at [1228, 638] on button "Done" at bounding box center [1248, 639] width 99 height 21
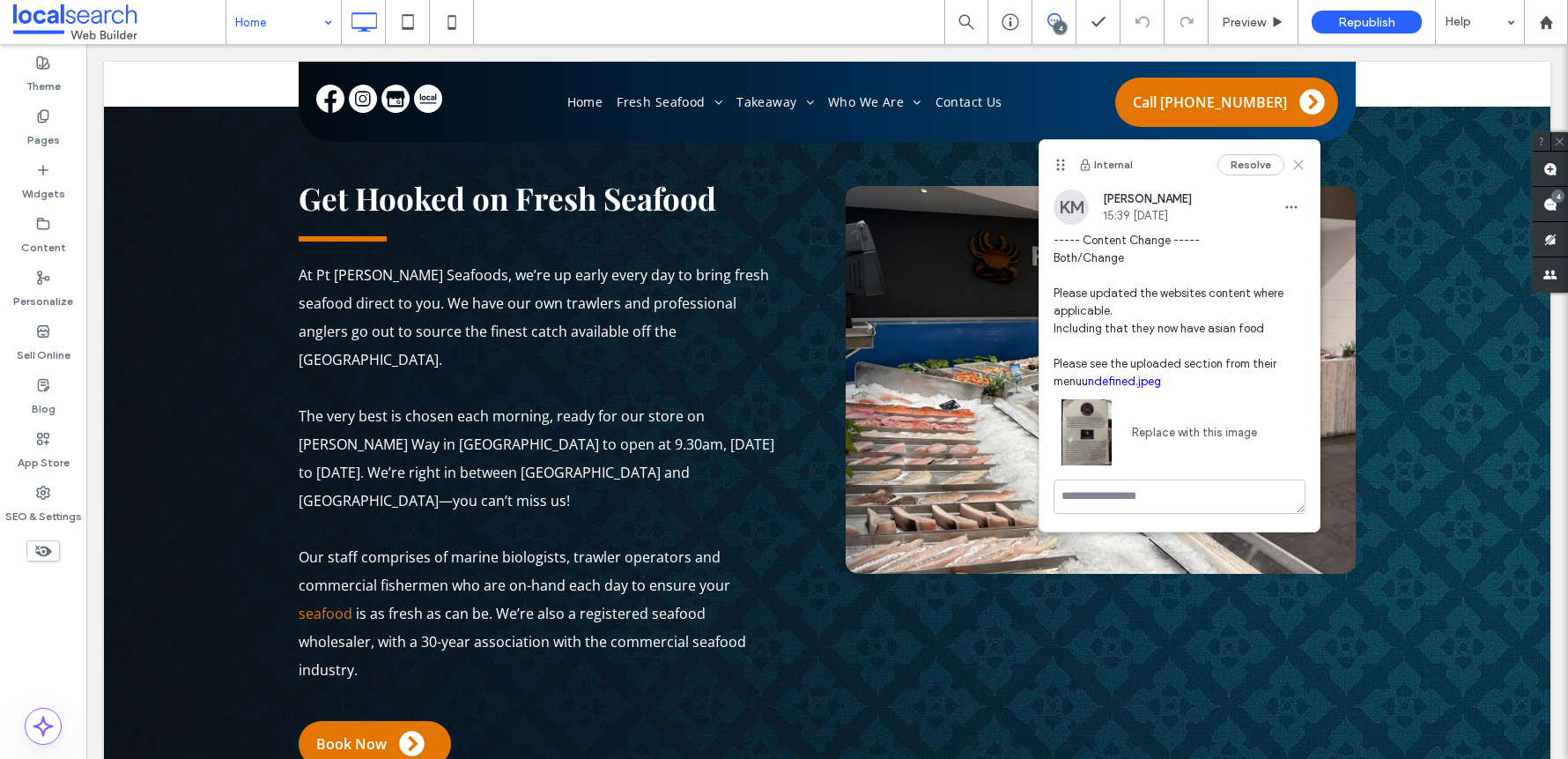
click at [1301, 161] on use at bounding box center [1298, 164] width 8 height 8
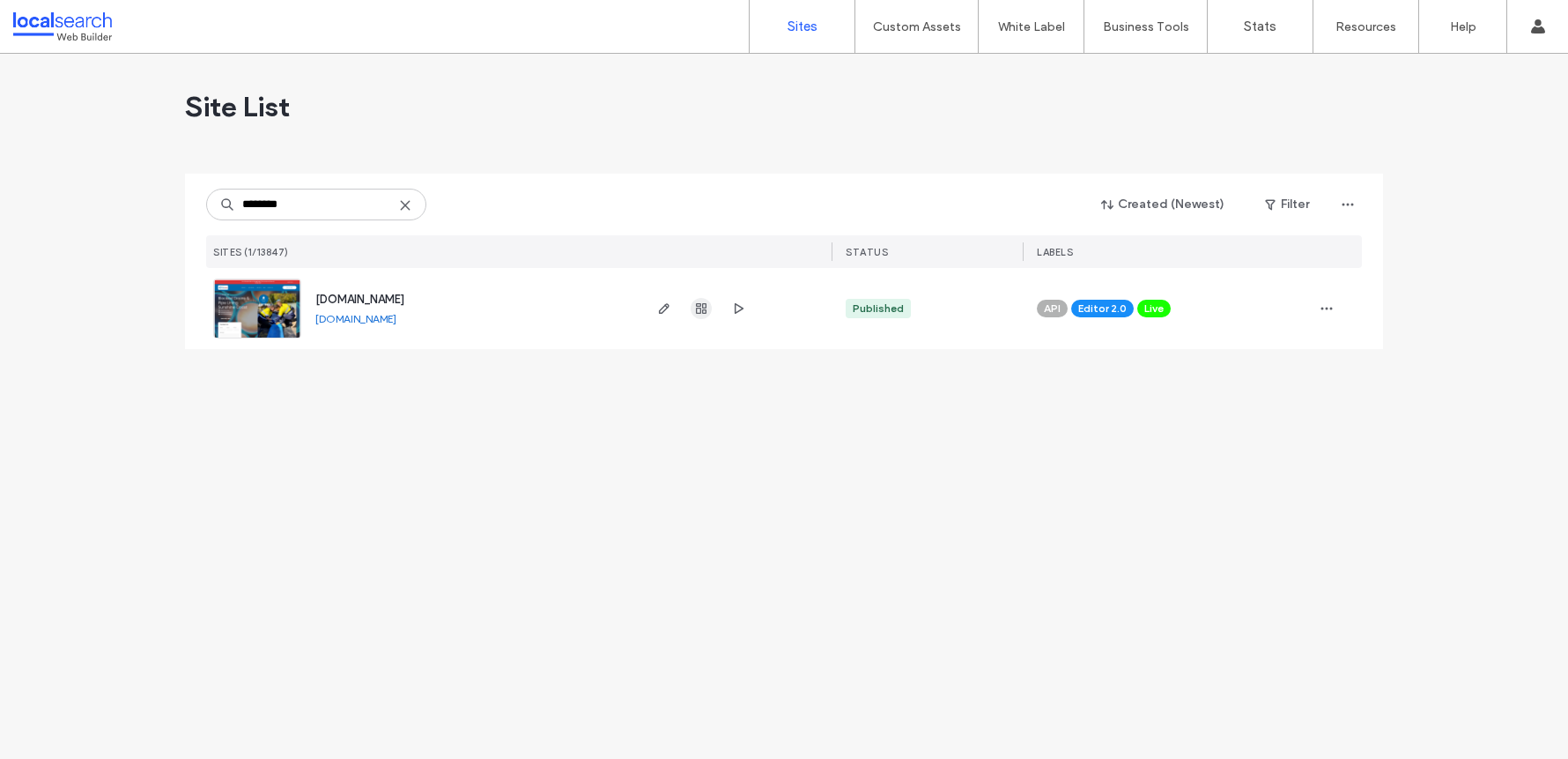
type input "********"
click at [699, 309] on icon "button" at bounding box center [700, 308] width 14 height 14
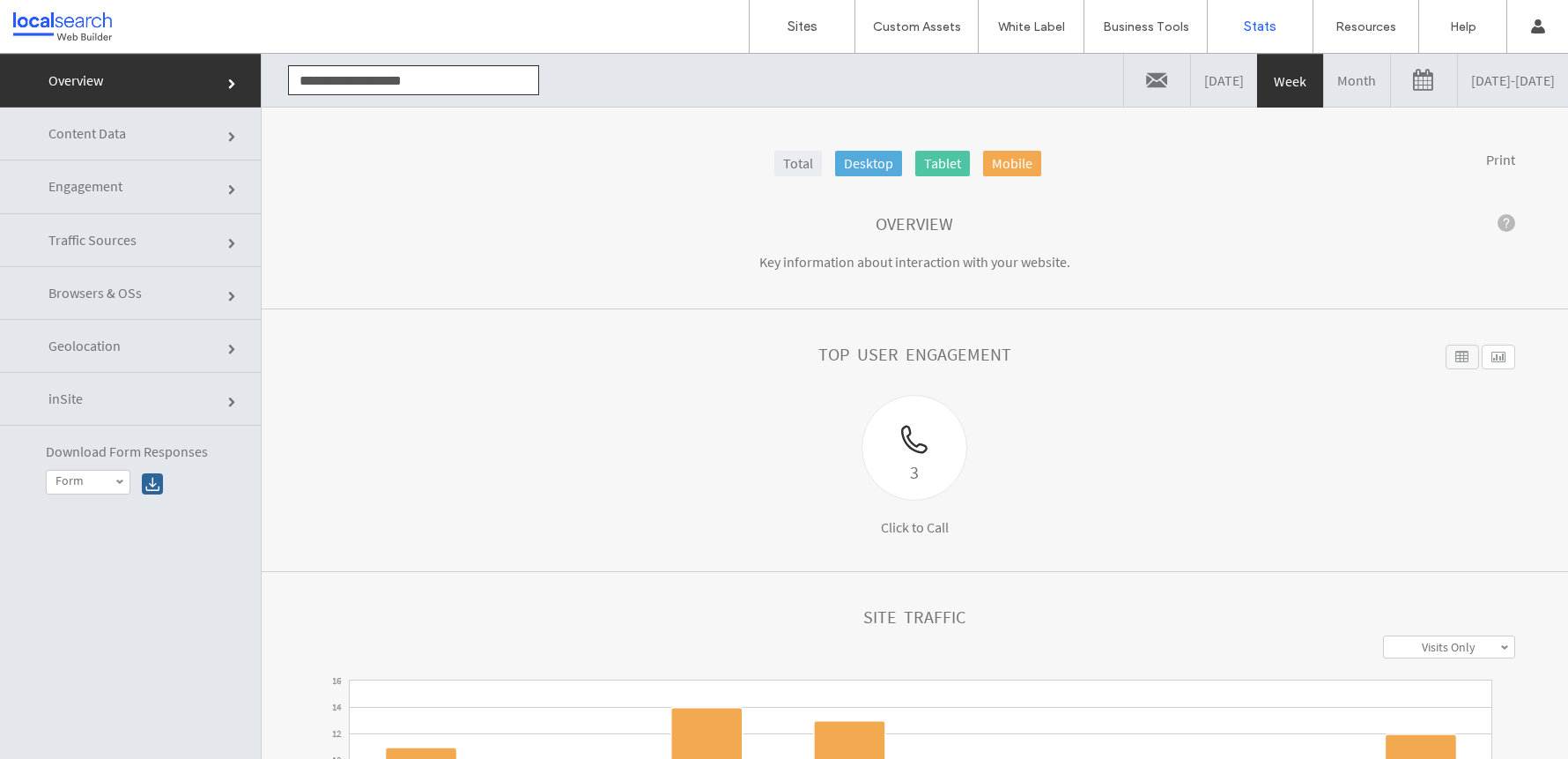
click at [1391, 85] on link at bounding box center [1424, 80] width 66 height 53
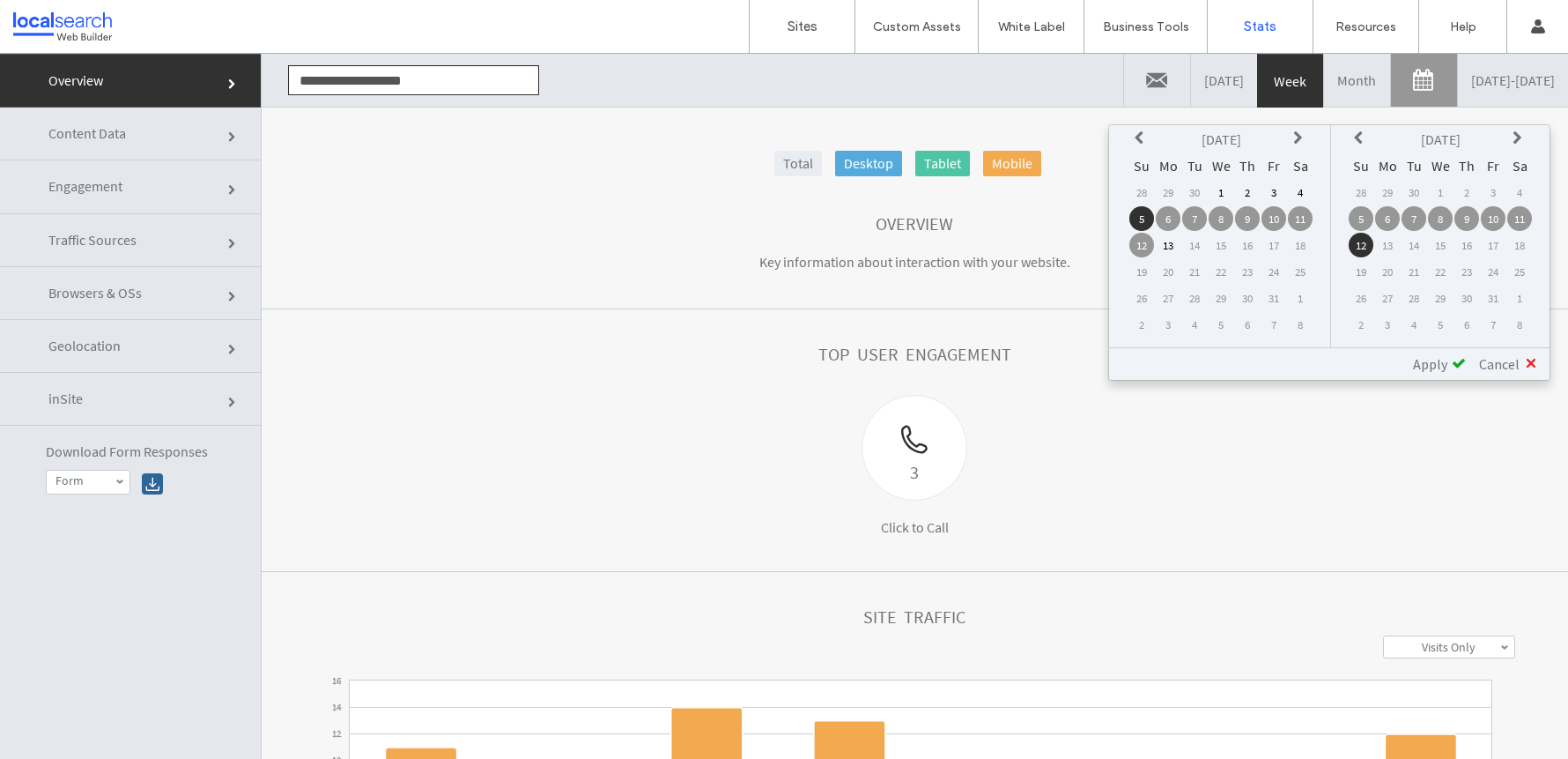
click at [1136, 143] on icon at bounding box center [1141, 137] width 14 height 14
click at [1187, 220] on td "9" at bounding box center [1194, 218] width 24 height 24
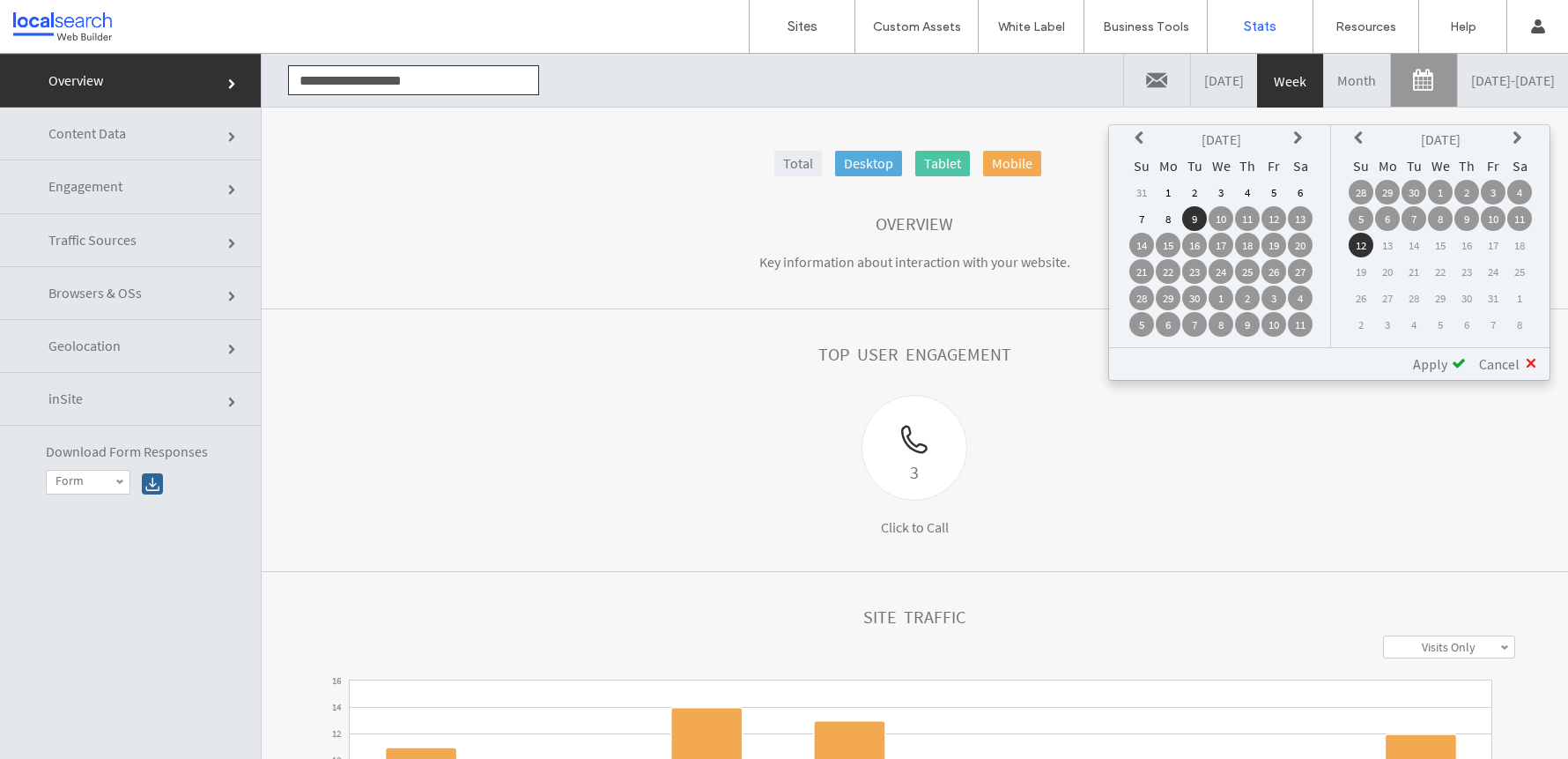
click at [1445, 223] on td "8" at bounding box center [1440, 218] width 24 height 24
click at [1419, 367] on span "Apply" at bounding box center [1430, 363] width 34 height 18
